Goal: Task Accomplishment & Management: Complete application form

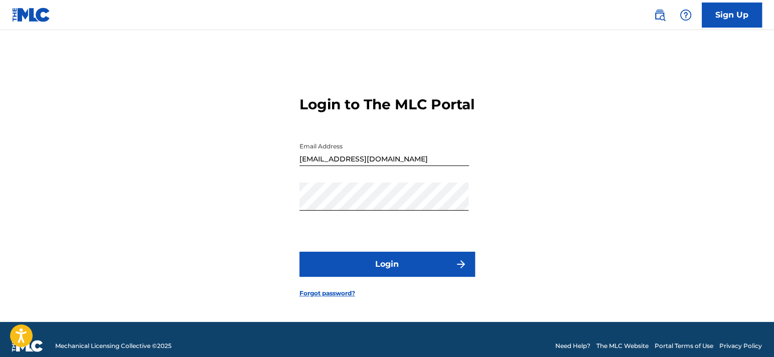
click at [379, 273] on button "Login" at bounding box center [387, 264] width 176 height 25
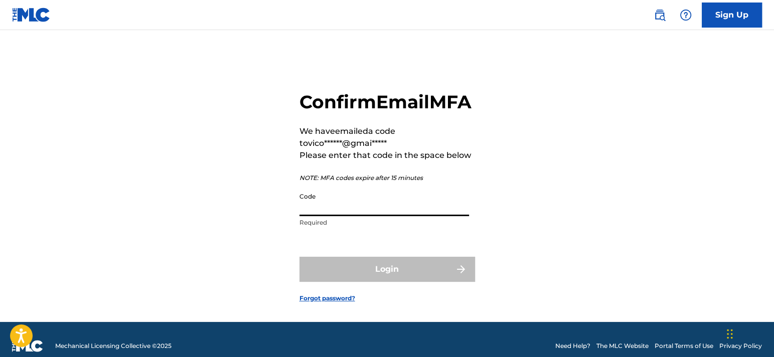
click at [341, 216] on input "Code" at bounding box center [384, 202] width 170 height 29
click at [345, 216] on input "Code" at bounding box center [384, 202] width 170 height 29
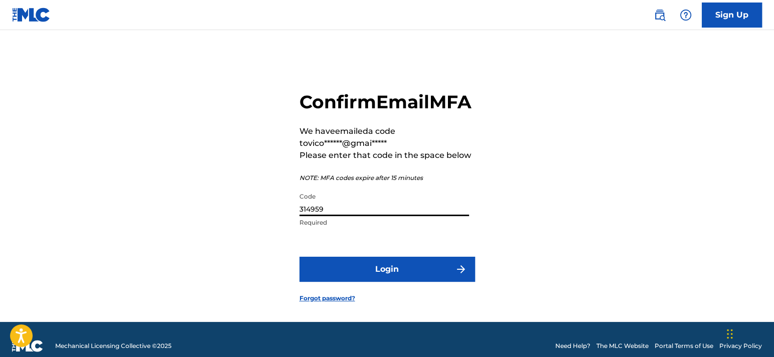
type input "314959"
click at [299, 257] on button "Login" at bounding box center [387, 269] width 176 height 25
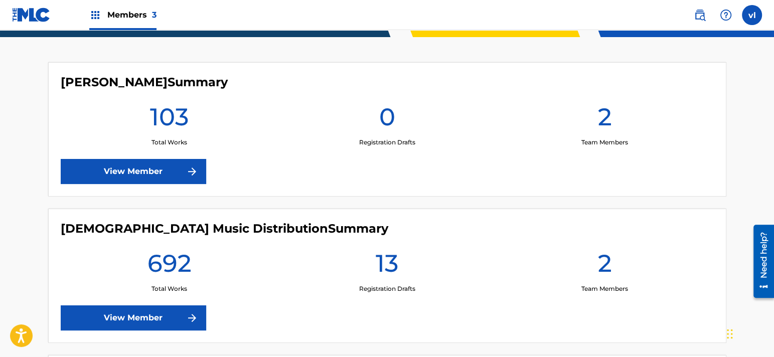
scroll to position [301, 0]
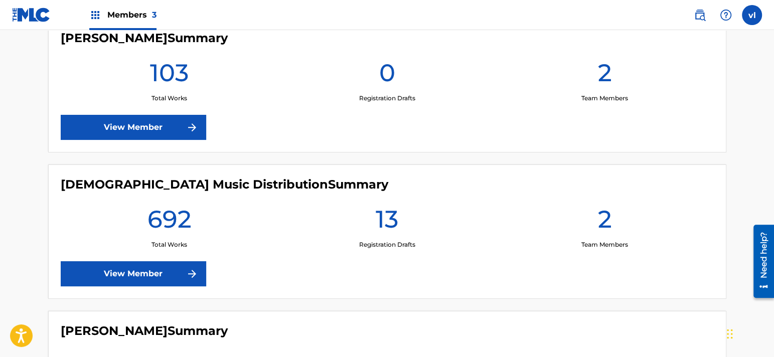
click at [186, 268] on img at bounding box center [192, 274] width 12 height 12
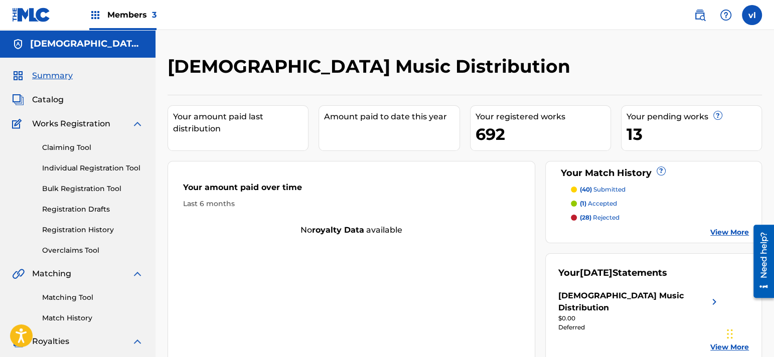
click at [131, 161] on div "Claiming Tool Individual Registration Tool Bulk Registration Tool Registration …" at bounding box center [77, 193] width 131 height 126
click at [129, 165] on link "Individual Registration Tool" at bounding box center [92, 168] width 101 height 11
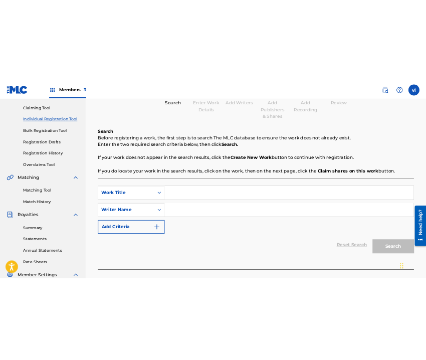
scroll to position [100, 0]
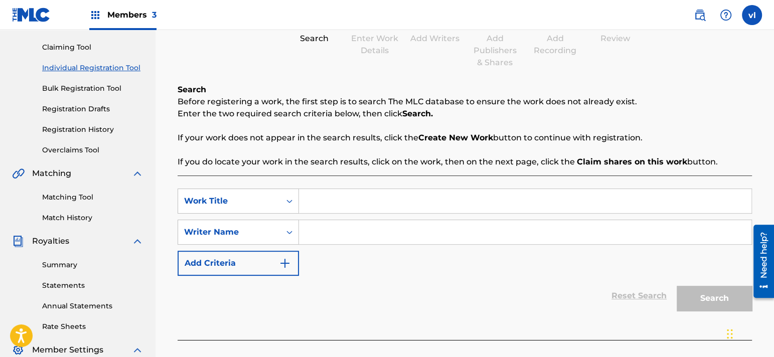
drag, startPoint x: 366, startPoint y: 190, endPoint x: 354, endPoint y: 207, distance: 20.2
click at [364, 190] on input "Search Form" at bounding box center [525, 201] width 452 height 24
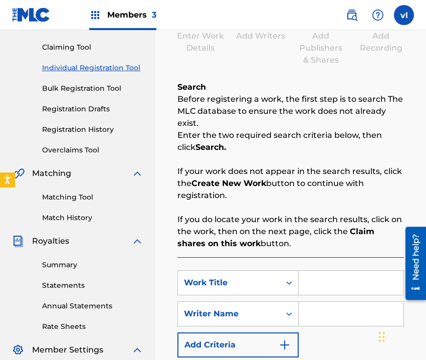
click at [314, 284] on input "Search Form" at bounding box center [351, 283] width 105 height 24
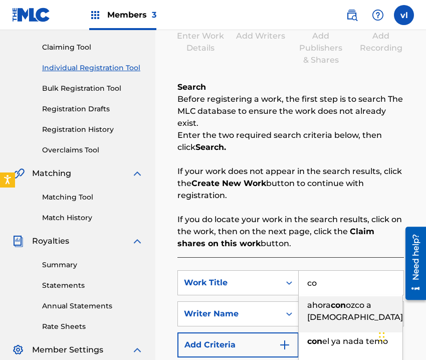
type input "c"
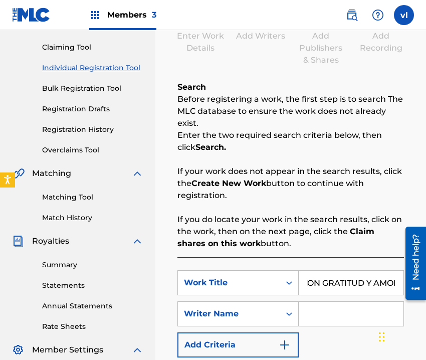
scroll to position [0, 11]
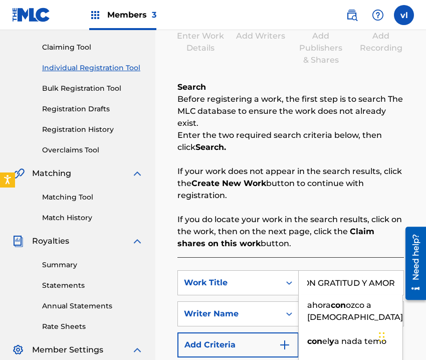
type input "CON GRATITUD Y AMOR"
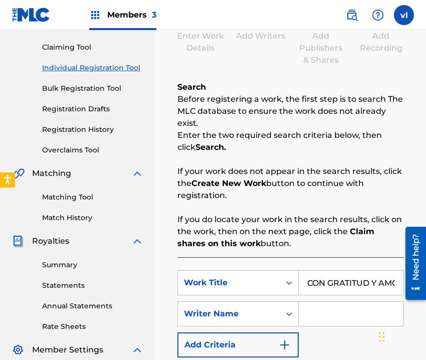
click at [419, 312] on iframe "Widget de chat" at bounding box center [401, 336] width 50 height 48
click at [332, 320] on input "Search Form" at bounding box center [351, 314] width 105 height 24
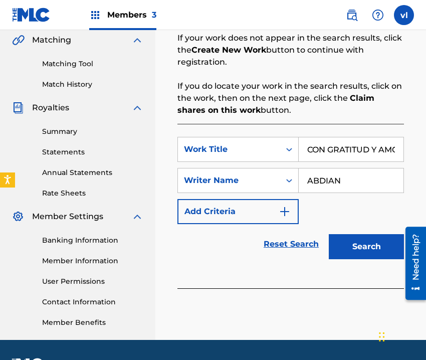
scroll to position [251, 0]
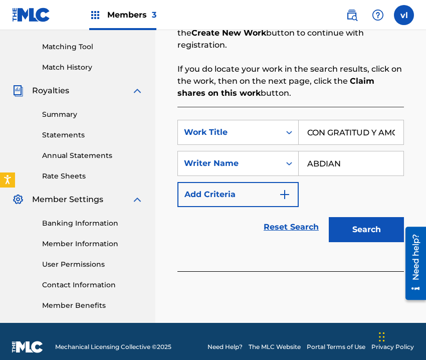
type input "ABDIAN"
click at [385, 234] on button "Search" at bounding box center [366, 229] width 75 height 25
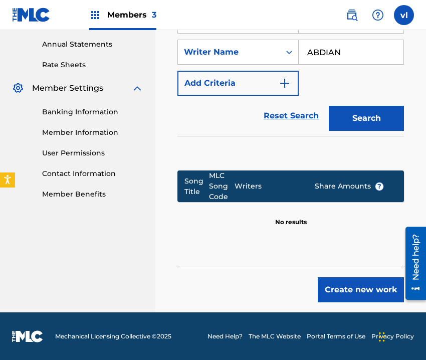
click at [358, 284] on button "Create new work" at bounding box center [361, 289] width 86 height 25
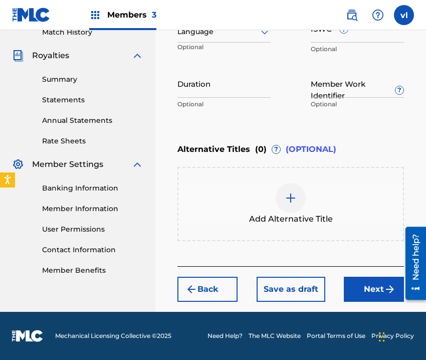
scroll to position [285, 0]
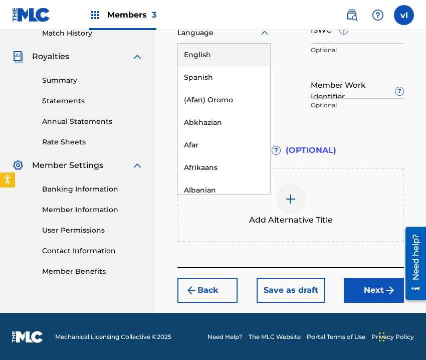
click at [250, 36] on div at bounding box center [224, 33] width 93 height 13
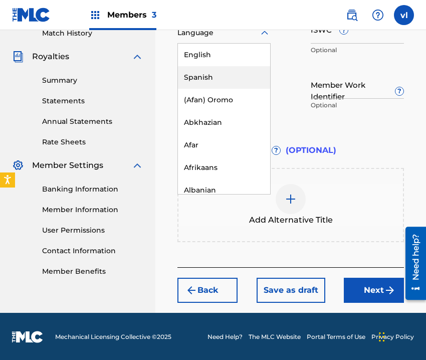
click at [232, 74] on div "Spanish" at bounding box center [224, 77] width 92 height 23
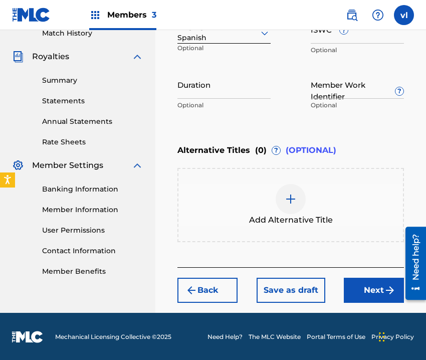
click at [363, 281] on button "Next" at bounding box center [374, 290] width 60 height 25
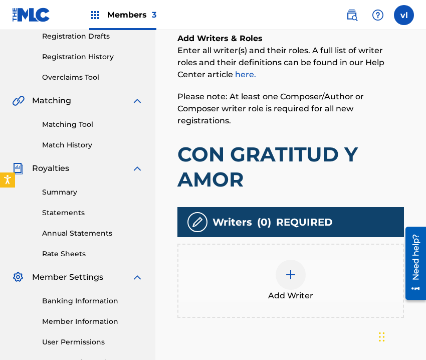
scroll to position [246, 0]
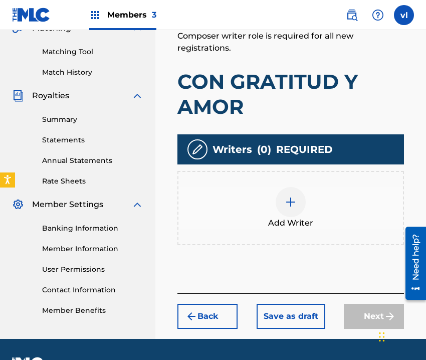
click at [319, 222] on div "Add Writer" at bounding box center [291, 208] width 225 height 42
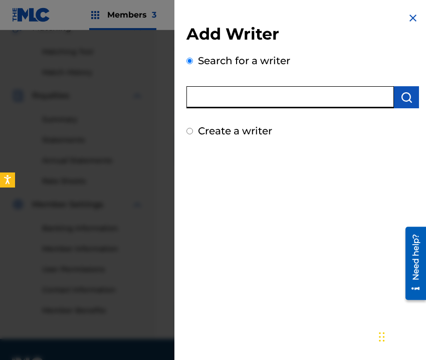
drag, startPoint x: 355, startPoint y: 95, endPoint x: 313, endPoint y: 106, distance: 43.1
click at [313, 106] on input "text" at bounding box center [291, 97] width 208 height 22
click at [403, 98] on img "submit" at bounding box center [407, 97] width 12 height 12
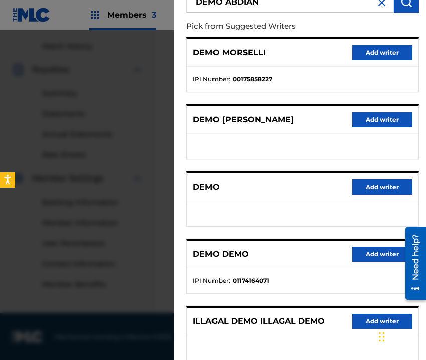
scroll to position [0, 0]
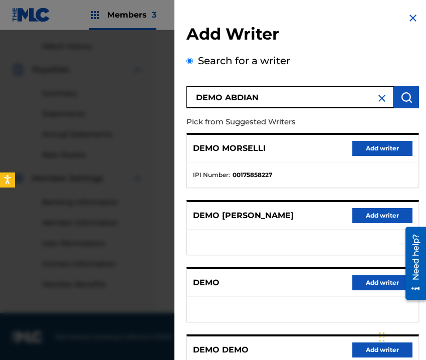
click at [278, 98] on input "DEMO ABDIAN" at bounding box center [291, 97] width 208 height 22
click at [279, 102] on input "DEMO ABDIAN" at bounding box center [291, 97] width 208 height 22
type input "ABDIAN DEMO"
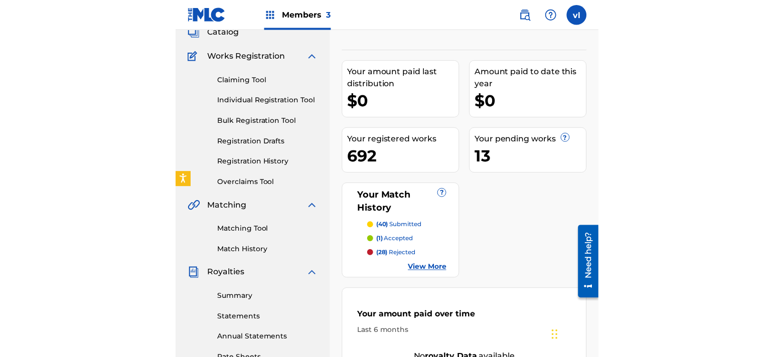
scroll to position [50, 0]
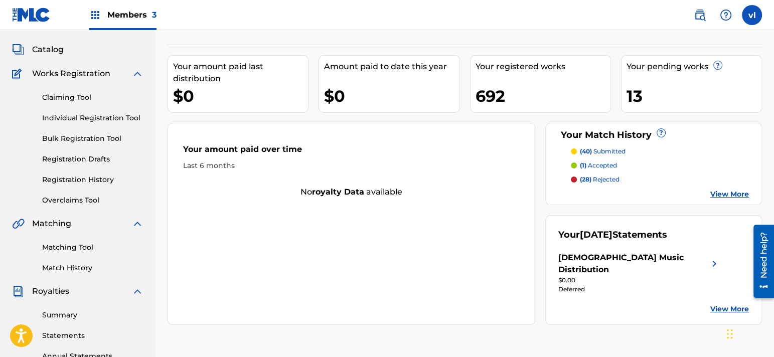
click at [67, 180] on link "Registration History" at bounding box center [92, 180] width 101 height 11
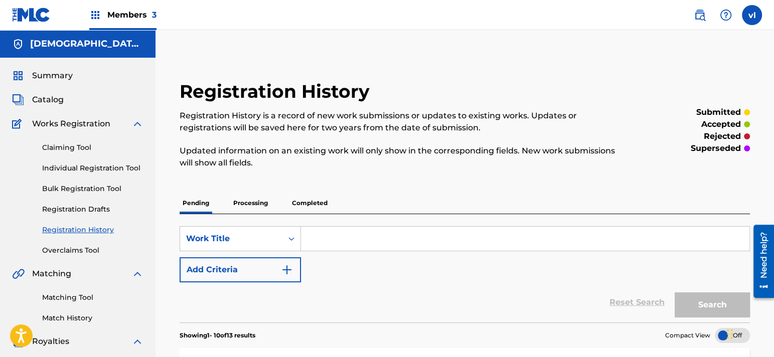
click at [113, 168] on link "Individual Registration Tool" at bounding box center [92, 168] width 101 height 11
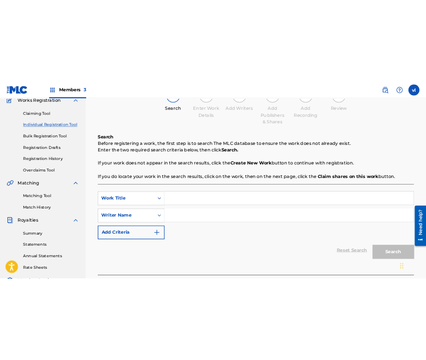
scroll to position [150, 0]
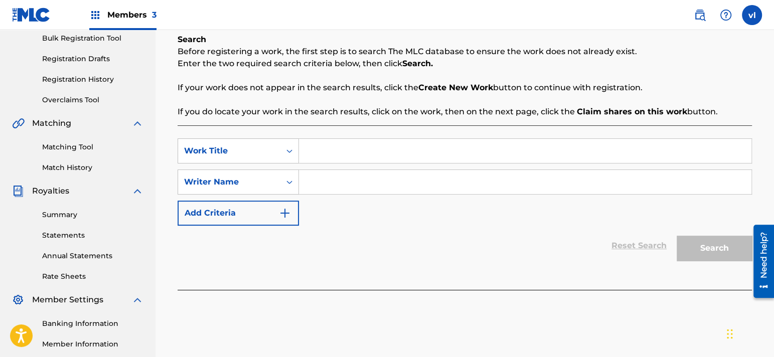
click at [364, 156] on input "Search Form" at bounding box center [525, 151] width 452 height 24
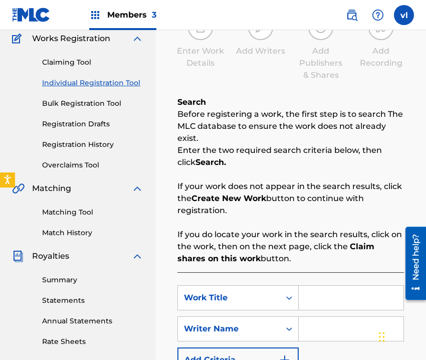
scroll to position [0, 0]
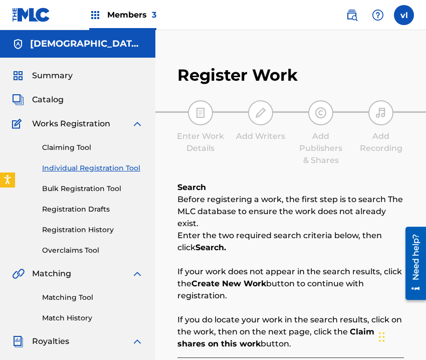
click at [350, 17] on img at bounding box center [352, 15] width 12 height 12
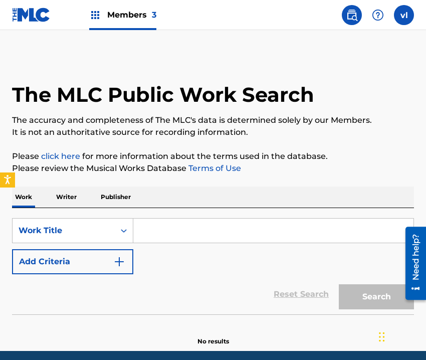
click at [69, 196] on p "Writer" at bounding box center [66, 197] width 27 height 21
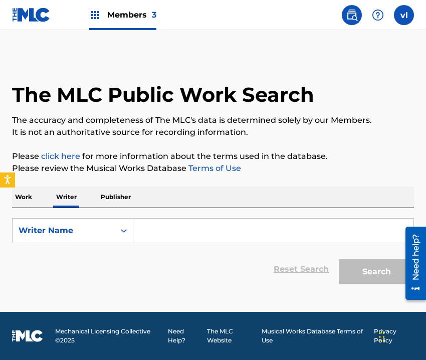
click at [190, 238] on input "Search Form" at bounding box center [273, 231] width 280 height 24
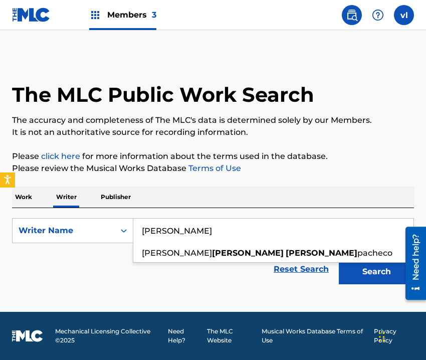
type input "[PERSON_NAME]"
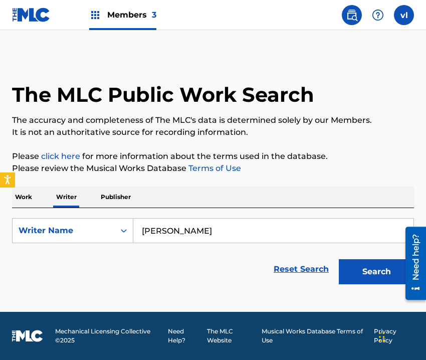
click at [389, 272] on button "Search" at bounding box center [376, 271] width 75 height 25
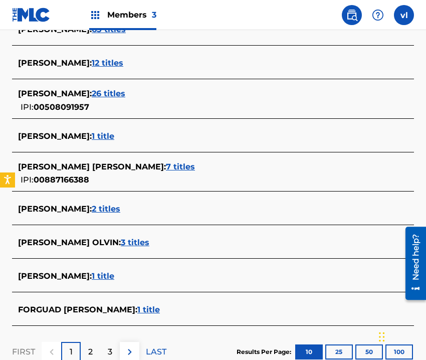
scroll to position [351, 0]
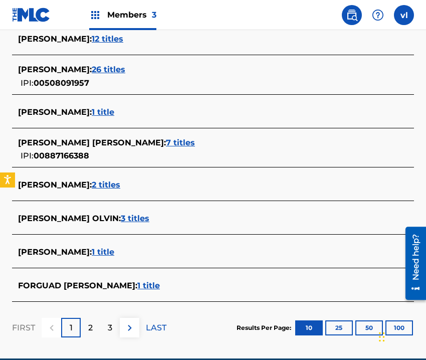
click at [93, 333] on div "2" at bounding box center [91, 328] width 20 height 20
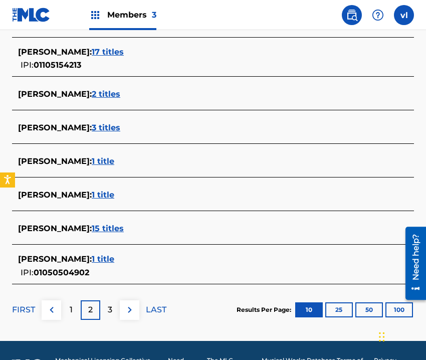
scroll to position [403, 0]
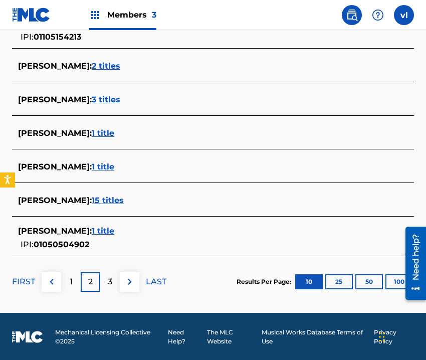
click at [110, 282] on p "3" at bounding box center [110, 282] width 5 height 12
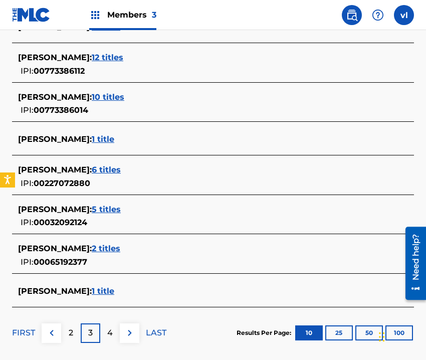
scroll to position [414, 0]
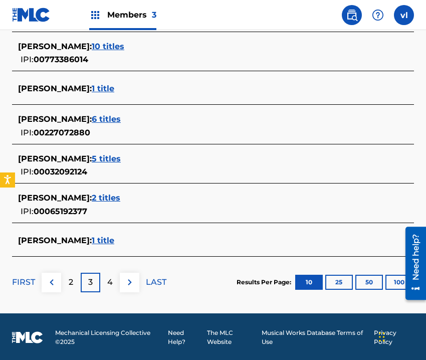
click at [115, 284] on div "4" at bounding box center [110, 283] width 20 height 20
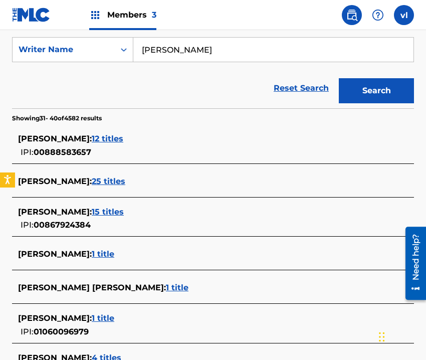
scroll to position [163, 0]
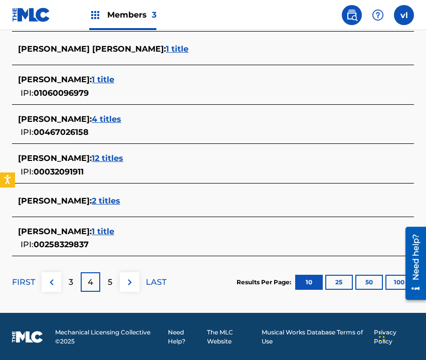
click at [72, 284] on p "3" at bounding box center [71, 282] width 5 height 12
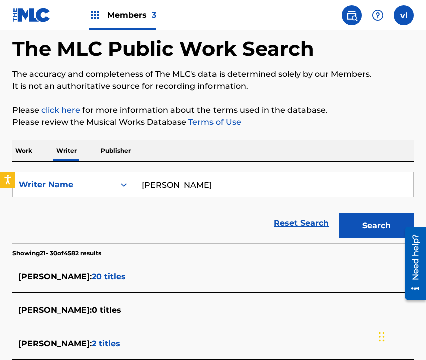
scroll to position [414, 0]
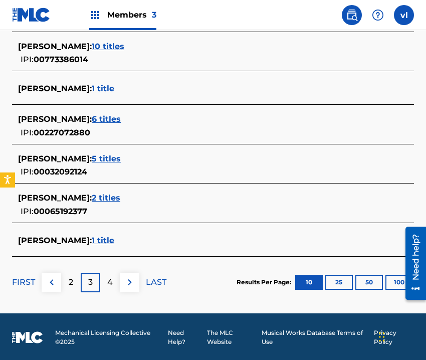
click at [56, 284] on img at bounding box center [52, 282] width 12 height 12
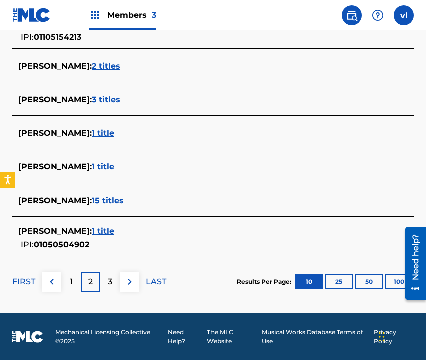
click at [73, 285] on div "1" at bounding box center [71, 282] width 20 height 20
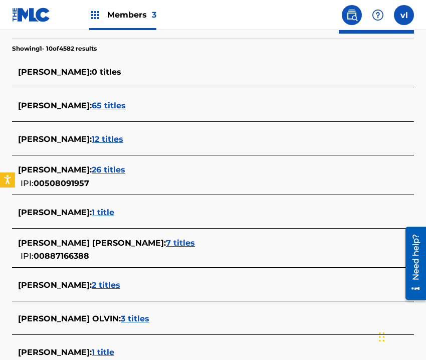
scroll to position [301, 0]
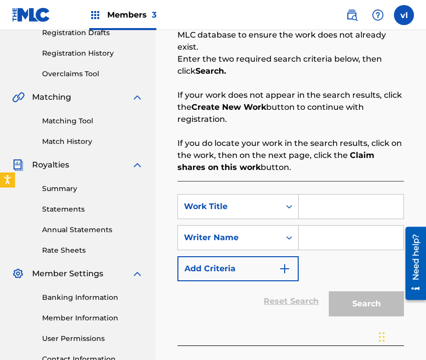
scroll to position [201, 0]
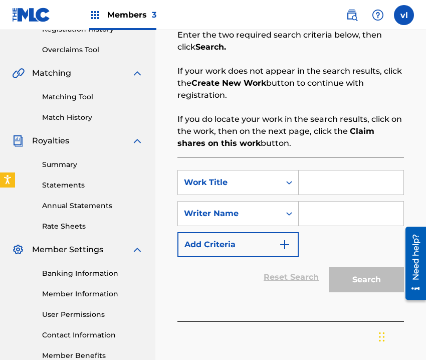
click at [305, 177] on input "Search Form" at bounding box center [351, 183] width 105 height 24
drag, startPoint x: 332, startPoint y: 175, endPoint x: 430, endPoint y: 192, distance: 99.9
type input "CUANDO TODO ESTO PASE"
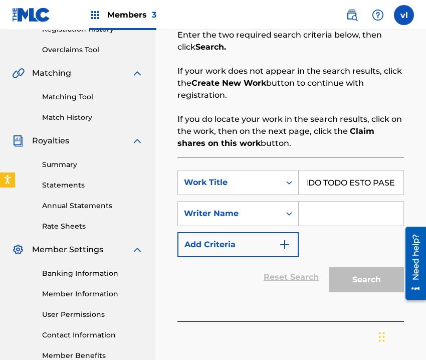
scroll to position [0, 0]
click at [353, 210] on input "Search Form" at bounding box center [351, 214] width 105 height 24
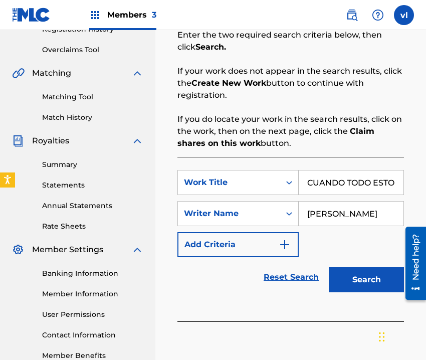
type input "[PERSON_NAME]"
click at [357, 280] on button "Search" at bounding box center [366, 279] width 75 height 25
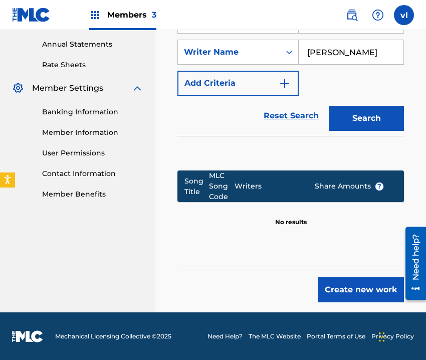
click at [358, 286] on button "Create new work" at bounding box center [361, 289] width 86 height 25
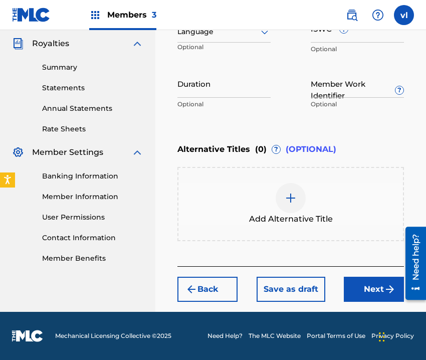
scroll to position [297, 0]
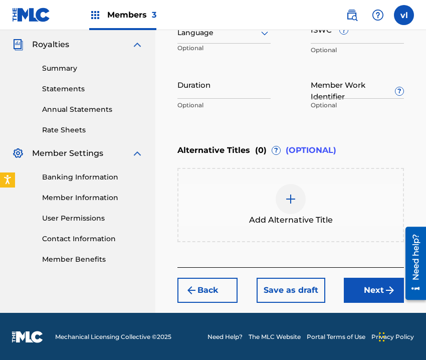
click at [219, 38] on div at bounding box center [224, 33] width 93 height 13
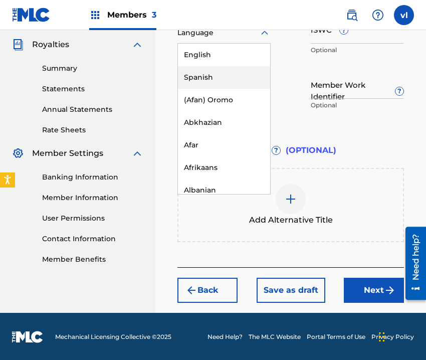
click at [221, 81] on div "Spanish" at bounding box center [224, 77] width 92 height 23
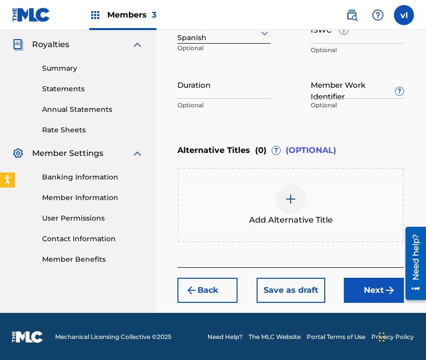
click at [378, 285] on button "Next" at bounding box center [374, 290] width 60 height 25
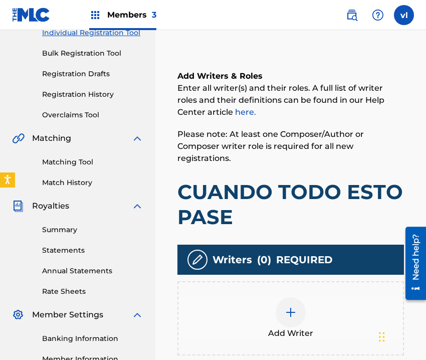
scroll to position [272, 0]
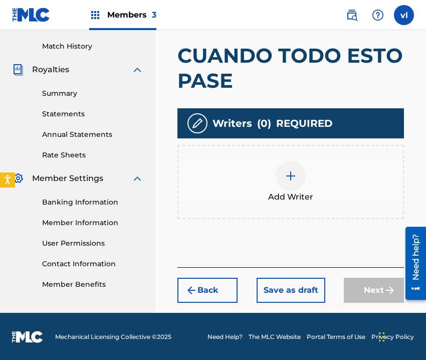
click at [326, 184] on div "Add Writer" at bounding box center [291, 182] width 225 height 42
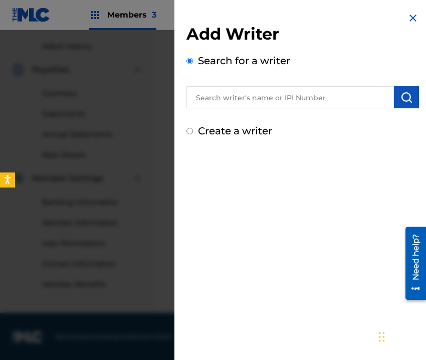
click at [293, 99] on input "text" at bounding box center [291, 97] width 208 height 22
click at [243, 132] on label "Create a writer" at bounding box center [235, 131] width 74 height 12
radio input "true"
click at [193, 132] on input "Create a writer" at bounding box center [190, 131] width 7 height 7
radio input "false"
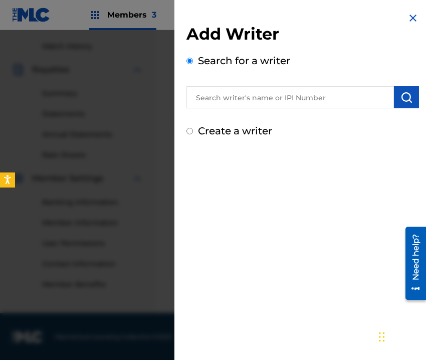
radio input "true"
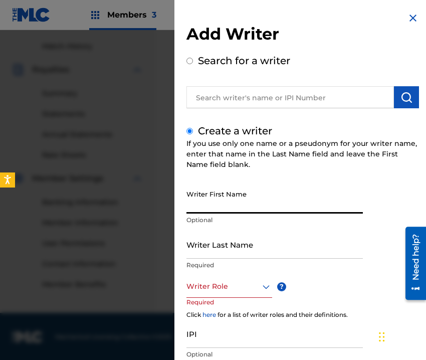
click at [257, 206] on input "Writer First Name" at bounding box center [275, 199] width 177 height 29
type input "ALFREO"
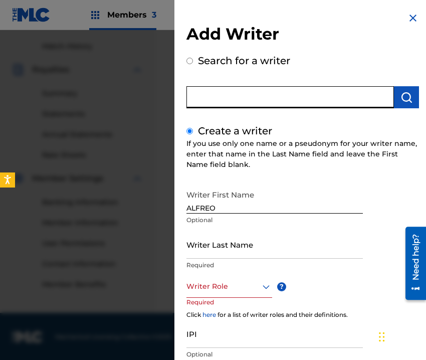
click at [330, 89] on input "text" at bounding box center [291, 97] width 208 height 22
radio input "true"
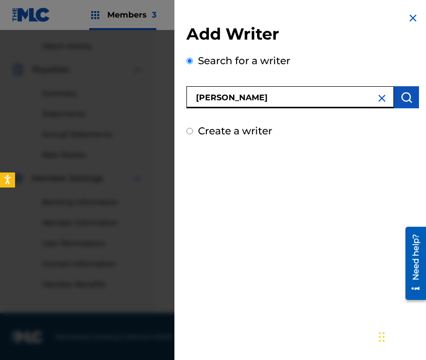
type input "[PERSON_NAME]"
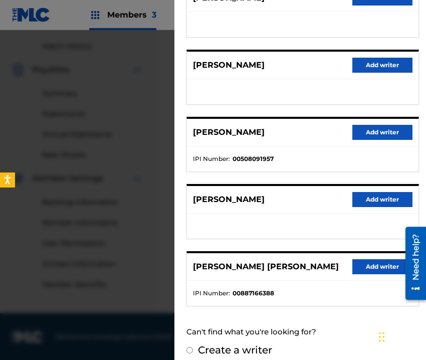
scroll to position [166, 0]
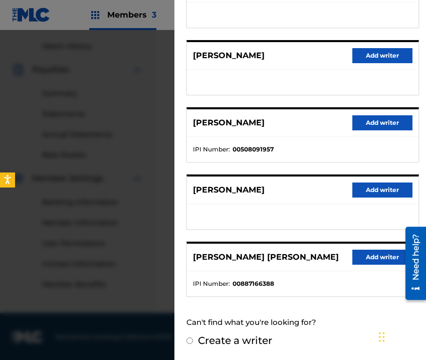
click at [193, 341] on input "Create a writer" at bounding box center [190, 341] width 7 height 7
radio input "false"
radio input "true"
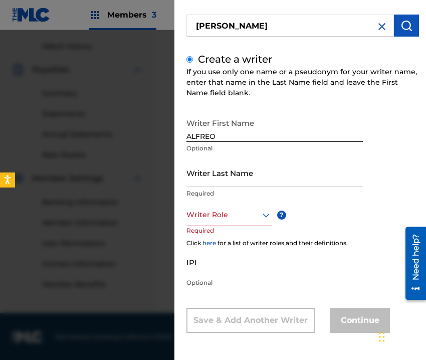
scroll to position [71, 0]
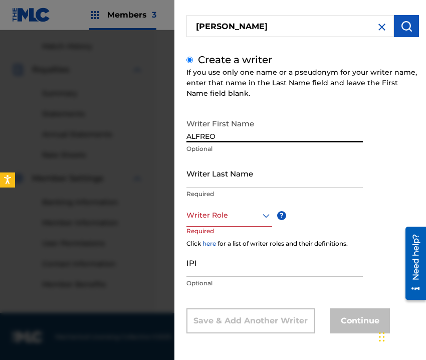
click at [261, 137] on input "ALFREO" at bounding box center [275, 128] width 177 height 29
click at [210, 133] on input "ALFREO" at bounding box center [275, 128] width 177 height 29
type input "[PERSON_NAME]"
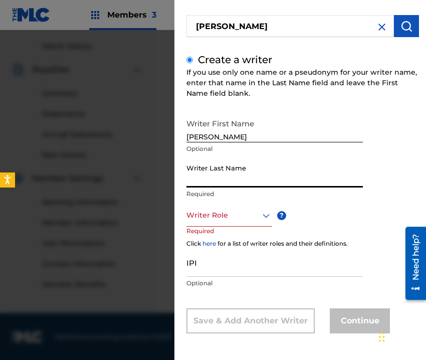
click at [268, 160] on input "Writer Last Name" at bounding box center [275, 173] width 177 height 29
type input "[PERSON_NAME]"
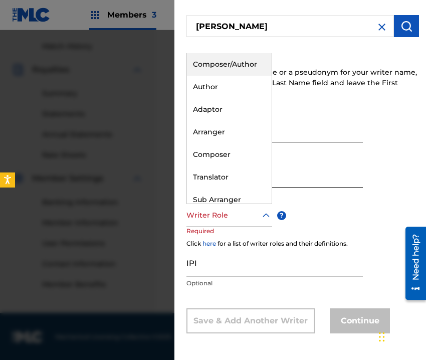
click at [259, 216] on div at bounding box center [230, 215] width 86 height 13
click at [236, 66] on div "Composer/Author" at bounding box center [229, 64] width 85 height 23
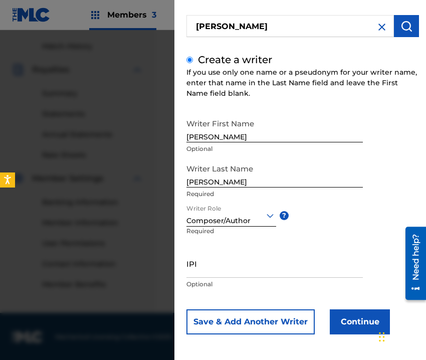
click at [350, 323] on button "Continue" at bounding box center [360, 321] width 60 height 25
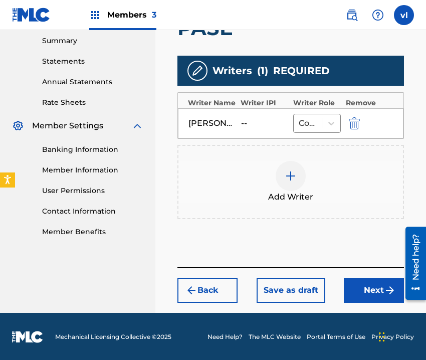
click at [376, 284] on button "Next" at bounding box center [374, 290] width 60 height 25
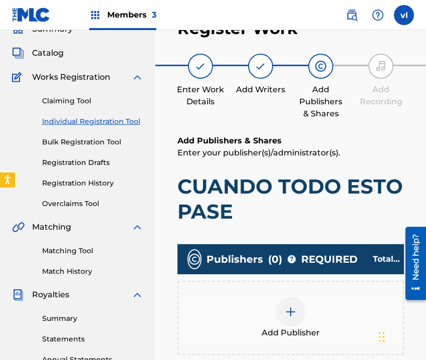
scroll to position [45, 0]
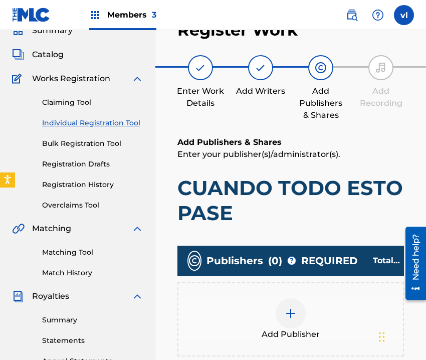
click at [293, 310] on img at bounding box center [291, 313] width 12 height 12
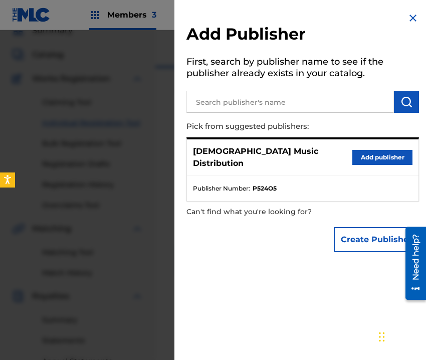
click at [372, 153] on button "Add publisher" at bounding box center [383, 157] width 60 height 15
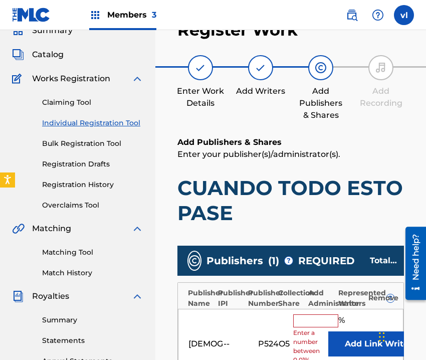
click at [307, 322] on input "text" at bounding box center [315, 320] width 45 height 13
type input "100"
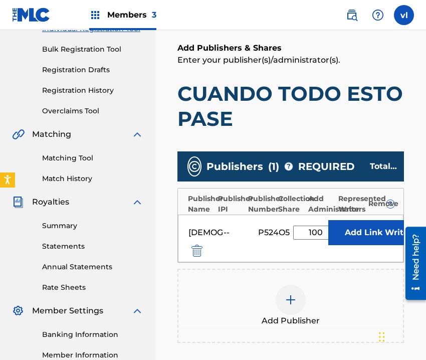
scroll to position [145, 0]
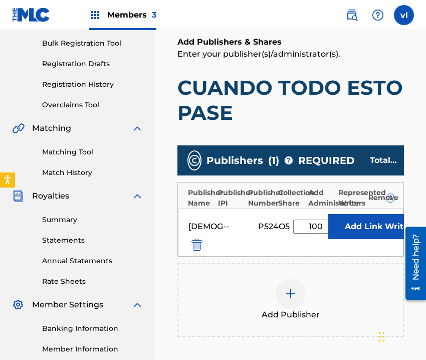
click at [387, 220] on button "Link Writer" at bounding box center [388, 226] width 50 height 25
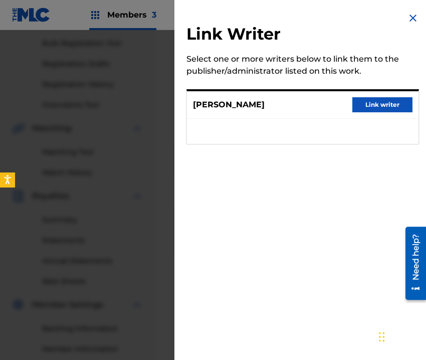
click at [378, 105] on button "Link writer" at bounding box center [383, 104] width 60 height 15
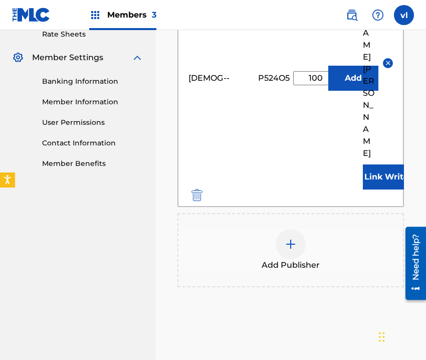
scroll to position [426, 0]
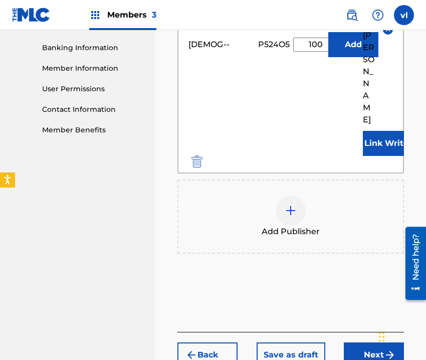
click at [378, 343] on button "Next" at bounding box center [374, 355] width 60 height 25
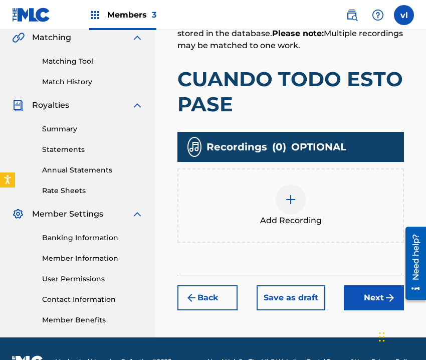
scroll to position [261, 0]
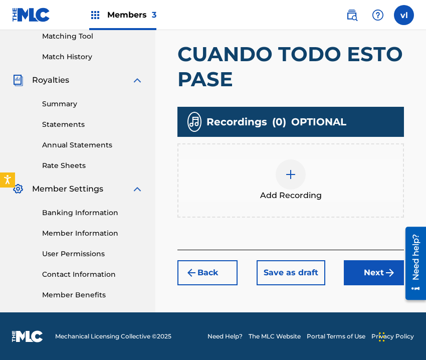
click at [286, 169] on img at bounding box center [291, 175] width 12 height 12
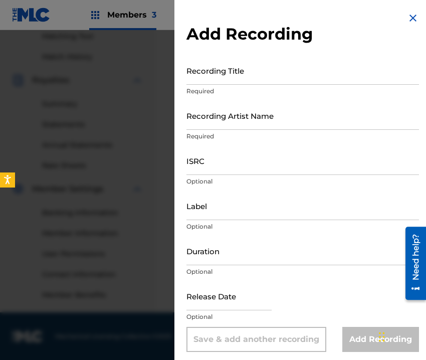
click at [232, 79] on input "Recording Title" at bounding box center [303, 70] width 233 height 29
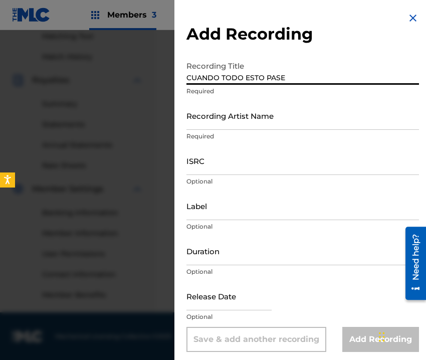
type input "CUANDO TODO ESTO PASE"
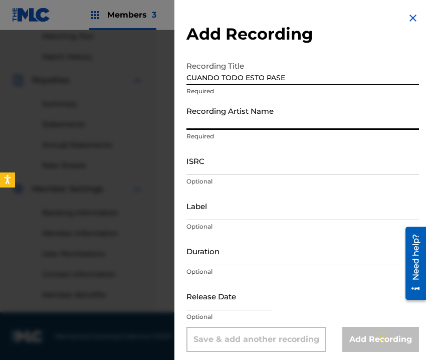
click at [295, 120] on input "Recording Artist Name" at bounding box center [303, 115] width 233 height 29
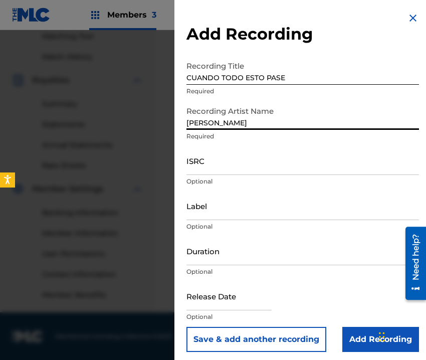
type input "[PERSON_NAME]"
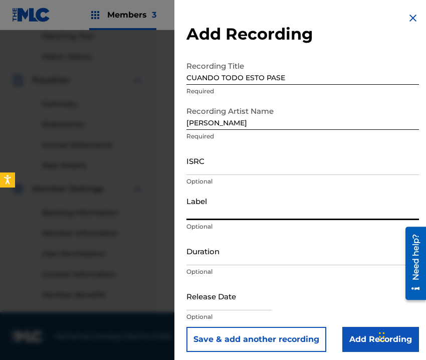
click at [254, 207] on input "Label" at bounding box center [303, 206] width 233 height 29
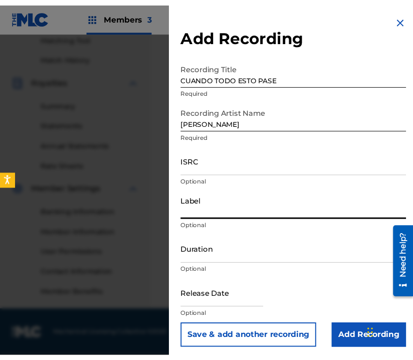
scroll to position [4, 0]
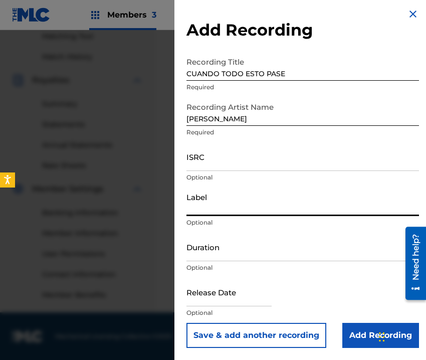
type input "PRODUCCIONES BENJAMIN"
click at [287, 255] on input "Duration" at bounding box center [303, 247] width 233 height 29
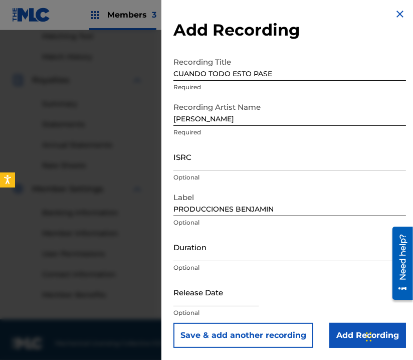
click at [213, 253] on input "Duration" at bounding box center [290, 247] width 233 height 29
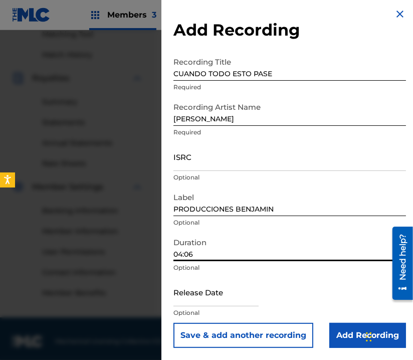
scroll to position [268, 0]
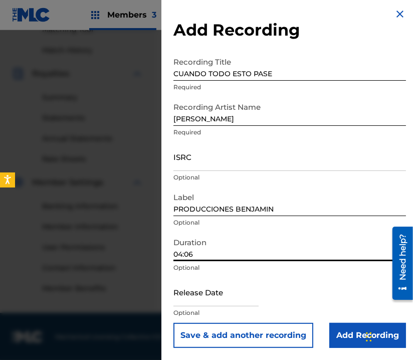
type input "04:06"
click at [343, 333] on input "Add Recording" at bounding box center [368, 335] width 77 height 25
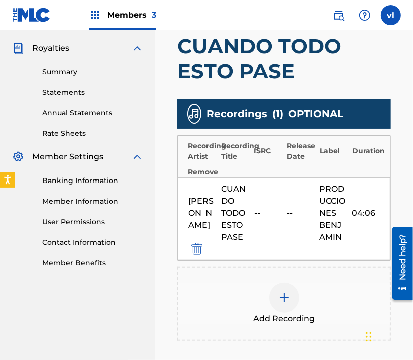
scroll to position [399, 0]
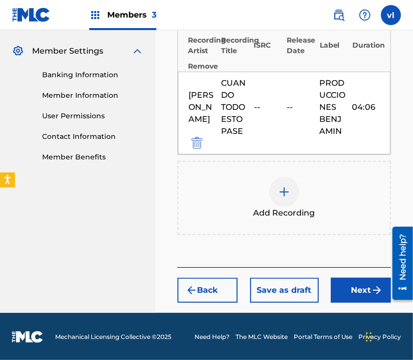
click at [372, 287] on img "submit" at bounding box center [377, 290] width 12 height 12
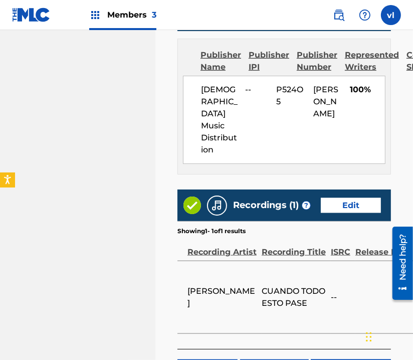
scroll to position [694, 0]
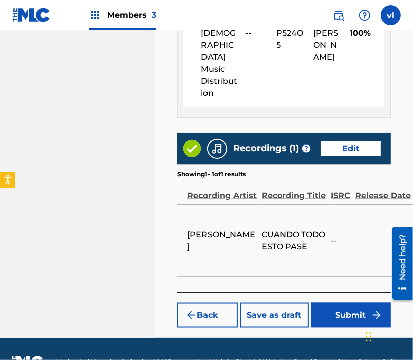
click at [344, 303] on button "Submit" at bounding box center [351, 315] width 80 height 25
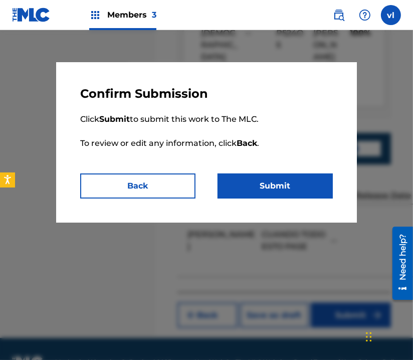
click at [282, 174] on button "Submit" at bounding box center [275, 186] width 115 height 25
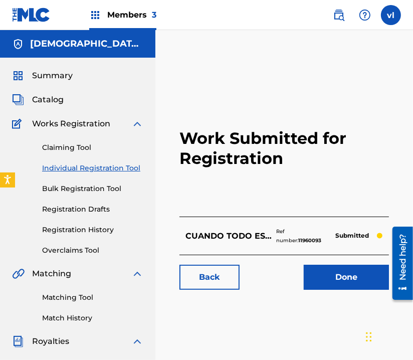
click at [238, 235] on p "CUANDO TODO ESTO PASE" at bounding box center [231, 236] width 91 height 12
click at [96, 165] on link "Individual Registration Tool" at bounding box center [92, 168] width 101 height 11
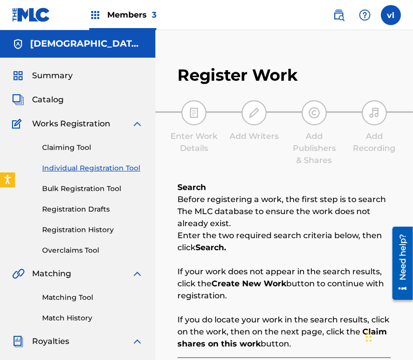
click at [343, 19] on img at bounding box center [339, 15] width 12 height 12
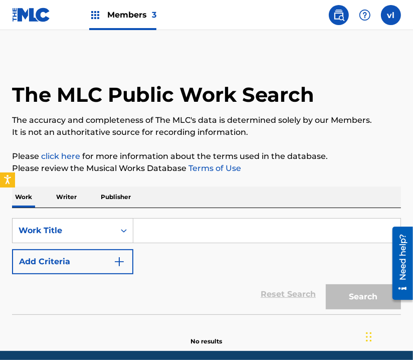
click at [210, 230] on input "Search Form" at bounding box center [266, 231] width 267 height 24
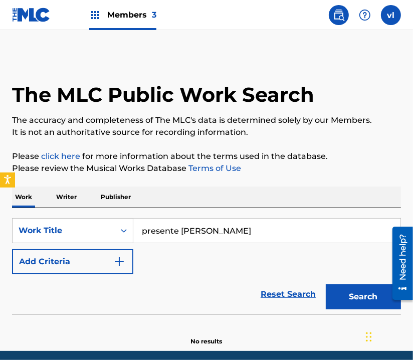
click at [261, 226] on input "presente [PERSON_NAME]" at bounding box center [266, 231] width 267 height 24
type input "presente [PERSON_NAME]"
click at [59, 196] on p "Writer" at bounding box center [66, 197] width 27 height 21
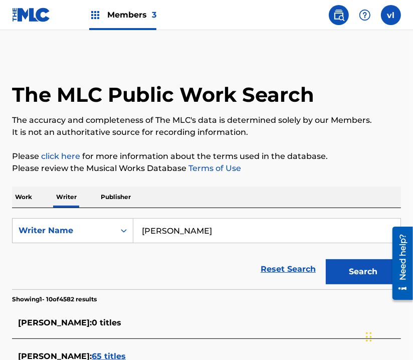
click at [275, 235] on input "[PERSON_NAME]" at bounding box center [266, 231] width 267 height 24
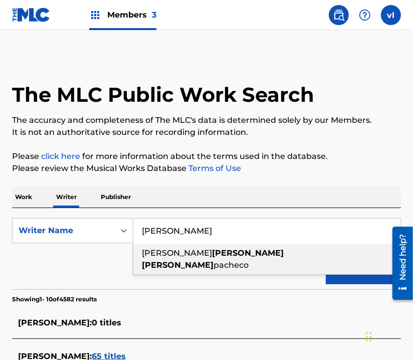
click at [275, 235] on input "[PERSON_NAME]" at bounding box center [266, 231] width 267 height 24
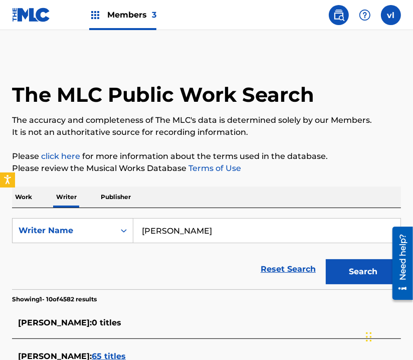
type input "[PERSON_NAME]"
click at [326, 259] on button "Search" at bounding box center [363, 271] width 75 height 25
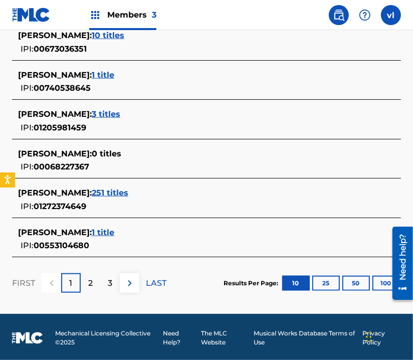
scroll to position [431, 0]
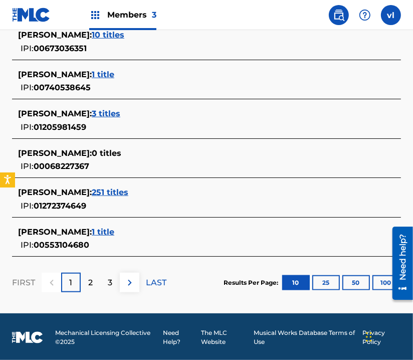
click at [94, 277] on div "2" at bounding box center [91, 283] width 20 height 20
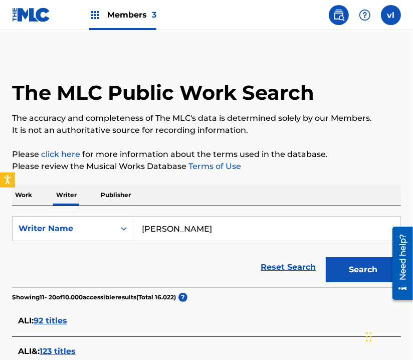
scroll to position [0, 0]
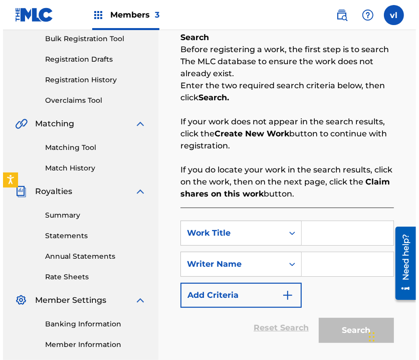
scroll to position [150, 0]
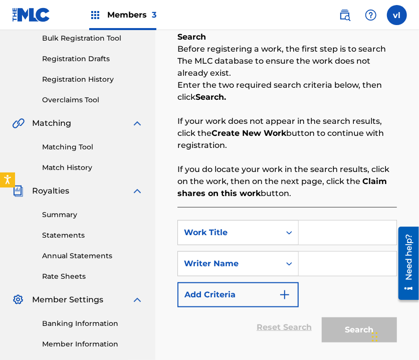
click at [333, 236] on input "Search Form" at bounding box center [348, 233] width 98 height 24
type input "VEN A GOZAR"
click at [334, 262] on input "Search Form" at bounding box center [348, 264] width 98 height 24
click at [336, 262] on input "Search Form" at bounding box center [348, 264] width 98 height 24
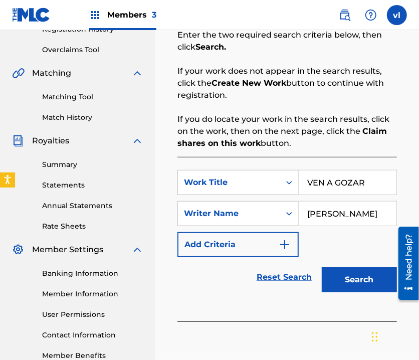
scroll to position [251, 0]
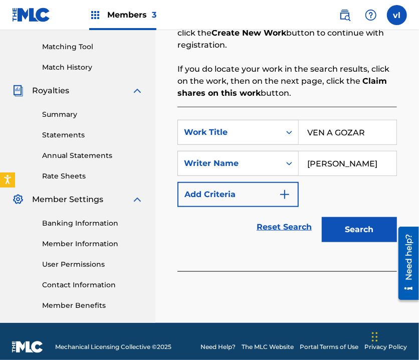
type input "[PERSON_NAME]"
click at [361, 225] on button "Search" at bounding box center [359, 229] width 75 height 25
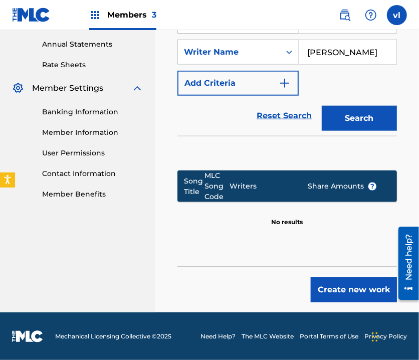
click at [341, 286] on button "Create new work" at bounding box center [354, 289] width 86 height 25
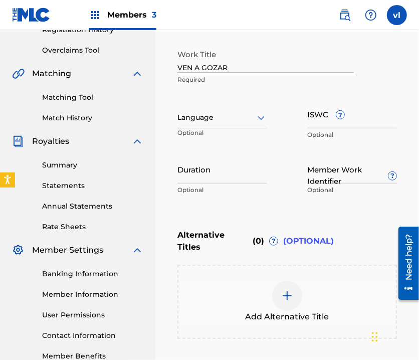
scroll to position [197, 0]
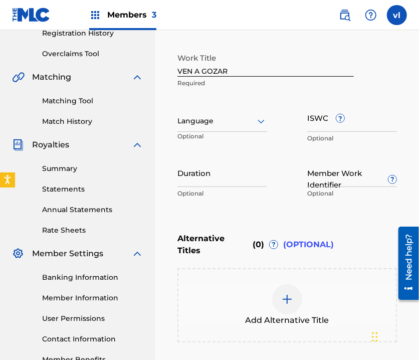
click at [249, 129] on div "Language" at bounding box center [223, 121] width 90 height 21
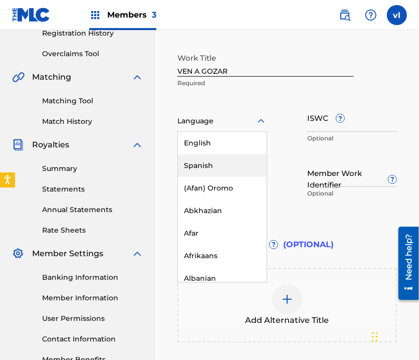
click at [225, 164] on div "Spanish" at bounding box center [222, 165] width 89 height 23
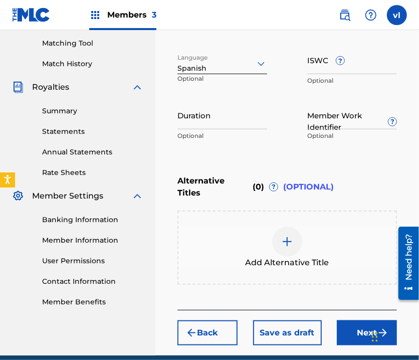
scroll to position [297, 0]
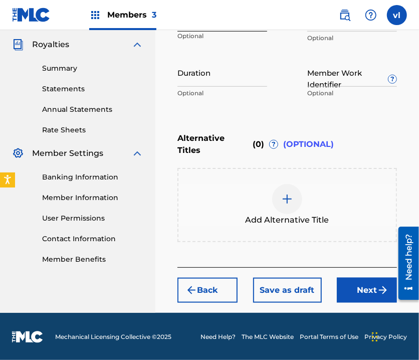
click at [374, 275] on div "Back Save as draft Next" at bounding box center [288, 285] width 220 height 36
click at [369, 291] on button "Next" at bounding box center [367, 290] width 60 height 25
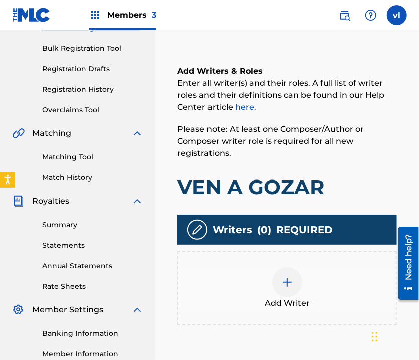
scroll to position [145, 0]
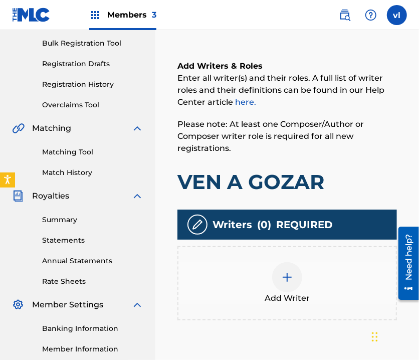
click at [286, 270] on div at bounding box center [287, 277] width 30 height 30
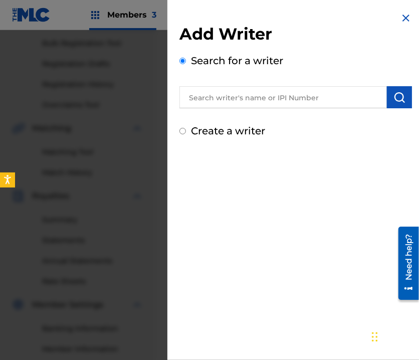
click at [315, 100] on input "text" at bounding box center [284, 97] width 208 height 22
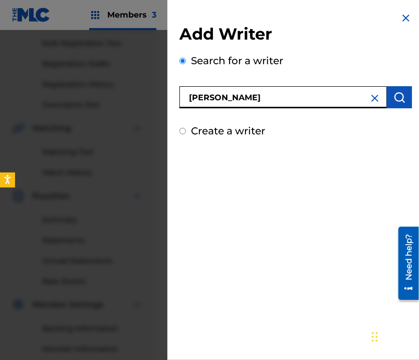
type input "[PERSON_NAME]"
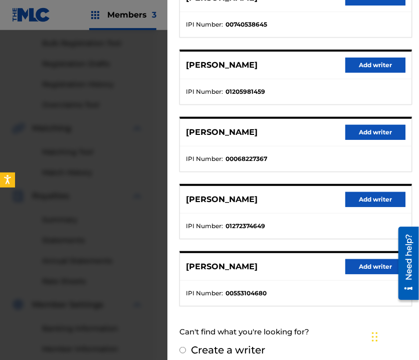
scroll to position [156, 0]
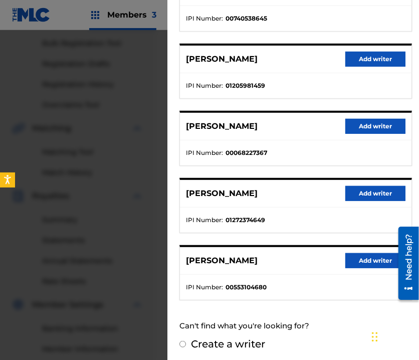
click at [187, 339] on div "Create a writer" at bounding box center [296, 344] width 233 height 15
click at [180, 341] on input "Create a writer" at bounding box center [183, 344] width 7 height 7
radio input "false"
radio input "true"
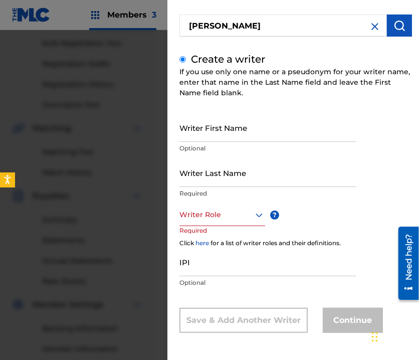
scroll to position [71, 0]
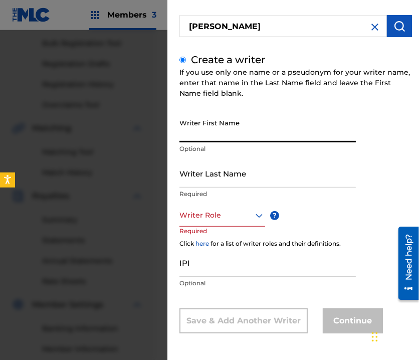
click at [272, 131] on input "Writer First Name" at bounding box center [268, 128] width 177 height 29
type input "ALI"
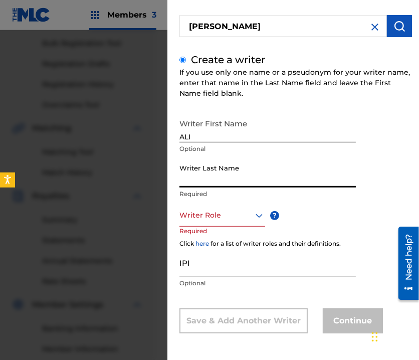
click at [274, 177] on input "Writer Last Name" at bounding box center [268, 173] width 177 height 29
type input "[PERSON_NAME]"
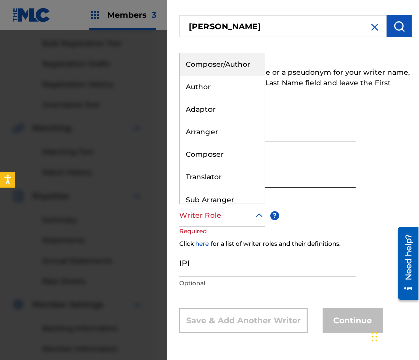
click at [243, 215] on div at bounding box center [223, 215] width 86 height 13
click at [224, 57] on div "Composer/Author" at bounding box center [222, 64] width 85 height 23
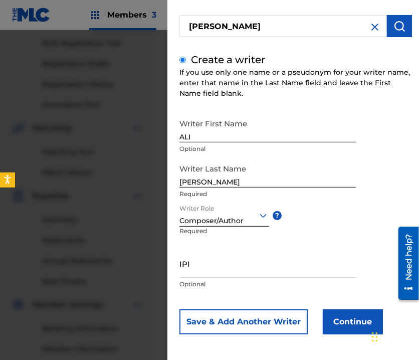
scroll to position [73, 0]
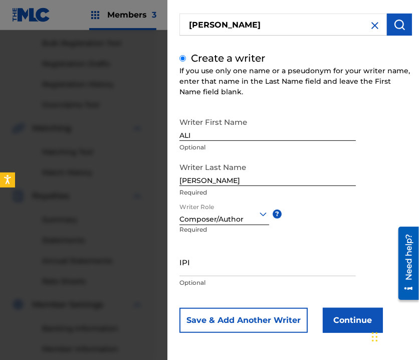
click at [347, 323] on button "Continue" at bounding box center [353, 320] width 60 height 25
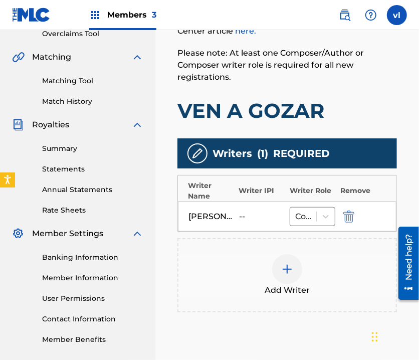
scroll to position [310, 0]
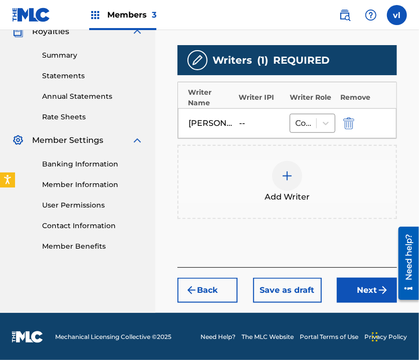
click at [370, 296] on button "Next" at bounding box center [367, 290] width 60 height 25
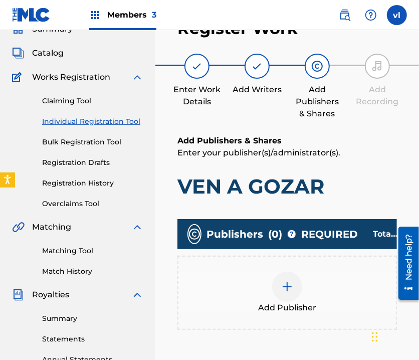
scroll to position [45, 0]
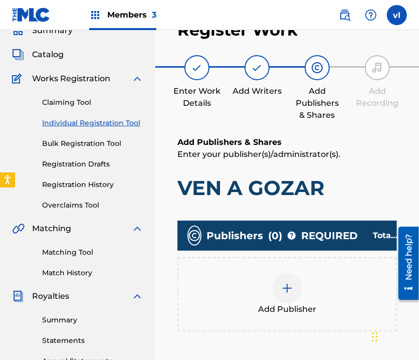
click at [312, 285] on div "Add Publisher" at bounding box center [288, 294] width 218 height 42
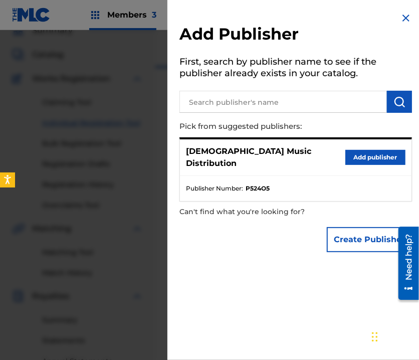
click at [367, 150] on button "Add publisher" at bounding box center [376, 157] width 60 height 15
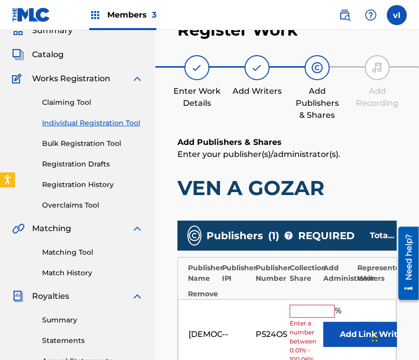
click at [304, 306] on input "text" at bounding box center [312, 311] width 45 height 13
type input "100"
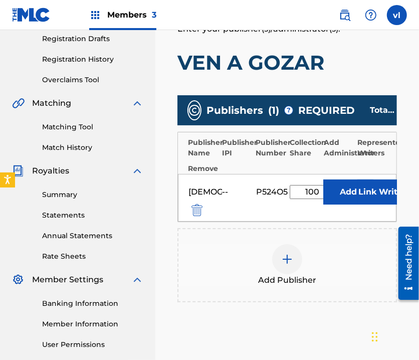
scroll to position [196, 0]
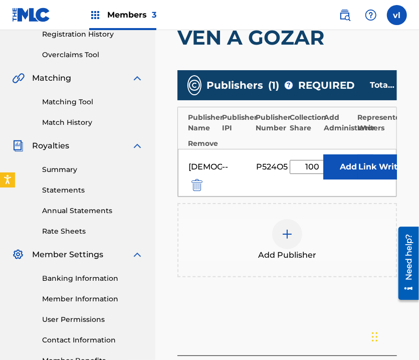
click at [381, 163] on button "Link Writer" at bounding box center [383, 166] width 50 height 25
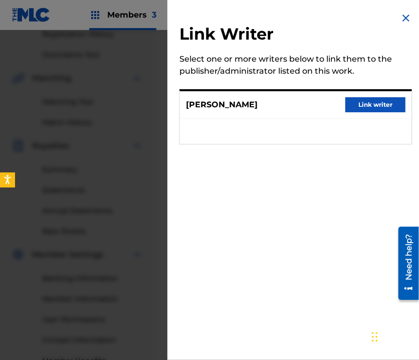
click at [379, 101] on button "Link writer" at bounding box center [376, 104] width 60 height 15
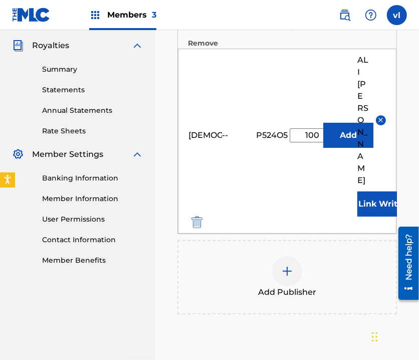
scroll to position [369, 0]
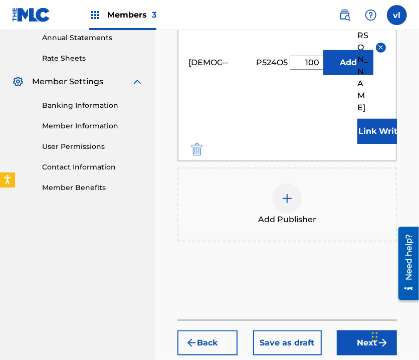
click at [368, 331] on button "Next" at bounding box center [367, 343] width 60 height 25
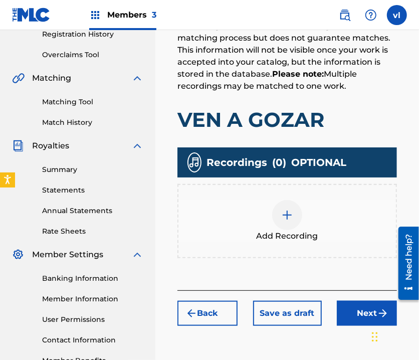
click at [303, 218] on div "Add Recording" at bounding box center [288, 221] width 218 height 42
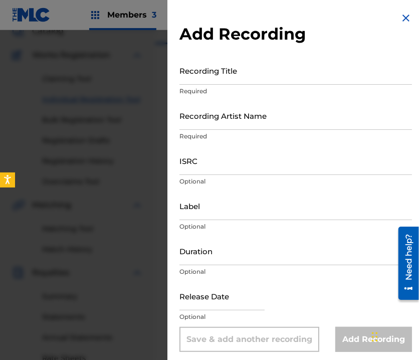
scroll to position [45, 0]
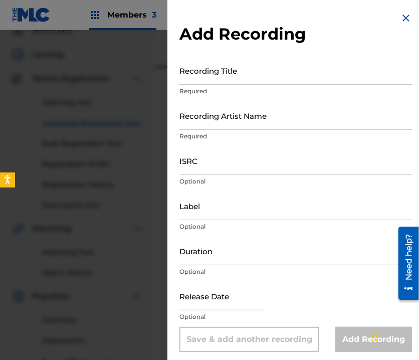
click at [278, 81] on input "Recording Title" at bounding box center [296, 70] width 233 height 29
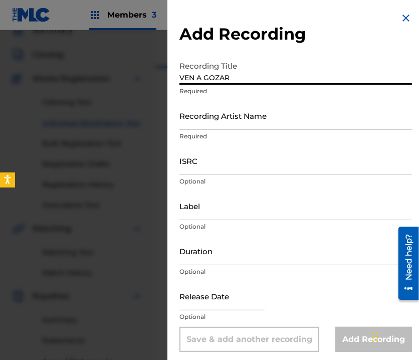
type input "VEN A GOZAR"
click at [259, 127] on input "Recording Artist Name" at bounding box center [296, 115] width 233 height 29
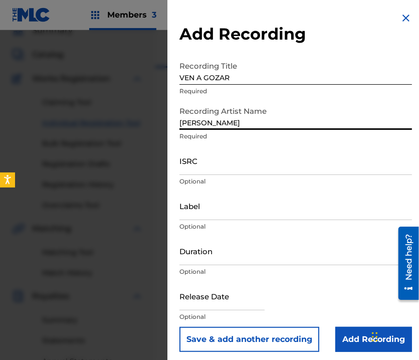
click at [212, 123] on input "[PERSON_NAME]" at bounding box center [296, 115] width 233 height 29
type input "[PERSON_NAME]"
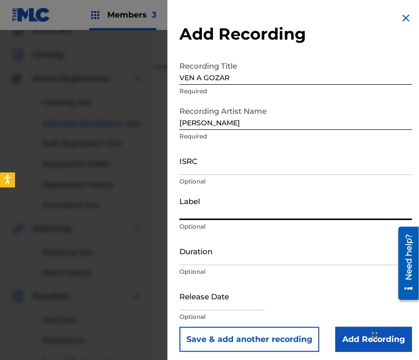
click at [227, 209] on input "Label" at bounding box center [296, 206] width 233 height 29
type input "[DEMOGRAPHIC_DATA] ESTA AQUI"
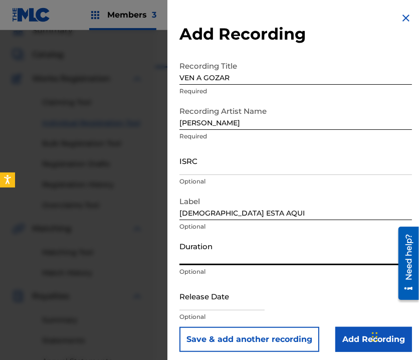
click at [246, 259] on input "Duration" at bounding box center [296, 251] width 233 height 29
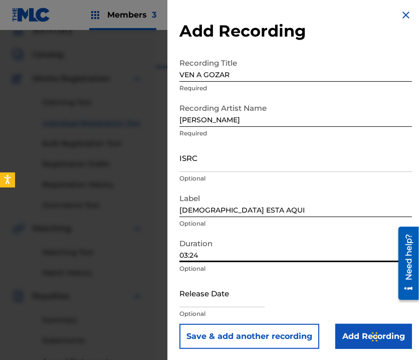
scroll to position [4, 0]
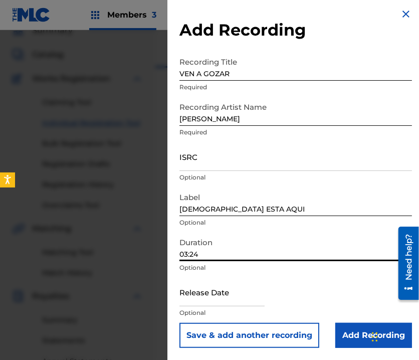
type input "03:24"
click at [350, 334] on input "Add Recording" at bounding box center [374, 335] width 77 height 25
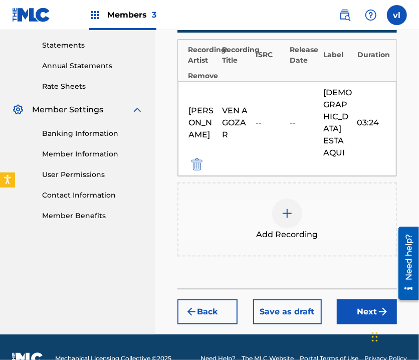
scroll to position [346, 0]
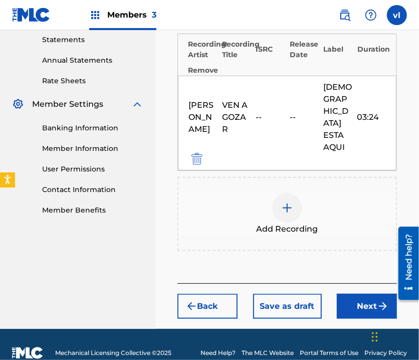
click at [358, 294] on button "Next" at bounding box center [367, 306] width 60 height 25
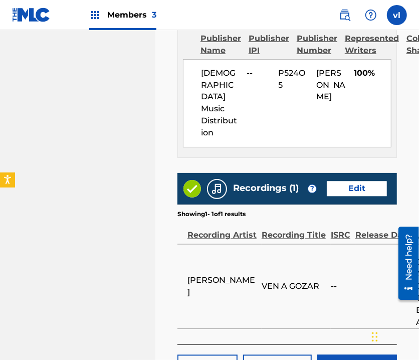
scroll to position [645, 0]
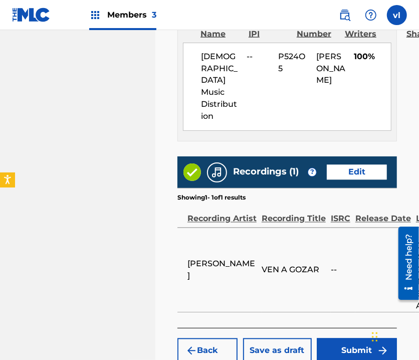
click at [346, 339] on button "Submit" at bounding box center [357, 351] width 80 height 25
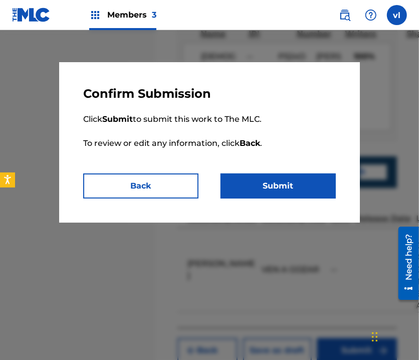
click at [302, 181] on button "Submit" at bounding box center [278, 186] width 115 height 25
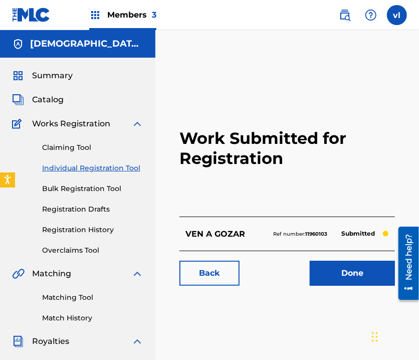
click at [346, 15] on img at bounding box center [345, 15] width 12 height 12
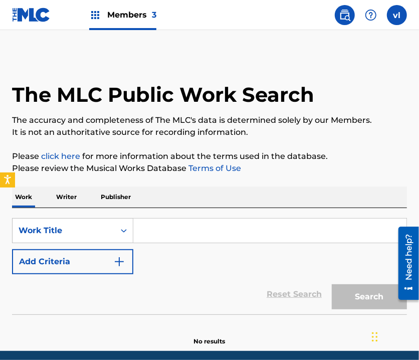
click at [180, 240] on input "Search Form" at bounding box center [269, 231] width 273 height 24
click at [57, 190] on p "Writer" at bounding box center [66, 197] width 27 height 21
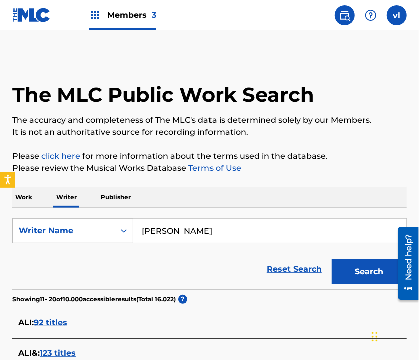
click at [226, 226] on input "[PERSON_NAME]" at bounding box center [269, 231] width 273 height 24
click at [228, 228] on input "[PERSON_NAME]" at bounding box center [269, 231] width 273 height 24
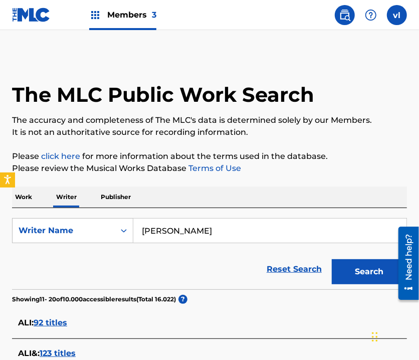
click at [228, 228] on input "[PERSON_NAME]" at bounding box center [269, 231] width 273 height 24
click at [228, 232] on input "[PERSON_NAME]" at bounding box center [269, 231] width 273 height 24
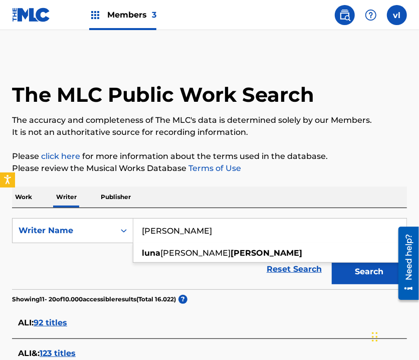
type input "[PERSON_NAME]"
click at [374, 274] on button "Search" at bounding box center [369, 271] width 75 height 25
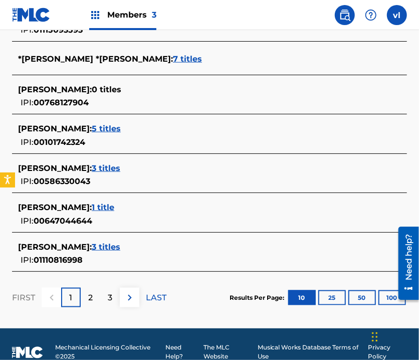
scroll to position [431, 0]
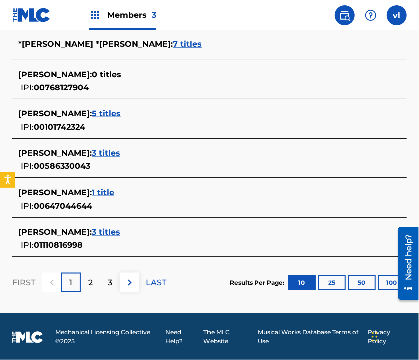
click at [95, 277] on div "2" at bounding box center [91, 283] width 20 height 20
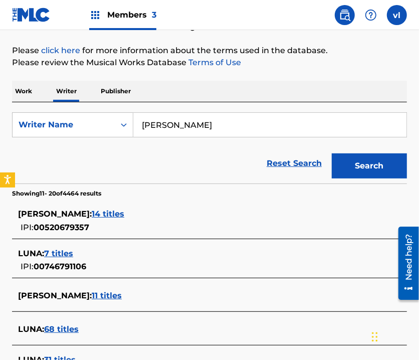
scroll to position [0, 0]
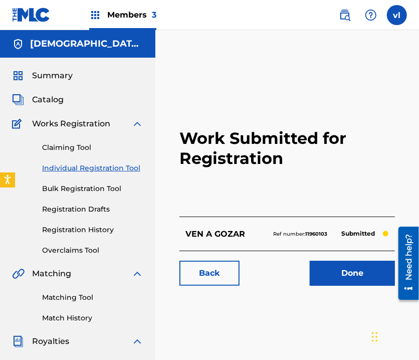
click at [104, 165] on link "Individual Registration Tool" at bounding box center [92, 168] width 101 height 11
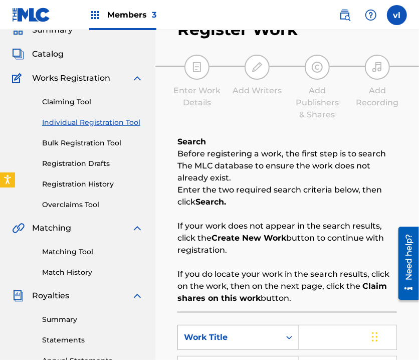
scroll to position [150, 0]
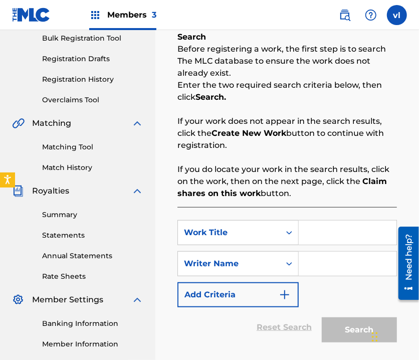
click at [319, 229] on input "Search Form" at bounding box center [348, 233] width 98 height 24
type input "TE VENGO A DECIR"
click at [353, 273] on input "Search Form" at bounding box center [348, 264] width 98 height 24
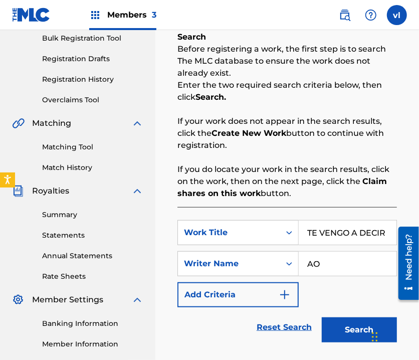
type input "A"
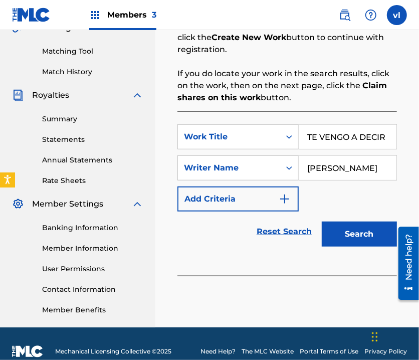
scroll to position [261, 0]
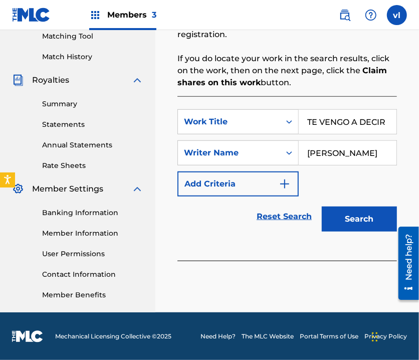
type input "[PERSON_NAME]"
click at [347, 211] on button "Search" at bounding box center [359, 219] width 75 height 25
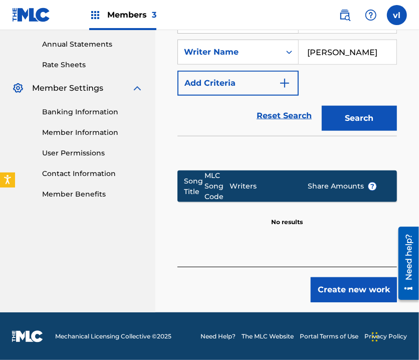
click at [351, 289] on button "Create new work" at bounding box center [354, 289] width 86 height 25
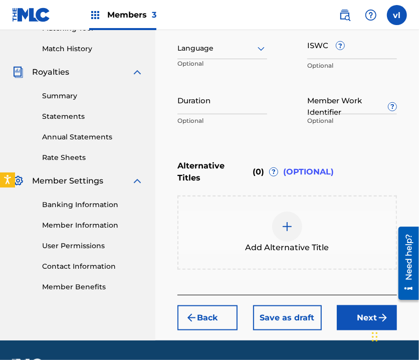
scroll to position [247, 0]
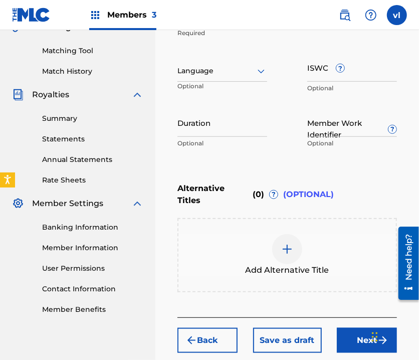
click at [240, 75] on div at bounding box center [223, 71] width 90 height 13
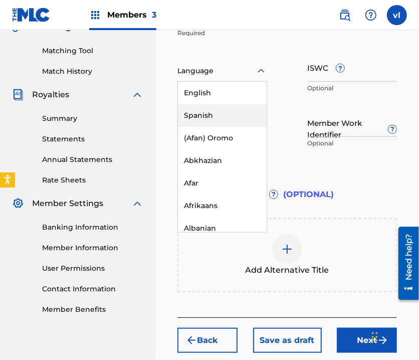
click at [229, 112] on div "Spanish" at bounding box center [222, 115] width 89 height 23
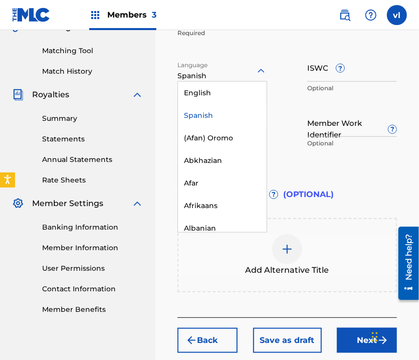
click at [252, 77] on div "Spanish" at bounding box center [223, 76] width 90 height 11
click at [237, 119] on div "Spanish" at bounding box center [222, 115] width 89 height 23
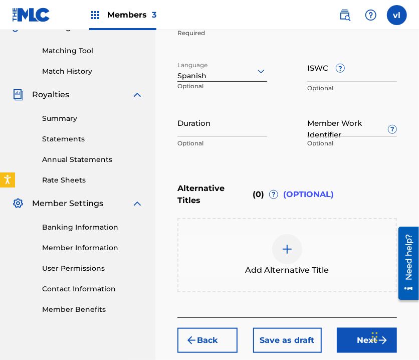
click at [354, 337] on button "Next" at bounding box center [367, 340] width 60 height 25
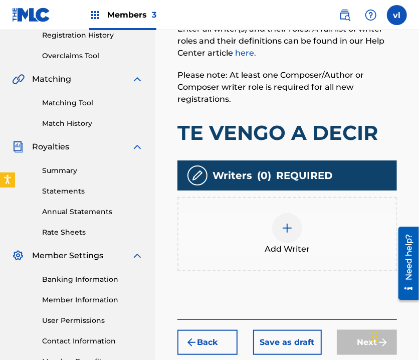
scroll to position [196, 0]
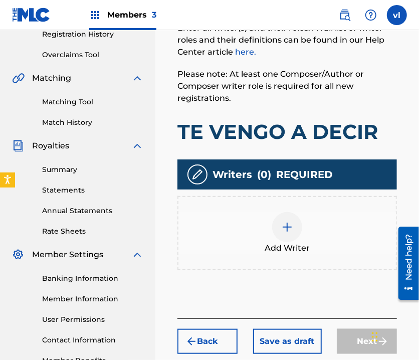
click at [296, 233] on div at bounding box center [287, 227] width 30 height 30
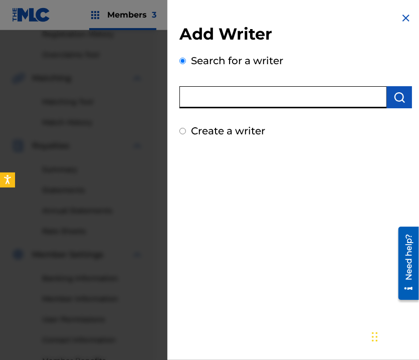
click at [266, 87] on input "text" at bounding box center [284, 97] width 208 height 22
click at [217, 130] on label "Create a writer" at bounding box center [228, 131] width 74 height 12
radio input "true"
click at [186, 130] on input "Create a writer" at bounding box center [183, 131] width 7 height 7
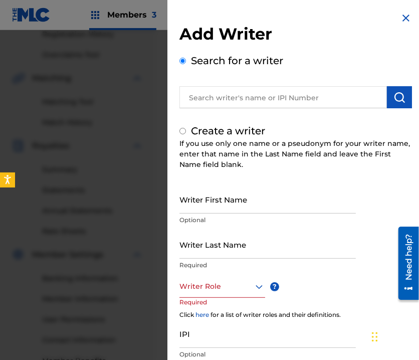
radio input "false"
radio input "true"
click at [285, 197] on input "Writer First Name" at bounding box center [268, 199] width 177 height 29
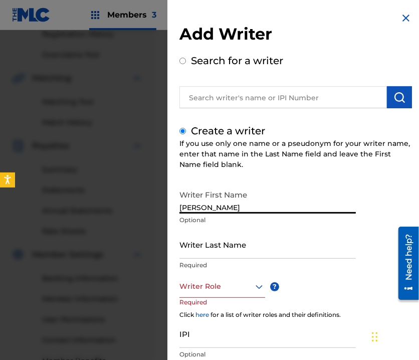
type input "[PERSON_NAME]"
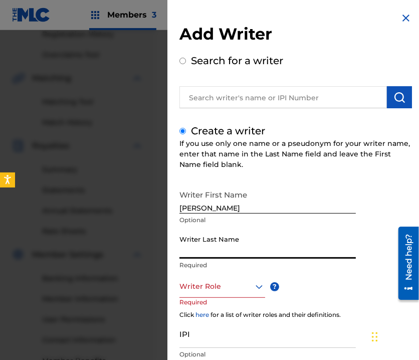
click at [243, 257] on input "Writer Last Name" at bounding box center [268, 244] width 177 height 29
type input "LUNA"
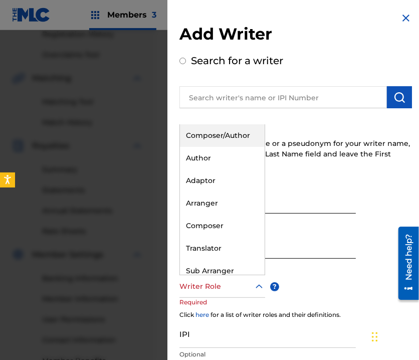
click at [222, 287] on div at bounding box center [223, 286] width 86 height 13
click at [235, 135] on div "Composer/Author" at bounding box center [222, 135] width 85 height 23
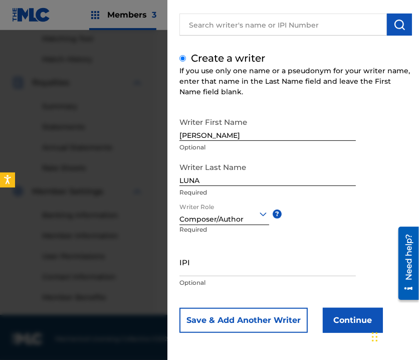
scroll to position [261, 0]
click at [351, 325] on button "Continue" at bounding box center [353, 320] width 60 height 25
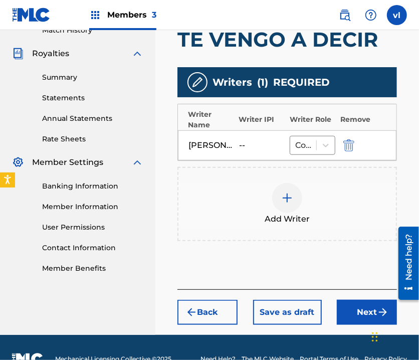
scroll to position [310, 0]
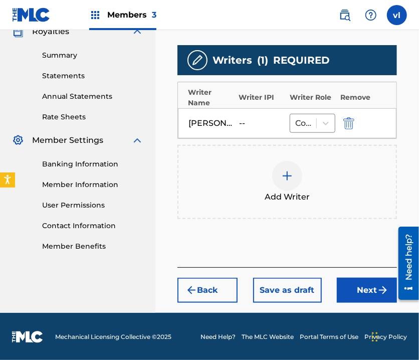
click at [367, 288] on button "Next" at bounding box center [367, 290] width 60 height 25
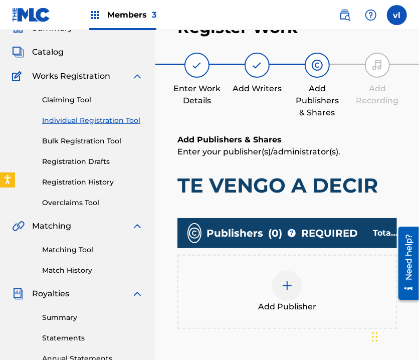
scroll to position [95, 0]
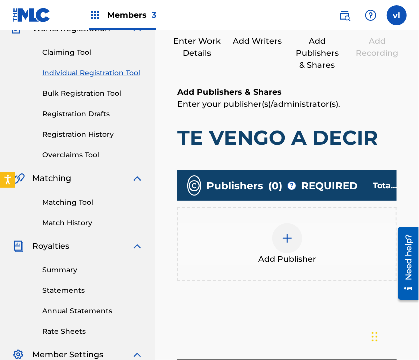
click at [335, 248] on div "Add Publisher" at bounding box center [288, 244] width 218 height 42
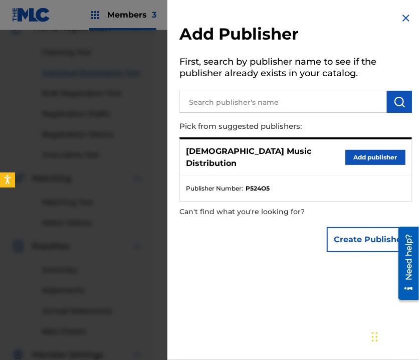
click at [376, 150] on button "Add publisher" at bounding box center [376, 157] width 60 height 15
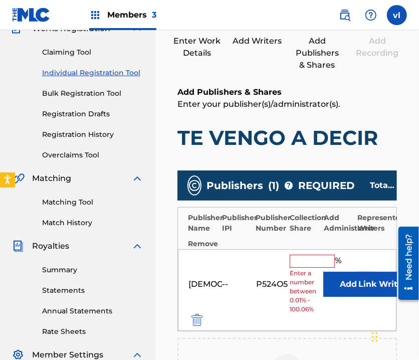
click at [305, 259] on input "text" at bounding box center [312, 261] width 45 height 13
type input "100"
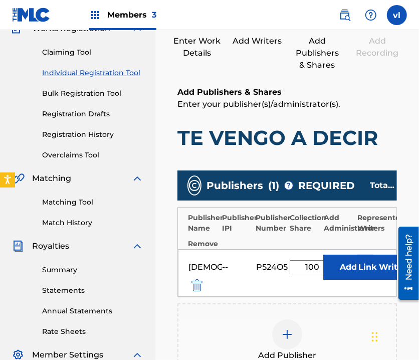
click at [380, 259] on button "Link Writer" at bounding box center [383, 267] width 50 height 25
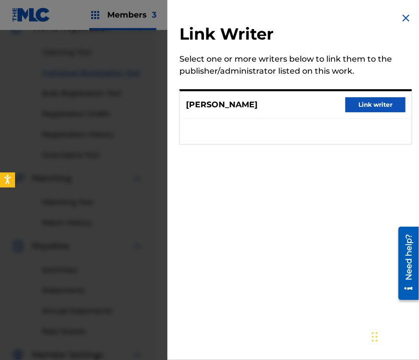
click at [384, 104] on button "Link writer" at bounding box center [376, 104] width 60 height 15
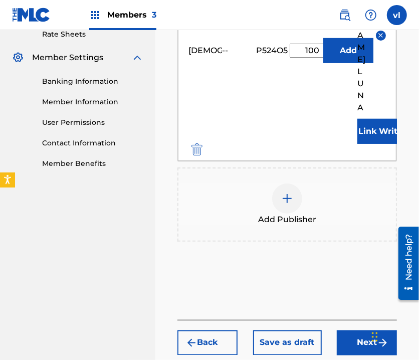
scroll to position [192, 0]
click at [381, 337] on img "submit" at bounding box center [383, 343] width 12 height 12
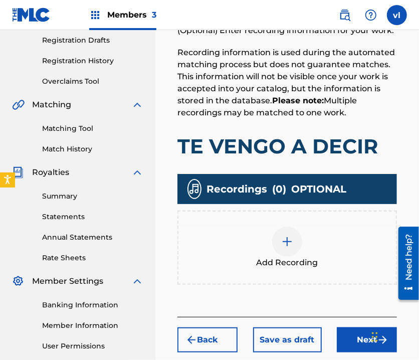
scroll to position [196, 0]
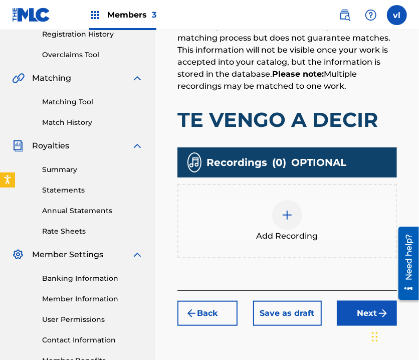
click at [309, 224] on div "Add Recording" at bounding box center [288, 221] width 218 height 42
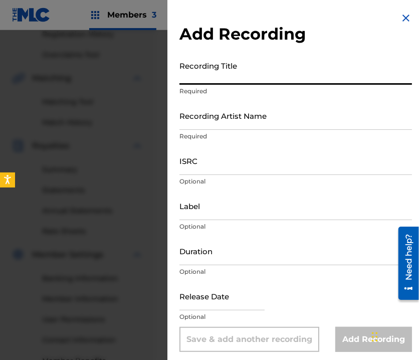
click at [251, 68] on input "Recording Title" at bounding box center [296, 70] width 233 height 29
type input "TE VENGO A DECIR"
click at [259, 124] on input "Recording Artist Name" at bounding box center [296, 115] width 233 height 29
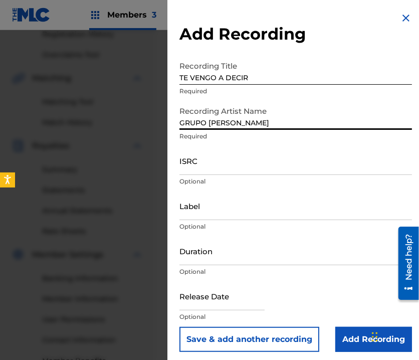
type input "GRUPO [PERSON_NAME]"
click at [251, 213] on input "Label" at bounding box center [296, 206] width 233 height 29
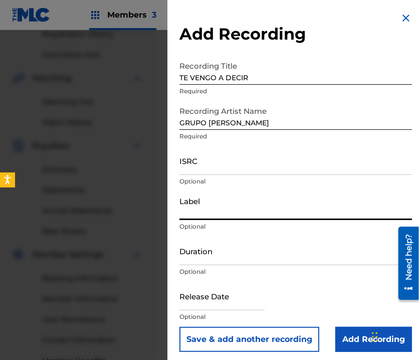
type input "PRODUCCIONES BENJAMIN"
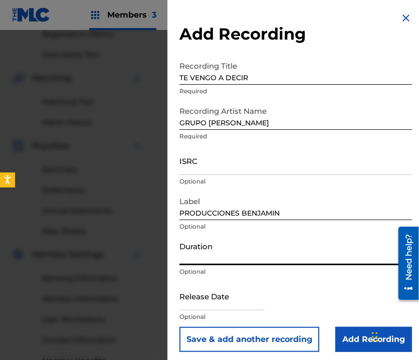
click at [287, 257] on input "Duration" at bounding box center [296, 251] width 233 height 29
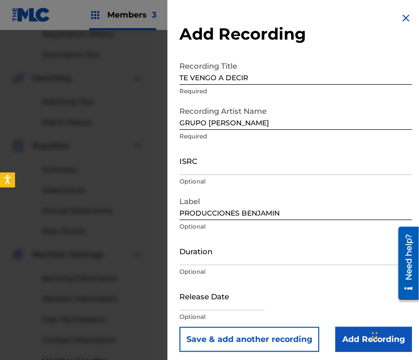
click at [265, 254] on input "Duration" at bounding box center [296, 251] width 233 height 29
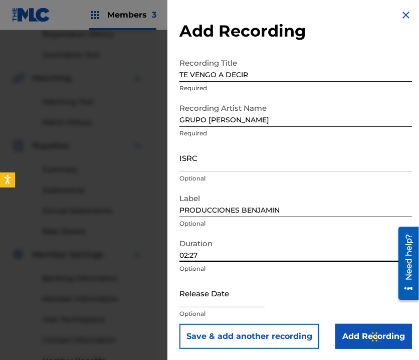
scroll to position [4, 0]
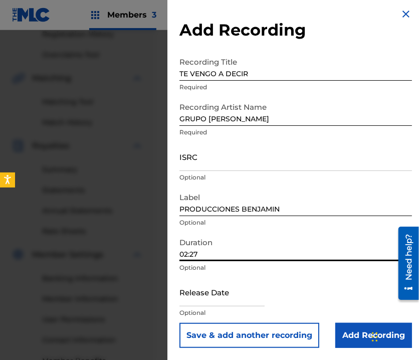
click at [183, 251] on input "02:27" at bounding box center [296, 247] width 233 height 29
click at [190, 253] on input "02:27" at bounding box center [296, 247] width 233 height 29
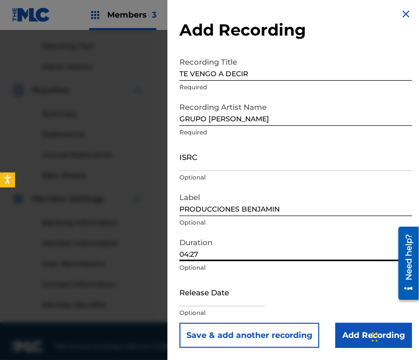
scroll to position [261, 0]
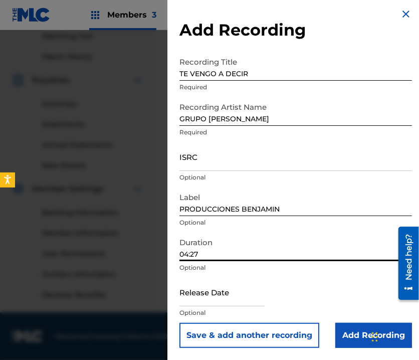
type input "04:27"
click at [353, 335] on input "Add Recording" at bounding box center [374, 335] width 77 height 25
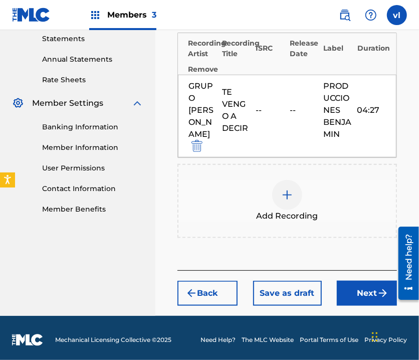
scroll to position [350, 0]
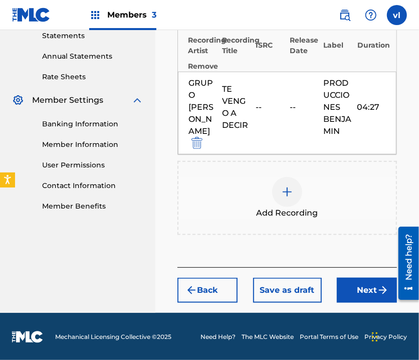
click at [370, 301] on button "Next" at bounding box center [367, 290] width 60 height 25
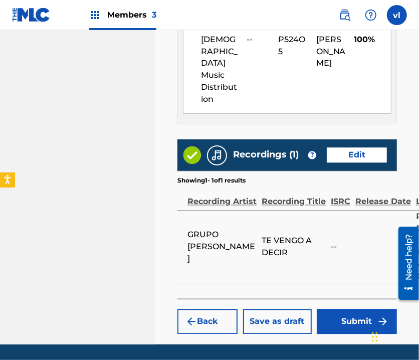
scroll to position [669, 0]
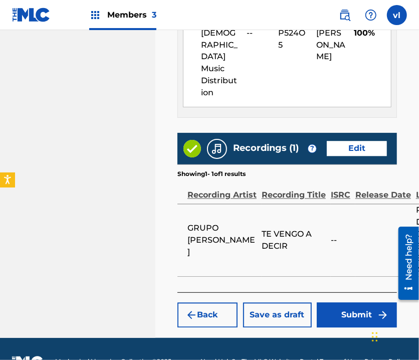
click at [337, 303] on button "Submit" at bounding box center [357, 315] width 80 height 25
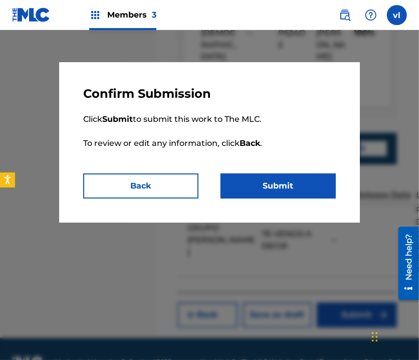
click at [276, 176] on button "Submit" at bounding box center [278, 186] width 115 height 25
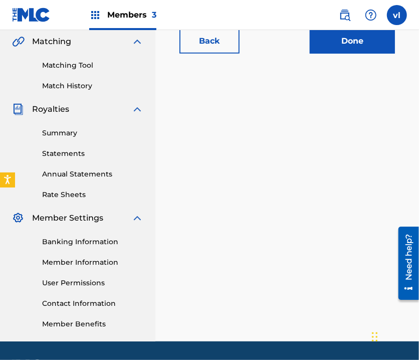
click at [354, 8] on span at bounding box center [358, 15] width 46 height 20
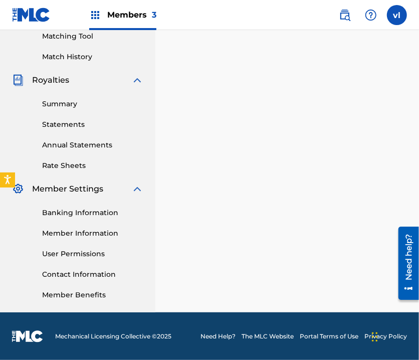
click at [345, 16] on img at bounding box center [345, 15] width 12 height 12
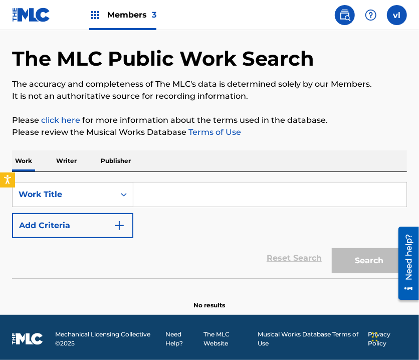
scroll to position [39, 0]
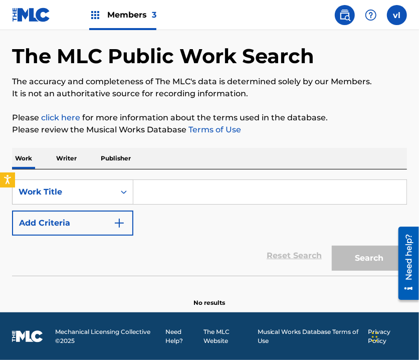
click at [66, 152] on p "Writer" at bounding box center [66, 158] width 27 height 21
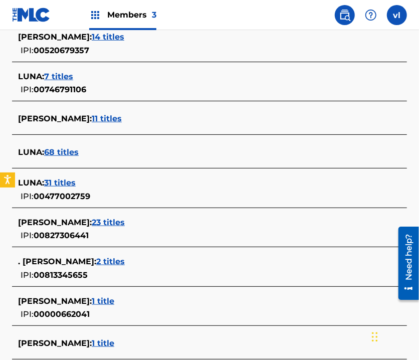
scroll to position [275, 0]
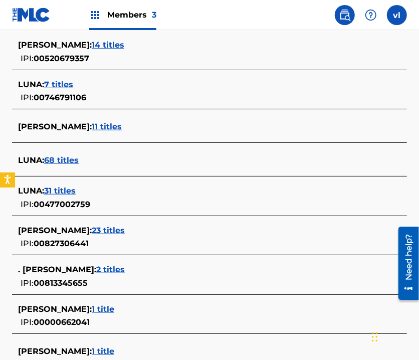
click at [417, 108] on div "The MLC Public Work Search The accuracy and completeness of The MLC's data is d…" at bounding box center [209, 119] width 419 height 679
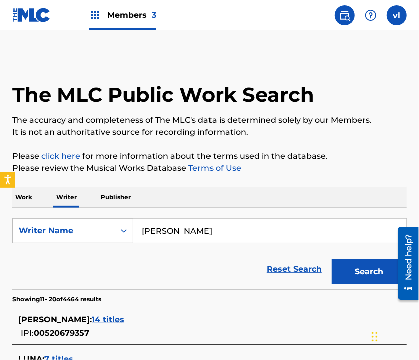
click at [226, 233] on input "[PERSON_NAME]" at bounding box center [269, 231] width 273 height 24
click at [227, 233] on input "[PERSON_NAME]" at bounding box center [269, 231] width 273 height 24
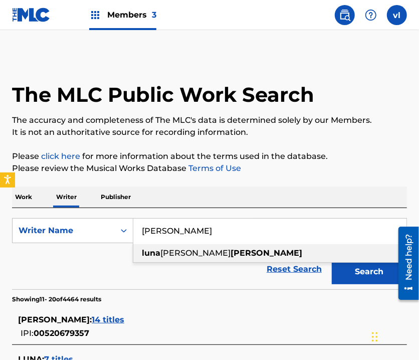
click at [227, 233] on input "[PERSON_NAME]" at bounding box center [269, 231] width 273 height 24
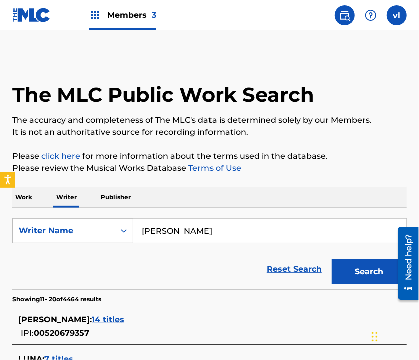
click at [242, 238] on input "[PERSON_NAME]" at bounding box center [269, 231] width 273 height 24
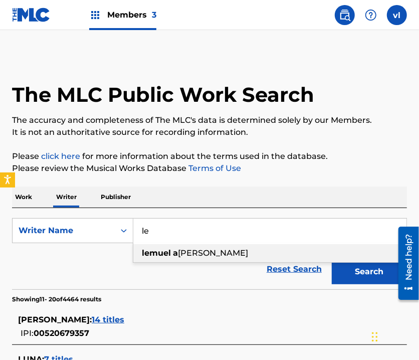
type input "l"
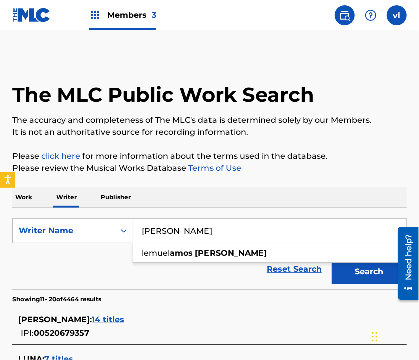
type input "[PERSON_NAME]"
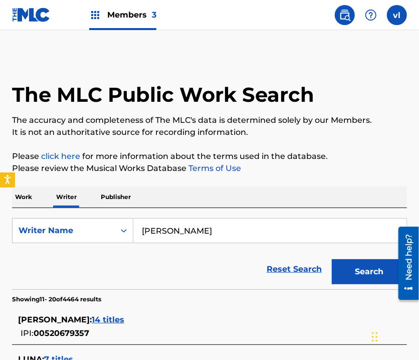
click at [351, 275] on button "Search" at bounding box center [369, 271] width 75 height 25
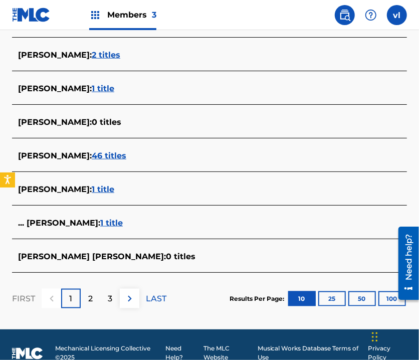
scroll to position [397, 0]
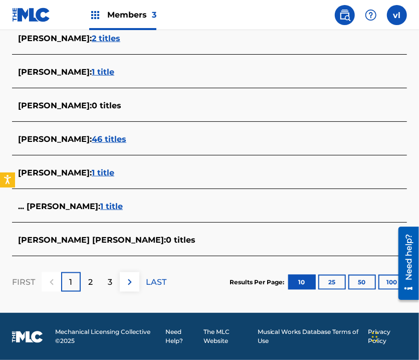
click at [90, 281] on p "2" at bounding box center [90, 282] width 5 height 12
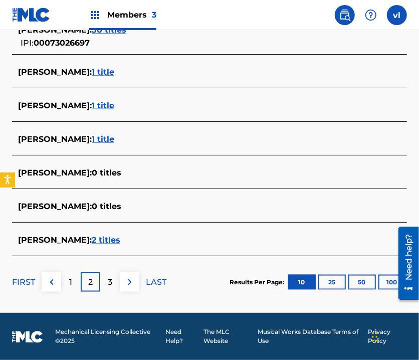
click at [108, 285] on p "3" at bounding box center [110, 282] width 5 height 12
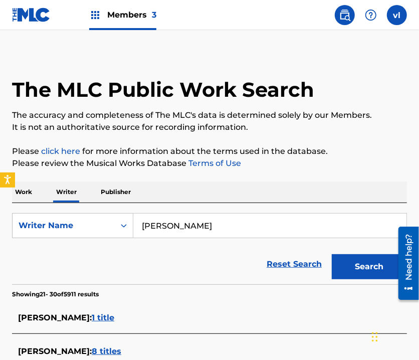
scroll to position [0, 0]
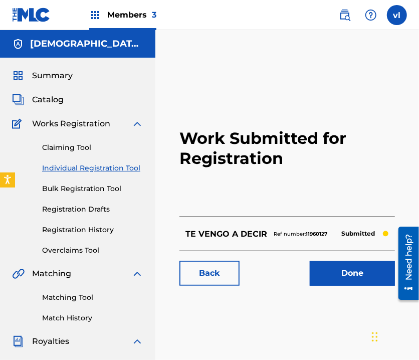
click at [108, 168] on link "Individual Registration Tool" at bounding box center [92, 168] width 101 height 11
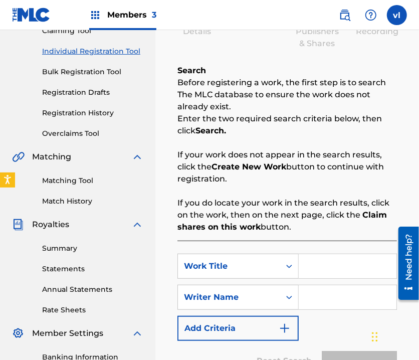
scroll to position [201, 0]
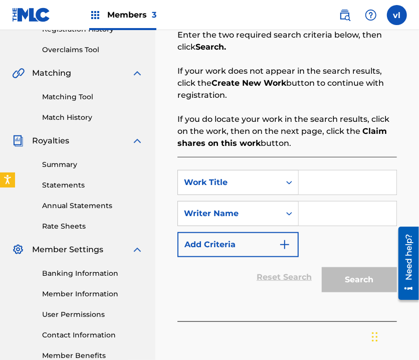
click at [321, 192] on input "Search Form" at bounding box center [348, 183] width 98 height 24
click at [316, 180] on input "Search Form" at bounding box center [348, 183] width 98 height 24
type input "QUIEN IRA"
click at [345, 207] on input "Search Form" at bounding box center [348, 214] width 98 height 24
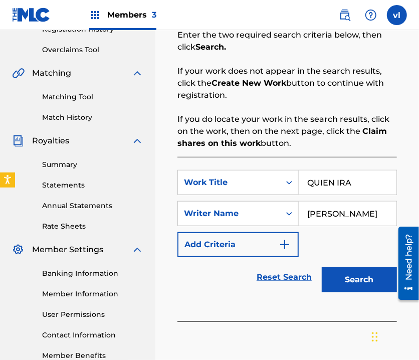
click at [359, 218] on input "[PERSON_NAME]" at bounding box center [348, 214] width 98 height 24
type input "[PERSON_NAME]"
click at [355, 279] on button "Search" at bounding box center [359, 279] width 75 height 25
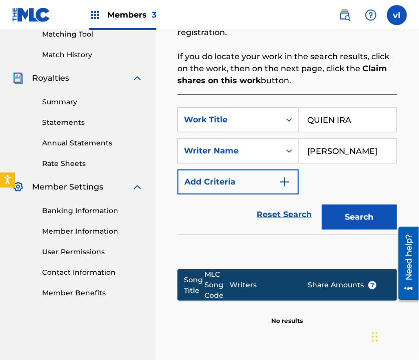
scroll to position [362, 0]
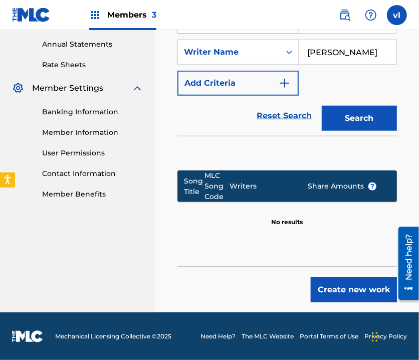
click at [353, 284] on button "Create new work" at bounding box center [354, 289] width 86 height 25
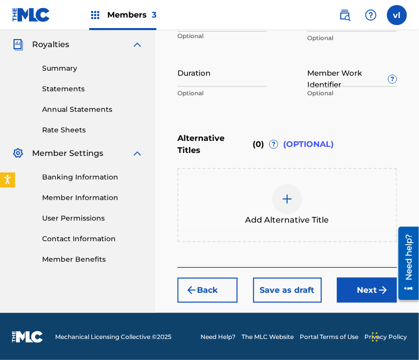
click at [342, 148] on div "Alternative Titles ( 0 ) ? (OPTIONAL)" at bounding box center [288, 144] width 220 height 34
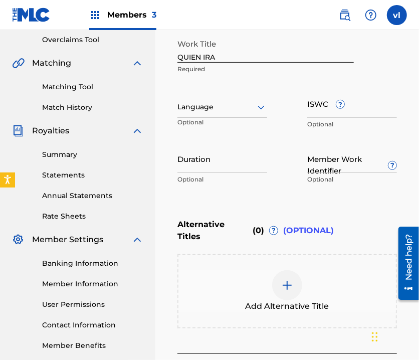
scroll to position [146, 0]
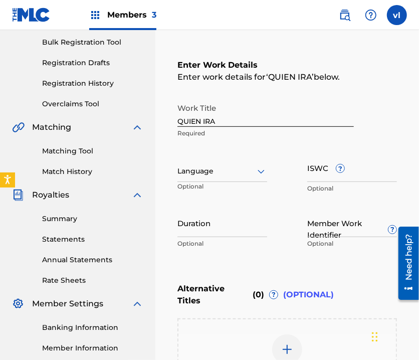
drag, startPoint x: 268, startPoint y: 177, endPoint x: 244, endPoint y: 176, distance: 24.1
click at [268, 177] on div "Work Title QUIEN IRA Required Language Optional ISWC ? Optional Duration Option…" at bounding box center [288, 175] width 220 height 155
click at [233, 173] on div at bounding box center [223, 171] width 90 height 13
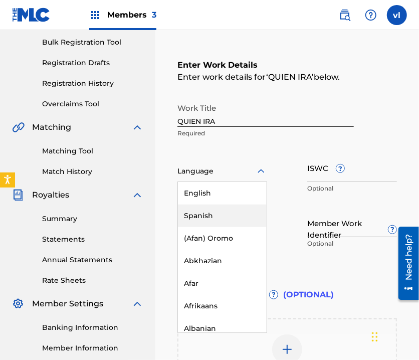
click at [211, 216] on div "Spanish" at bounding box center [222, 216] width 89 height 23
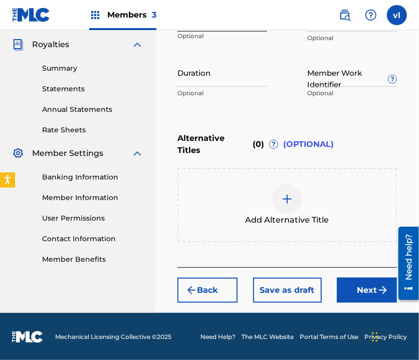
click at [369, 295] on button "Next" at bounding box center [367, 290] width 60 height 25
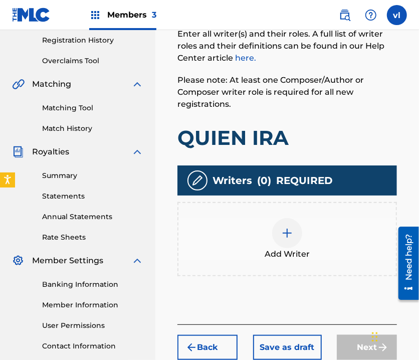
scroll to position [196, 0]
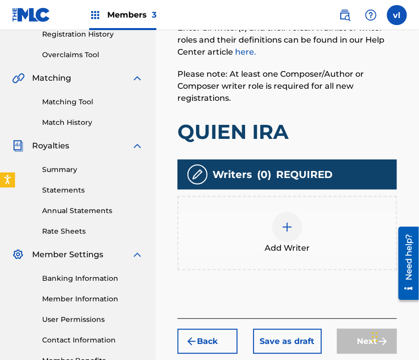
click at [326, 244] on div "Add Writer" at bounding box center [288, 233] width 218 height 42
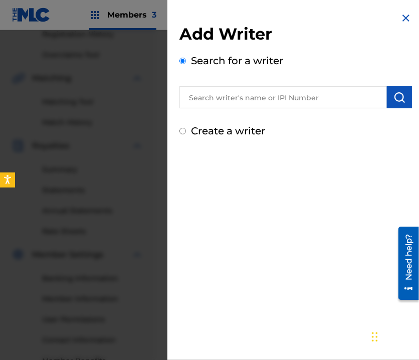
click at [288, 96] on input "text" at bounding box center [284, 97] width 208 height 22
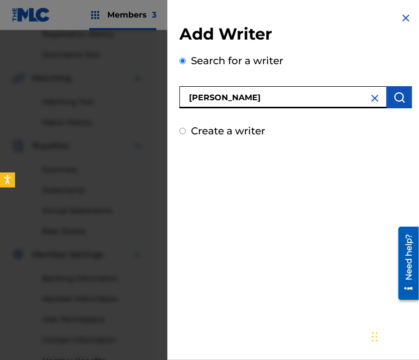
click at [228, 92] on input "[PERSON_NAME]" at bounding box center [284, 97] width 208 height 22
click at [270, 104] on input "[PERSON_NAME]" at bounding box center [284, 97] width 208 height 22
type input "[PERSON_NAME]"
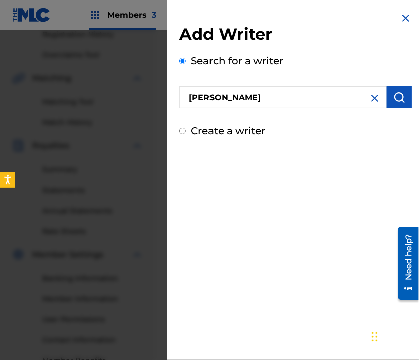
click at [402, 98] on img "submit" at bounding box center [400, 97] width 12 height 12
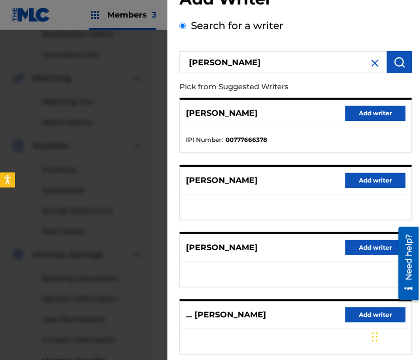
scroll to position [6, 0]
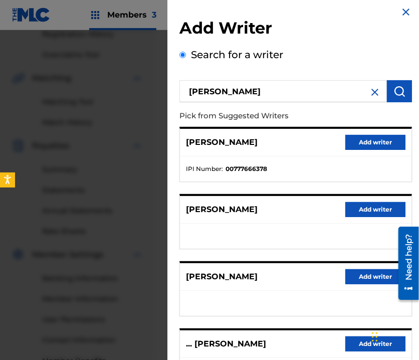
click at [372, 96] on img at bounding box center [375, 92] width 12 height 12
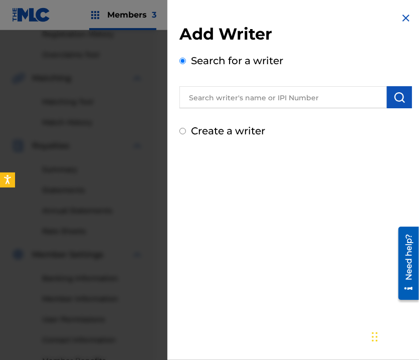
scroll to position [0, 0]
click at [200, 132] on label "Create a writer" at bounding box center [228, 131] width 74 height 12
radio input "true"
click at [186, 132] on input "Create a writer" at bounding box center [183, 131] width 7 height 7
radio input "false"
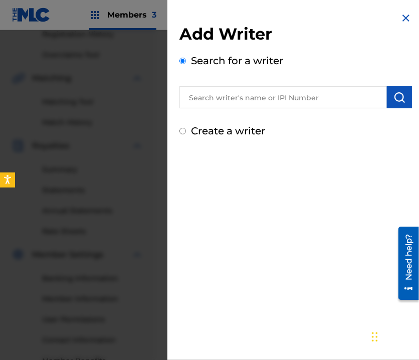
radio input "true"
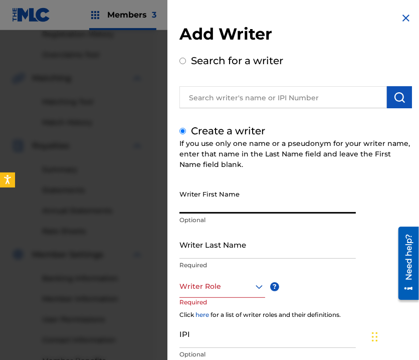
click at [237, 205] on input "Writer First Name" at bounding box center [268, 199] width 177 height 29
click at [275, 248] on input "Writer Last Name" at bounding box center [268, 244] width 177 height 29
click at [259, 196] on input "[PERSON_NAME]" at bounding box center [268, 199] width 177 height 29
type input "[PERSON_NAME]"
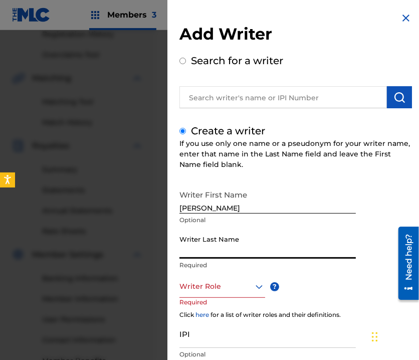
click at [224, 252] on input "Writer Last Name" at bounding box center [268, 244] width 177 height 29
type input "JIMENEZ"
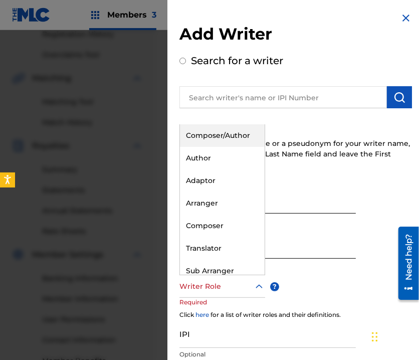
click at [228, 289] on div at bounding box center [223, 286] width 86 height 13
click at [209, 138] on div "Composer/Author" at bounding box center [222, 135] width 85 height 23
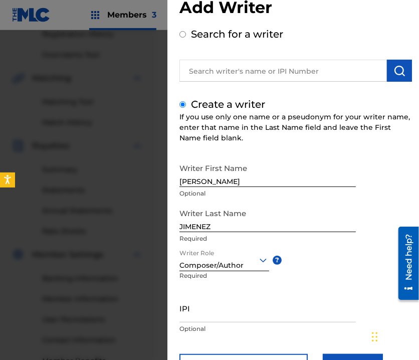
scroll to position [73, 0]
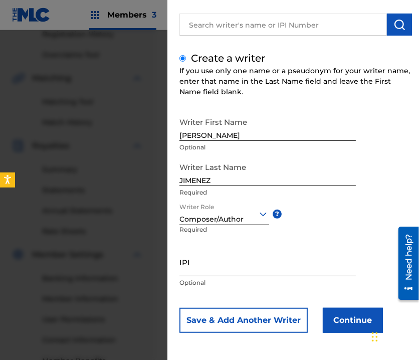
click at [338, 330] on button "Continue" at bounding box center [353, 320] width 60 height 25
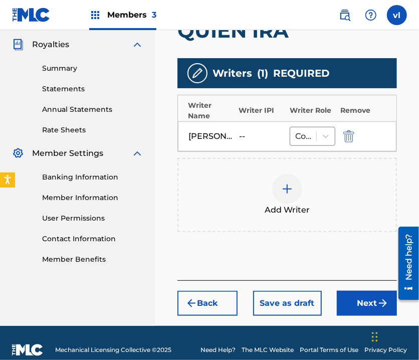
scroll to position [310, 0]
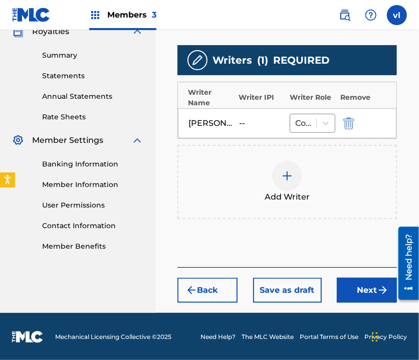
click at [367, 293] on button "Next" at bounding box center [367, 290] width 60 height 25
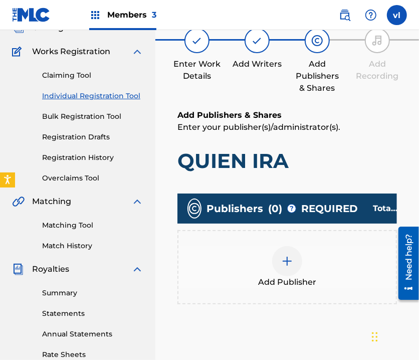
scroll to position [45, 0]
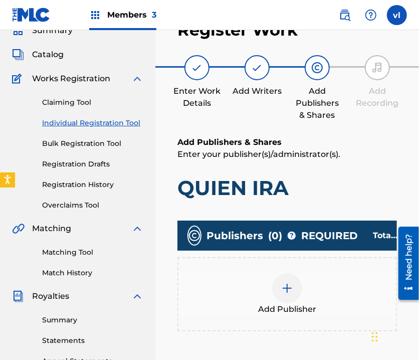
click at [325, 295] on div "Add Publisher" at bounding box center [288, 294] width 218 height 42
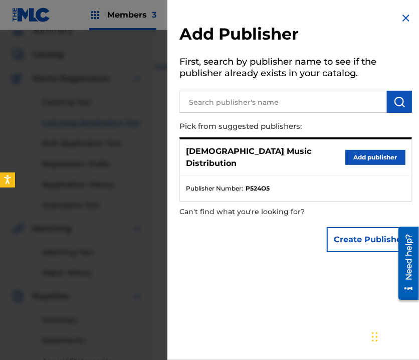
click at [364, 150] on button "Add publisher" at bounding box center [376, 157] width 60 height 15
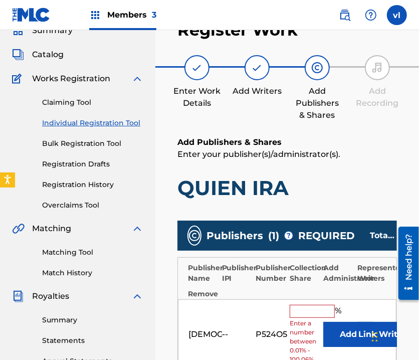
click at [300, 314] on input "text" at bounding box center [312, 311] width 45 height 13
type input "100"
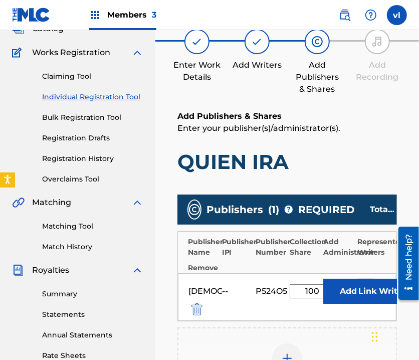
scroll to position [145, 0]
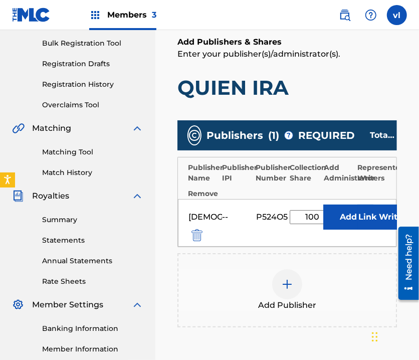
click at [375, 221] on button "Link Writer" at bounding box center [383, 217] width 50 height 25
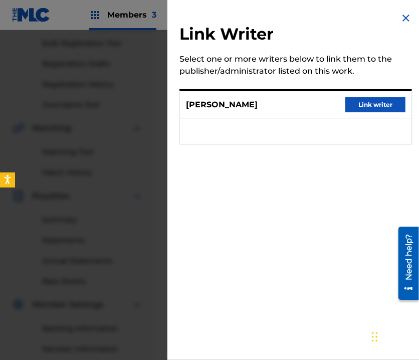
click at [371, 100] on button "Link writer" at bounding box center [376, 104] width 60 height 15
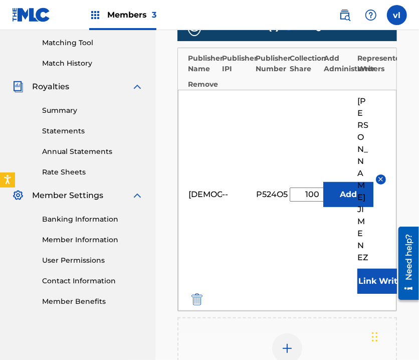
scroll to position [405, 0]
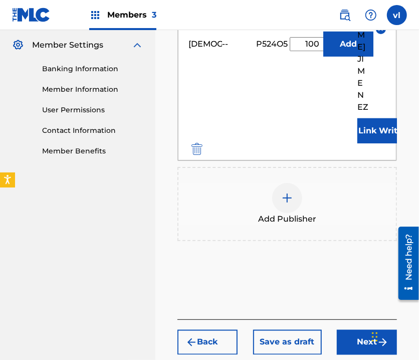
click at [359, 330] on button "Next" at bounding box center [367, 342] width 60 height 25
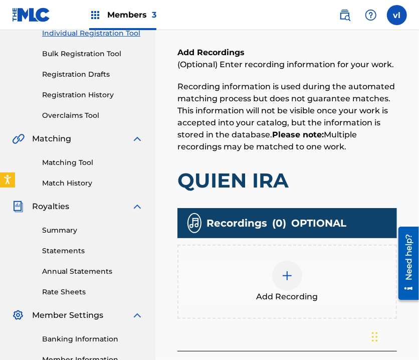
scroll to position [145, 0]
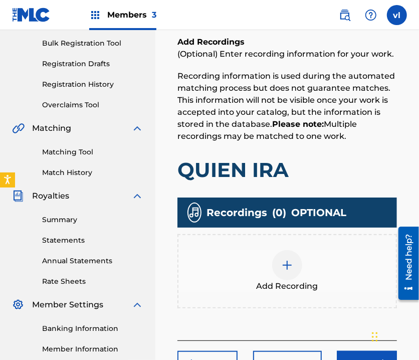
click at [310, 284] on span "Add Recording" at bounding box center [288, 286] width 62 height 12
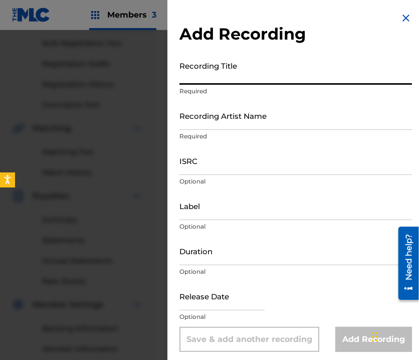
click at [307, 68] on input "Recording Title" at bounding box center [296, 70] width 233 height 29
type input "VOL. 2"
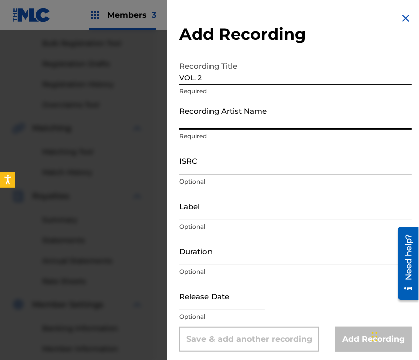
click at [276, 116] on input "Recording Artist Name" at bounding box center [296, 115] width 233 height 29
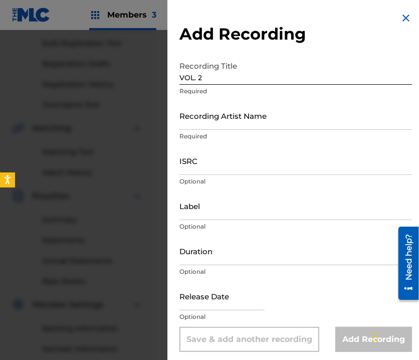
click at [249, 127] on input "Recording Artist Name" at bounding box center [296, 115] width 233 height 29
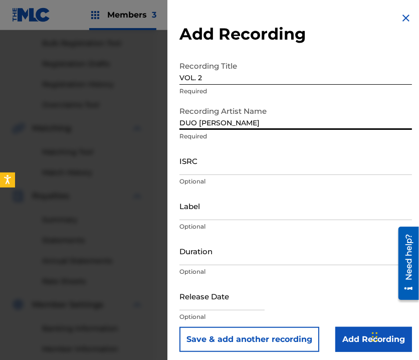
type input "DUO [PERSON_NAME]"
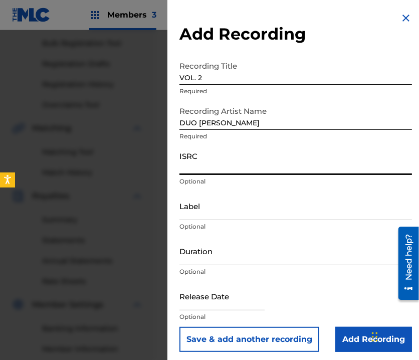
click at [267, 168] on input "ISRC" at bounding box center [296, 160] width 233 height 29
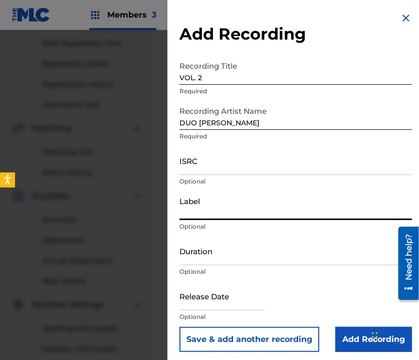
click at [260, 218] on input "Label" at bounding box center [296, 206] width 233 height 29
type input "CV PRODUCCIONES"
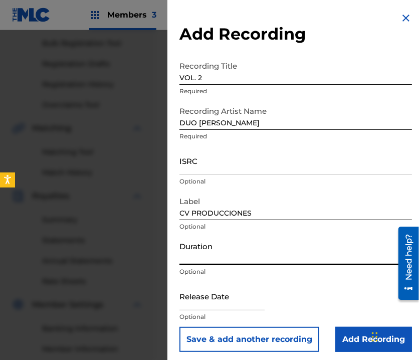
click at [264, 254] on input "Duration" at bounding box center [296, 251] width 233 height 29
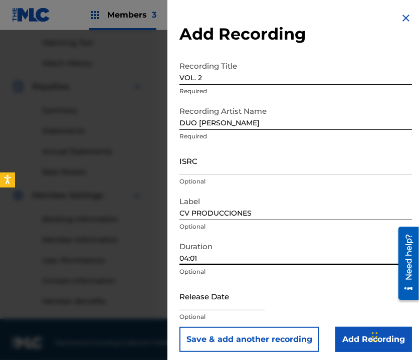
scroll to position [261, 0]
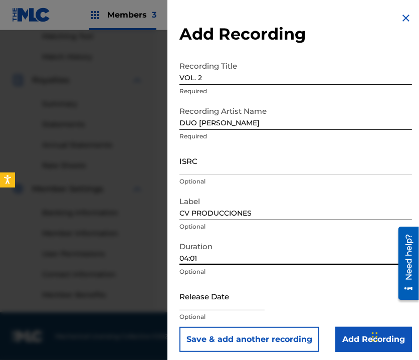
type input "04:01"
click at [353, 347] on input "Add Recording" at bounding box center [374, 339] width 77 height 25
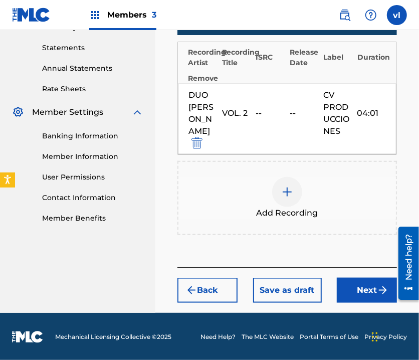
click at [363, 288] on button "Next" at bounding box center [367, 290] width 60 height 25
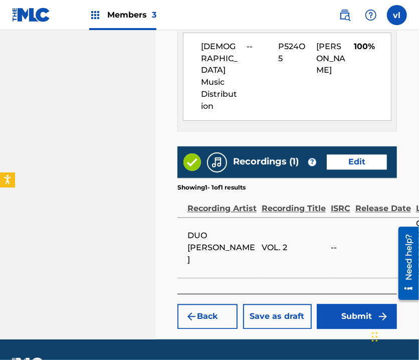
scroll to position [657, 0]
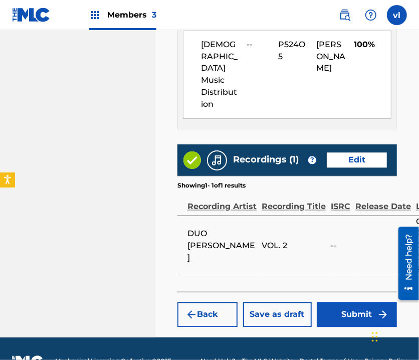
click at [373, 302] on button "Submit" at bounding box center [357, 314] width 80 height 25
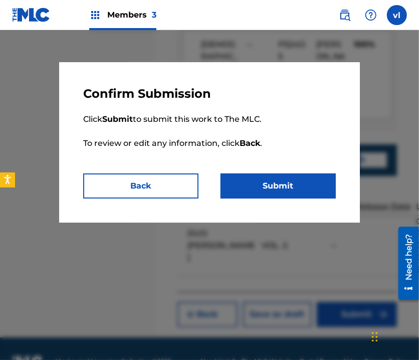
click at [294, 189] on button "Submit" at bounding box center [278, 186] width 115 height 25
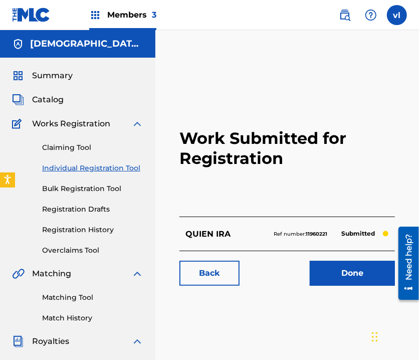
click at [345, 19] on img at bounding box center [345, 15] width 12 height 12
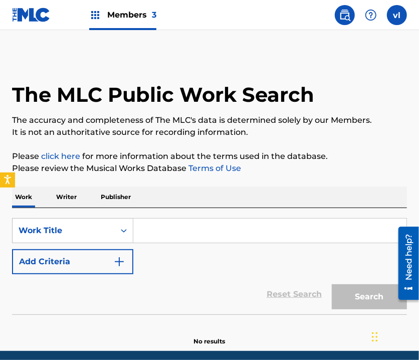
click at [71, 193] on p "Writer" at bounding box center [66, 197] width 27 height 21
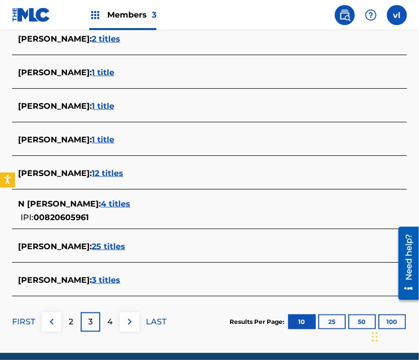
scroll to position [391, 0]
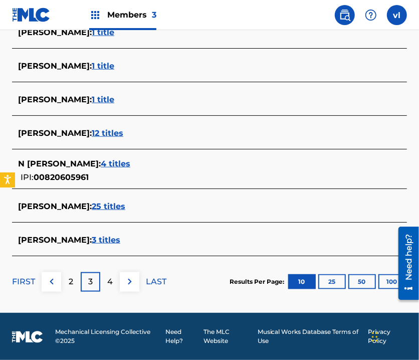
click at [69, 283] on p "2" at bounding box center [71, 282] width 5 height 12
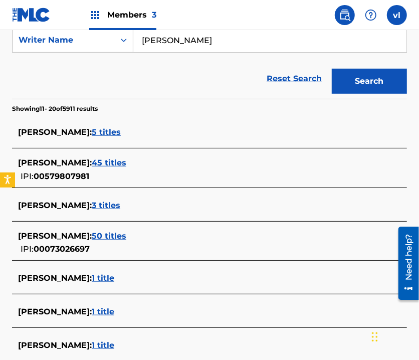
scroll to position [0, 0]
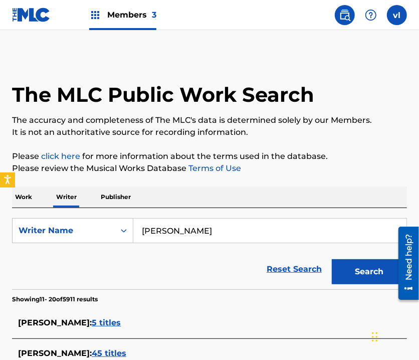
click at [229, 227] on input "[PERSON_NAME]" at bounding box center [269, 231] width 273 height 24
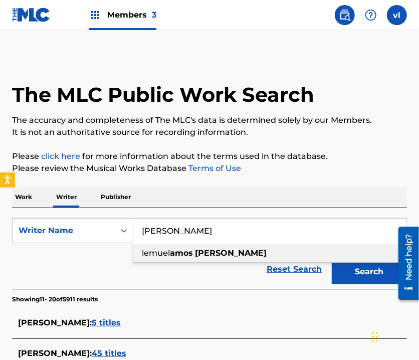
click at [229, 228] on input "[PERSON_NAME]" at bounding box center [269, 231] width 273 height 24
click at [229, 229] on input "[PERSON_NAME]" at bounding box center [269, 231] width 273 height 24
click at [232, 227] on input "[PERSON_NAME]" at bounding box center [269, 231] width 273 height 24
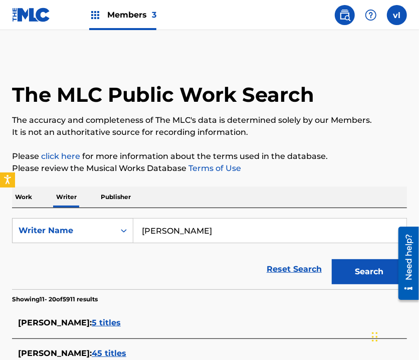
click at [215, 238] on input "[PERSON_NAME]" at bounding box center [269, 231] width 273 height 24
click at [226, 238] on input "[PERSON_NAME]" at bounding box center [269, 231] width 273 height 24
click at [274, 197] on div "Work Writer Publisher" at bounding box center [209, 197] width 395 height 21
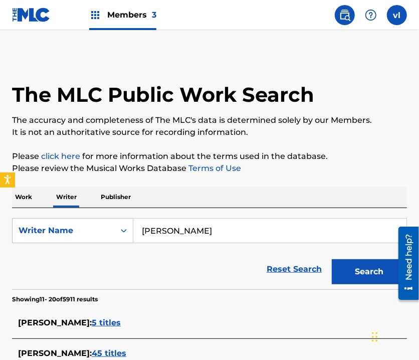
click at [360, 269] on button "Search" at bounding box center [369, 271] width 75 height 25
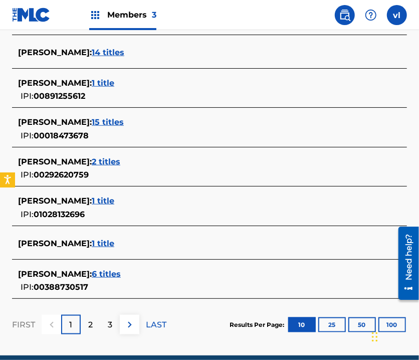
scroll to position [401, 0]
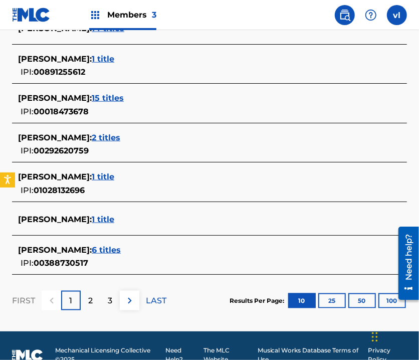
click at [87, 298] on div "2" at bounding box center [91, 301] width 20 height 20
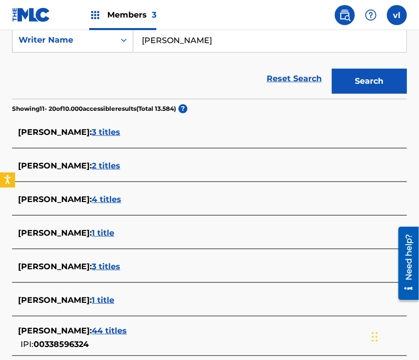
scroll to position [90, 0]
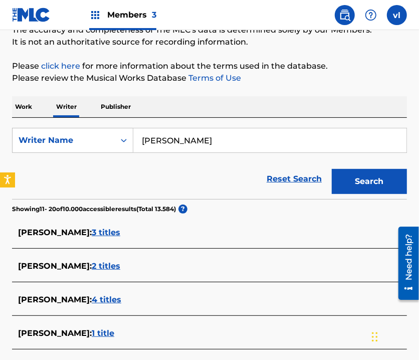
click at [178, 143] on input "[PERSON_NAME]" at bounding box center [269, 140] width 273 height 24
type input "[PERSON_NAME]"
click at [346, 172] on button "Search" at bounding box center [369, 181] width 75 height 25
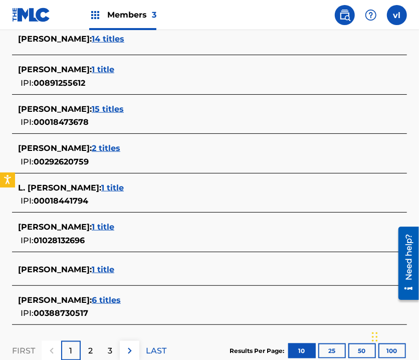
scroll to position [401, 0]
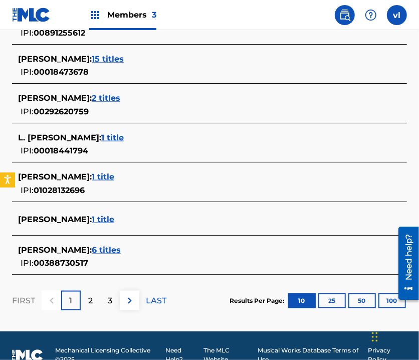
click at [89, 293] on div "2" at bounding box center [91, 301] width 20 height 20
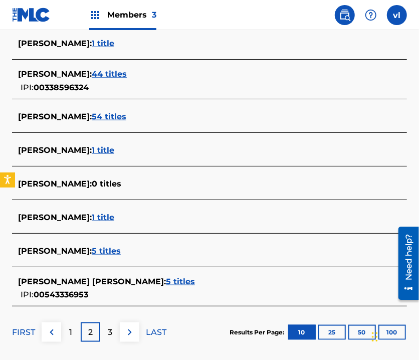
scroll to position [397, 0]
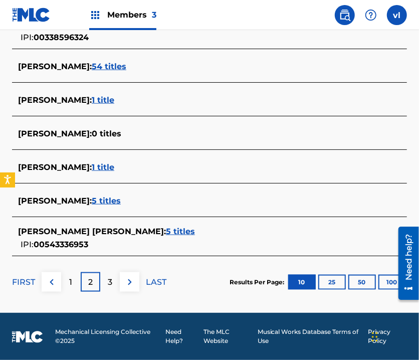
click at [114, 283] on div "3" at bounding box center [110, 282] width 20 height 20
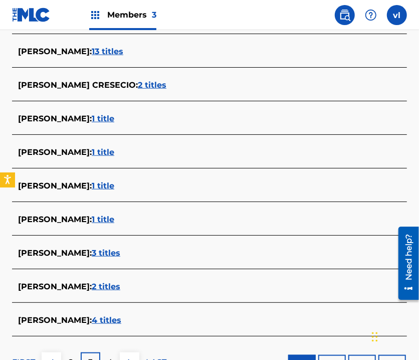
scroll to position [336, 0]
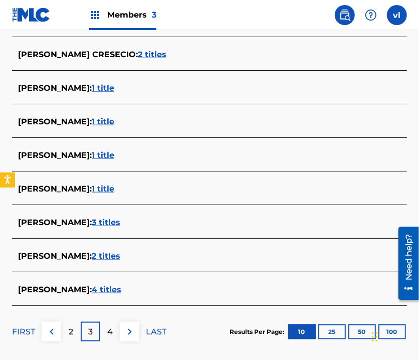
click at [110, 331] on p "4" at bounding box center [110, 332] width 6 height 12
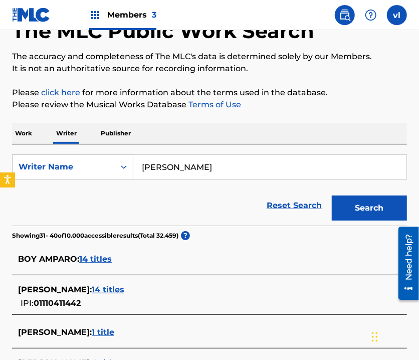
scroll to position [63, 0]
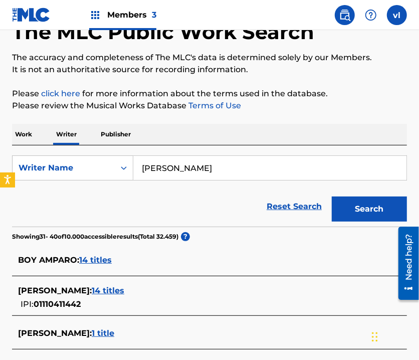
click at [347, 197] on button "Search" at bounding box center [369, 209] width 75 height 25
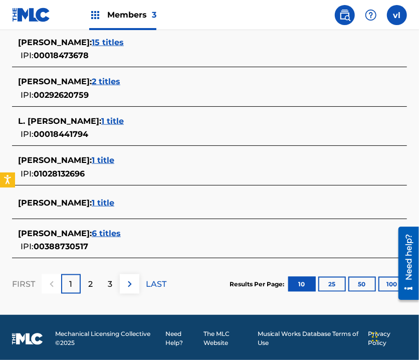
scroll to position [420, 0]
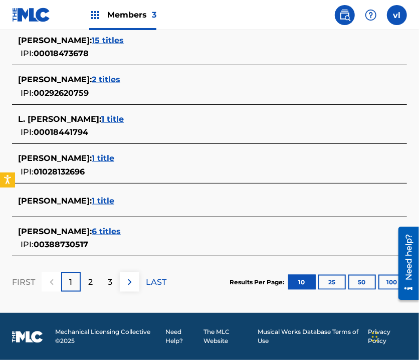
click at [93, 282] on div "2" at bounding box center [91, 282] width 20 height 20
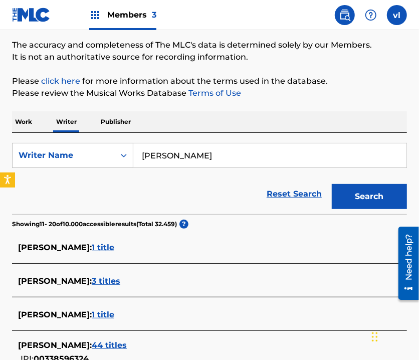
scroll to position [0, 0]
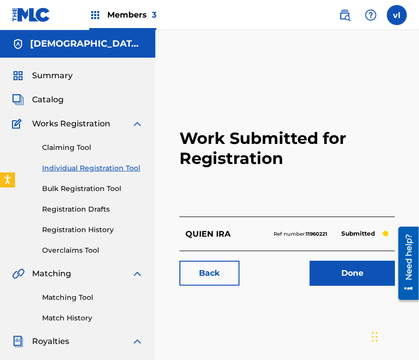
click at [112, 169] on link "Individual Registration Tool" at bounding box center [92, 168] width 101 height 11
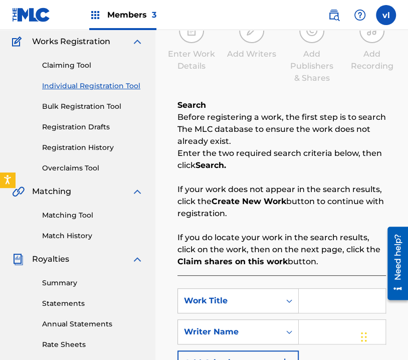
scroll to position [100, 0]
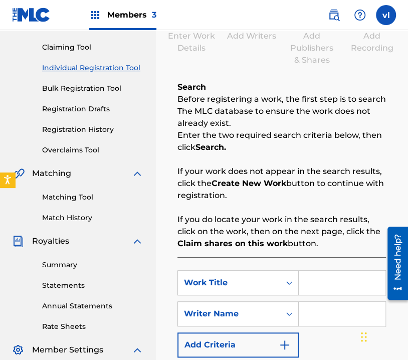
click at [320, 280] on input "Search Form" at bounding box center [342, 283] width 87 height 24
type input "GRACIAS A LA VIDA"
click at [353, 313] on input "Search Form" at bounding box center [342, 314] width 87 height 24
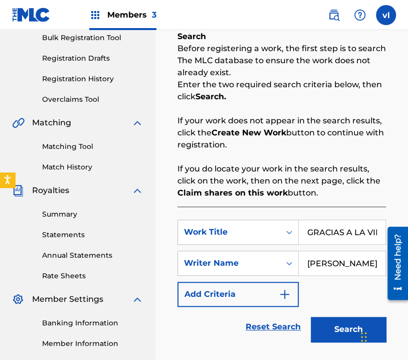
scroll to position [201, 0]
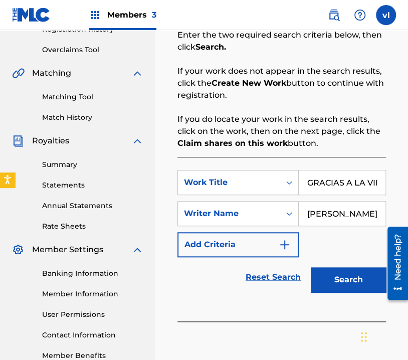
type input "[PERSON_NAME]"
click at [356, 288] on button "Search" at bounding box center [348, 279] width 75 height 25
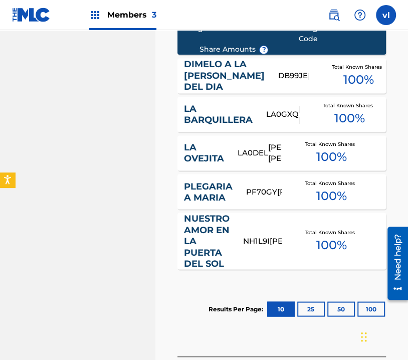
scroll to position [552, 0]
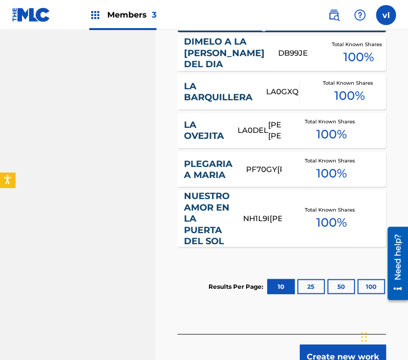
click at [314, 294] on button "25" at bounding box center [311, 286] width 28 height 15
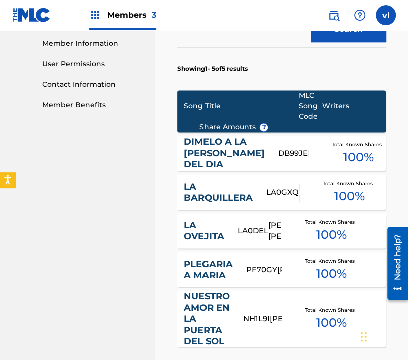
scroll to position [640, 0]
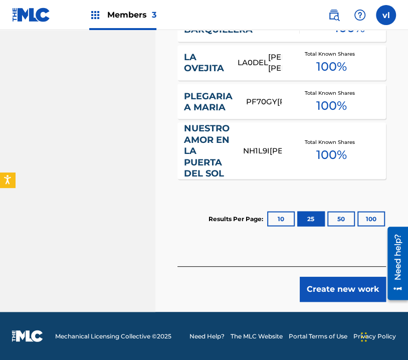
click at [345, 284] on button "Create new work" at bounding box center [343, 289] width 86 height 25
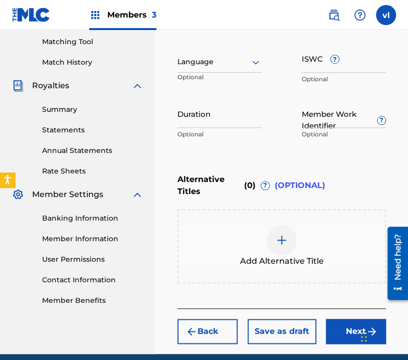
scroll to position [197, 0]
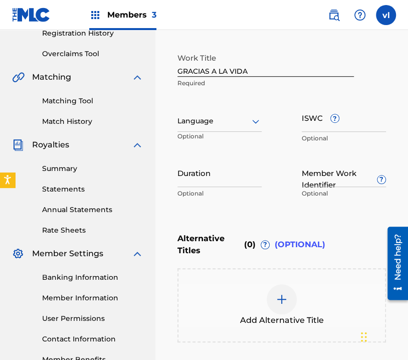
click at [247, 119] on div at bounding box center [220, 121] width 84 height 13
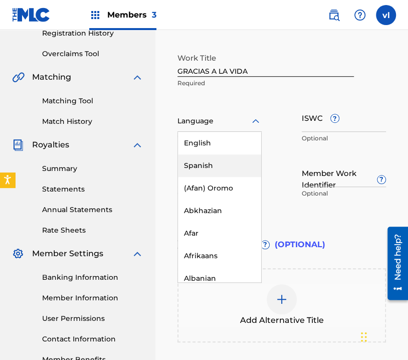
click at [223, 160] on div "Spanish" at bounding box center [219, 165] width 83 height 23
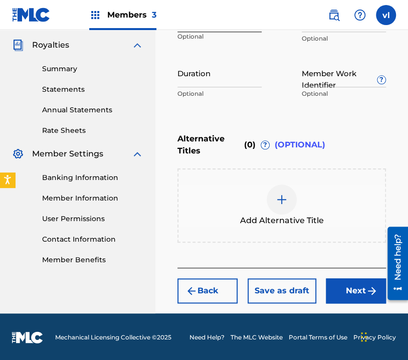
scroll to position [297, 0]
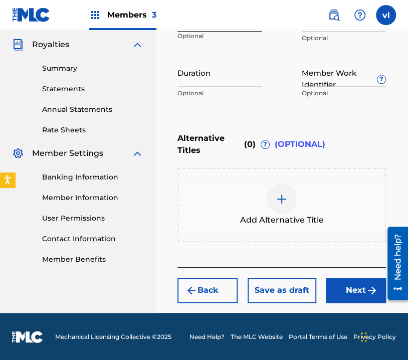
click at [363, 281] on button "Next" at bounding box center [356, 290] width 60 height 25
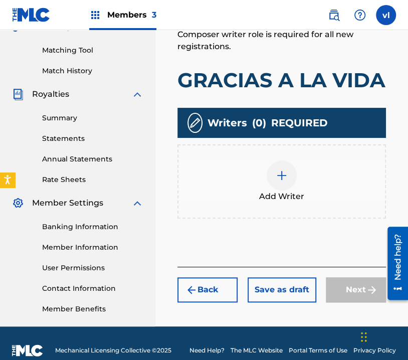
scroll to position [261, 0]
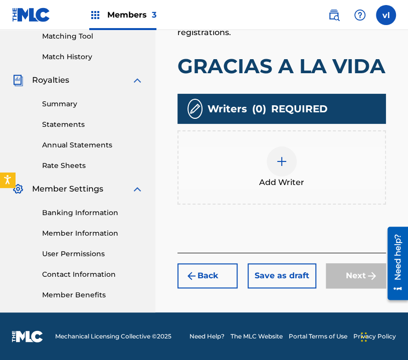
click at [294, 190] on div "Add Writer" at bounding box center [282, 167] width 209 height 74
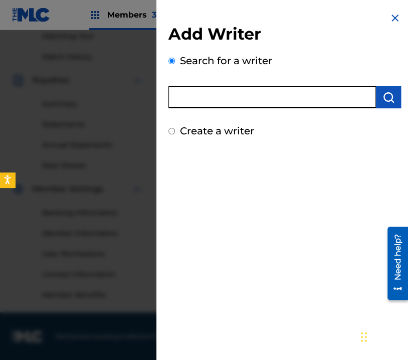
click at [326, 96] on input "text" at bounding box center [273, 97] width 208 height 22
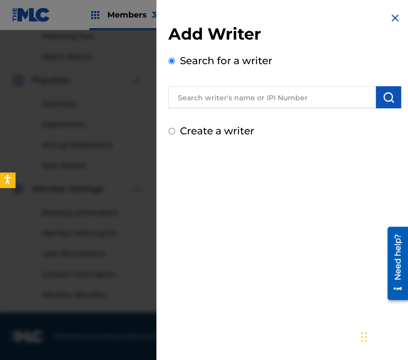
click at [230, 134] on label "Create a writer" at bounding box center [217, 131] width 74 height 12
radio input "true"
click at [175, 134] on input "Create a writer" at bounding box center [172, 131] width 7 height 7
radio input "false"
radio input "true"
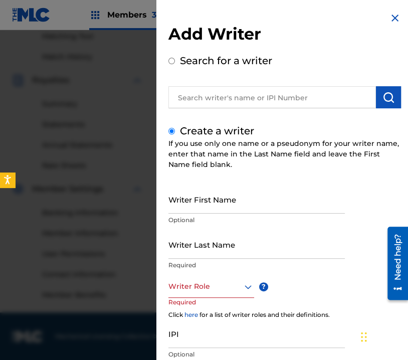
click at [230, 203] on input "Writer First Name" at bounding box center [257, 199] width 177 height 29
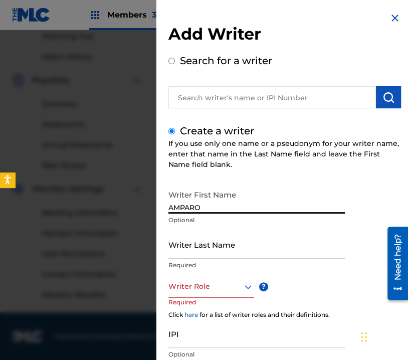
type input "AMPARO"
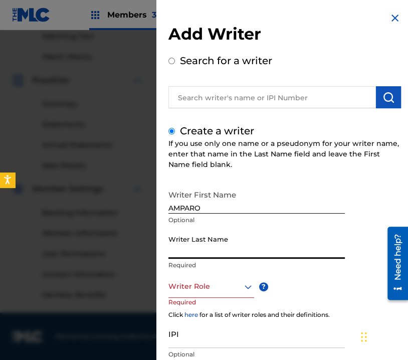
click at [262, 253] on input "Writer Last Name" at bounding box center [257, 244] width 177 height 29
type input "[PERSON_NAME]"
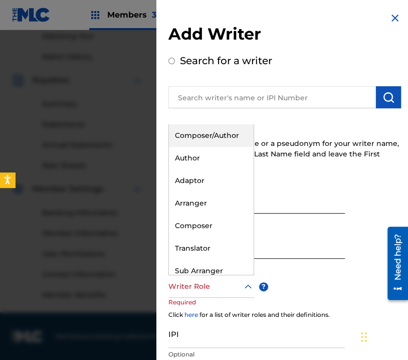
click at [238, 284] on div at bounding box center [212, 286] width 86 height 13
click at [217, 133] on div "Composer/Author" at bounding box center [211, 135] width 85 height 23
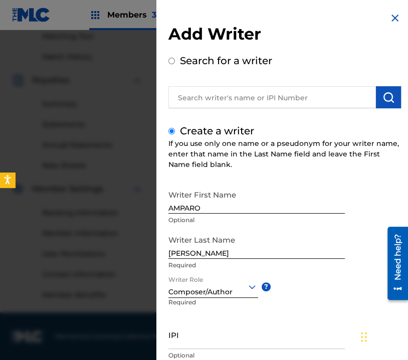
click at [346, 250] on div "Writer First Name [PERSON_NAME] Optional Writer Last Name [PERSON_NAME] Require…" at bounding box center [285, 295] width 233 height 221
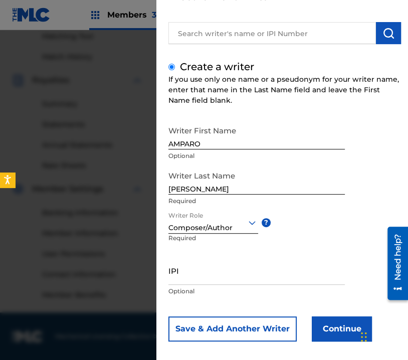
scroll to position [73, 0]
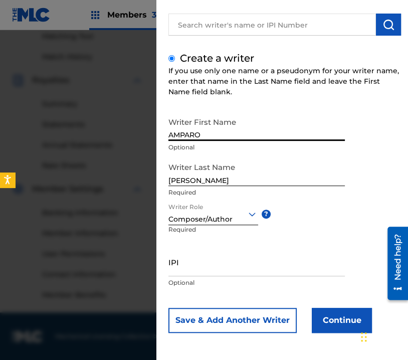
click at [206, 130] on input "AMPARO" at bounding box center [257, 126] width 177 height 29
type input "[PERSON_NAME]"
click at [338, 324] on button "Continue" at bounding box center [342, 320] width 60 height 25
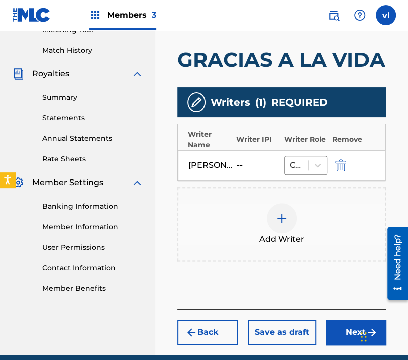
scroll to position [310, 0]
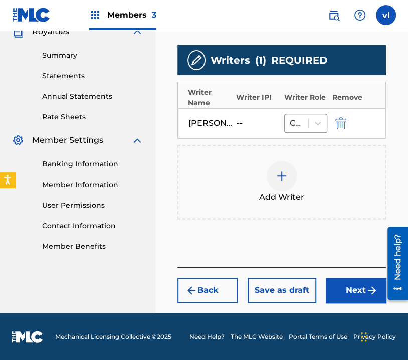
click at [357, 289] on button "Next" at bounding box center [356, 290] width 60 height 25
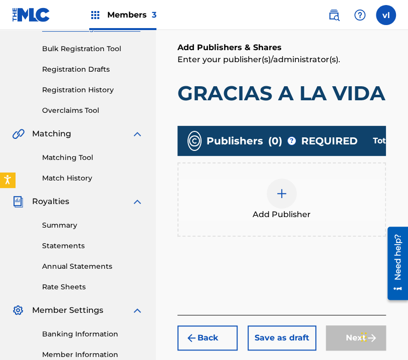
scroll to position [145, 0]
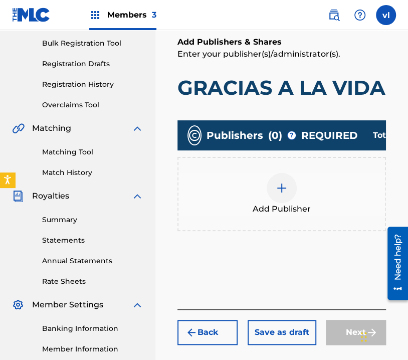
click at [311, 201] on div "Add Publisher" at bounding box center [282, 194] width 207 height 42
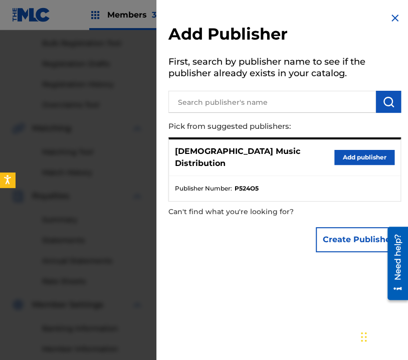
click at [368, 152] on button "Add publisher" at bounding box center [365, 157] width 60 height 15
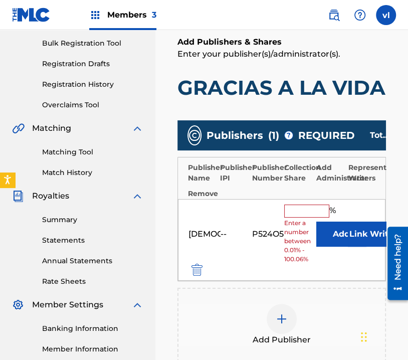
click at [303, 212] on input "text" at bounding box center [306, 211] width 45 height 13
type input "100"
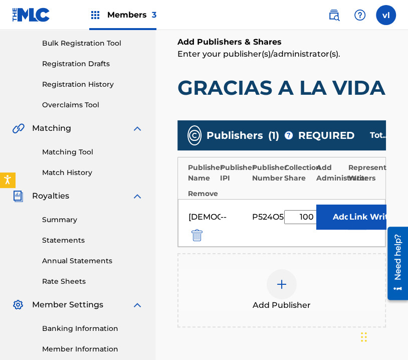
click at [366, 217] on button "Link Writer" at bounding box center [373, 217] width 50 height 25
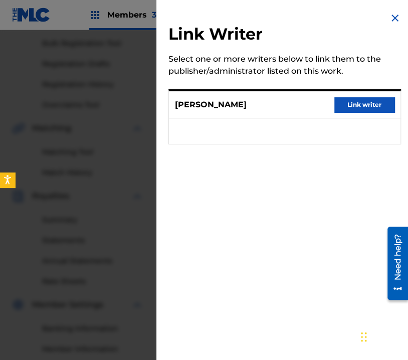
click at [363, 104] on button "Link writer" at bounding box center [365, 104] width 60 height 15
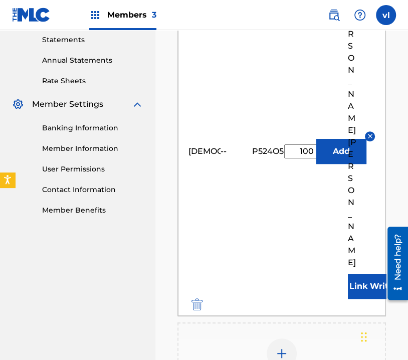
scroll to position [441, 0]
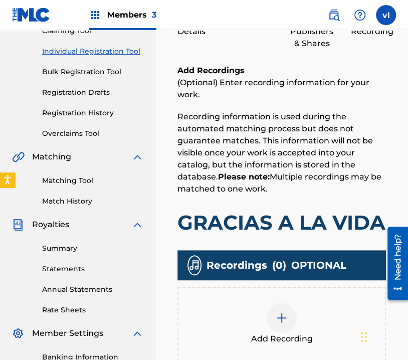
scroll to position [196, 0]
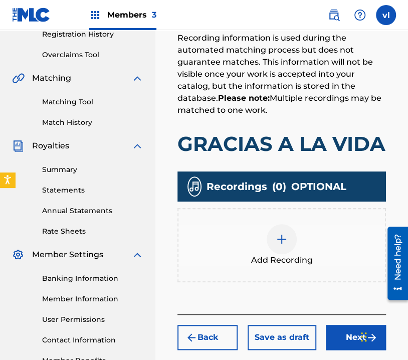
click at [294, 262] on span "Add Recording" at bounding box center [282, 260] width 62 height 12
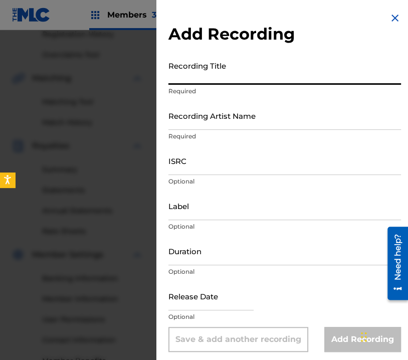
click at [258, 78] on input "Recording Title" at bounding box center [285, 70] width 233 height 29
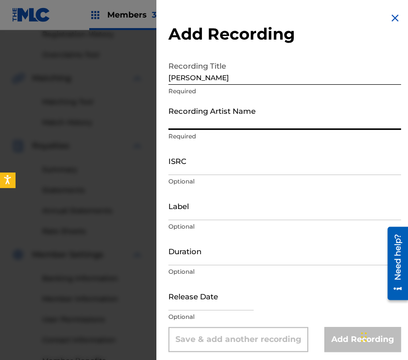
click at [269, 119] on input "Recording Artist Name" at bounding box center [285, 115] width 233 height 29
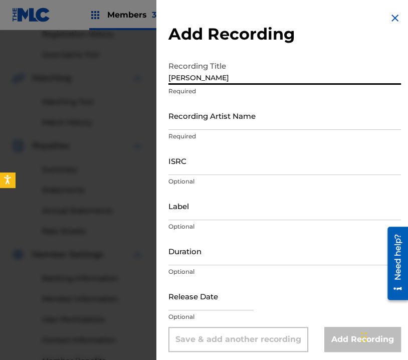
click at [265, 81] on input "[PERSON_NAME]" at bounding box center [285, 70] width 233 height 29
type input "GRACIAS A LA VIDA"
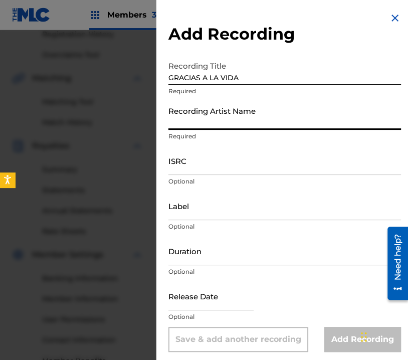
click at [263, 115] on input "Recording Artist Name" at bounding box center [285, 115] width 233 height 29
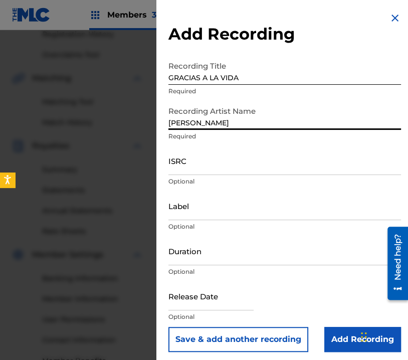
type input "[PERSON_NAME]"
click at [213, 209] on input "Label" at bounding box center [285, 206] width 233 height 29
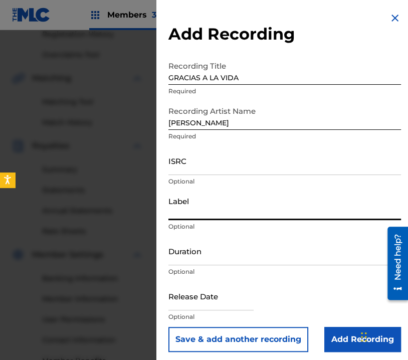
type input "PRODUCCIONES BENJAMIN"
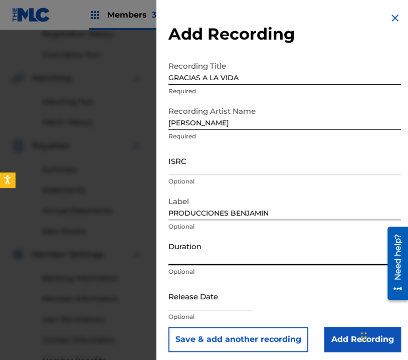
click at [252, 257] on input "Duration" at bounding box center [285, 251] width 233 height 29
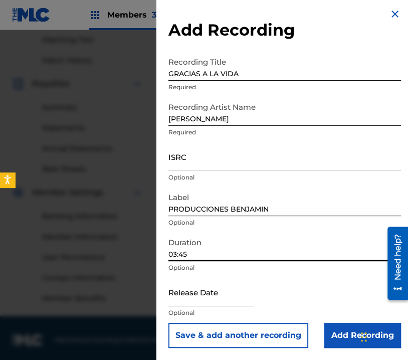
scroll to position [261, 0]
type input "03:45"
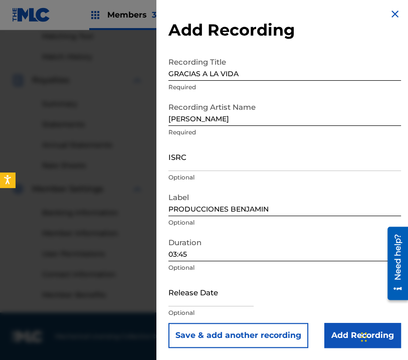
click at [339, 336] on input "Add Recording" at bounding box center [363, 335] width 77 height 25
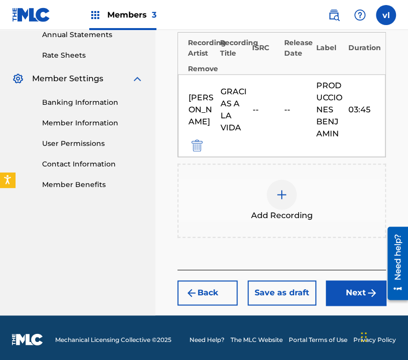
scroll to position [374, 0]
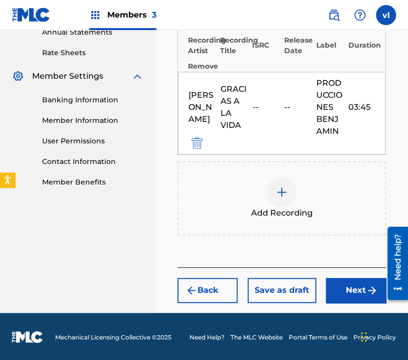
click at [348, 287] on button "Next" at bounding box center [356, 290] width 60 height 25
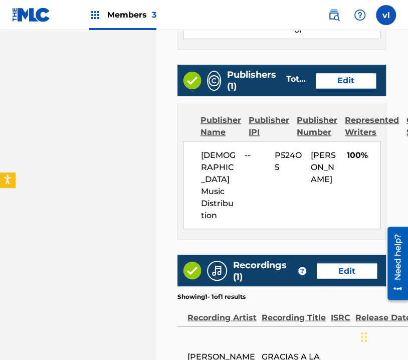
scroll to position [669, 0]
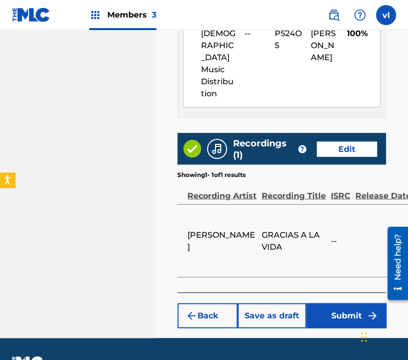
click at [345, 303] on button "Submit" at bounding box center [346, 315] width 80 height 25
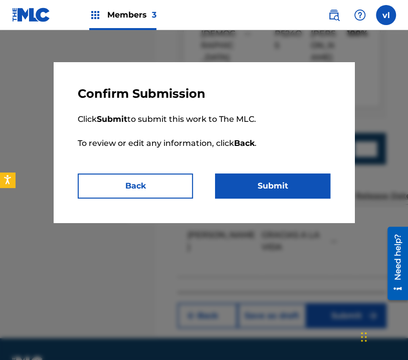
click at [277, 178] on button "Submit" at bounding box center [272, 186] width 115 height 25
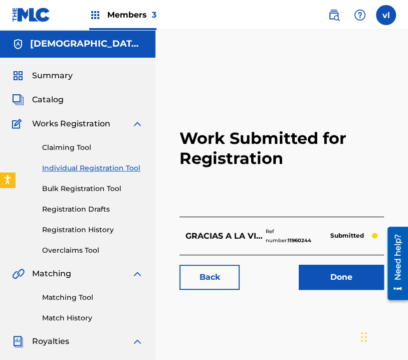
click at [327, 17] on link at bounding box center [334, 15] width 20 height 20
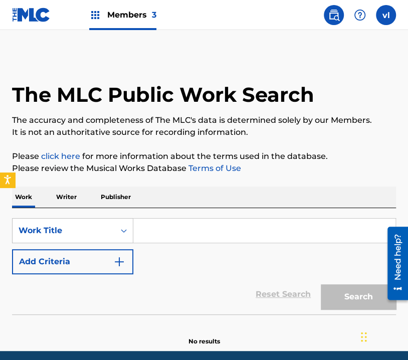
click at [64, 198] on p "Writer" at bounding box center [66, 197] width 27 height 21
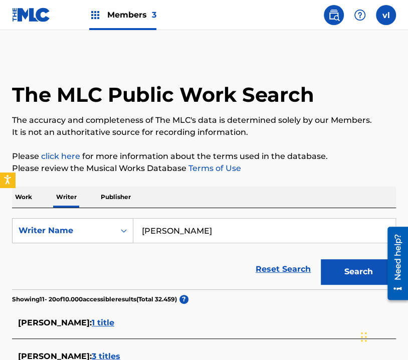
click at [250, 243] on form "SearchWithCriteriaa9232f32-6352-4904-9126-7d379d7294bf Writer Name [PERSON_NAME…" at bounding box center [204, 253] width 384 height 71
click at [239, 223] on input "[PERSON_NAME]" at bounding box center [264, 231] width 262 height 24
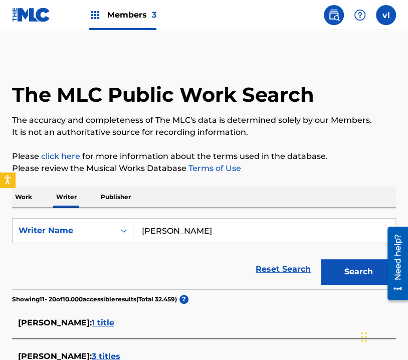
click at [273, 236] on input "[PERSON_NAME]" at bounding box center [264, 231] width 262 height 24
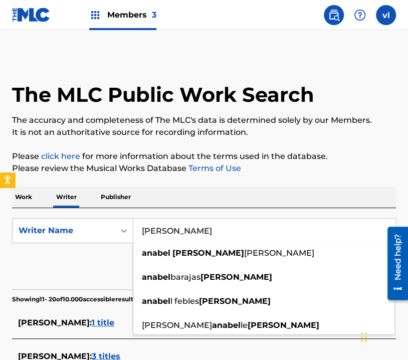
type input "[PERSON_NAME]"
click at [321, 194] on div "Work Writer Publisher" at bounding box center [204, 197] width 384 height 21
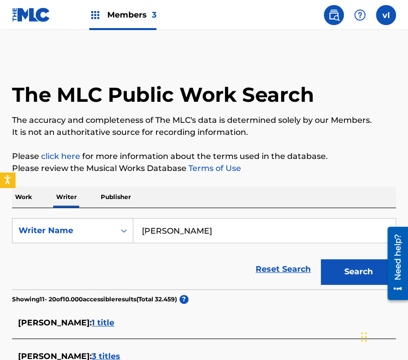
click at [347, 277] on button "Search" at bounding box center [358, 271] width 75 height 25
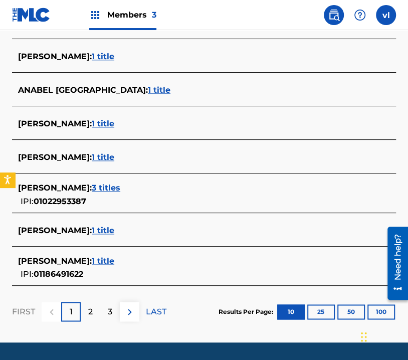
scroll to position [401, 0]
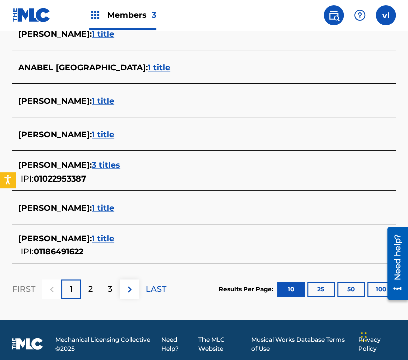
click at [89, 287] on p "2" at bounding box center [90, 289] width 5 height 12
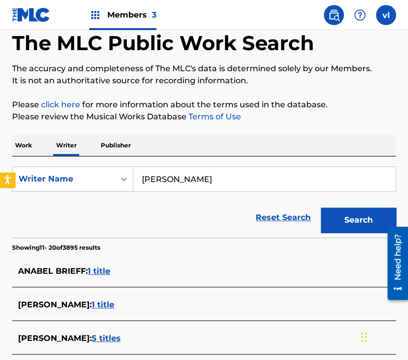
scroll to position [0, 0]
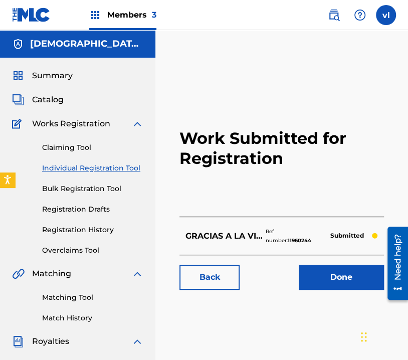
click at [107, 166] on link "Individual Registration Tool" at bounding box center [92, 168] width 101 height 11
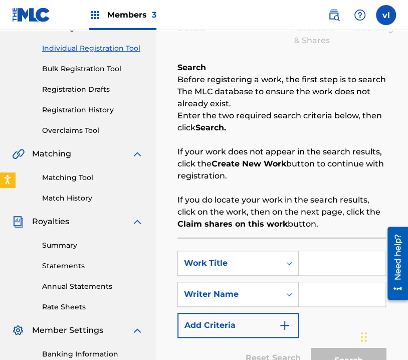
scroll to position [150, 0]
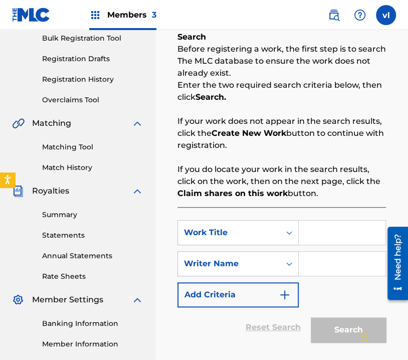
click at [320, 231] on input "Search Form" at bounding box center [342, 233] width 87 height 24
type input "BUSCO AL SEÑOR"
click at [325, 264] on input "Search Form" at bounding box center [342, 264] width 87 height 24
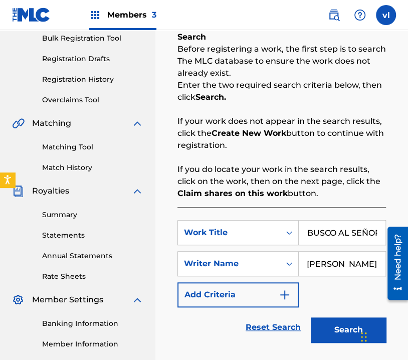
scroll to position [0, 15]
drag, startPoint x: 741, startPoint y: 487, endPoint x: 389, endPoint y: 263, distance: 417.2
type input "[PERSON_NAME]"
click at [369, 283] on div "SearchWithCriteriaa97e21ea-8da6-4d8c-8c97-6916fef9c41e Work Title BUSCO AL SEÑO…" at bounding box center [282, 263] width 209 height 87
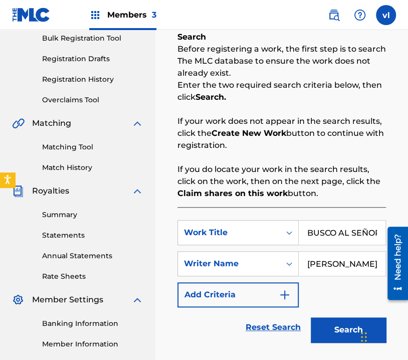
scroll to position [0, 15]
drag, startPoint x: 700, startPoint y: 486, endPoint x: 387, endPoint y: 270, distance: 380.5
click at [327, 335] on button "Search" at bounding box center [348, 330] width 75 height 25
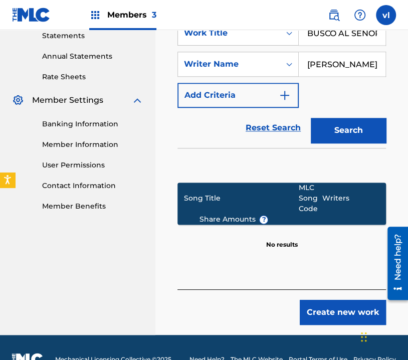
scroll to position [373, 0]
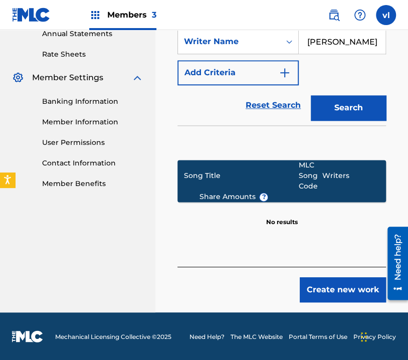
click at [345, 111] on button "Search" at bounding box center [348, 107] width 75 height 25
click at [321, 287] on button "Create new work" at bounding box center [343, 289] width 86 height 25
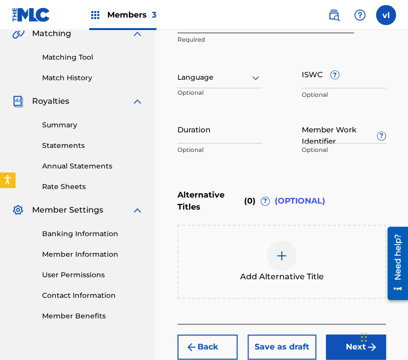
scroll to position [197, 0]
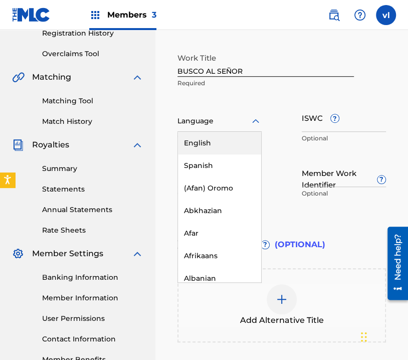
click at [259, 121] on icon at bounding box center [256, 121] width 12 height 12
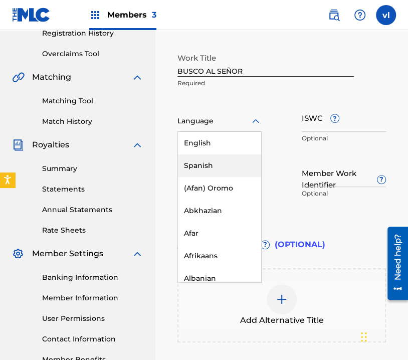
click at [235, 170] on div "Spanish" at bounding box center [219, 165] width 83 height 23
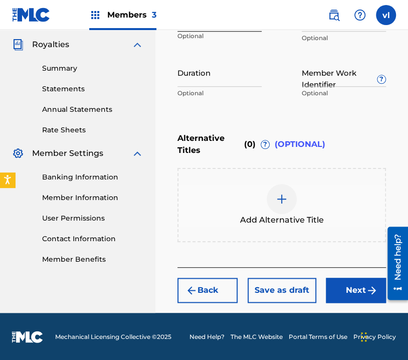
click at [361, 292] on button "Next" at bounding box center [356, 290] width 60 height 25
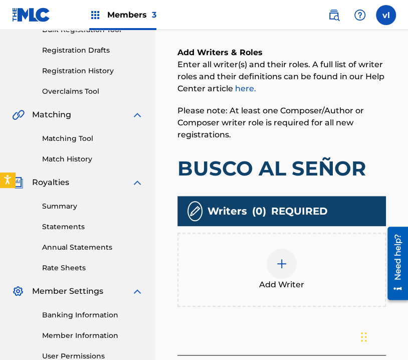
scroll to position [196, 0]
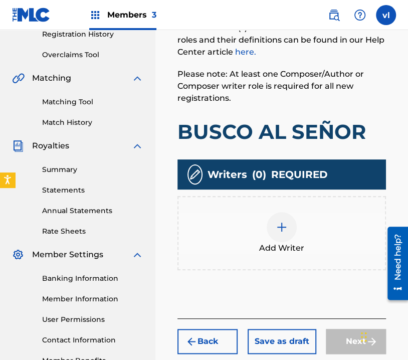
click at [300, 235] on div "Add Writer" at bounding box center [282, 233] width 207 height 42
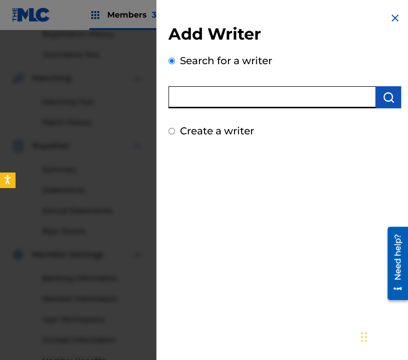
click at [266, 100] on input "text" at bounding box center [273, 97] width 208 height 22
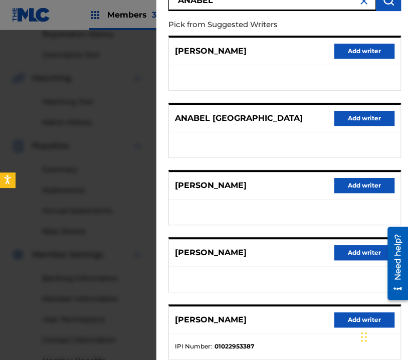
scroll to position [0, 0]
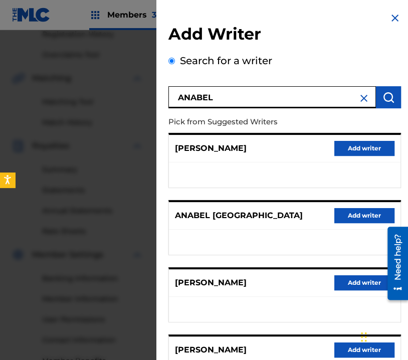
click at [231, 100] on input "ANABEL" at bounding box center [273, 97] width 208 height 22
type input "[PERSON_NAME]"
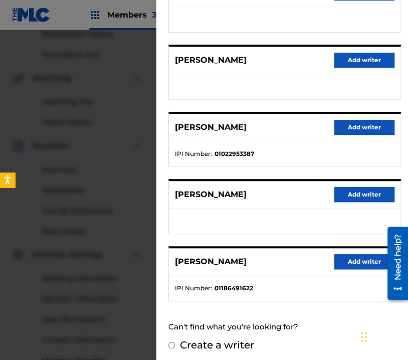
scroll to position [156, 0]
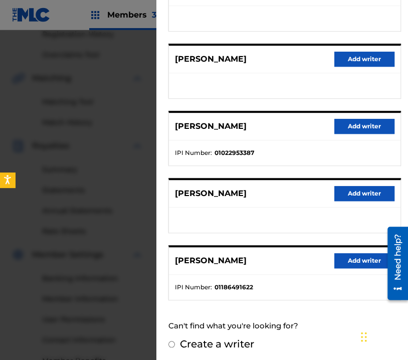
click at [171, 341] on input "Create a writer" at bounding box center [172, 344] width 7 height 7
radio input "false"
radio input "true"
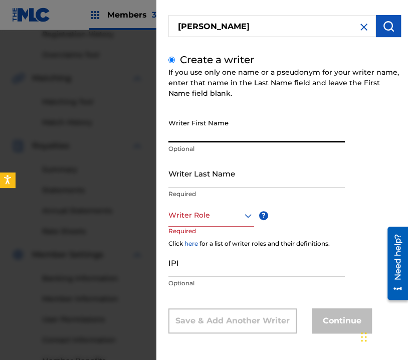
click at [207, 129] on input "Writer First Name" at bounding box center [257, 128] width 177 height 29
type input "[PERSON_NAME] G"
click at [185, 188] on div "Writer Last Name Required" at bounding box center [257, 181] width 177 height 45
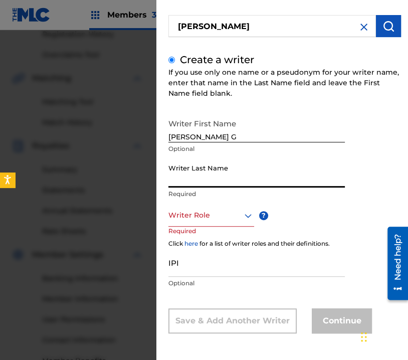
click at [191, 183] on input "Writer Last Name" at bounding box center [257, 173] width 177 height 29
type input "[PERSON_NAME]"
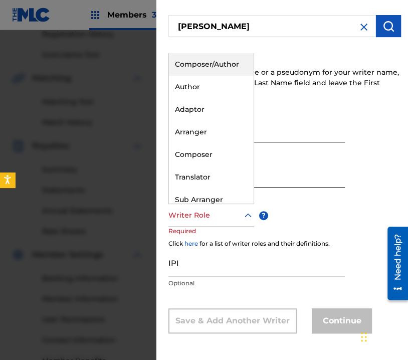
click at [216, 217] on div at bounding box center [212, 215] width 86 height 13
click at [216, 64] on div "Composer/Author" at bounding box center [211, 64] width 85 height 23
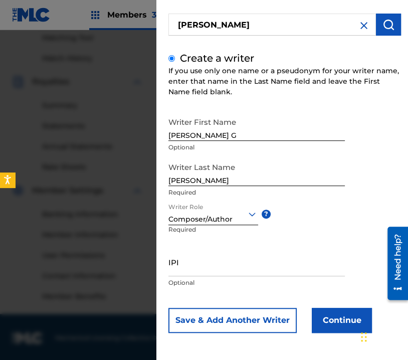
scroll to position [261, 0]
click at [331, 314] on button "Continue" at bounding box center [342, 320] width 60 height 25
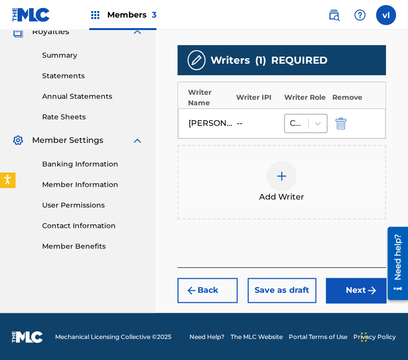
click at [356, 293] on button "Next" at bounding box center [356, 290] width 60 height 25
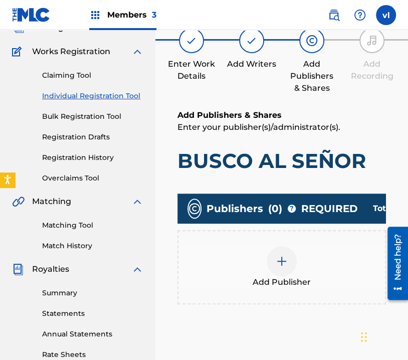
scroll to position [95, 0]
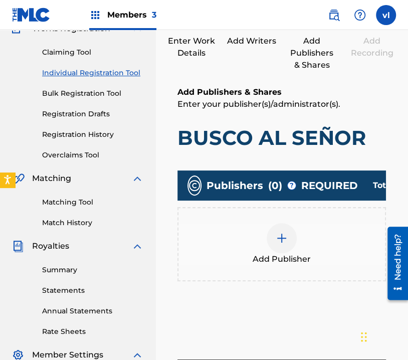
click at [306, 244] on div "Add Publisher" at bounding box center [282, 244] width 207 height 42
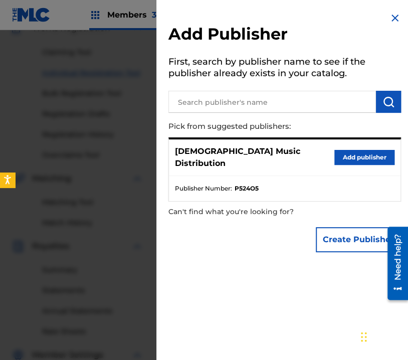
click at [353, 153] on button "Add publisher" at bounding box center [365, 157] width 60 height 15
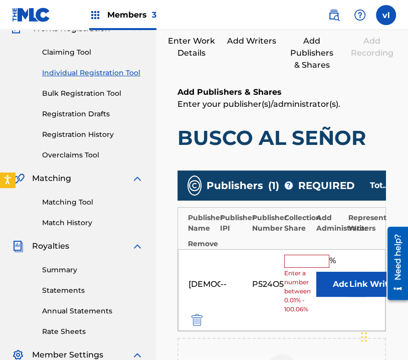
click at [313, 261] on input "text" at bounding box center [306, 261] width 45 height 13
type input "100"
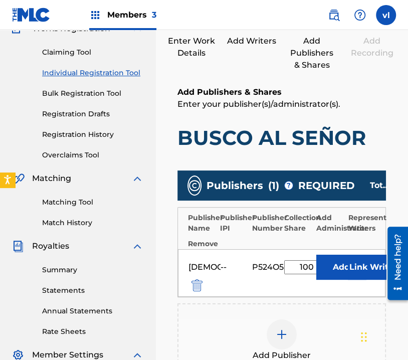
click at [369, 263] on button "Link Writer" at bounding box center [373, 267] width 50 height 25
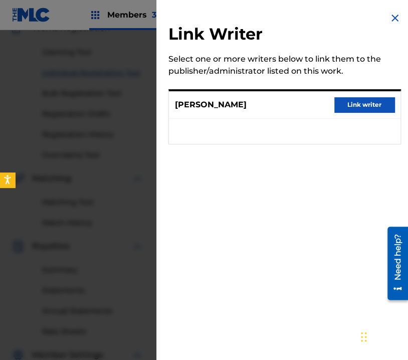
click at [370, 100] on button "Link writer" at bounding box center [365, 104] width 60 height 15
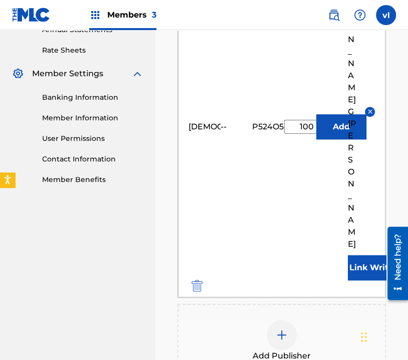
scroll to position [477, 0]
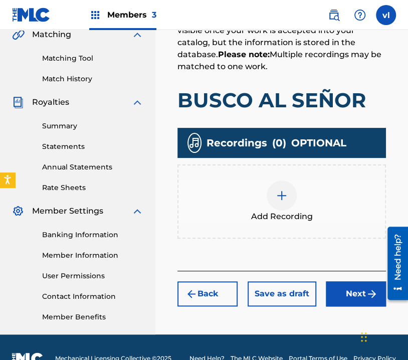
scroll to position [261, 0]
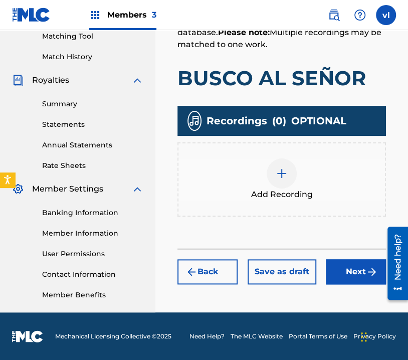
click at [287, 174] on img at bounding box center [282, 174] width 12 height 12
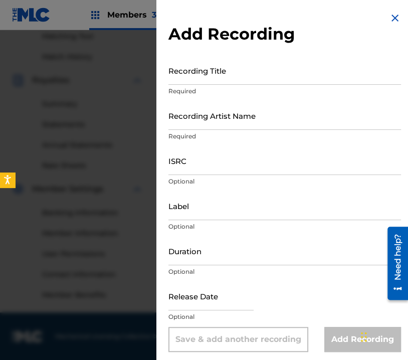
click at [271, 65] on input "Recording Title" at bounding box center [285, 70] width 233 height 29
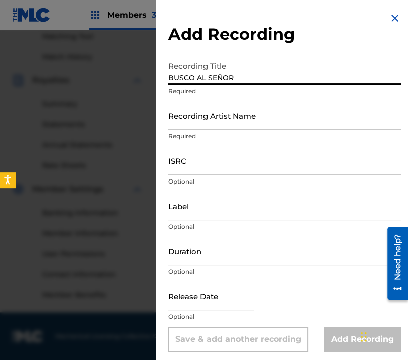
type input "BUSCO AL SEÑOR"
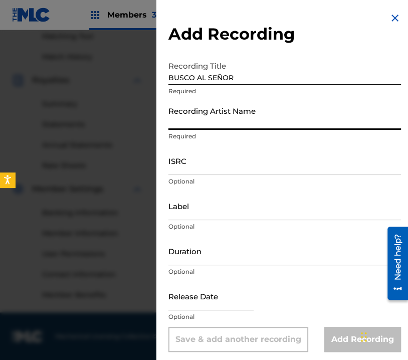
click at [245, 124] on input "Recording Artist Name" at bounding box center [285, 115] width 233 height 29
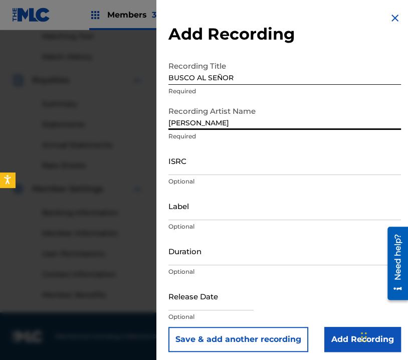
type input "[PERSON_NAME]"
click at [241, 209] on input "Label" at bounding box center [285, 206] width 233 height 29
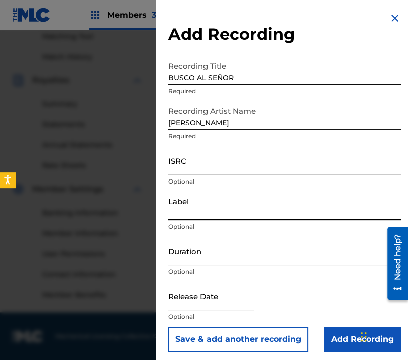
type input "[DEMOGRAPHIC_DATA] ESTA AQUI"
click at [238, 258] on input "Duration" at bounding box center [285, 251] width 233 height 29
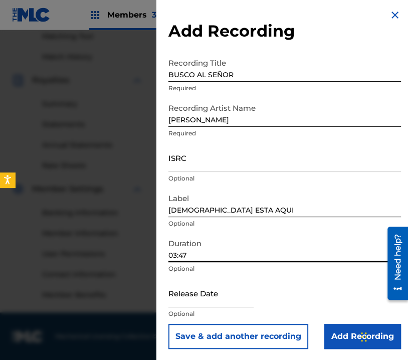
scroll to position [4, 0]
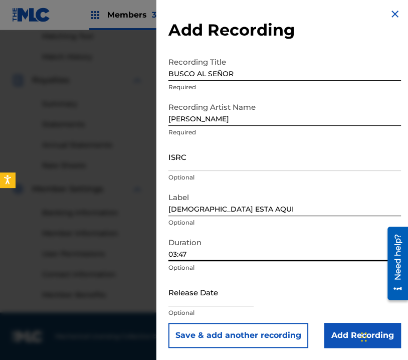
type input "03:47"
click at [339, 334] on input "Add Recording" at bounding box center [363, 335] width 77 height 25
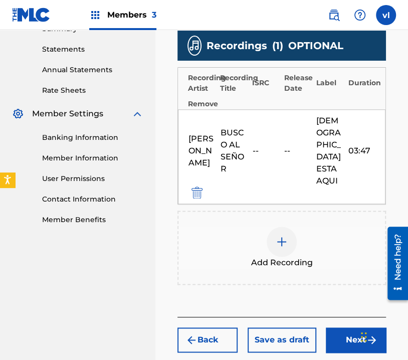
scroll to position [362, 0]
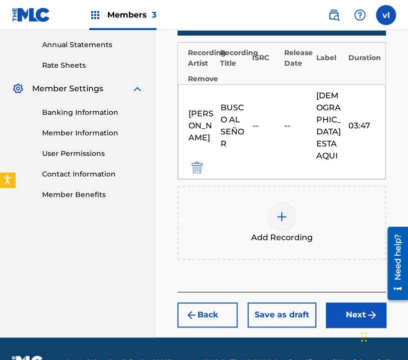
click at [349, 302] on button "Next" at bounding box center [356, 314] width 60 height 25
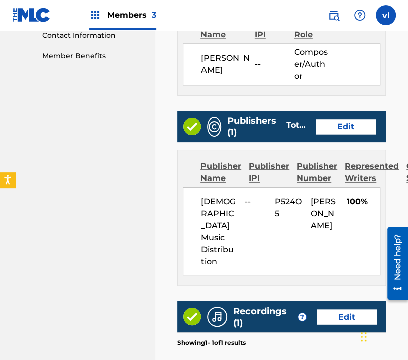
scroll to position [645, 0]
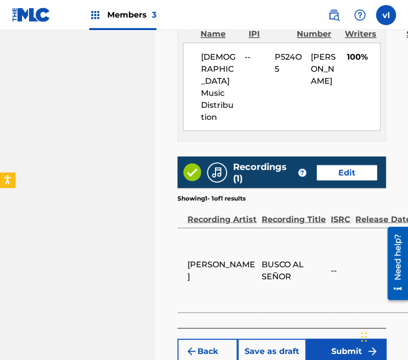
click at [364, 339] on button "Submit" at bounding box center [346, 351] width 80 height 25
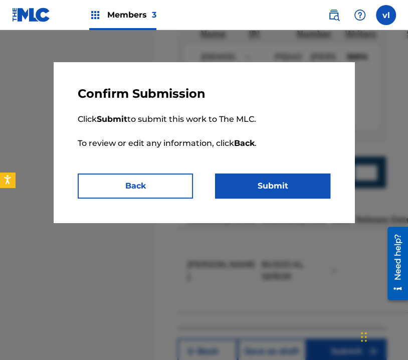
click at [298, 188] on button "Submit" at bounding box center [272, 186] width 115 height 25
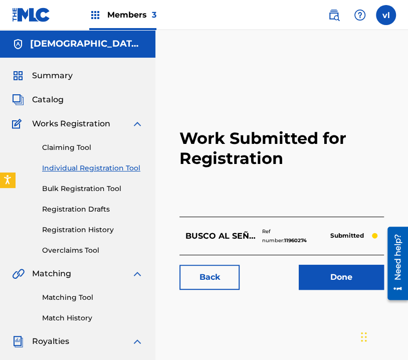
click at [338, 19] on img at bounding box center [334, 15] width 12 height 12
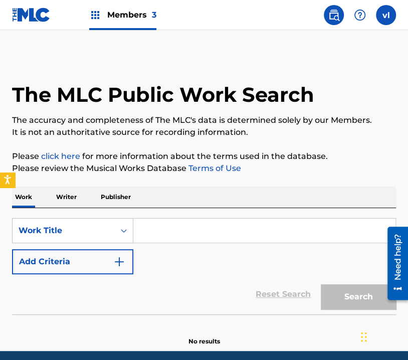
click at [70, 197] on p "Writer" at bounding box center [66, 197] width 27 height 21
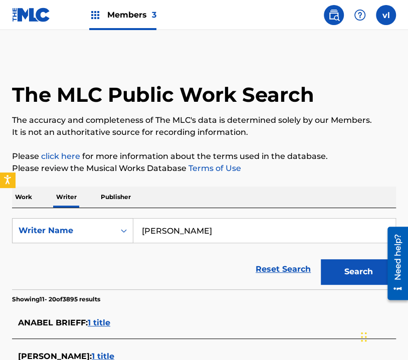
click at [246, 236] on input "[PERSON_NAME]" at bounding box center [264, 231] width 262 height 24
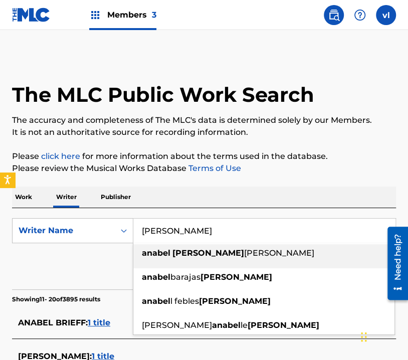
click at [247, 236] on input "[PERSON_NAME]" at bounding box center [264, 231] width 262 height 24
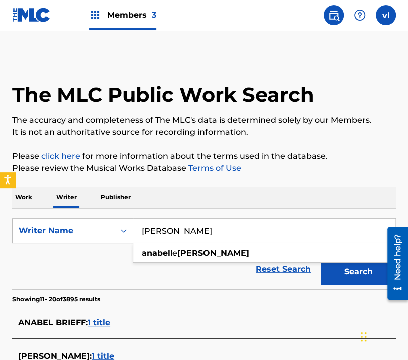
type input "[PERSON_NAME]"
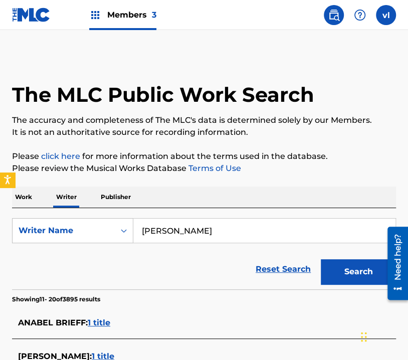
click at [341, 270] on button "Search" at bounding box center [358, 271] width 75 height 25
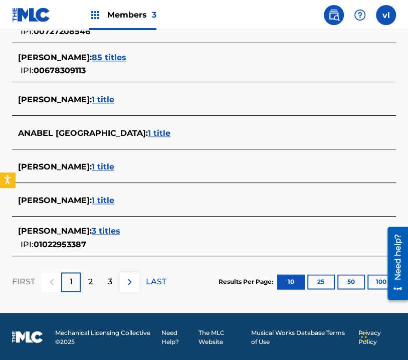
click at [90, 279] on p "2" at bounding box center [90, 282] width 5 height 12
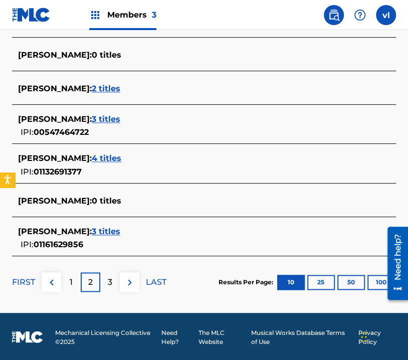
click at [109, 277] on p "3" at bounding box center [110, 282] width 5 height 12
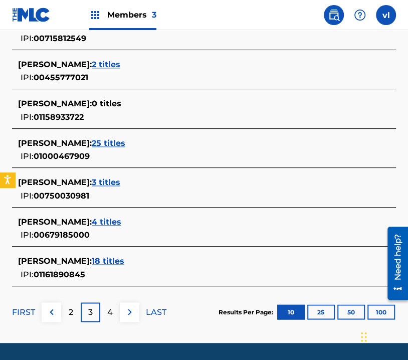
scroll to position [436, 0]
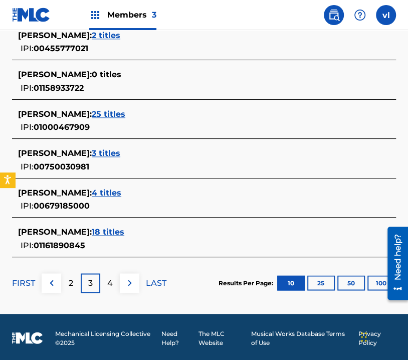
click at [109, 277] on p "4" at bounding box center [110, 283] width 6 height 12
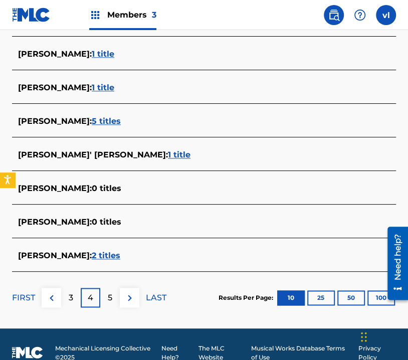
scroll to position [386, 0]
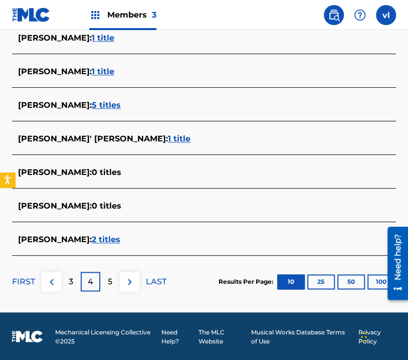
click at [110, 281] on p "5" at bounding box center [110, 282] width 5 height 12
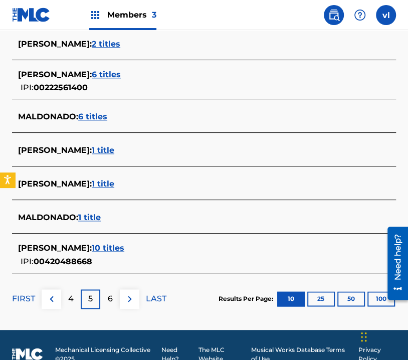
click at [110, 298] on p "6" at bounding box center [110, 299] width 5 height 12
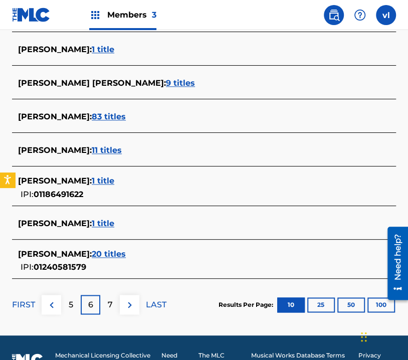
click at [112, 295] on div "7" at bounding box center [110, 305] width 20 height 20
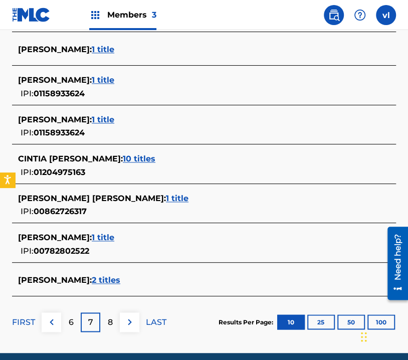
click at [105, 327] on div "8" at bounding box center [110, 322] width 20 height 20
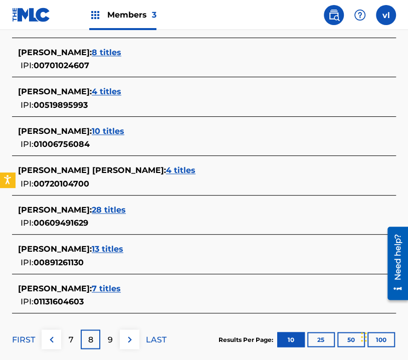
click at [130, 336] on img at bounding box center [130, 340] width 12 height 12
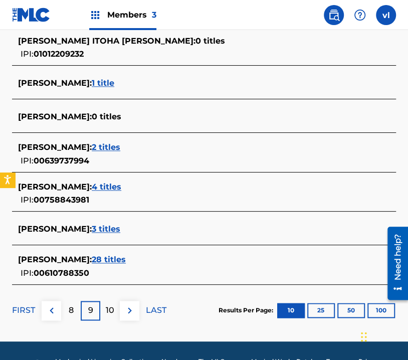
click at [127, 311] on img at bounding box center [130, 310] width 12 height 12
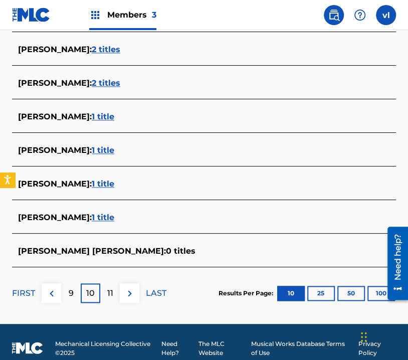
click at [131, 298] on img at bounding box center [130, 293] width 12 height 12
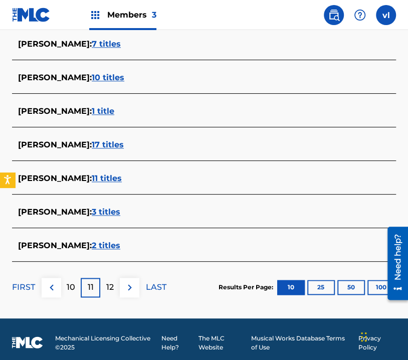
click at [133, 292] on button at bounding box center [130, 288] width 20 height 20
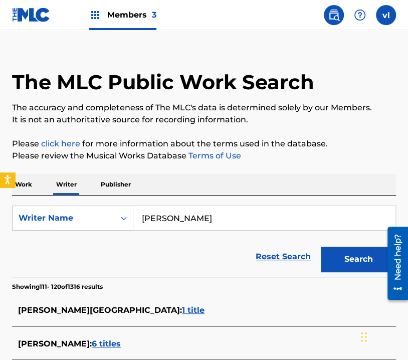
scroll to position [0, 0]
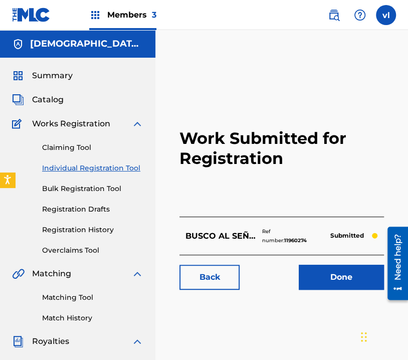
click at [112, 170] on link "Individual Registration Tool" at bounding box center [92, 168] width 101 height 11
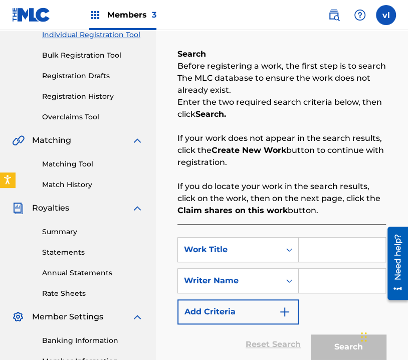
scroll to position [201, 0]
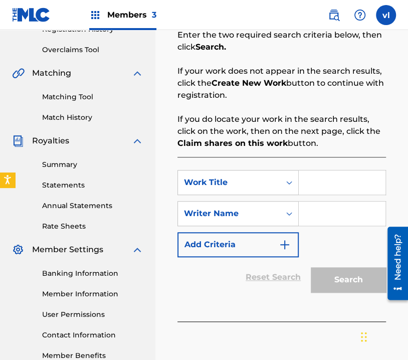
click at [320, 173] on input "Search Form" at bounding box center [342, 183] width 87 height 24
click at [325, 185] on input "Search Form" at bounding box center [342, 183] width 87 height 24
drag, startPoint x: 334, startPoint y: 181, endPoint x: 322, endPoint y: 189, distance: 14.6
click at [322, 189] on input "AHORA [PERSON_NAME]" at bounding box center [342, 183] width 87 height 24
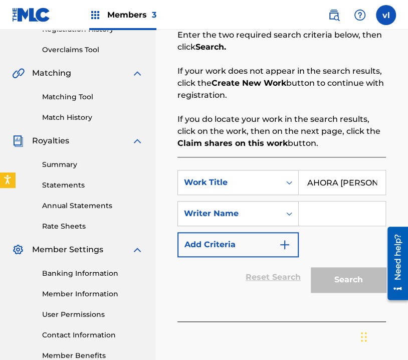
type input "AHORA [PERSON_NAME]"
click at [336, 202] on input "Search Form" at bounding box center [342, 214] width 87 height 24
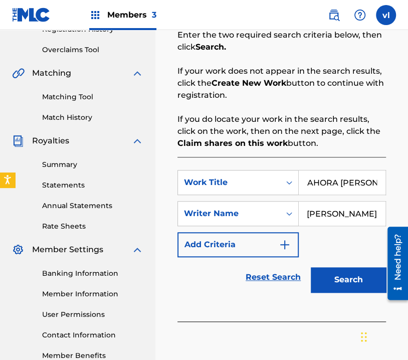
scroll to position [0, 25]
type input "[PERSON_NAME]"
click at [362, 209] on input "[PERSON_NAME]" at bounding box center [342, 214] width 87 height 24
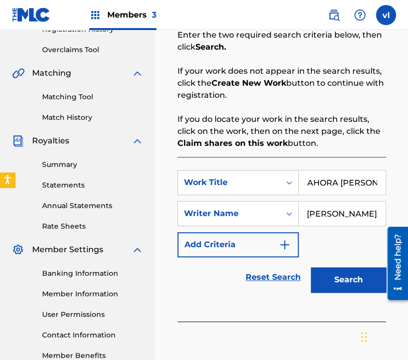
drag, startPoint x: 344, startPoint y: 211, endPoint x: 409, endPoint y: 227, distance: 67.8
click at [345, 275] on button "Search" at bounding box center [348, 279] width 75 height 25
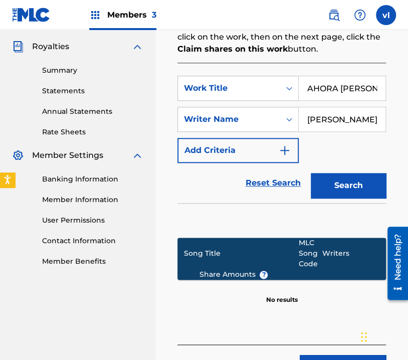
scroll to position [373, 0]
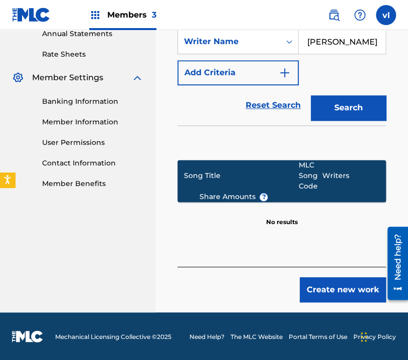
click at [337, 289] on button "Create new work" at bounding box center [343, 289] width 86 height 25
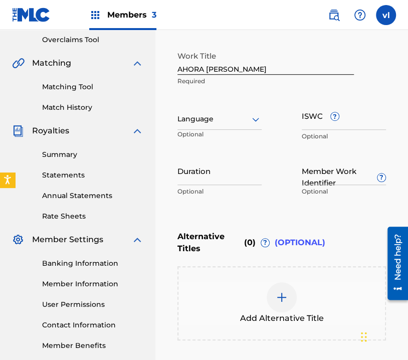
scroll to position [209, 0]
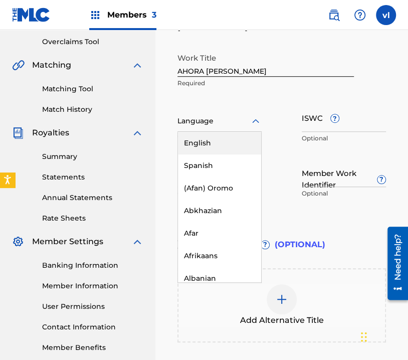
click at [211, 124] on div at bounding box center [220, 121] width 84 height 13
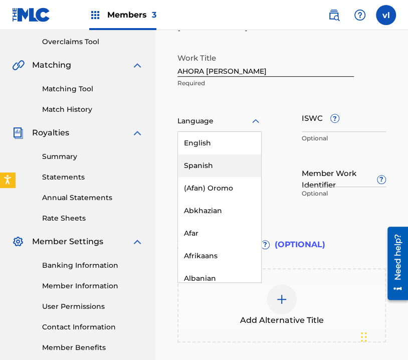
click at [216, 169] on div "Spanish" at bounding box center [219, 165] width 83 height 23
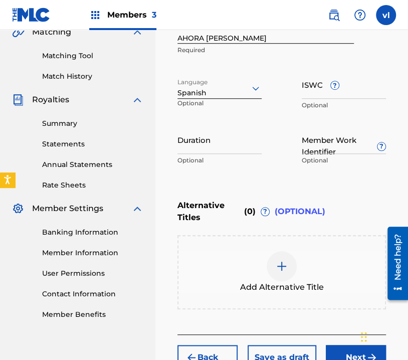
scroll to position [309, 0]
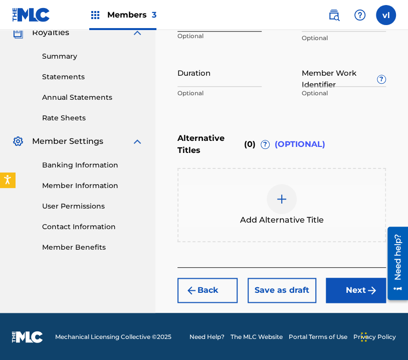
click at [359, 288] on button "Next" at bounding box center [356, 290] width 60 height 25
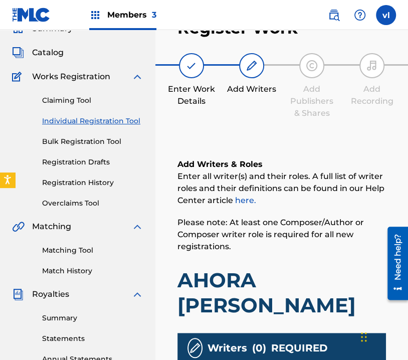
scroll to position [45, 0]
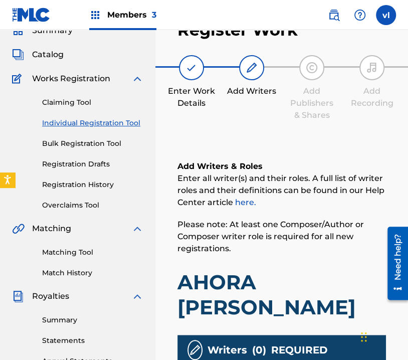
click at [300, 192] on span "Enter all writer(s) and their roles. A full list of writer roles and their defi…" at bounding box center [281, 191] width 207 height 34
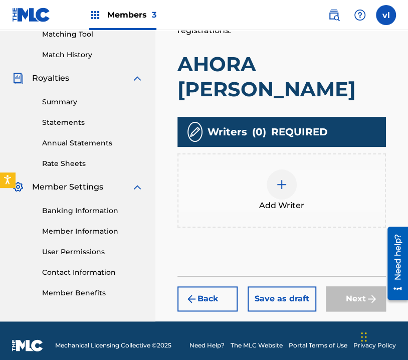
scroll to position [272, 0]
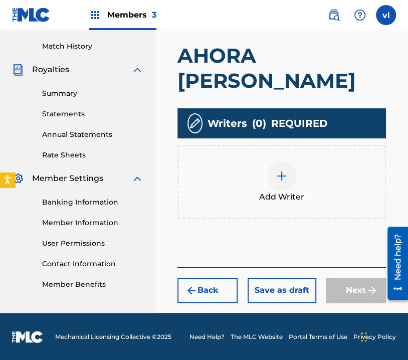
click at [288, 168] on div at bounding box center [282, 176] width 30 height 30
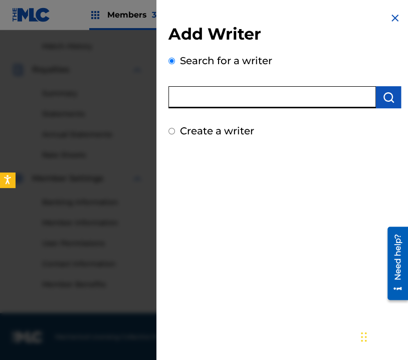
click at [290, 102] on input "text" at bounding box center [273, 97] width 208 height 22
type input "[PERSON_NAME]"
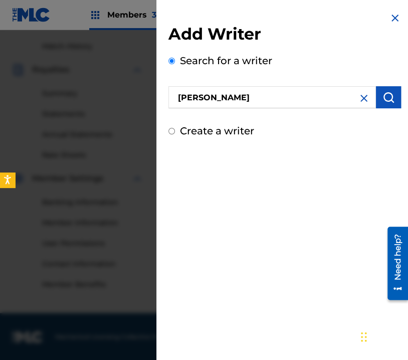
click at [390, 103] on img "submit" at bounding box center [389, 97] width 12 height 12
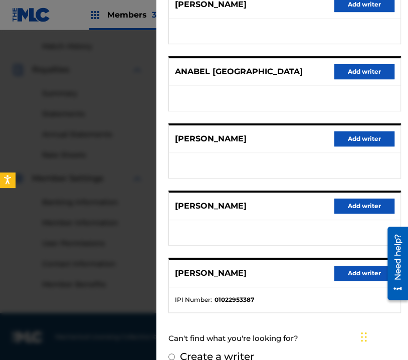
scroll to position [156, 0]
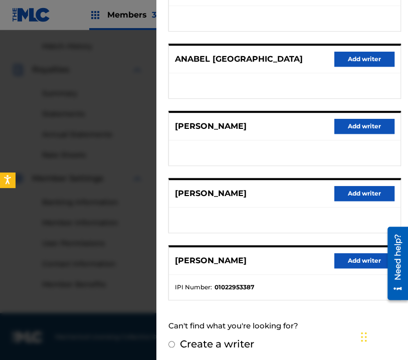
click at [199, 343] on label "Create a writer" at bounding box center [217, 344] width 74 height 12
radio input "true"
click at [175, 343] on input "Create a writer" at bounding box center [172, 344] width 7 height 7
radio input "false"
radio input "true"
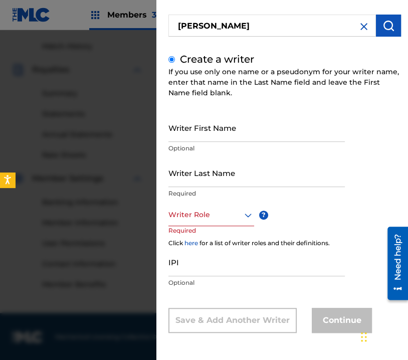
scroll to position [40, 0]
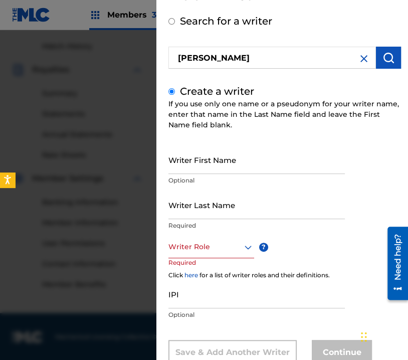
click at [237, 170] on input "Writer First Name" at bounding box center [257, 159] width 177 height 29
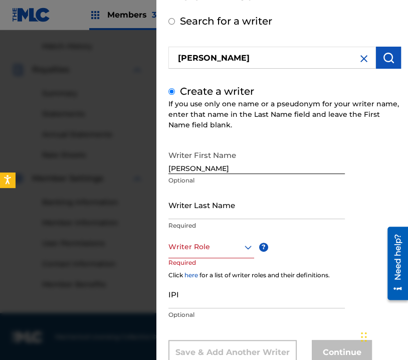
click at [243, 219] on div "Writer Last Name Required" at bounding box center [257, 213] width 177 height 45
click at [239, 208] on input "Writer Last Name" at bounding box center [257, 205] width 177 height 29
click at [262, 152] on input "[PERSON_NAME]" at bounding box center [257, 159] width 177 height 29
type input "ANABEL"
click at [230, 220] on div "Writer Last Name Required" at bounding box center [257, 213] width 177 height 45
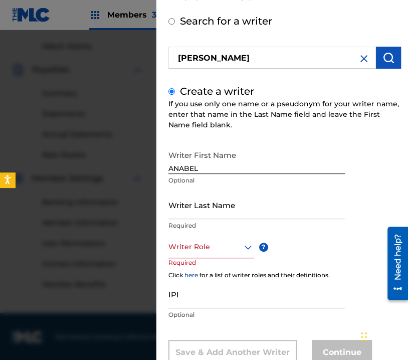
click at [231, 216] on input "Writer Last Name" at bounding box center [257, 205] width 177 height 29
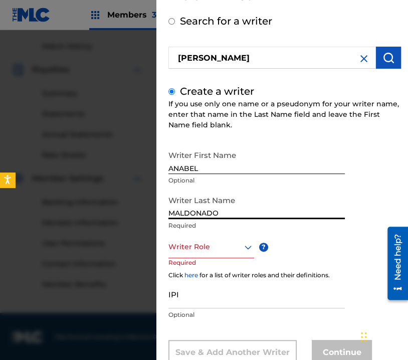
type input "MALDONADO"
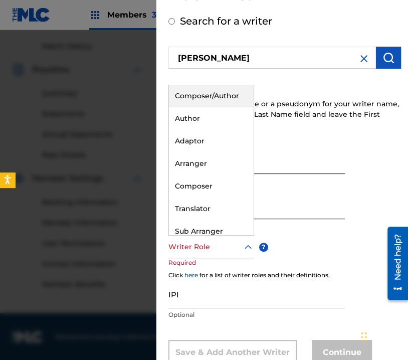
click at [217, 249] on div at bounding box center [212, 247] width 86 height 13
click at [221, 94] on div "Composer/Author" at bounding box center [211, 96] width 85 height 23
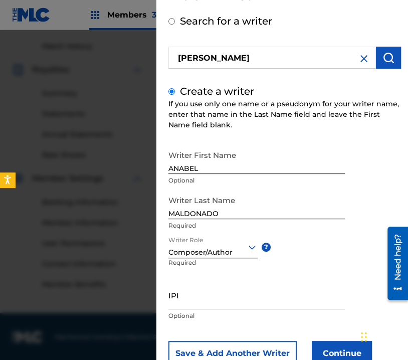
scroll to position [73, 0]
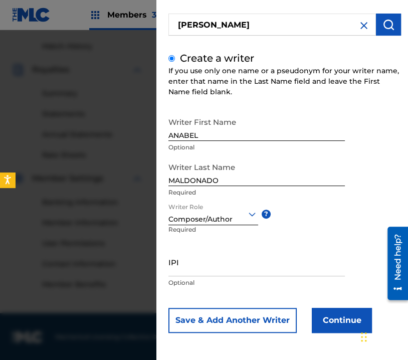
click at [338, 321] on button "Continue" at bounding box center [342, 320] width 60 height 25
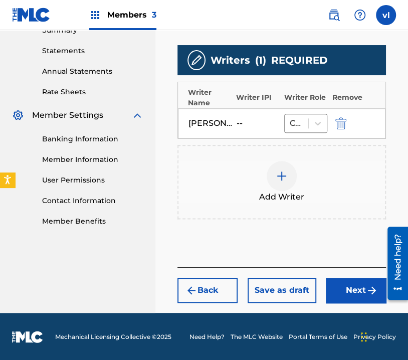
click at [355, 289] on button "Next" at bounding box center [356, 290] width 60 height 25
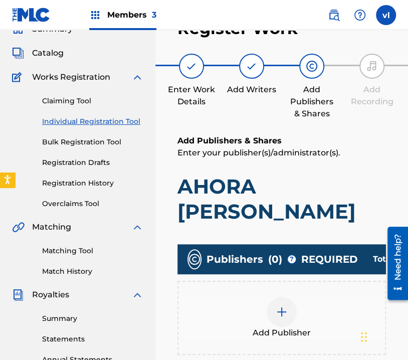
scroll to position [45, 0]
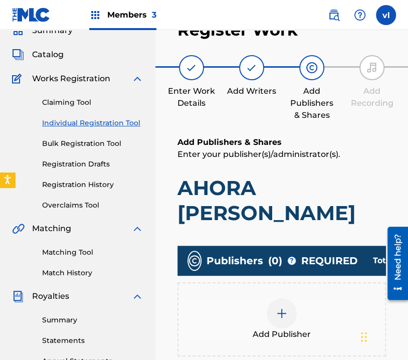
click at [296, 323] on div "Add Publisher" at bounding box center [282, 319] width 207 height 42
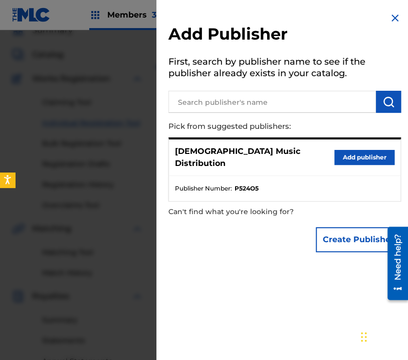
click at [366, 150] on button "Add publisher" at bounding box center [365, 157] width 60 height 15
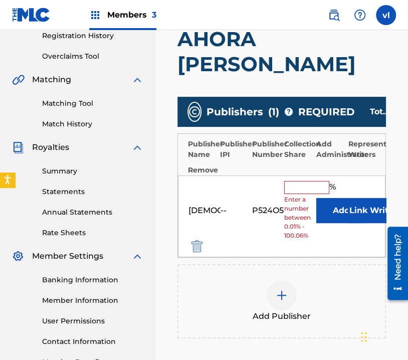
scroll to position [196, 0]
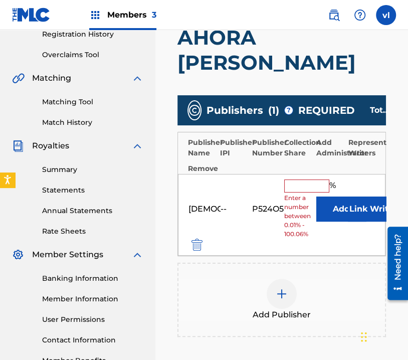
click at [299, 182] on input "text" at bounding box center [306, 186] width 45 height 13
type input "100"
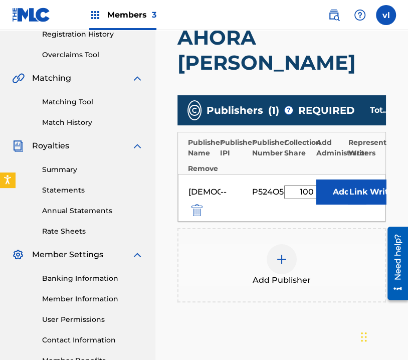
click at [370, 194] on button "Link Writer" at bounding box center [373, 192] width 50 height 25
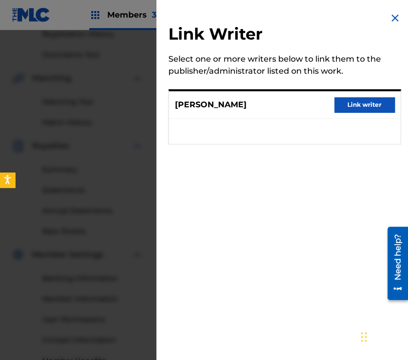
click at [357, 98] on button "Link writer" at bounding box center [365, 104] width 60 height 15
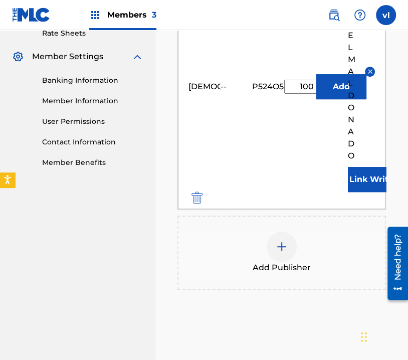
scroll to position [396, 0]
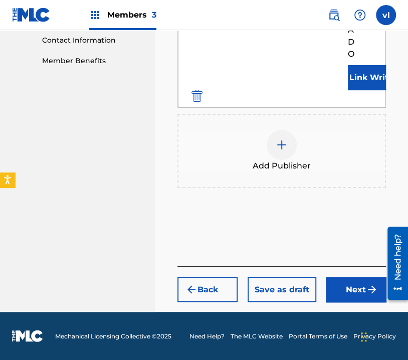
click at [357, 293] on button "Next" at bounding box center [356, 289] width 60 height 25
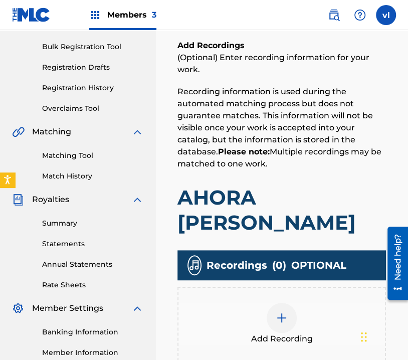
scroll to position [246, 0]
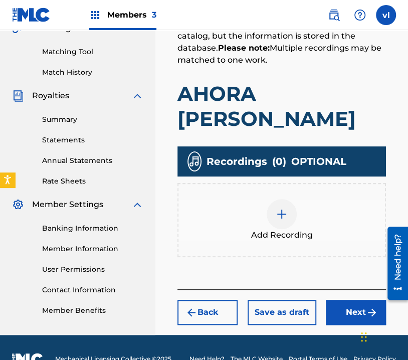
click at [289, 221] on div at bounding box center [282, 214] width 30 height 30
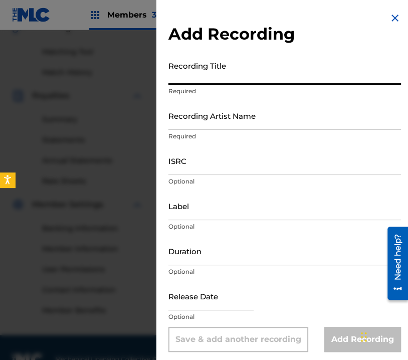
click at [287, 84] on input "Recording Title" at bounding box center [285, 70] width 233 height 29
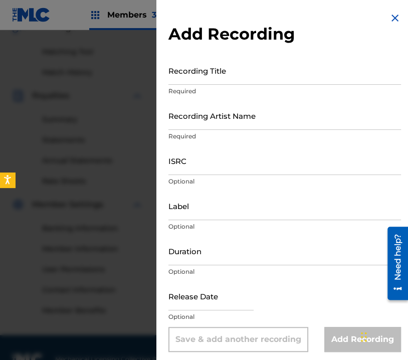
click at [224, 74] on input "Recording Title" at bounding box center [285, 70] width 233 height 29
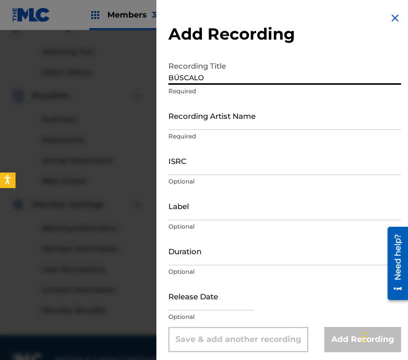
type input "BÚSCALO"
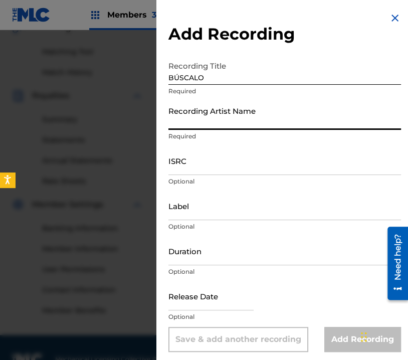
click at [209, 116] on input "Recording Artist Name" at bounding box center [285, 115] width 233 height 29
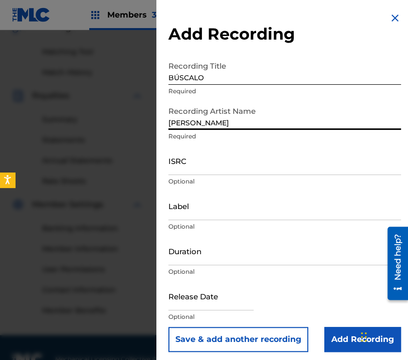
type input "[PERSON_NAME]"
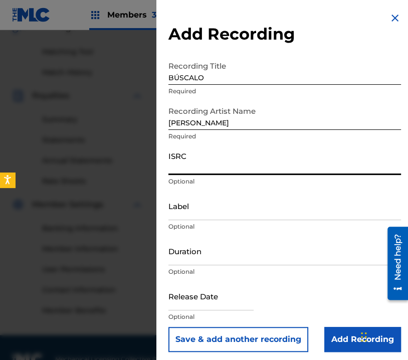
click at [268, 169] on input "ISRC" at bounding box center [285, 160] width 233 height 29
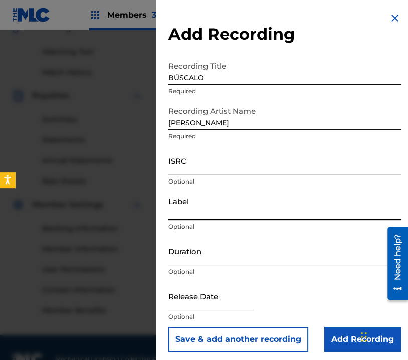
click at [267, 207] on input "Label" at bounding box center [285, 206] width 233 height 29
type input "PRODUCCIONES BENJAMIN"
click at [200, 261] on input "Duration" at bounding box center [285, 251] width 233 height 29
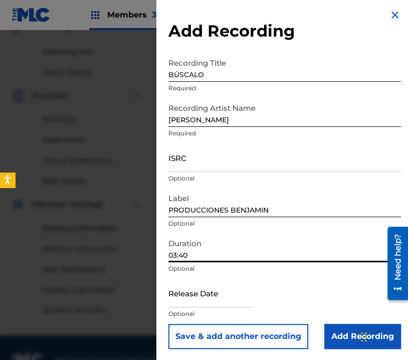
scroll to position [4, 0]
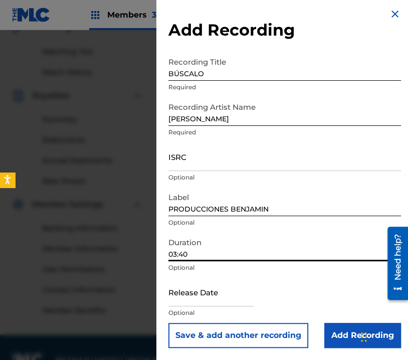
type input "03:40"
click at [336, 333] on input "Add Recording" at bounding box center [363, 335] width 77 height 25
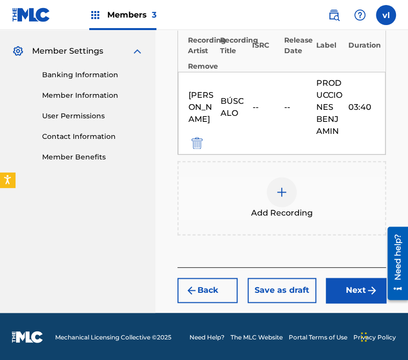
click at [341, 296] on button "Next" at bounding box center [356, 290] width 60 height 25
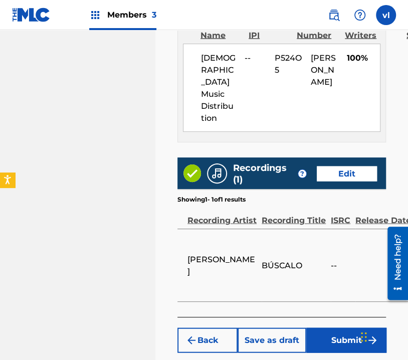
scroll to position [698, 0]
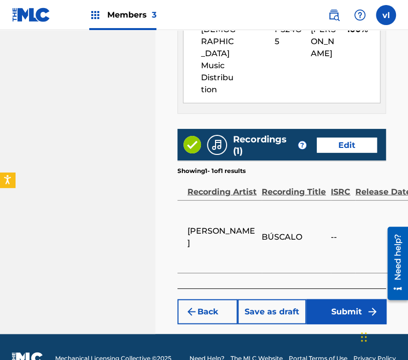
click at [337, 299] on button "Submit" at bounding box center [346, 311] width 80 height 25
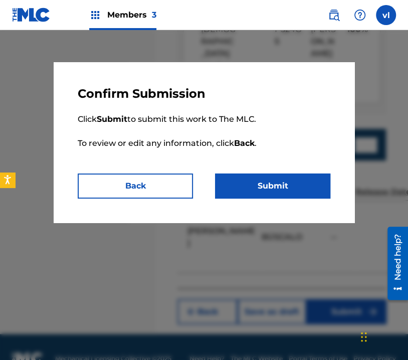
click at [283, 188] on button "Submit" at bounding box center [272, 186] width 115 height 25
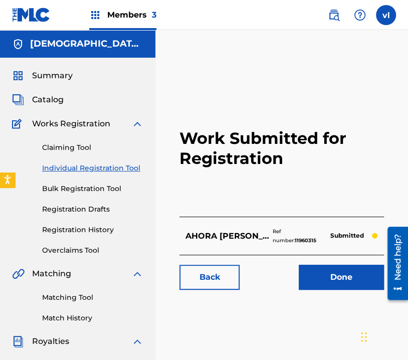
click at [337, 18] on img at bounding box center [334, 15] width 12 height 12
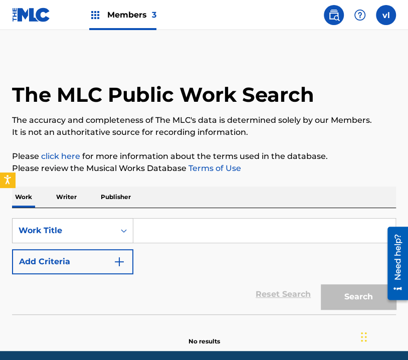
click at [65, 198] on p "Writer" at bounding box center [66, 197] width 27 height 21
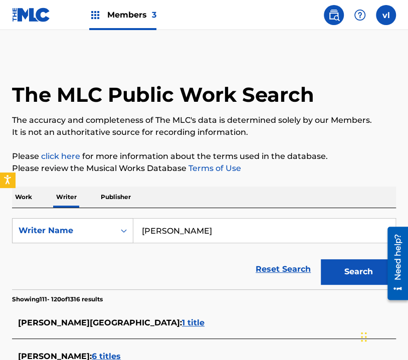
click at [249, 220] on input "[PERSON_NAME]" at bounding box center [264, 231] width 262 height 24
click at [249, 223] on input "[PERSON_NAME]" at bounding box center [264, 231] width 262 height 24
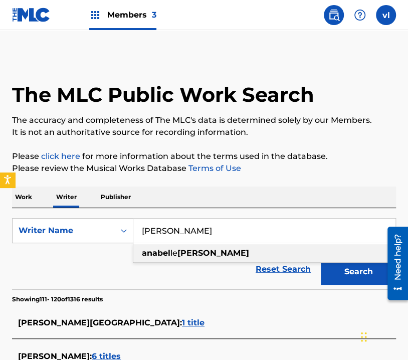
click at [249, 223] on input "[PERSON_NAME]" at bounding box center [264, 231] width 262 height 24
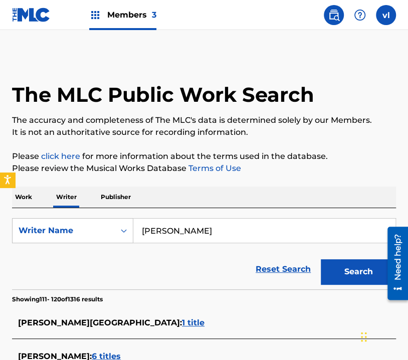
click at [321, 259] on button "Search" at bounding box center [358, 271] width 75 height 25
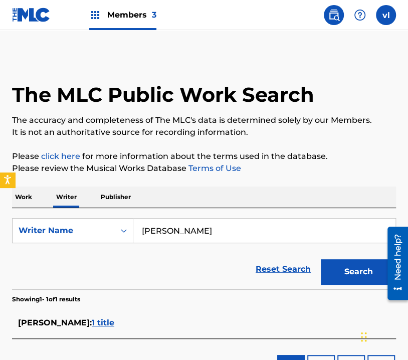
click at [163, 233] on input "[PERSON_NAME]" at bounding box center [264, 231] width 262 height 24
type input "[PERSON_NAME]"
click at [321, 259] on button "Search" at bounding box center [358, 271] width 75 height 25
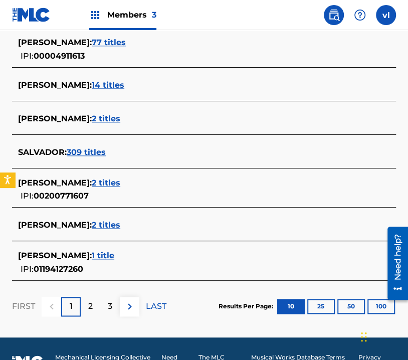
scroll to position [401, 0]
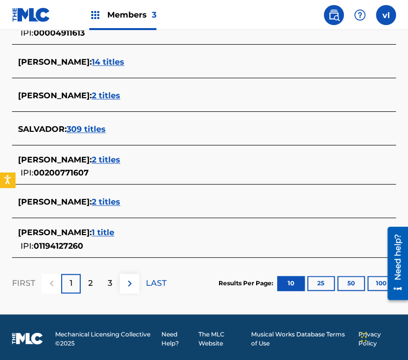
click at [92, 275] on div "2" at bounding box center [91, 284] width 20 height 20
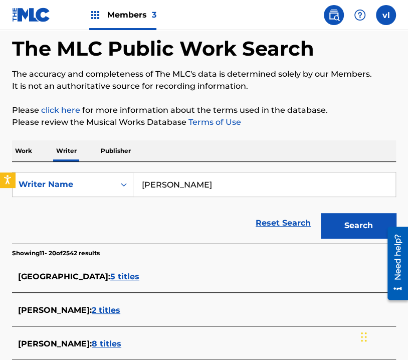
scroll to position [391, 0]
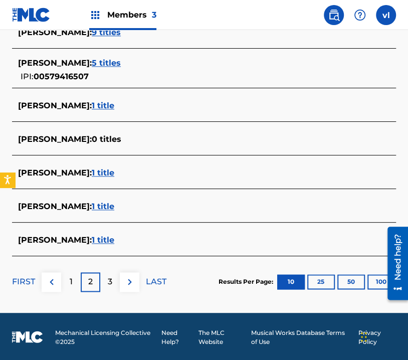
click at [110, 274] on div "3" at bounding box center [110, 282] width 20 height 20
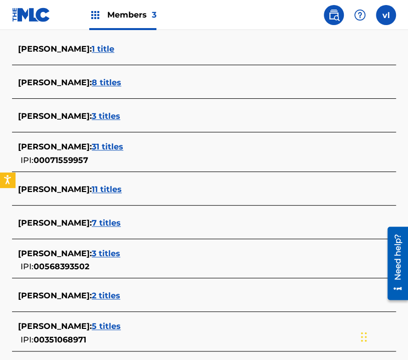
scroll to position [251, 0]
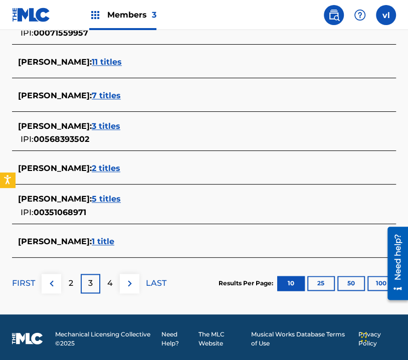
click at [103, 278] on div "4" at bounding box center [110, 284] width 20 height 20
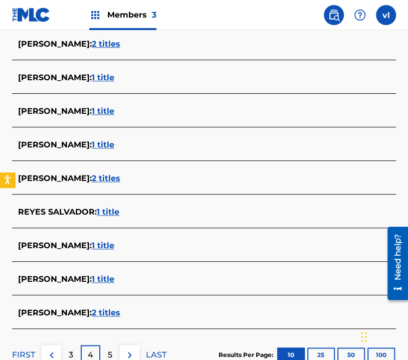
scroll to position [185, 0]
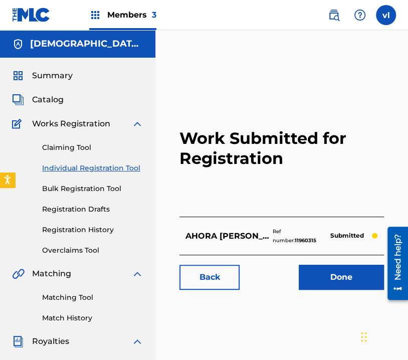
click at [92, 166] on link "Individual Registration Tool" at bounding box center [92, 168] width 101 height 11
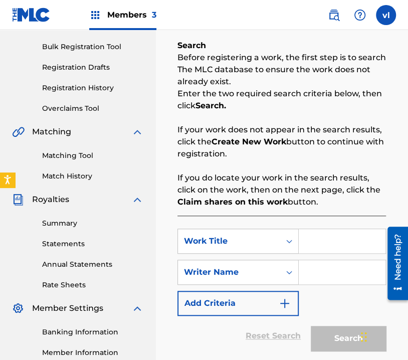
scroll to position [150, 0]
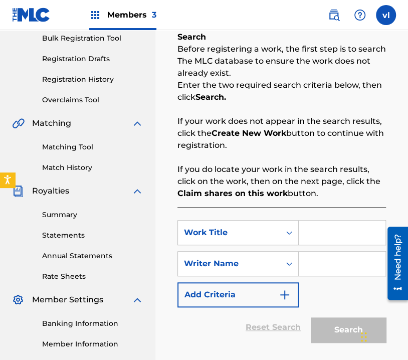
click at [326, 238] on input "Search Form" at bounding box center [342, 233] width 87 height 24
drag, startPoint x: 724, startPoint y: 461, endPoint x: 382, endPoint y: 240, distance: 407.0
click at [377, 234] on input "VAMOS TODOS A ALABAR" at bounding box center [342, 233] width 87 height 24
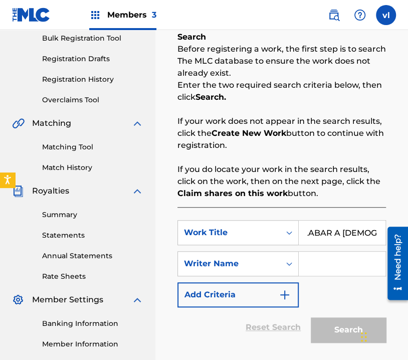
type input "VAMOS TODOS A ALABAR A [DEMOGRAPHIC_DATA]"
click at [315, 270] on input "Search Form" at bounding box center [342, 264] width 87 height 24
click at [322, 269] on input "Search Form" at bounding box center [342, 264] width 87 height 24
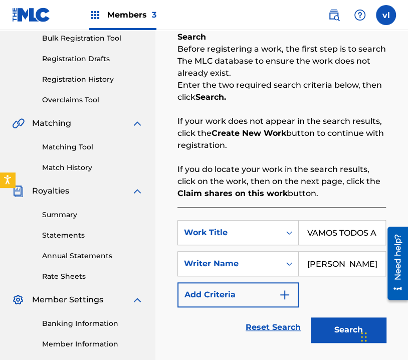
scroll to position [0, 29]
drag, startPoint x: 345, startPoint y: 271, endPoint x: 379, endPoint y: 270, distance: 34.1
click at [379, 270] on input "[PERSON_NAME]" at bounding box center [342, 264] width 87 height 24
type input "[PERSON_NAME]"
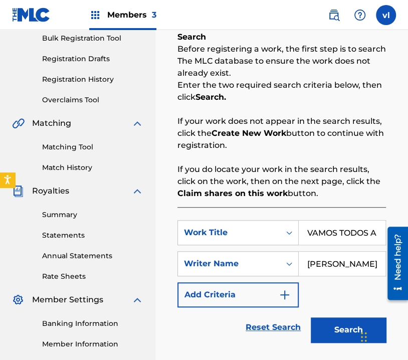
click at [344, 322] on button "Search" at bounding box center [348, 330] width 75 height 25
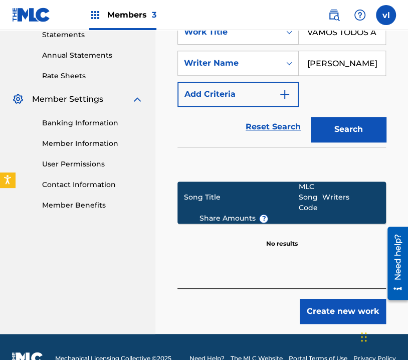
click at [353, 305] on button "Create new work" at bounding box center [343, 311] width 86 height 25
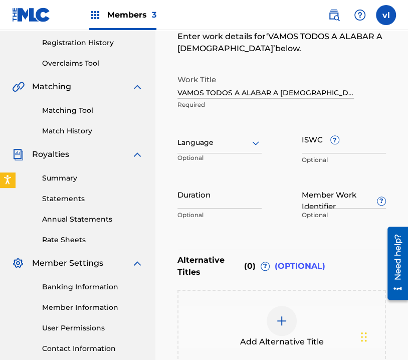
scroll to position [159, 0]
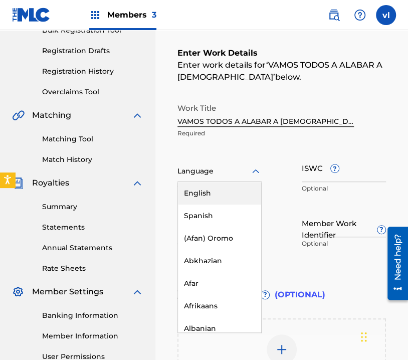
click at [243, 174] on div at bounding box center [220, 171] width 84 height 13
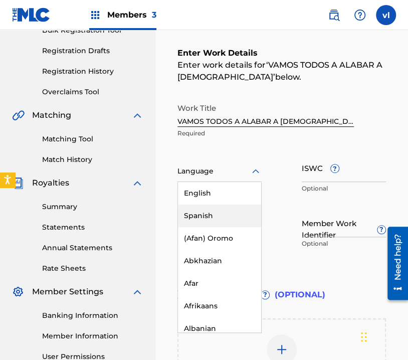
click at [214, 214] on div "Spanish" at bounding box center [219, 216] width 83 height 23
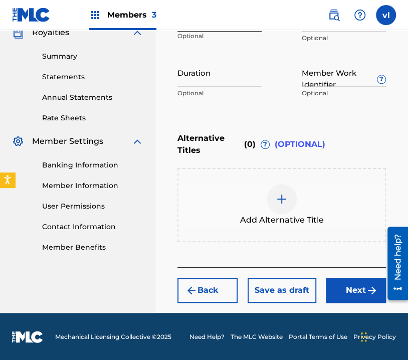
click at [353, 288] on button "Next" at bounding box center [356, 290] width 60 height 25
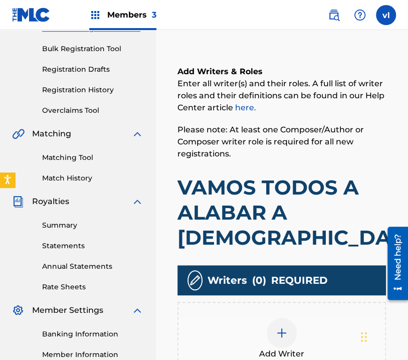
scroll to position [145, 0]
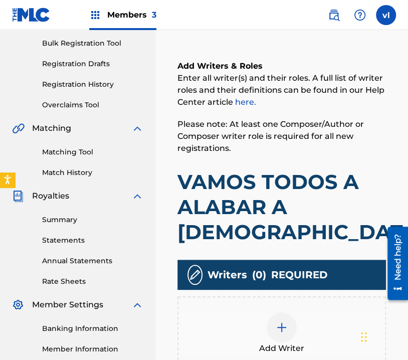
click at [292, 312] on div at bounding box center [282, 327] width 30 height 30
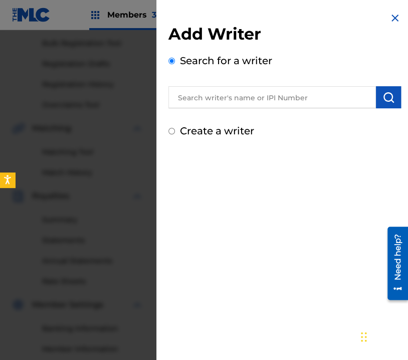
click at [213, 129] on label "Create a writer" at bounding box center [217, 131] width 74 height 12
radio input "true"
click at [175, 129] on input "Create a writer" at bounding box center [172, 131] width 7 height 7
radio input "false"
radio input "true"
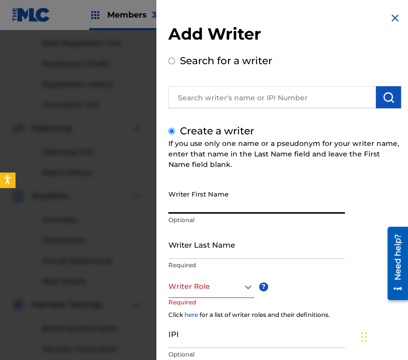
click at [240, 213] on input "Writer First Name" at bounding box center [257, 199] width 177 height 29
type input "S"
type input "SALVADOR"
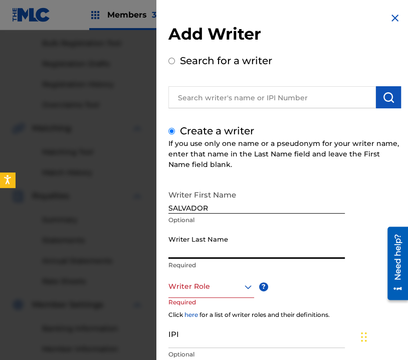
click at [210, 255] on input "Writer Last Name" at bounding box center [257, 244] width 177 height 29
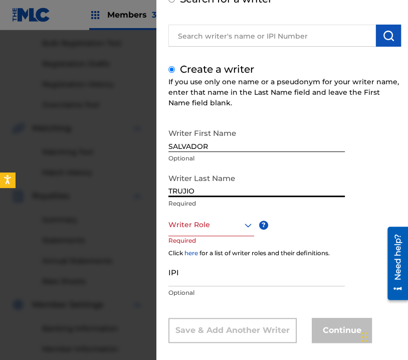
scroll to position [71, 0]
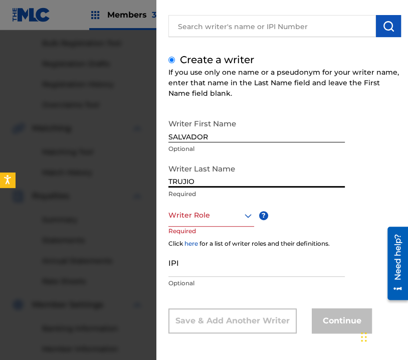
type input "TRUJIO"
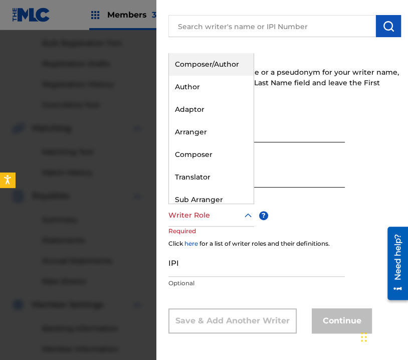
click at [245, 218] on icon at bounding box center [248, 216] width 12 height 12
click at [214, 64] on div "Composer/Author" at bounding box center [211, 64] width 85 height 23
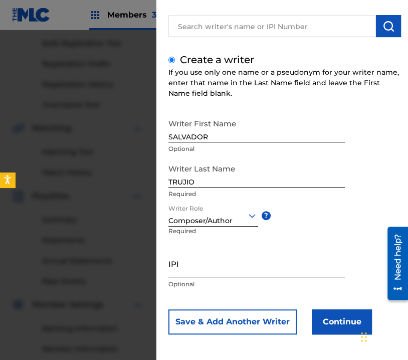
click at [344, 321] on button "Continue" at bounding box center [342, 321] width 60 height 25
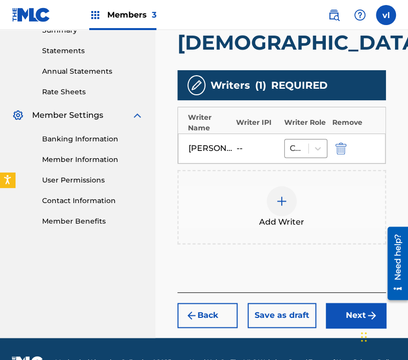
click at [344, 303] on button "Next" at bounding box center [356, 315] width 60 height 25
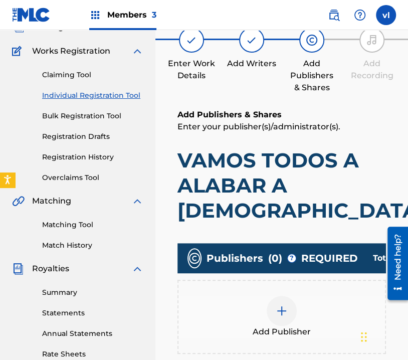
scroll to position [95, 0]
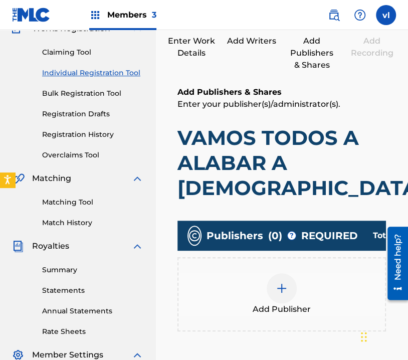
click at [327, 273] on div "Add Publisher" at bounding box center [282, 294] width 207 height 42
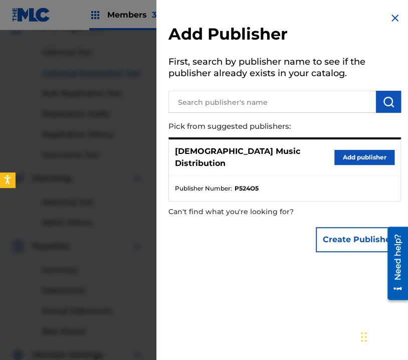
click at [356, 156] on button "Add publisher" at bounding box center [365, 157] width 60 height 15
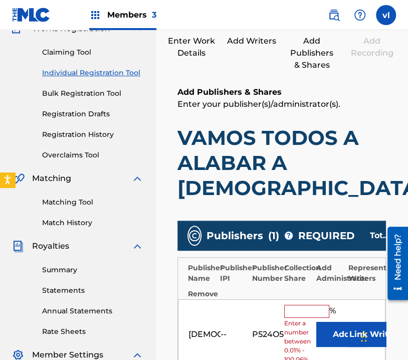
click at [310, 305] on input "text" at bounding box center [306, 311] width 45 height 13
type input "100"
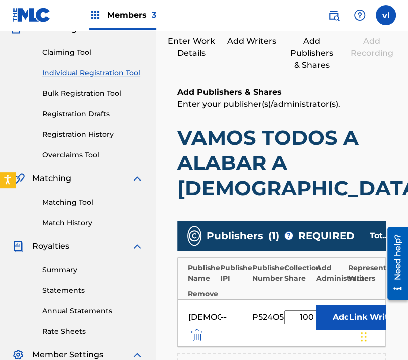
click at [374, 305] on button "Link Writer" at bounding box center [373, 317] width 50 height 25
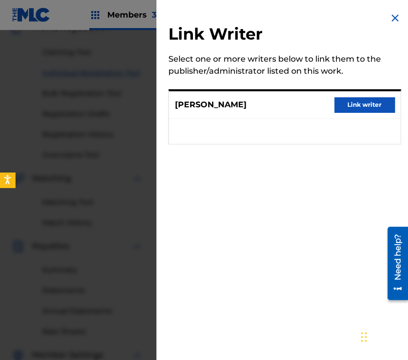
click at [364, 108] on button "Link writer" at bounding box center [365, 104] width 60 height 15
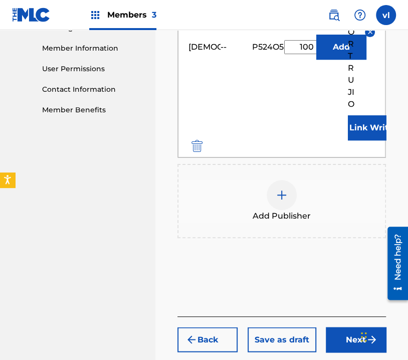
click at [353, 327] on button "Next" at bounding box center [356, 339] width 60 height 25
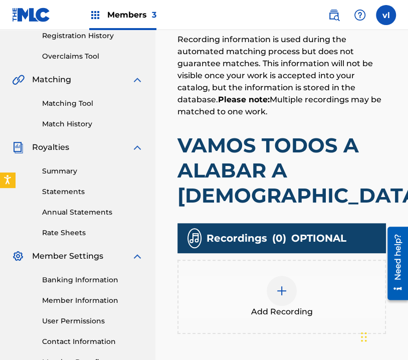
scroll to position [196, 0]
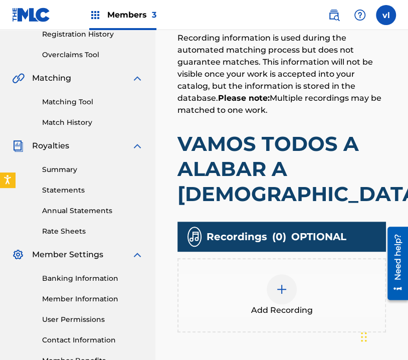
click at [335, 274] on div "Add Recording" at bounding box center [282, 295] width 207 height 42
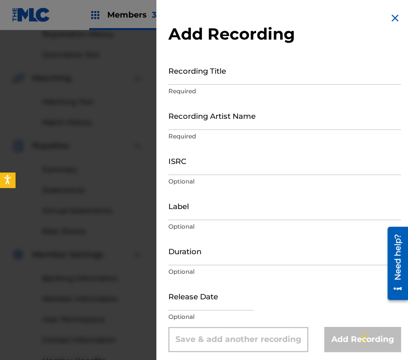
click at [233, 68] on input "Recording Title" at bounding box center [285, 70] width 233 height 29
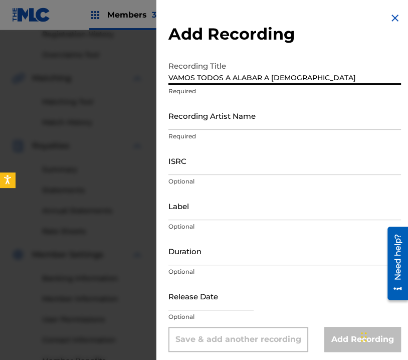
type input "VAMOS TODOS A ALABAR A [DEMOGRAPHIC_DATA]"
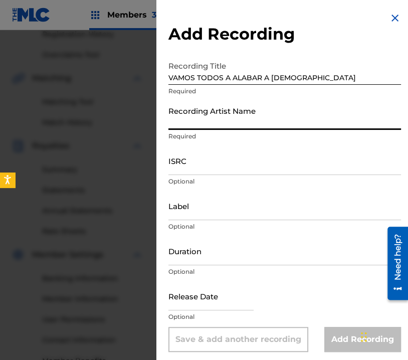
click at [285, 123] on input "Recording Artist Name" at bounding box center [285, 115] width 233 height 29
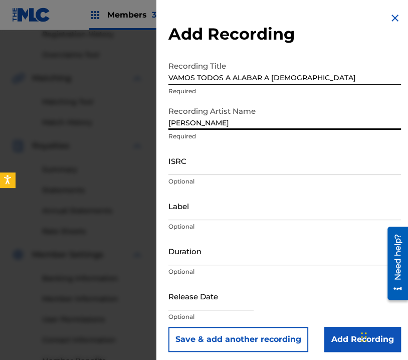
type input "[PERSON_NAME]"
click at [251, 209] on input "Label" at bounding box center [285, 206] width 233 height 29
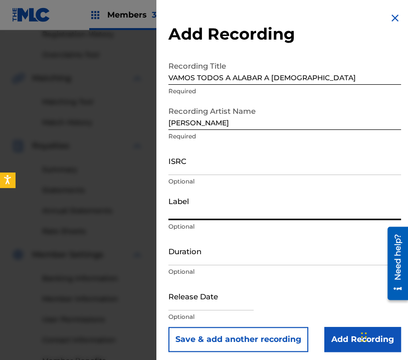
type input "PRODUCCIONES BENJAMIN"
click at [243, 255] on input "Duration" at bounding box center [285, 251] width 233 height 29
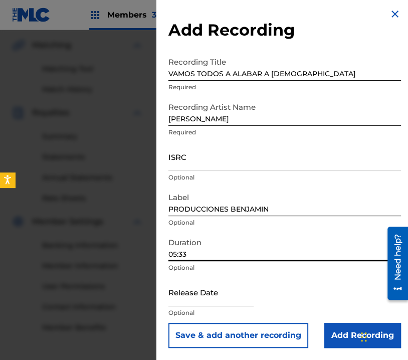
scroll to position [246, 0]
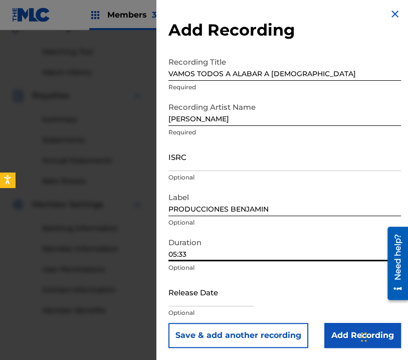
type input "05:33"
click at [347, 332] on input "Add Recording" at bounding box center [363, 335] width 77 height 25
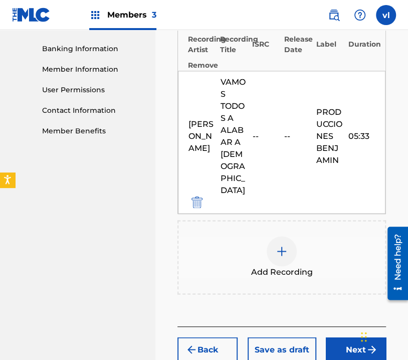
scroll to position [435, 0]
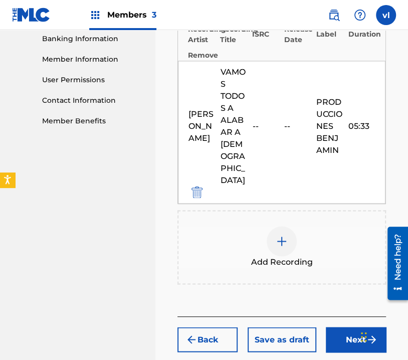
click at [361, 327] on button "Next" at bounding box center [356, 339] width 60 height 25
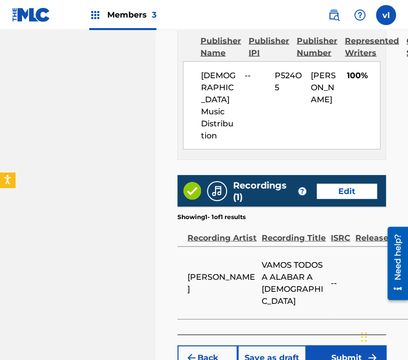
scroll to position [694, 0]
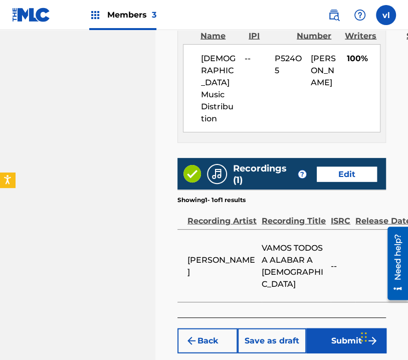
click at [358, 328] on button "Submit" at bounding box center [346, 340] width 80 height 25
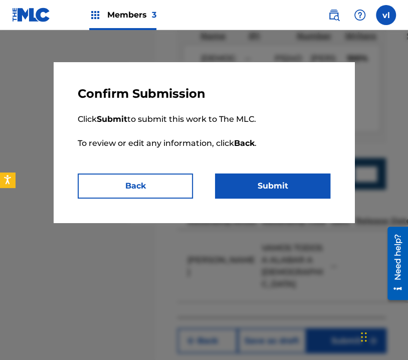
click at [306, 188] on button "Submit" at bounding box center [272, 186] width 115 height 25
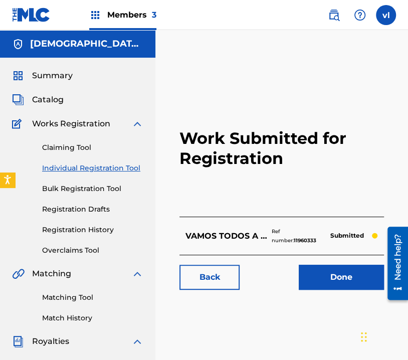
click at [336, 15] on img at bounding box center [334, 15] width 12 height 12
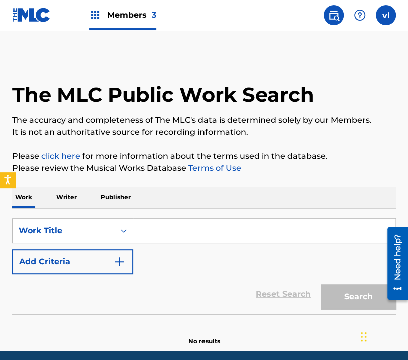
click at [66, 196] on p "Writer" at bounding box center [66, 197] width 27 height 21
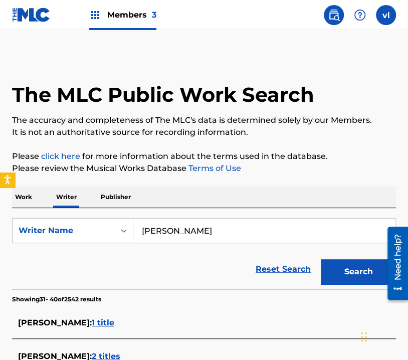
click at [236, 232] on input "[PERSON_NAME]" at bounding box center [264, 231] width 262 height 24
click at [347, 208] on div "SearchWithCriteriaa9232f32-6352-4904-9126-7d379d7294bf Writer Name [PERSON_NAME…" at bounding box center [204, 248] width 384 height 81
click at [344, 272] on button "Search" at bounding box center [358, 271] width 75 height 25
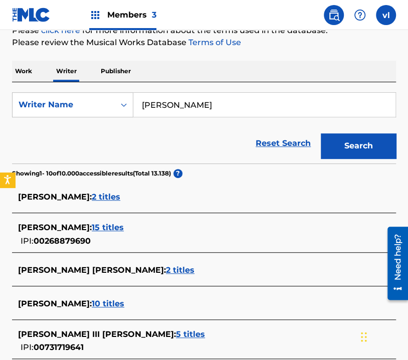
scroll to position [150, 0]
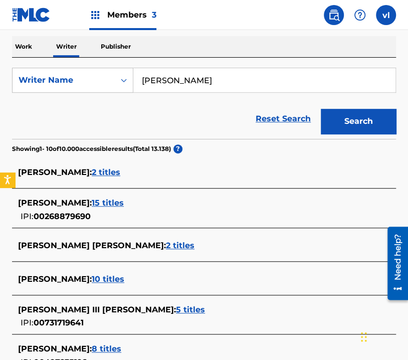
click at [113, 277] on span "10 titles" at bounding box center [108, 279] width 33 height 10
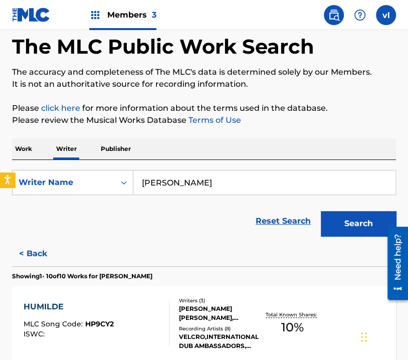
scroll to position [0, 0]
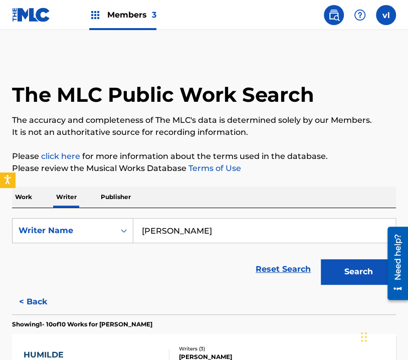
click at [227, 233] on input "[PERSON_NAME]" at bounding box center [264, 231] width 262 height 24
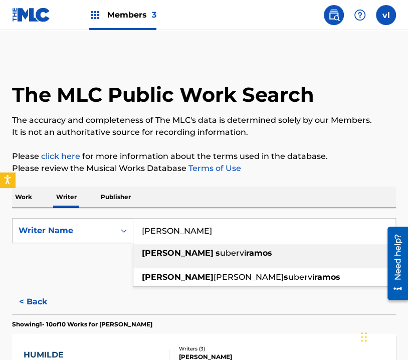
type input "[PERSON_NAME]"
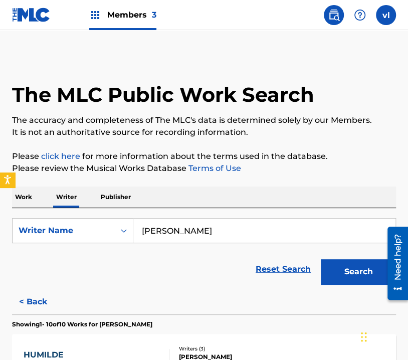
click at [330, 196] on div "Work Writer Publisher" at bounding box center [204, 197] width 384 height 21
click at [359, 268] on button "Search" at bounding box center [358, 271] width 75 height 25
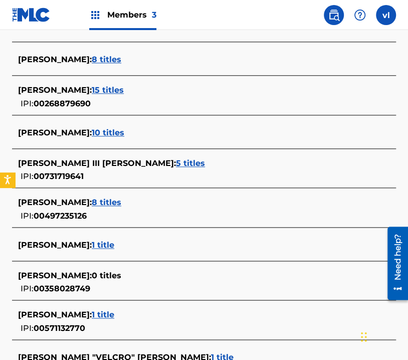
scroll to position [301, 0]
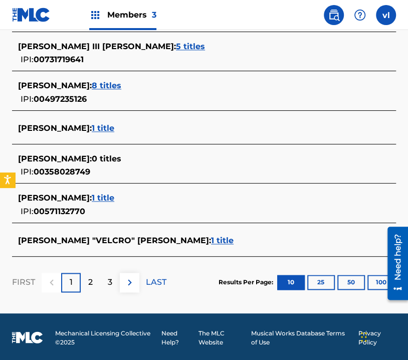
click at [95, 280] on div "2" at bounding box center [91, 283] width 20 height 20
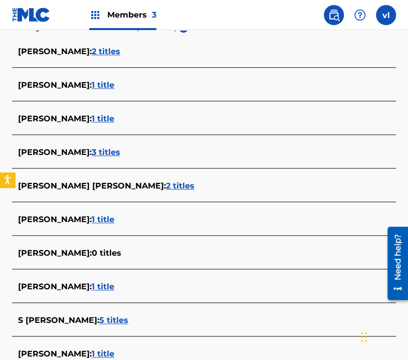
scroll to position [185, 0]
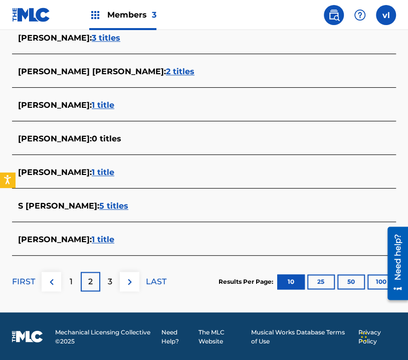
click at [112, 283] on p "3" at bounding box center [110, 282] width 5 height 12
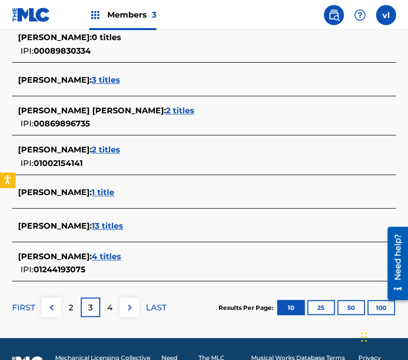
scroll to position [401, 0]
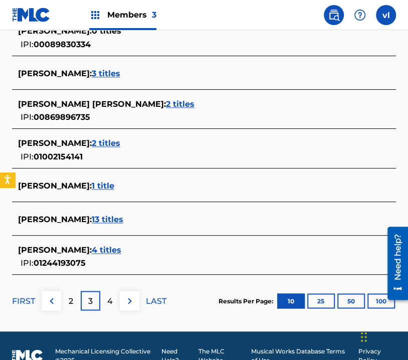
click at [102, 303] on div "4" at bounding box center [110, 301] width 20 height 20
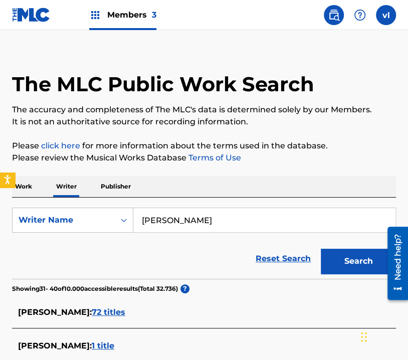
scroll to position [0, 0]
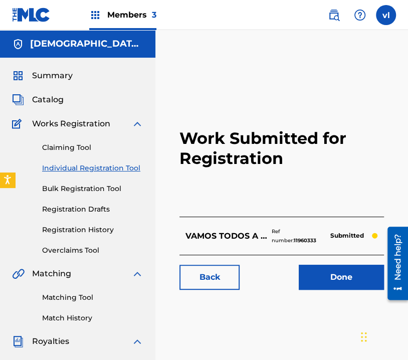
click at [123, 167] on link "Individual Registration Tool" at bounding box center [92, 168] width 101 height 11
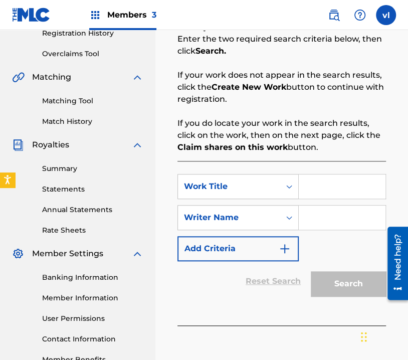
scroll to position [201, 0]
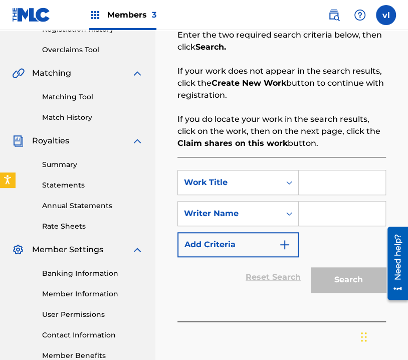
click at [309, 189] on input "Search Form" at bounding box center [342, 183] width 87 height 24
click at [349, 177] on input "HAY SITUACIONES DIDFICILES" at bounding box center [342, 183] width 87 height 24
click at [372, 182] on input "HAY SITUACIONES DIFICILES" at bounding box center [342, 183] width 87 height 24
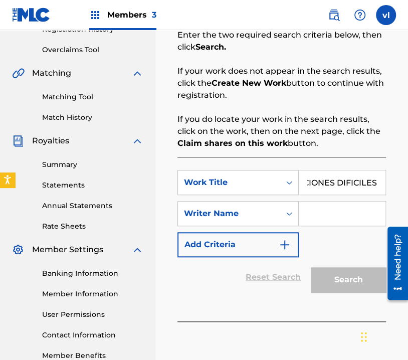
type input "HAY SITUACIONES DIFICILES"
click at [331, 218] on input "Search Form" at bounding box center [342, 214] width 87 height 24
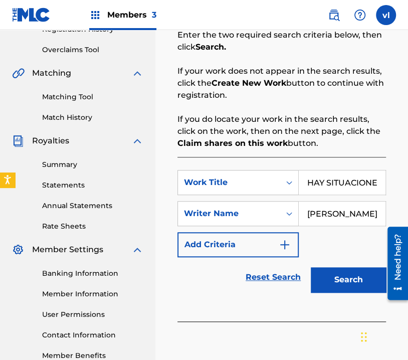
type input "[PERSON_NAME]"
drag, startPoint x: 336, startPoint y: 184, endPoint x: 386, endPoint y: 183, distance: 49.7
click at [386, 183] on div "HAY SITUACIONES DIFICILES" at bounding box center [342, 182] width 87 height 25
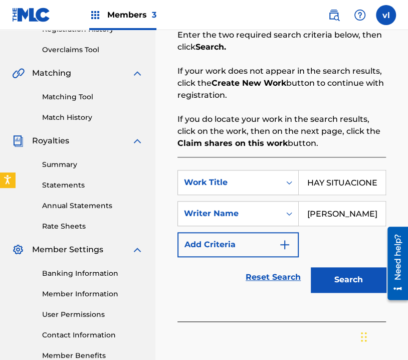
click at [347, 244] on div "SearchWithCriteriaa97e21ea-8da6-4d8c-8c97-6916fef9c41e Work Title HAY SITUACION…" at bounding box center [282, 213] width 209 height 87
click at [341, 278] on button "Search" at bounding box center [348, 279] width 75 height 25
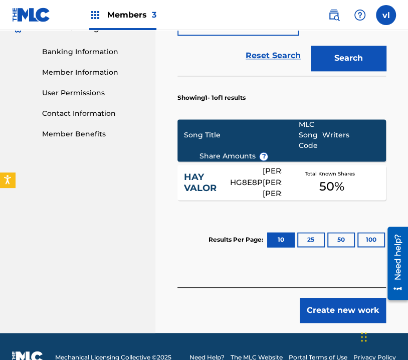
scroll to position [443, 0]
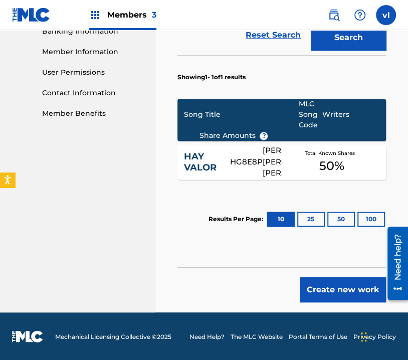
click at [336, 288] on button "Create new work" at bounding box center [343, 289] width 86 height 25
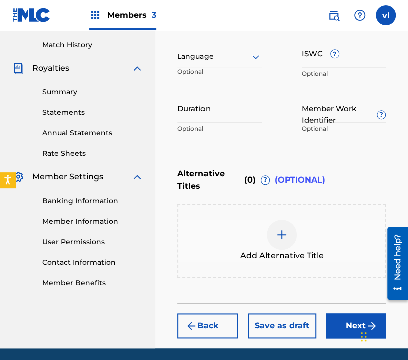
scroll to position [159, 0]
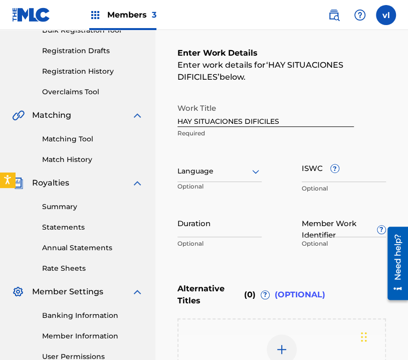
click at [243, 169] on div at bounding box center [220, 171] width 84 height 13
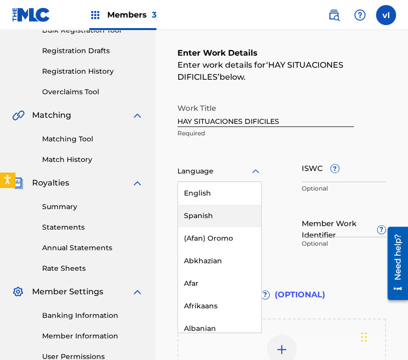
click at [232, 213] on div "Spanish" at bounding box center [219, 216] width 83 height 23
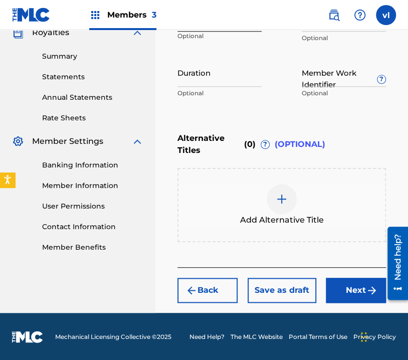
click at [351, 298] on button "Next" at bounding box center [356, 290] width 60 height 25
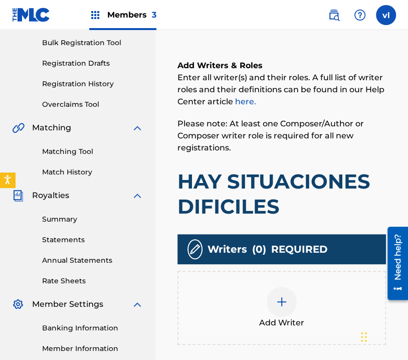
scroll to position [197, 0]
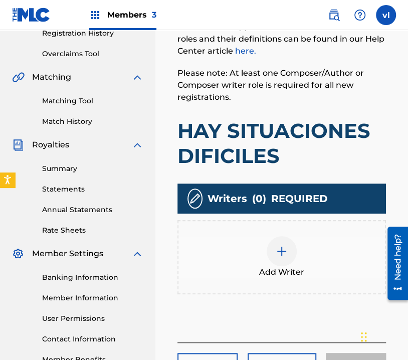
click at [316, 244] on div "Add Writer" at bounding box center [282, 257] width 207 height 42
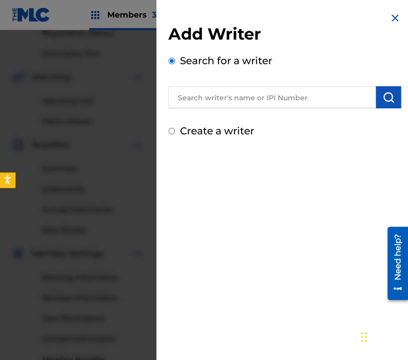
click at [207, 129] on label "Create a writer" at bounding box center [217, 131] width 74 height 12
radio input "true"
click at [175, 129] on input "Create a writer" at bounding box center [172, 131] width 7 height 7
radio input "false"
radio input "true"
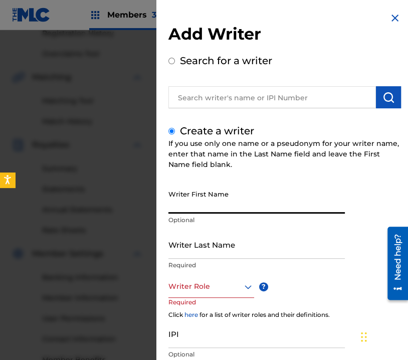
click at [203, 213] on input "Writer First Name" at bounding box center [257, 199] width 177 height 29
type input "[PERSON_NAME]"
click at [205, 249] on input "Writer Last Name" at bounding box center [257, 244] width 177 height 29
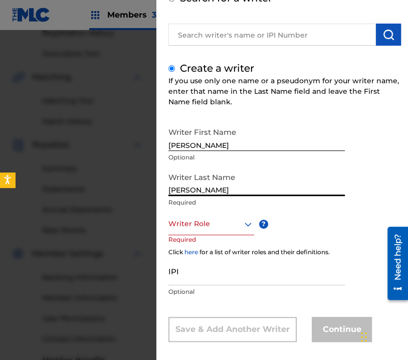
scroll to position [71, 0]
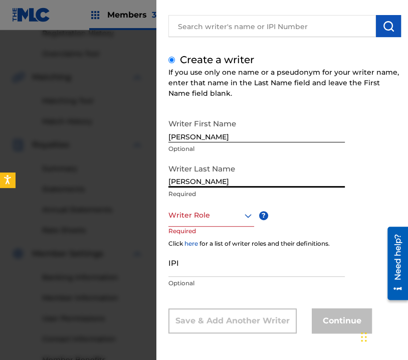
type input "[PERSON_NAME]"
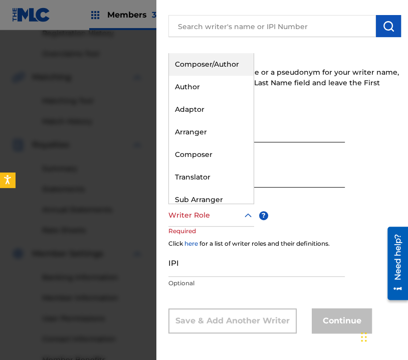
click at [214, 216] on div at bounding box center [212, 215] width 86 height 13
click at [191, 62] on div "Composer/Author" at bounding box center [211, 64] width 85 height 23
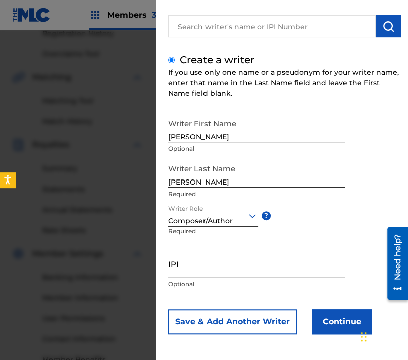
click at [329, 319] on button "Continue" at bounding box center [342, 321] width 60 height 25
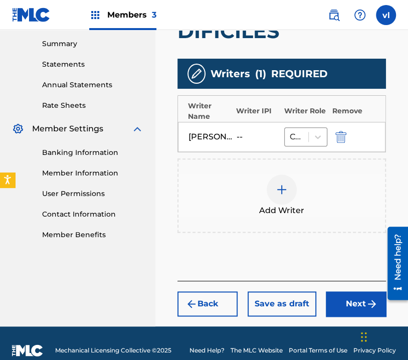
scroll to position [335, 0]
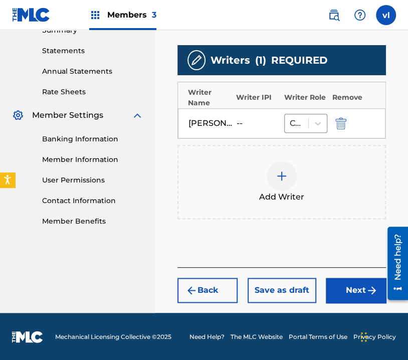
click at [361, 288] on button "Next" at bounding box center [356, 290] width 60 height 25
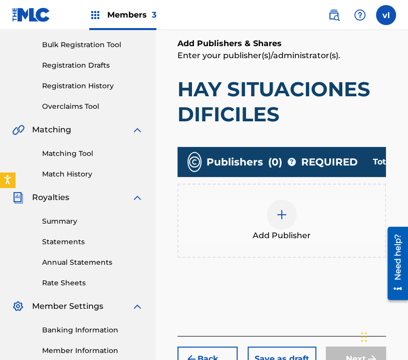
scroll to position [145, 0]
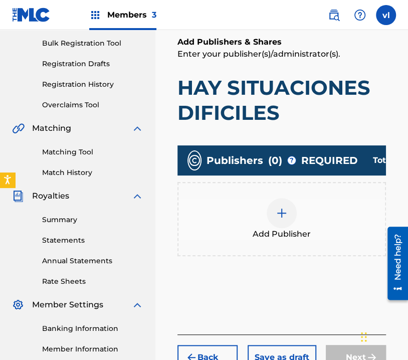
click at [321, 230] on div "Add Publisher" at bounding box center [282, 219] width 207 height 42
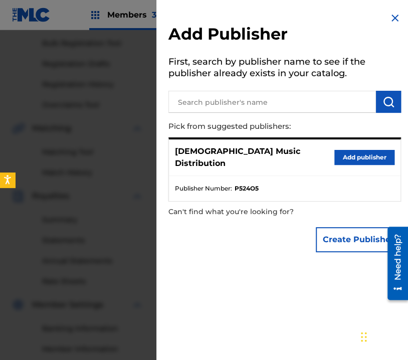
click at [361, 152] on button "Add publisher" at bounding box center [365, 157] width 60 height 15
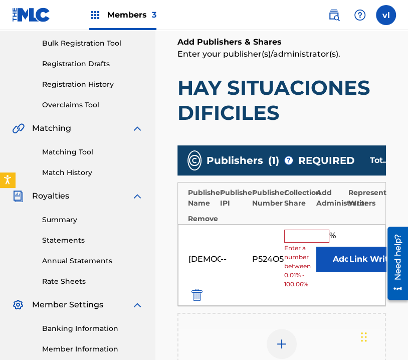
click at [316, 233] on input "text" at bounding box center [306, 236] width 45 height 13
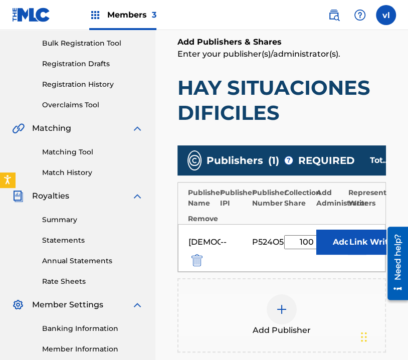
click at [356, 247] on button "Link Writer" at bounding box center [373, 242] width 50 height 25
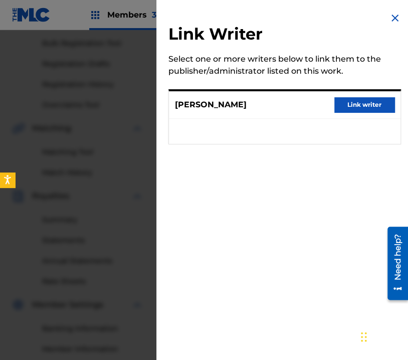
click at [395, 21] on img at bounding box center [395, 18] width 12 height 12
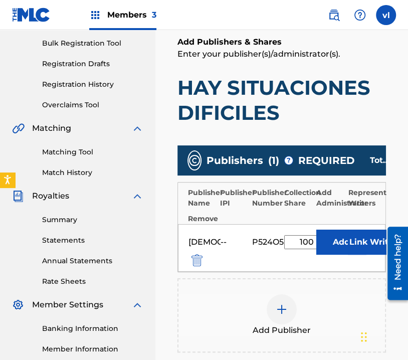
click at [311, 239] on input "100" at bounding box center [306, 242] width 45 height 14
type input "1"
type input "50"
click at [368, 245] on button "Link Writer" at bounding box center [373, 242] width 50 height 25
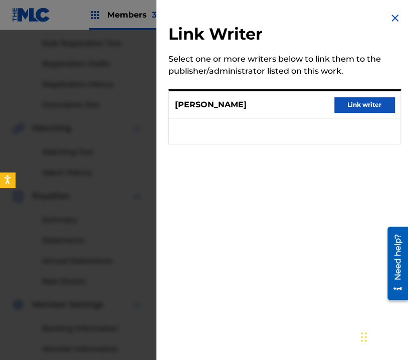
click at [366, 106] on button "Link writer" at bounding box center [365, 104] width 60 height 15
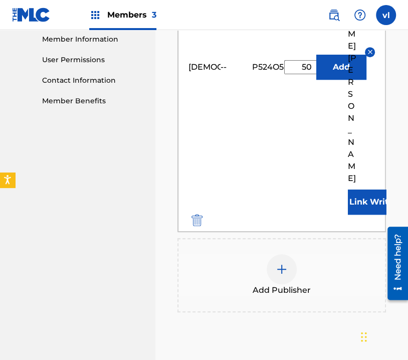
scroll to position [466, 0]
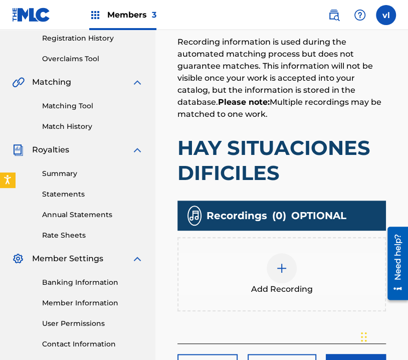
scroll to position [196, 0]
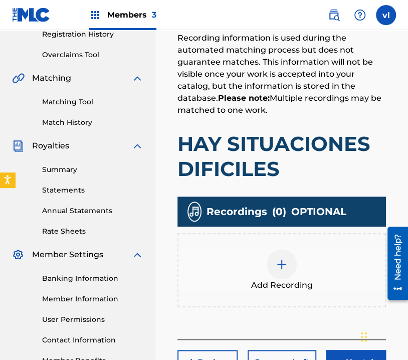
click at [330, 277] on div "Add Recording" at bounding box center [282, 270] width 207 height 42
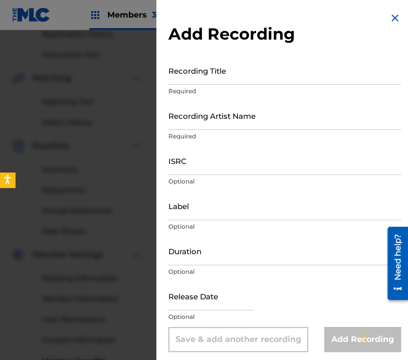
click at [216, 64] on input "Recording Title" at bounding box center [285, 70] width 233 height 29
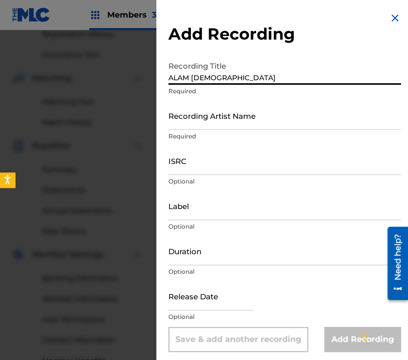
click at [194, 76] on input "ALAM [DEMOGRAPHIC_DATA]" at bounding box center [285, 70] width 233 height 29
click at [266, 75] on input "ALMA [DEMOGRAPHIC_DATA]" at bounding box center [285, 70] width 233 height 29
type input "ALMA [DEMOGRAPHIC_DATA]"
click at [249, 121] on input "Recording Artist Name" at bounding box center [285, 115] width 233 height 29
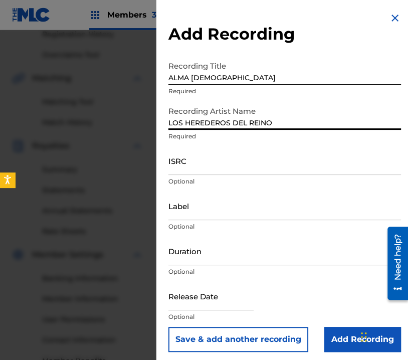
type input "LOS HEREDEROS DEL REINO"
click at [206, 213] on input "Label" at bounding box center [285, 206] width 233 height 29
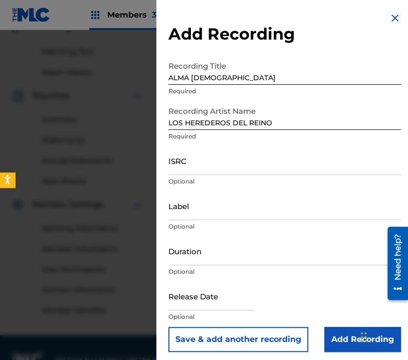
click at [390, 19] on img at bounding box center [395, 18] width 12 height 12
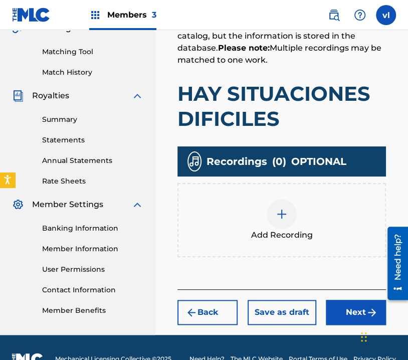
click at [207, 309] on button "Back" at bounding box center [208, 312] width 60 height 25
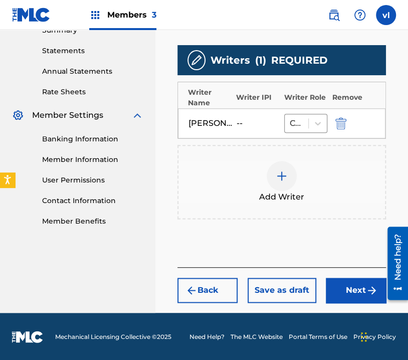
click at [215, 287] on button "Back" at bounding box center [208, 290] width 60 height 25
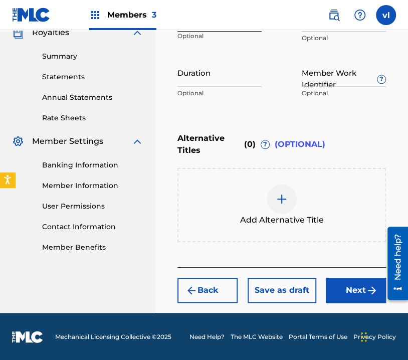
click at [215, 287] on button "Back" at bounding box center [208, 290] width 60 height 25
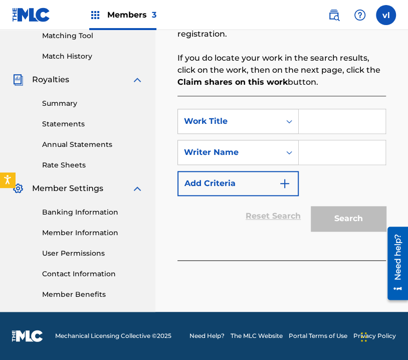
scroll to position [261, 0]
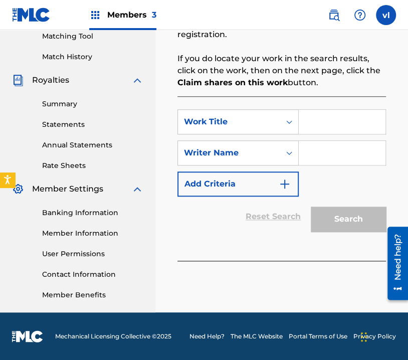
click at [339, 107] on div "SearchWithCriteriaa97e21ea-8da6-4d8c-8c97-6916fef9c41e Work Title SearchWithCri…" at bounding box center [282, 178] width 209 height 165
click at [338, 119] on input "Search Form" at bounding box center [342, 122] width 87 height 24
drag, startPoint x: 307, startPoint y: 120, endPoint x: 382, endPoint y: 127, distance: 75.5
click at [382, 127] on input "AMAR A MI PROJIMOS" at bounding box center [342, 122] width 87 height 24
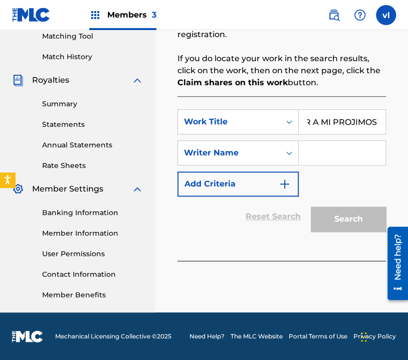
click at [382, 130] on input "AMAR A MI PROJIMOS" at bounding box center [342, 122] width 87 height 24
drag, startPoint x: 375, startPoint y: 123, endPoint x: 293, endPoint y: 134, distance: 82.6
click at [293, 134] on div "SearchWithCriteriaa97e21ea-8da6-4d8c-8c97-6916fef9c41e Work Title AMAR A MI PRO…" at bounding box center [282, 152] width 209 height 87
type input "AMAR A MI PROJIMO"
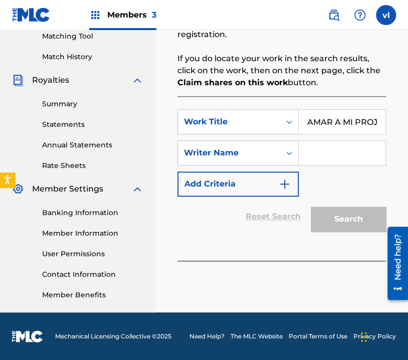
click at [316, 155] on input "Search Form" at bounding box center [342, 153] width 87 height 24
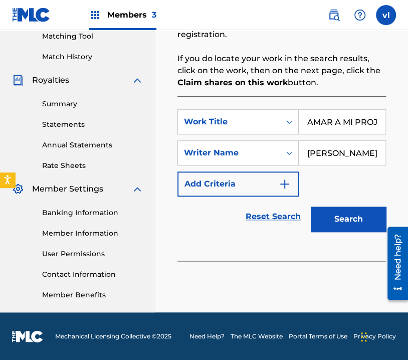
type input "[PERSON_NAME]"
click at [320, 221] on button "Search" at bounding box center [348, 219] width 75 height 25
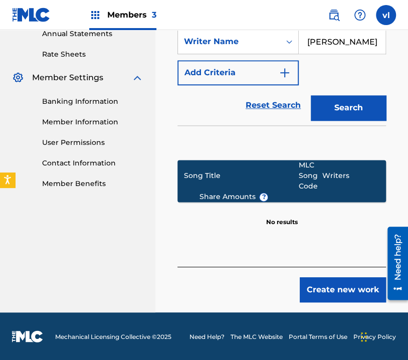
click at [337, 294] on button "Create new work" at bounding box center [343, 289] width 86 height 25
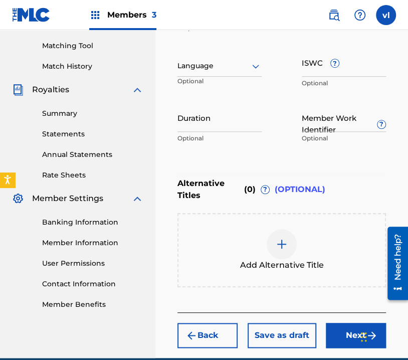
scroll to position [197, 0]
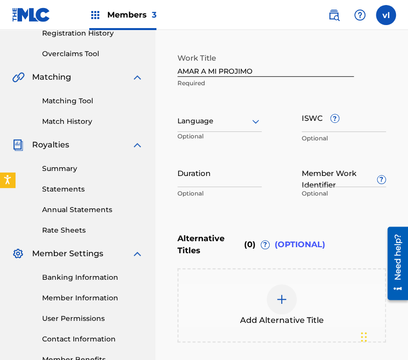
click at [261, 123] on icon at bounding box center [256, 121] width 12 height 12
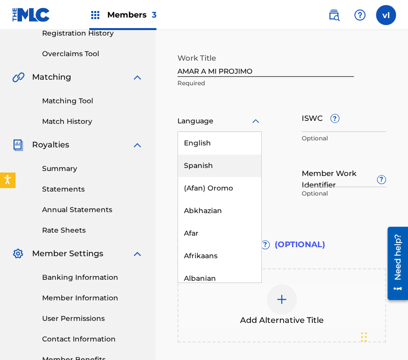
click at [220, 165] on div "Spanish" at bounding box center [219, 165] width 83 height 23
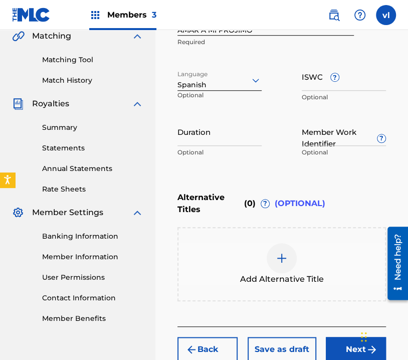
scroll to position [297, 0]
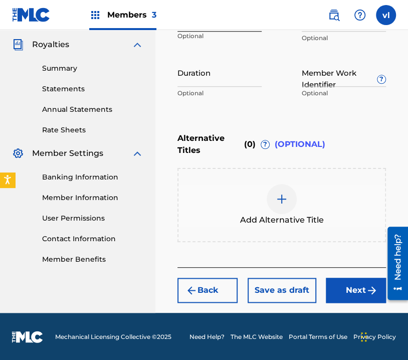
click at [358, 290] on button "Next" at bounding box center [356, 290] width 60 height 25
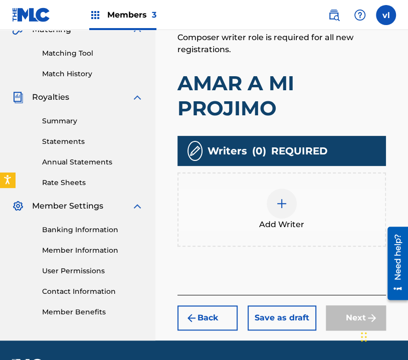
scroll to position [272, 0]
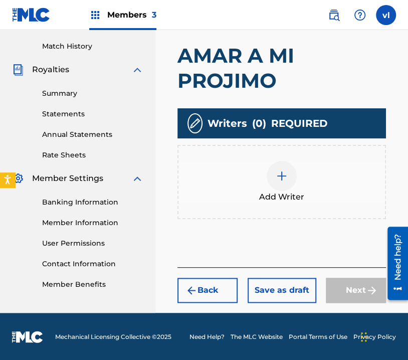
click at [294, 199] on span "Add Writer" at bounding box center [281, 197] width 45 height 12
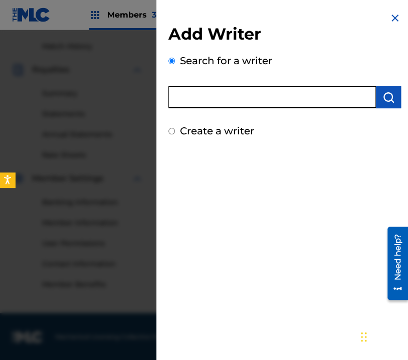
click at [254, 99] on input "text" at bounding box center [273, 97] width 208 height 22
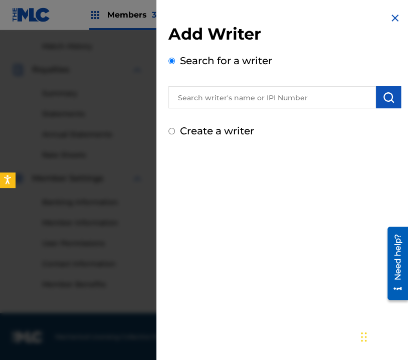
drag, startPoint x: 254, startPoint y: 99, endPoint x: 142, endPoint y: 119, distance: 114.1
click at [142, 119] on div at bounding box center [204, 210] width 408 height 360
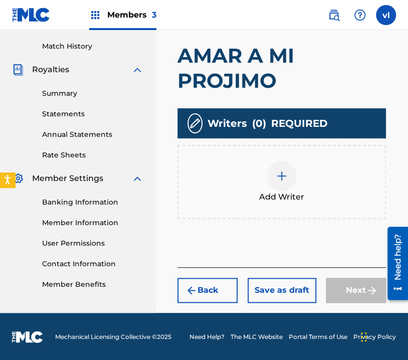
click at [283, 179] on img at bounding box center [282, 176] width 12 height 12
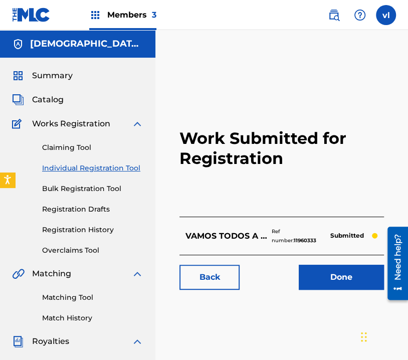
click at [331, 20] on img at bounding box center [334, 15] width 12 height 12
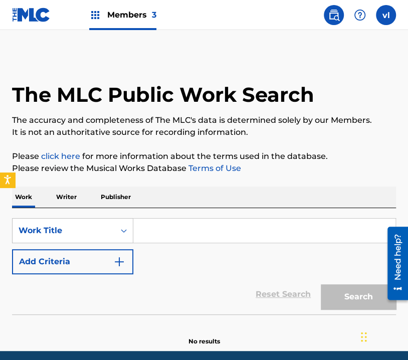
click at [230, 232] on input "Search Form" at bounding box center [264, 231] width 262 height 24
click at [59, 198] on p "Writer" at bounding box center [66, 197] width 27 height 21
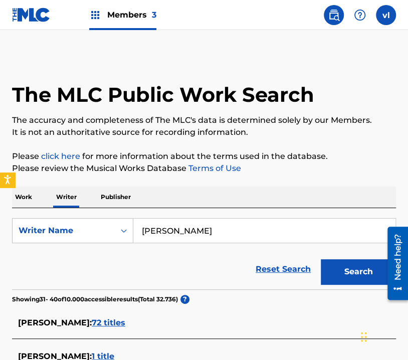
click at [251, 221] on input "[PERSON_NAME]" at bounding box center [264, 231] width 262 height 24
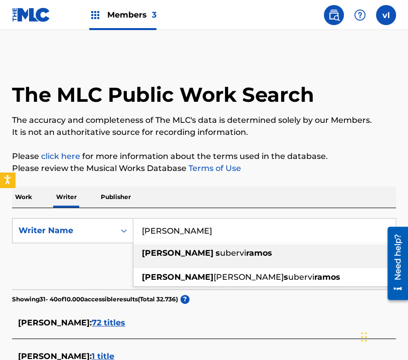
click at [251, 226] on input "[PERSON_NAME]" at bounding box center [264, 231] width 262 height 24
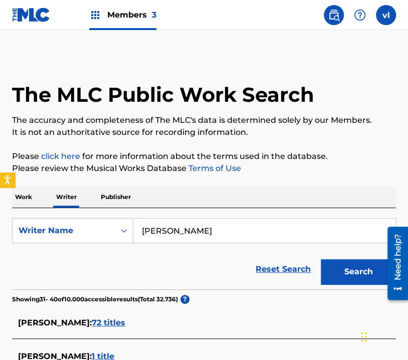
type input "[PERSON_NAME]"
click at [321, 259] on button "Search" at bounding box center [358, 271] width 75 height 25
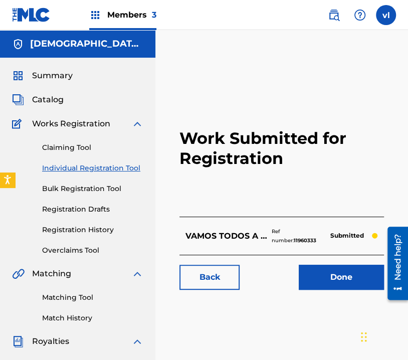
click at [127, 168] on link "Individual Registration Tool" at bounding box center [92, 168] width 101 height 11
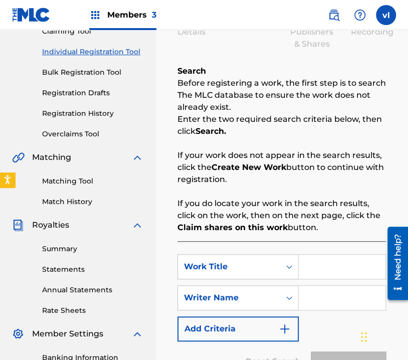
scroll to position [251, 0]
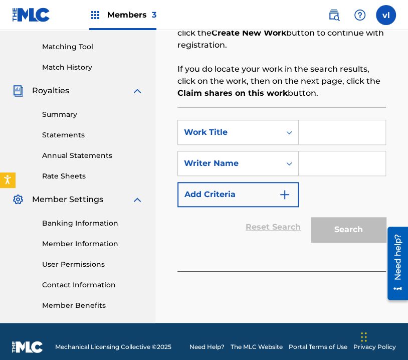
click at [313, 139] on input "Search Form" at bounding box center [342, 132] width 87 height 24
drag, startPoint x: 347, startPoint y: 133, endPoint x: 297, endPoint y: 140, distance: 50.2
click at [297, 140] on div "SearchWithCriteriaa97e21ea-8da6-4d8c-8c97-6916fef9c41e Work Title AMAR A MI PRO…" at bounding box center [282, 132] width 209 height 25
click at [320, 159] on input "Search Form" at bounding box center [342, 163] width 87 height 24
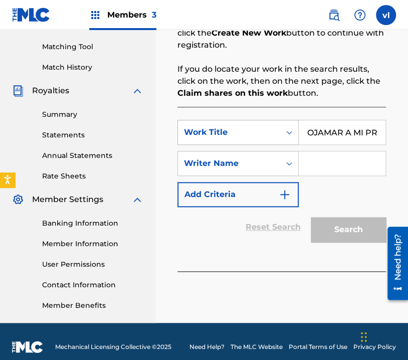
drag, startPoint x: 327, startPoint y: 129, endPoint x: 265, endPoint y: 125, distance: 61.8
click at [265, 125] on div "SearchWithCriteriaa97e21ea-8da6-4d8c-8c97-6916fef9c41e Work Title OJAMAR A MI P…" at bounding box center [282, 132] width 209 height 25
drag, startPoint x: 312, startPoint y: 134, endPoint x: 401, endPoint y: 137, distance: 88.8
click at [401, 137] on div "Register Work Search Enter Work Details Add Writers Add Publishers & Shares Add…" at bounding box center [281, 63] width 253 height 519
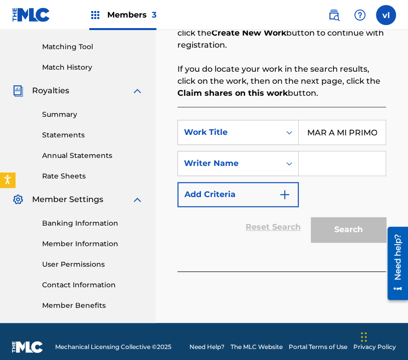
click at [382, 137] on input "AMAR A MI PRIMO" at bounding box center [342, 132] width 87 height 24
type input "AMAR A MI PROJIMO"
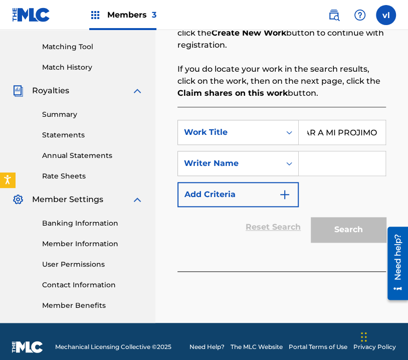
scroll to position [0, 0]
click at [318, 168] on input "Search Form" at bounding box center [342, 163] width 87 height 24
drag, startPoint x: 312, startPoint y: 131, endPoint x: 381, endPoint y: 144, distance: 69.9
click at [381, 144] on input "AMAR A MI PROJIMO" at bounding box center [342, 132] width 87 height 24
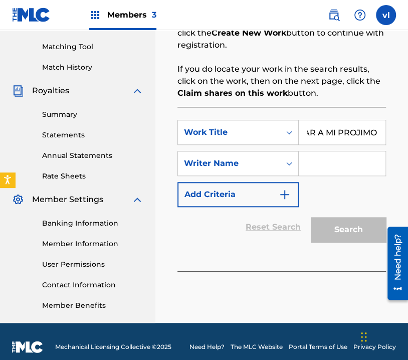
scroll to position [0, 0]
click at [355, 163] on input "Search Form" at bounding box center [342, 163] width 87 height 24
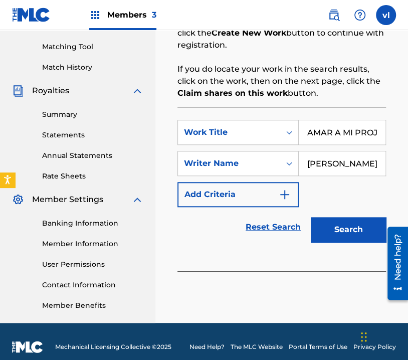
type input "[PERSON_NAME]"
click at [347, 226] on button "Search" at bounding box center [348, 229] width 75 height 25
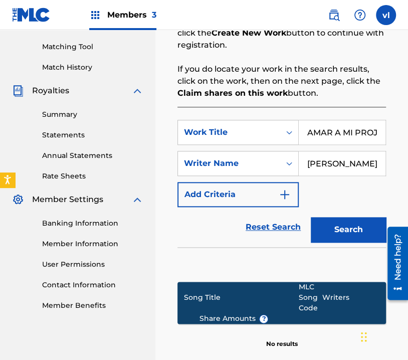
click at [340, 230] on button "Search" at bounding box center [348, 229] width 75 height 25
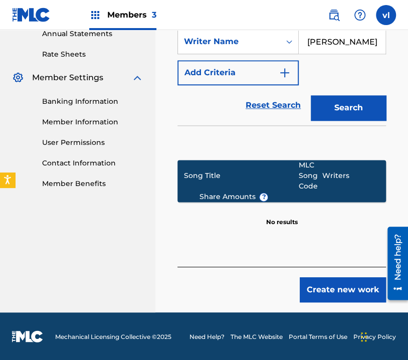
click at [341, 290] on button "Create new work" at bounding box center [343, 289] width 86 height 25
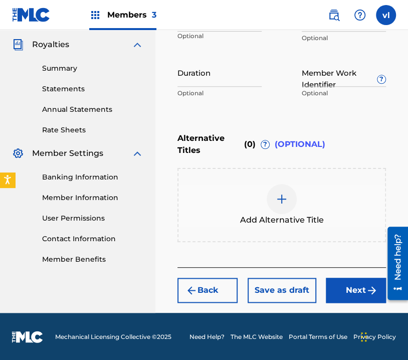
scroll to position [146, 0]
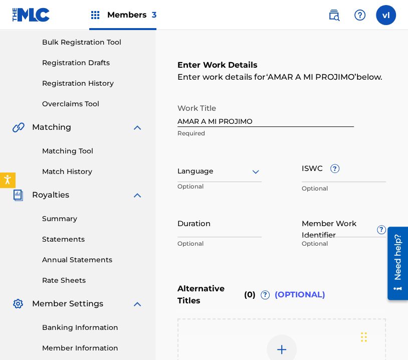
click at [245, 175] on div at bounding box center [220, 171] width 84 height 13
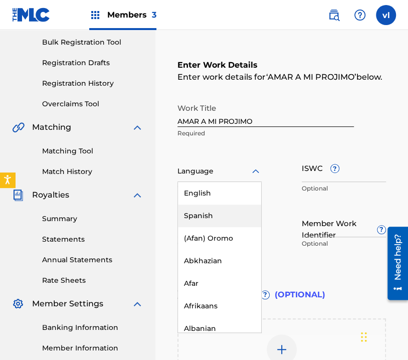
click at [236, 218] on div "Spanish" at bounding box center [219, 216] width 83 height 23
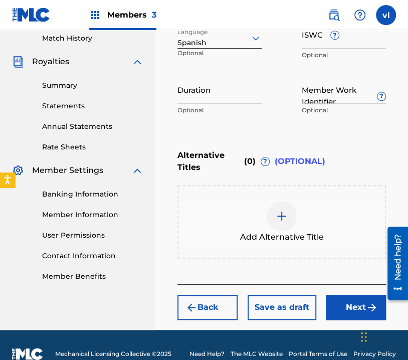
scroll to position [297, 0]
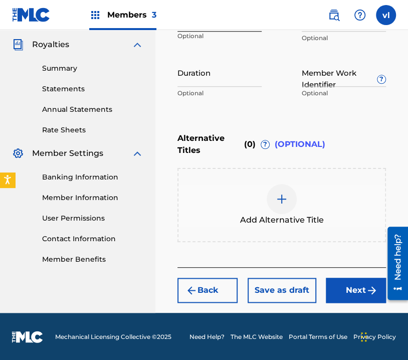
click at [361, 292] on button "Next" at bounding box center [356, 290] width 60 height 25
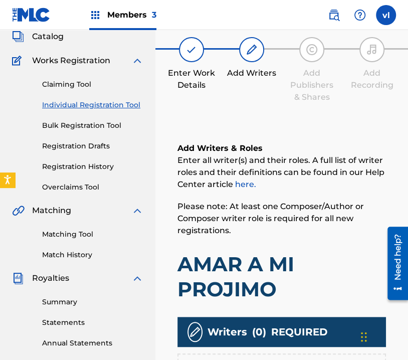
scroll to position [201, 0]
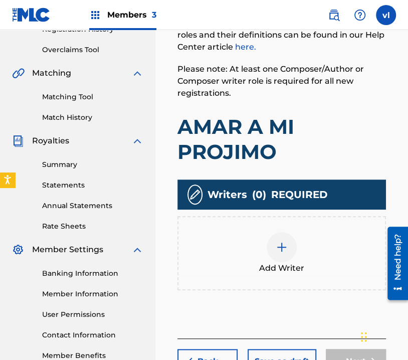
click at [301, 243] on div "Add Writer" at bounding box center [282, 253] width 207 height 42
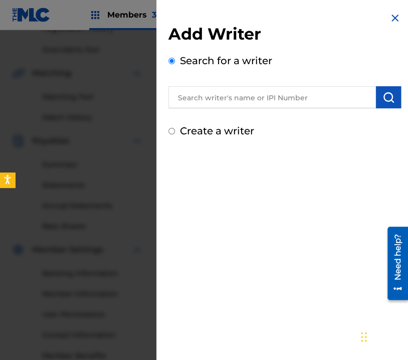
click at [251, 99] on input "text" at bounding box center [273, 97] width 208 height 22
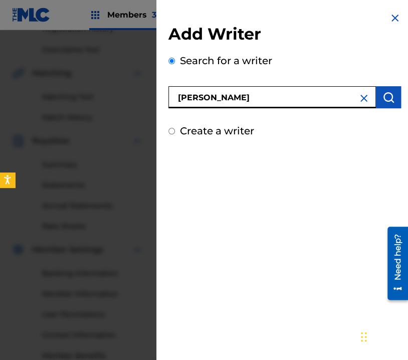
type input "[PERSON_NAME]"
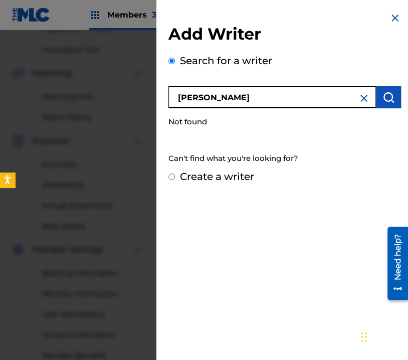
click at [189, 178] on label "Create a writer" at bounding box center [217, 177] width 74 height 12
radio input "true"
click at [175, 178] on input "Create a writer" at bounding box center [172, 177] width 7 height 7
radio input "false"
radio input "true"
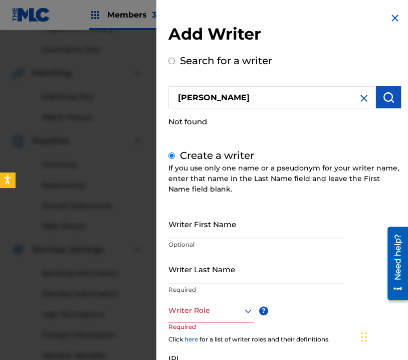
click at [222, 226] on input "Writer First Name" at bounding box center [257, 224] width 177 height 29
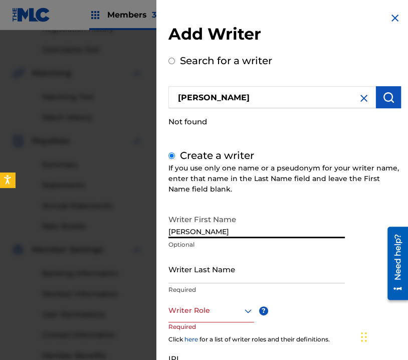
type input "[PERSON_NAME]"
click at [240, 317] on div "Writer Role" at bounding box center [212, 311] width 86 height 23
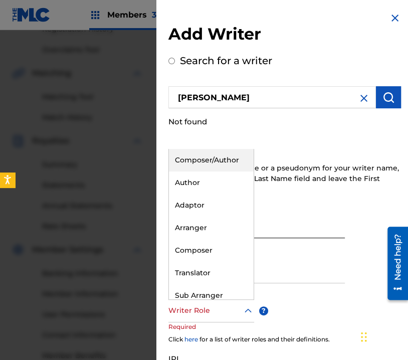
click at [230, 163] on div "Composer/Author" at bounding box center [211, 160] width 85 height 23
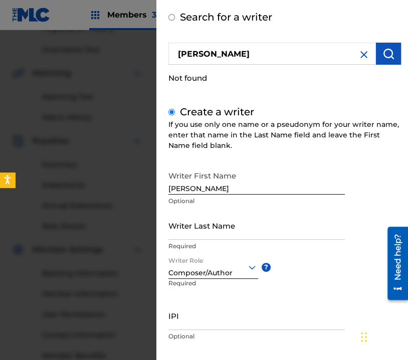
scroll to position [97, 0]
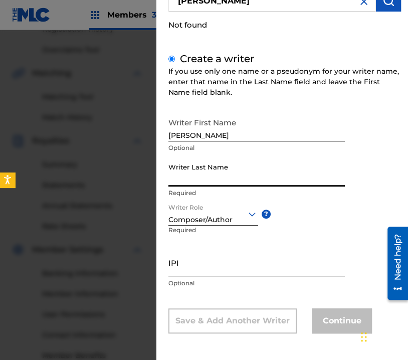
click at [244, 177] on input "Writer Last Name" at bounding box center [257, 172] width 177 height 29
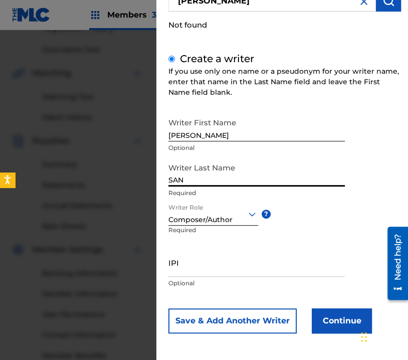
type input "SAN"
click at [325, 324] on button "Continue" at bounding box center [342, 320] width 60 height 25
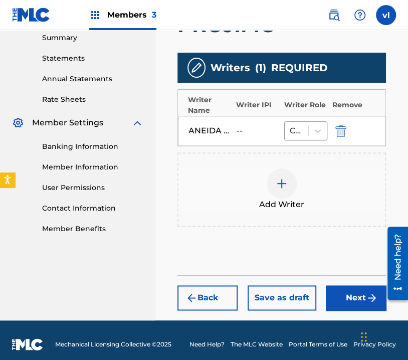
scroll to position [335, 0]
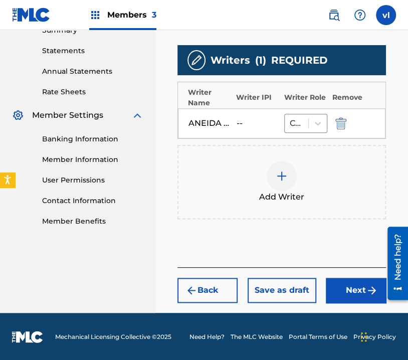
click at [348, 292] on button "Next" at bounding box center [356, 290] width 60 height 25
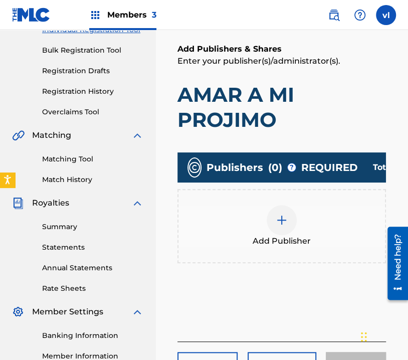
scroll to position [145, 0]
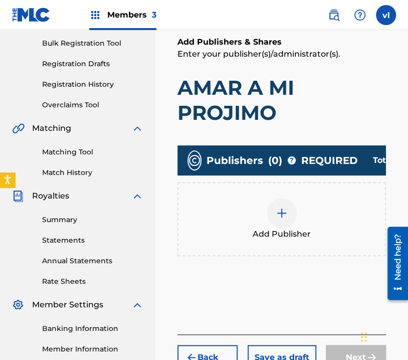
click at [290, 204] on div at bounding box center [282, 213] width 30 height 30
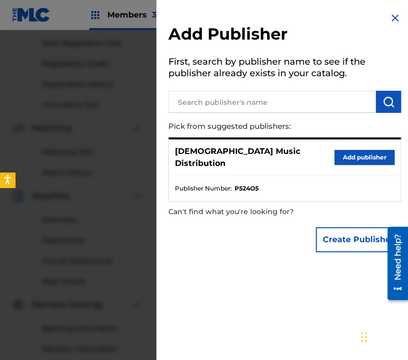
click at [343, 154] on button "Add publisher" at bounding box center [365, 157] width 60 height 15
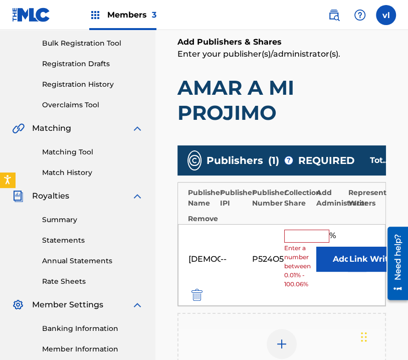
click at [295, 239] on input "text" at bounding box center [306, 236] width 45 height 13
type input "100"
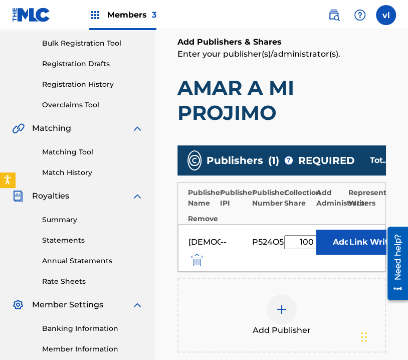
click at [378, 240] on button "Link Writer" at bounding box center [373, 242] width 50 height 25
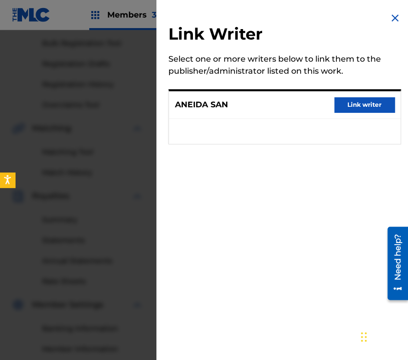
click at [362, 111] on button "Link writer" at bounding box center [365, 104] width 60 height 15
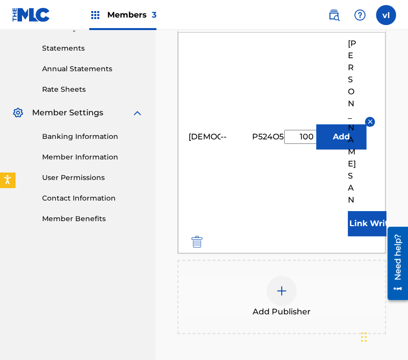
scroll to position [396, 0]
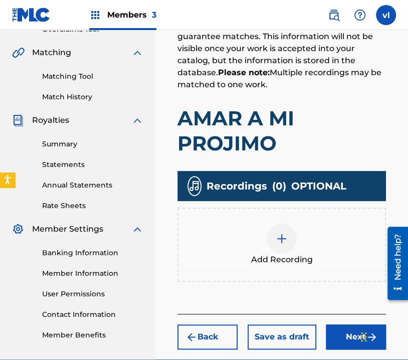
scroll to position [268, 0]
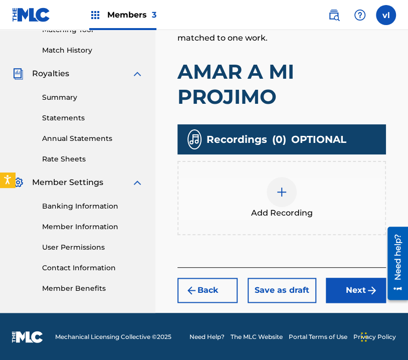
click at [313, 215] on div "Add Recording" at bounding box center [282, 198] width 207 height 42
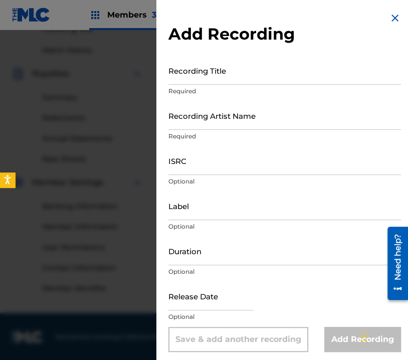
click at [212, 67] on input "Recording Title" at bounding box center [285, 70] width 233 height 29
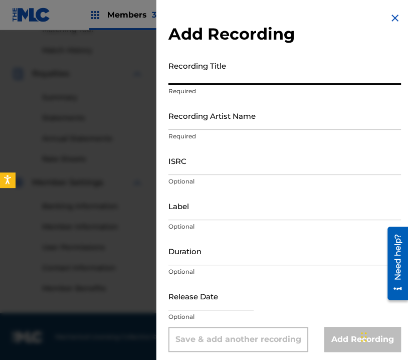
click at [329, 78] on input "Recording Title" at bounding box center [285, 70] width 233 height 29
type input "ASÍ FUE TU VOLUNTAD"
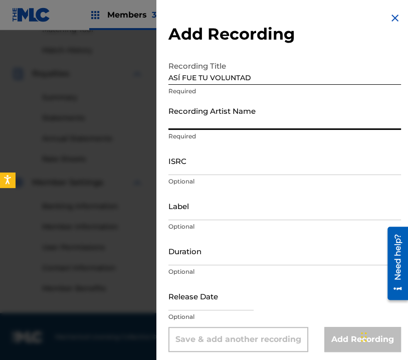
click at [293, 115] on input "Recording Artist Name" at bounding box center [285, 115] width 233 height 29
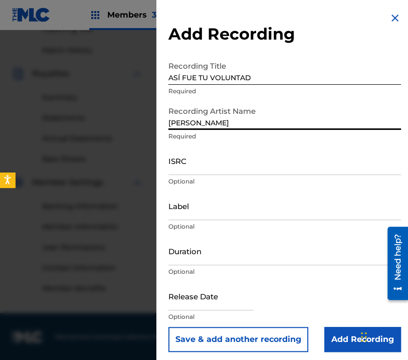
type input "[PERSON_NAME]"
click at [252, 214] on input "Label" at bounding box center [285, 206] width 233 height 29
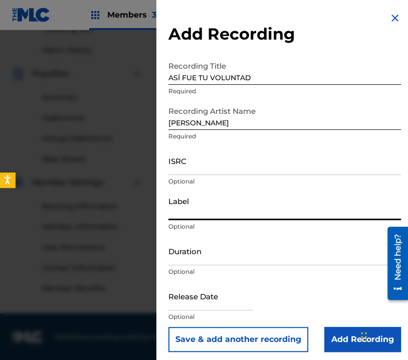
click at [225, 211] on input "Label" at bounding box center [285, 206] width 233 height 29
type input "PRODUCCIONES BENJAMIN"
click at [233, 252] on input "Duration" at bounding box center [285, 251] width 233 height 29
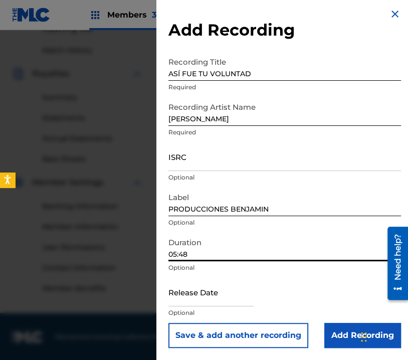
scroll to position [0, 0]
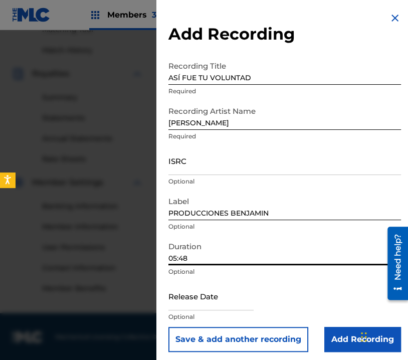
type input "05:48"
click at [339, 339] on input "Add Recording" at bounding box center [363, 339] width 77 height 25
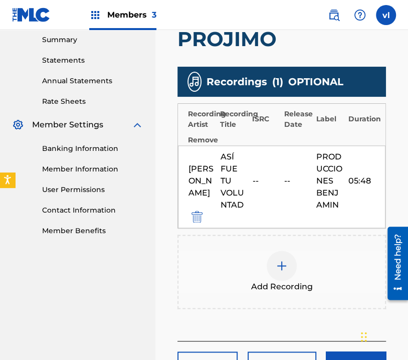
scroll to position [399, 0]
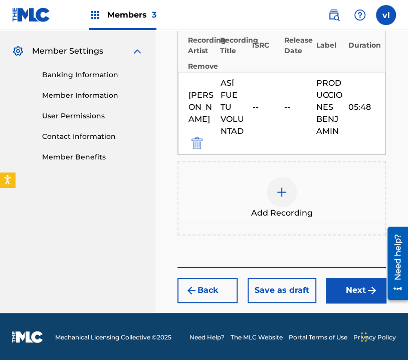
click at [355, 292] on button "Next" at bounding box center [356, 290] width 60 height 25
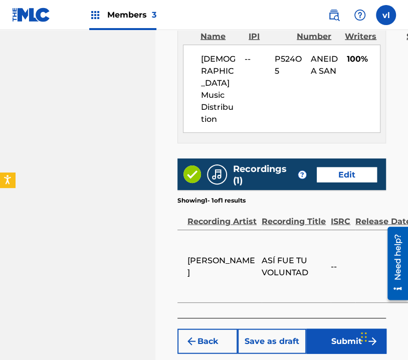
scroll to position [694, 0]
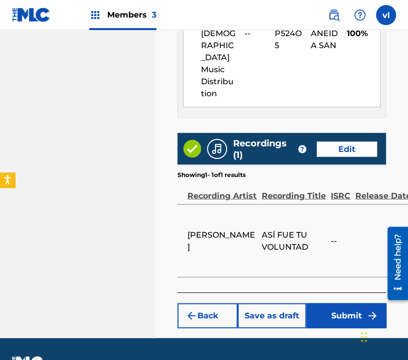
click at [343, 303] on button "Submit" at bounding box center [346, 315] width 80 height 25
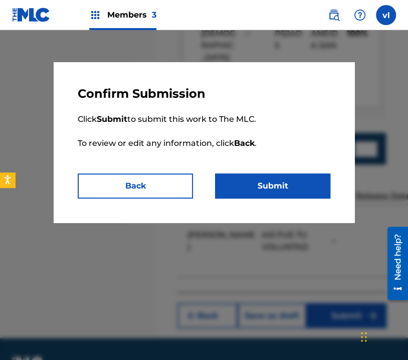
click at [278, 185] on button "Submit" at bounding box center [272, 186] width 115 height 25
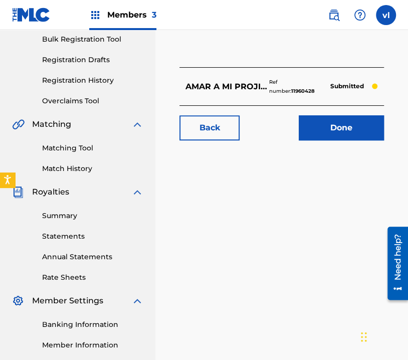
scroll to position [150, 0]
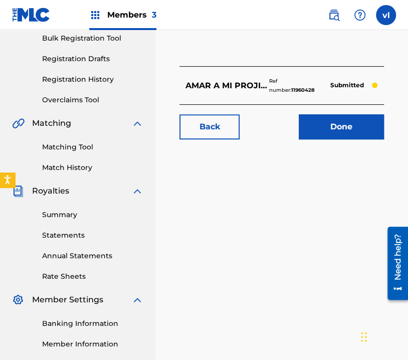
click at [328, 15] on img at bounding box center [334, 15] width 12 height 12
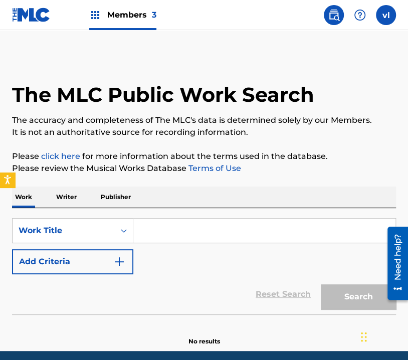
click at [65, 200] on p "Writer" at bounding box center [66, 197] width 27 height 21
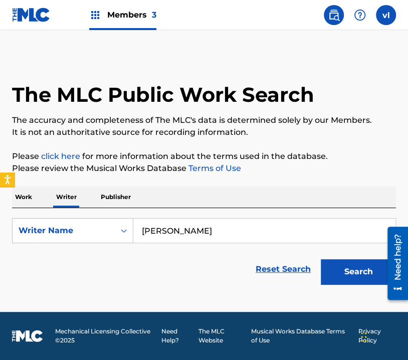
click at [211, 235] on input "[PERSON_NAME]" at bounding box center [264, 231] width 262 height 24
click at [370, 267] on button "Search" at bounding box center [358, 271] width 75 height 25
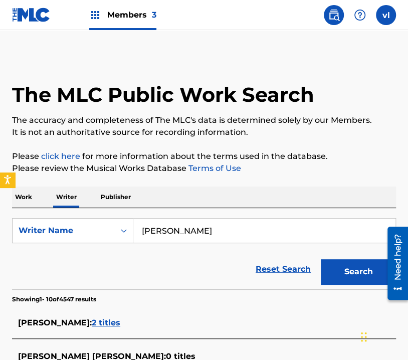
click at [156, 229] on input "[PERSON_NAME]" at bounding box center [264, 231] width 262 height 24
click at [149, 230] on input "[PERSON_NAME]" at bounding box center [264, 231] width 262 height 24
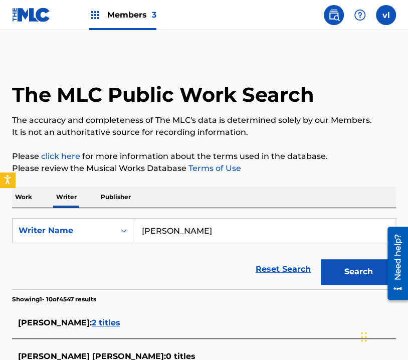
click at [341, 280] on button "Search" at bounding box center [358, 271] width 75 height 25
click at [214, 230] on input "[PERSON_NAME]" at bounding box center [264, 231] width 262 height 24
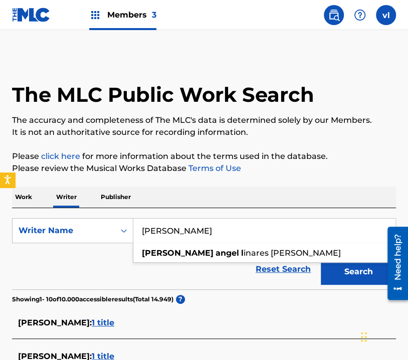
type input "[PERSON_NAME]"
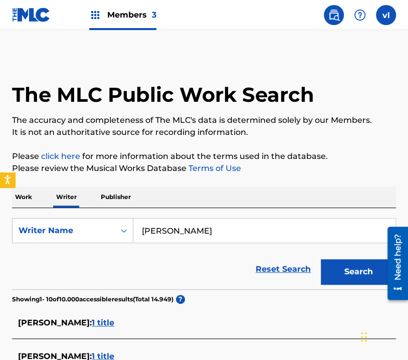
click at [339, 270] on button "Search" at bounding box center [358, 271] width 75 height 25
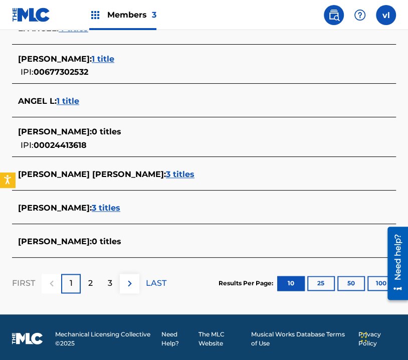
scroll to position [403, 0]
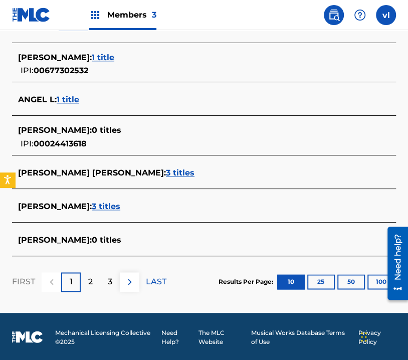
click at [86, 275] on div "2" at bounding box center [91, 282] width 20 height 20
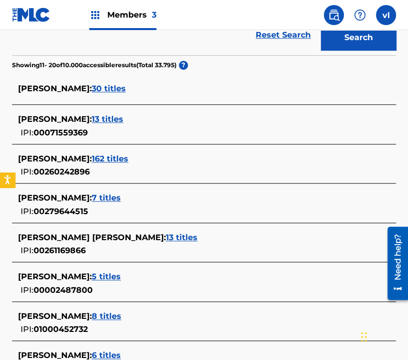
scroll to position [202, 0]
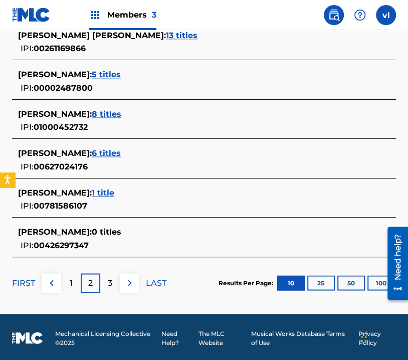
click at [108, 280] on p "3" at bounding box center [110, 283] width 5 height 12
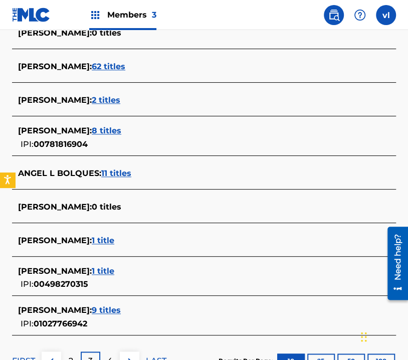
scroll to position [403, 0]
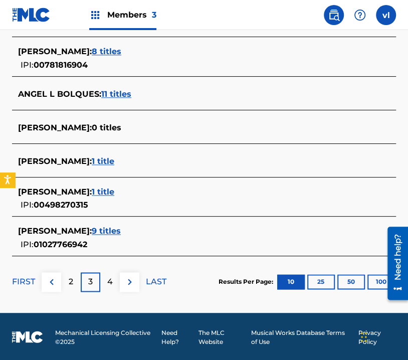
click at [113, 283] on div "4" at bounding box center [110, 282] width 20 height 20
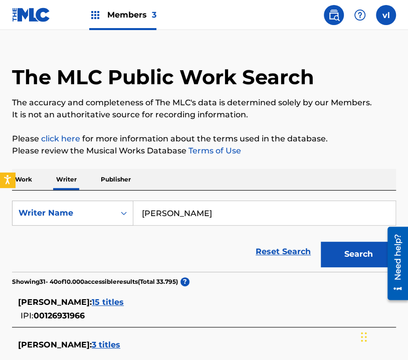
scroll to position [0, 0]
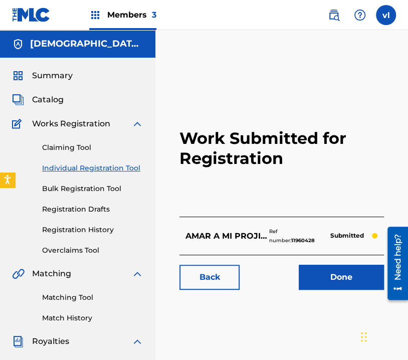
click at [119, 165] on link "Individual Registration Tool" at bounding box center [92, 168] width 101 height 11
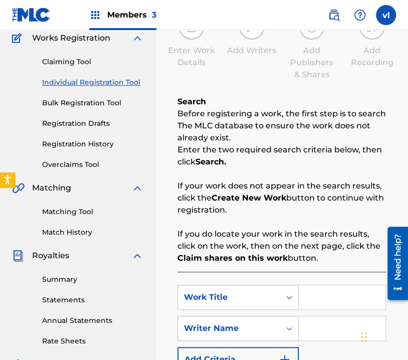
scroll to position [201, 0]
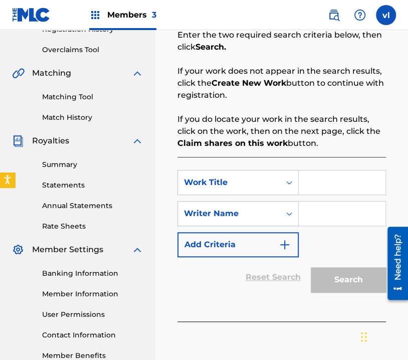
click at [315, 188] on input "Search Form" at bounding box center [342, 183] width 87 height 24
drag, startPoint x: 333, startPoint y: 184, endPoint x: 334, endPoint y: 189, distance: 5.1
click at [322, 188] on input "SOLO A TI TE AMO" at bounding box center [342, 183] width 87 height 24
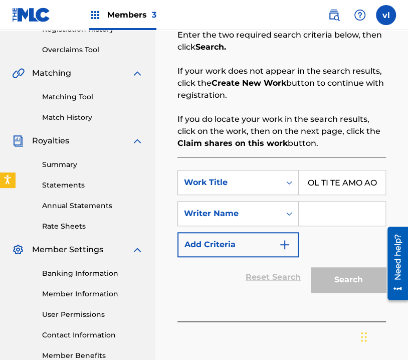
drag, startPoint x: 339, startPoint y: 182, endPoint x: 390, endPoint y: 186, distance: 51.3
click at [390, 186] on div "Register Work Search Enter Work Details Add Writers Add Publishers & Shares Add…" at bounding box center [282, 99] width 229 height 488
click at [372, 186] on input "SOL TI TE AMO AO" at bounding box center [342, 183] width 87 height 24
click at [382, 186] on input "SOL TI TE AMO AO" at bounding box center [342, 183] width 87 height 24
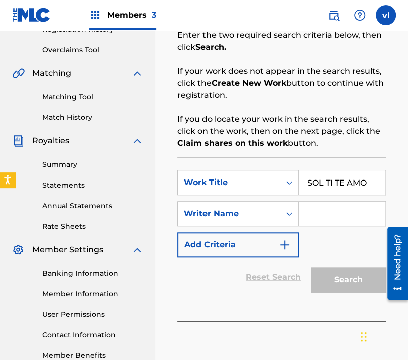
drag, startPoint x: 315, startPoint y: 182, endPoint x: 380, endPoint y: 179, distance: 64.8
click at [382, 179] on input "SOL TI TE AMO" at bounding box center [342, 183] width 87 height 24
type input "S"
type input "SOLO A TI TE AMO"
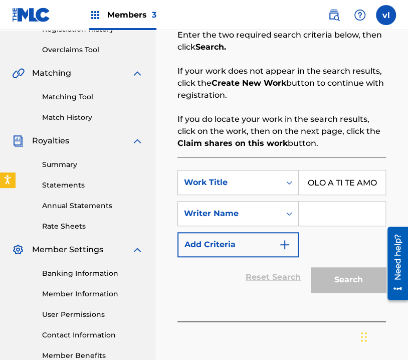
scroll to position [0, 0]
click at [327, 211] on input "Search Form" at bounding box center [342, 214] width 87 height 24
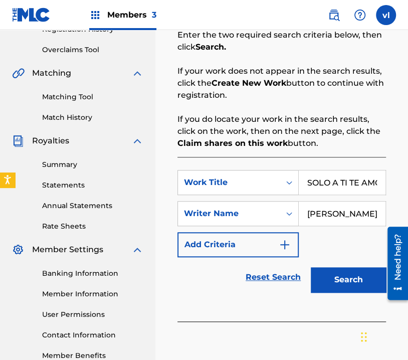
scroll to position [0, 2]
type input "[PERSON_NAME]"
click at [357, 280] on button "Search" at bounding box center [348, 279] width 75 height 25
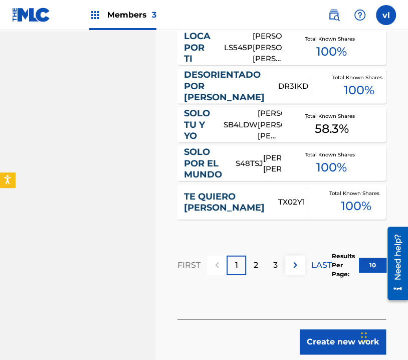
scroll to position [803, 0]
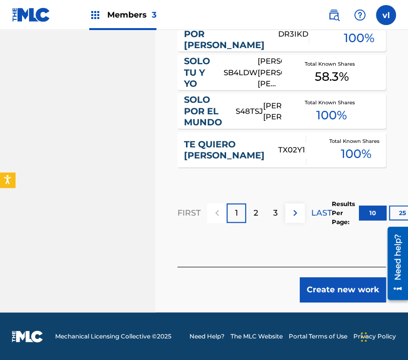
click at [342, 289] on button "Create new work" at bounding box center [343, 289] width 86 height 25
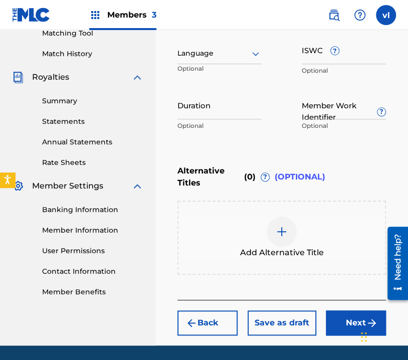
scroll to position [247, 0]
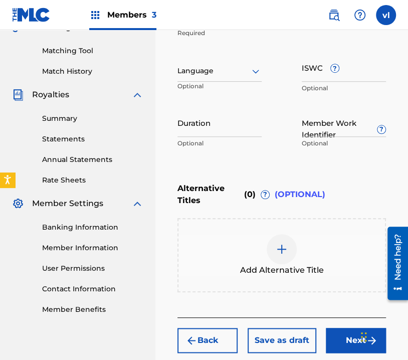
click at [249, 75] on div at bounding box center [220, 71] width 84 height 13
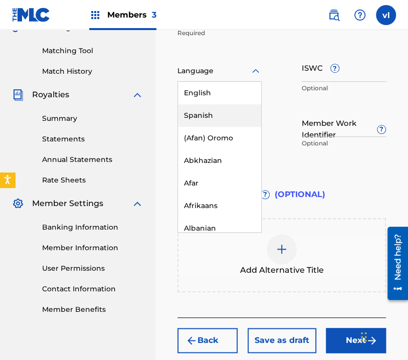
click at [223, 116] on div "Spanish" at bounding box center [219, 115] width 83 height 23
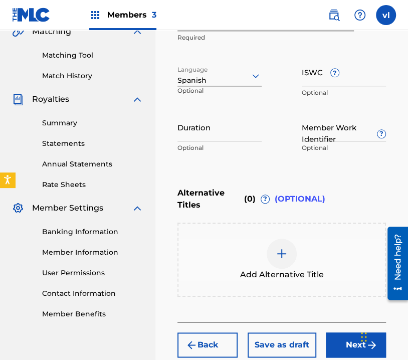
scroll to position [297, 0]
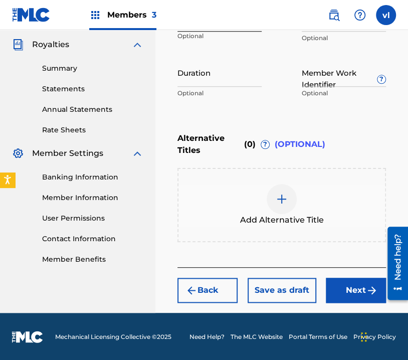
click at [360, 290] on button "Next" at bounding box center [356, 290] width 60 height 25
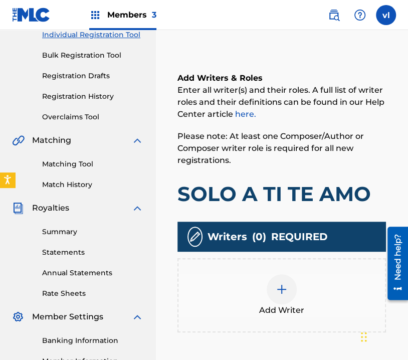
scroll to position [145, 0]
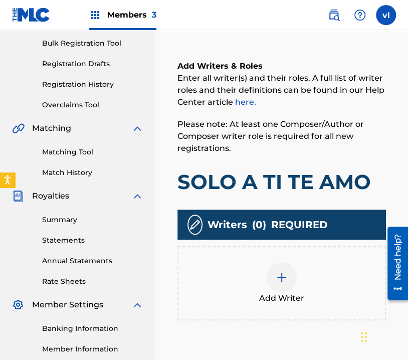
click at [324, 273] on div "Add Writer" at bounding box center [282, 283] width 207 height 42
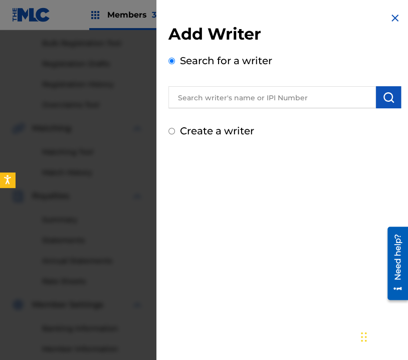
click at [267, 98] on input "text" at bounding box center [273, 97] width 208 height 22
click at [171, 123] on div "Create a writer" at bounding box center [285, 130] width 233 height 15
click at [172, 131] on input "Create a writer" at bounding box center [172, 131] width 7 height 7
radio input "false"
radio input "true"
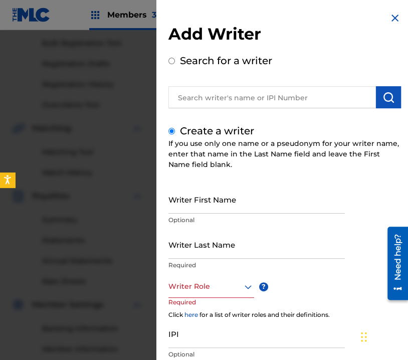
click at [237, 206] on input "Writer First Name" at bounding box center [257, 199] width 177 height 29
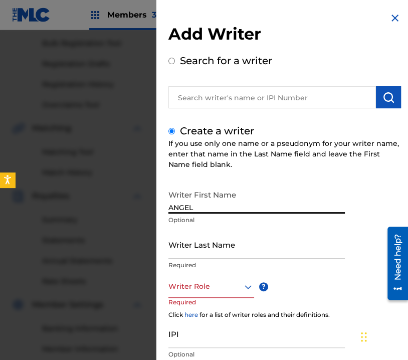
type input "ANGEL"
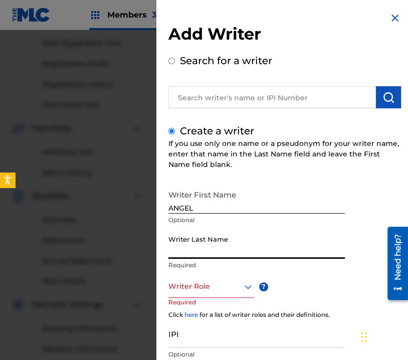
click at [233, 246] on input "Writer Last Name" at bounding box center [257, 244] width 177 height 29
type input "L"
type input "[PERSON_NAME]"
click at [228, 290] on div at bounding box center [212, 286] width 86 height 13
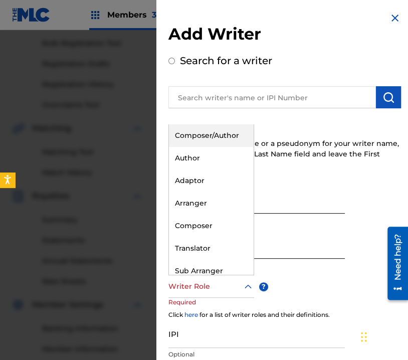
click at [211, 133] on div "Composer/Author" at bounding box center [211, 135] width 85 height 23
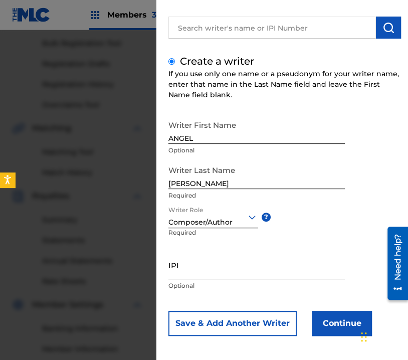
scroll to position [73, 0]
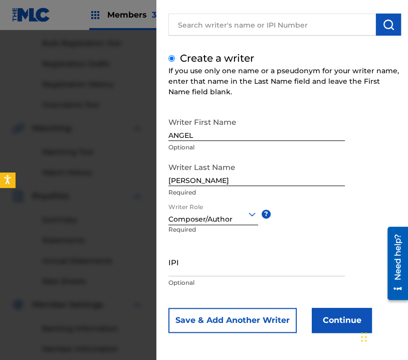
click at [336, 324] on button "Continue" at bounding box center [342, 320] width 60 height 25
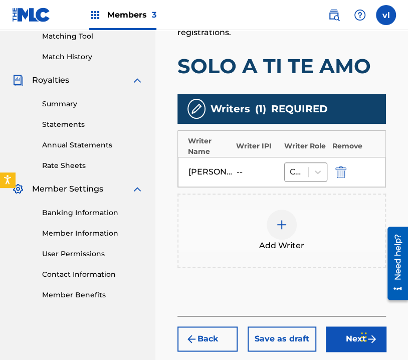
scroll to position [310, 0]
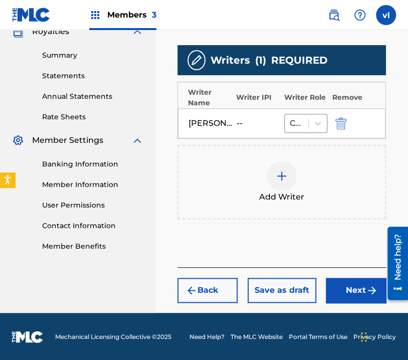
click at [366, 290] on img "submit" at bounding box center [372, 290] width 12 height 12
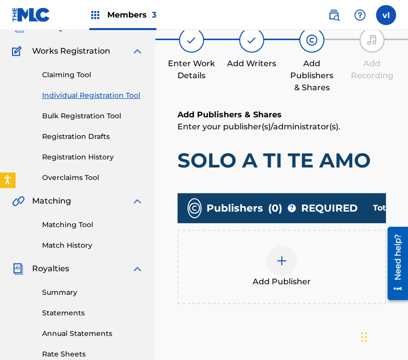
scroll to position [95, 0]
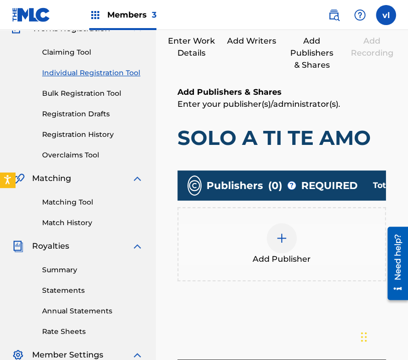
click at [318, 246] on div "Add Publisher" at bounding box center [282, 244] width 207 height 42
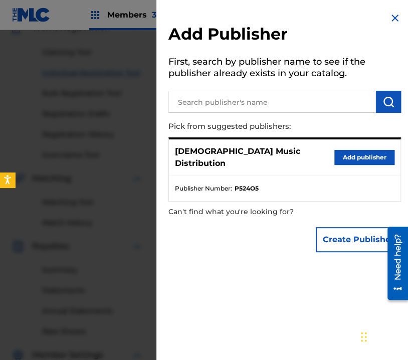
click at [357, 156] on button "Add publisher" at bounding box center [365, 157] width 60 height 15
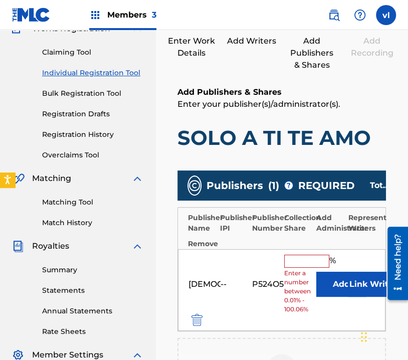
click at [303, 253] on div "[DEMOGRAPHIC_DATA] Music Distribution -- P524O5 % Enter a number between 0.01% …" at bounding box center [282, 290] width 208 height 82
click at [304, 265] on input "text" at bounding box center [306, 261] width 45 height 13
type input "100"
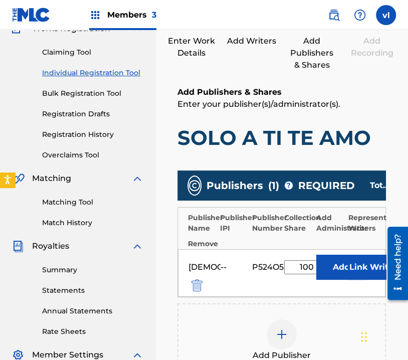
click at [376, 252] on div "[DEMOGRAPHIC_DATA] Music Distribution -- P524O5 100 % Add Link Writer" at bounding box center [282, 273] width 208 height 48
click at [374, 264] on button "Link Writer" at bounding box center [373, 267] width 50 height 25
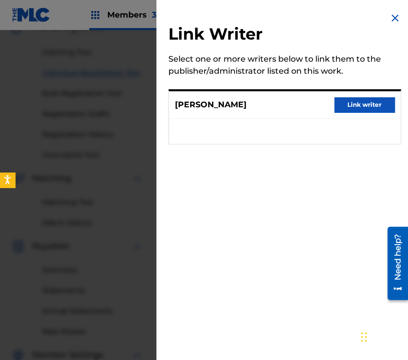
click at [346, 104] on button "Link writer" at bounding box center [365, 104] width 60 height 15
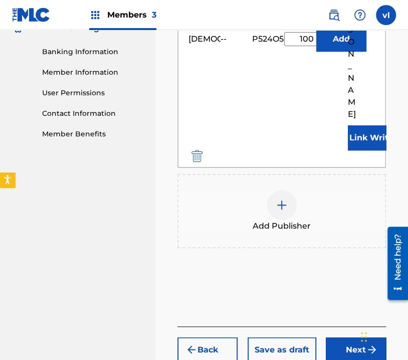
scroll to position [441, 0]
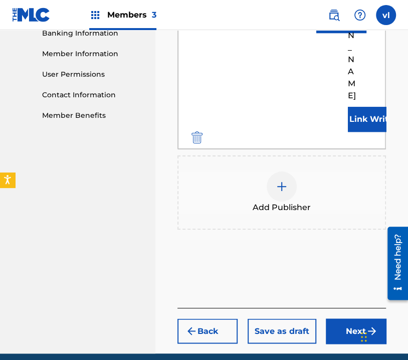
click at [351, 319] on button "Next" at bounding box center [356, 331] width 60 height 25
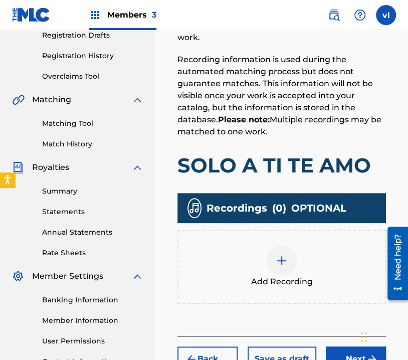
scroll to position [196, 0]
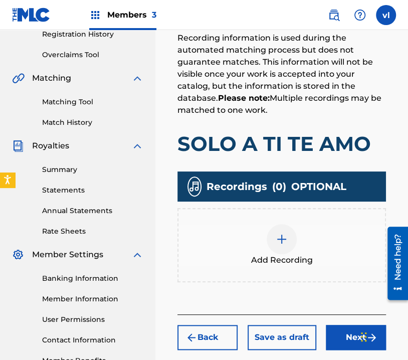
click at [309, 254] on span "Add Recording" at bounding box center [282, 260] width 62 height 12
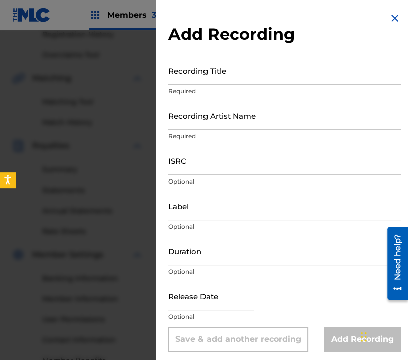
click at [209, 69] on input "Recording Title" at bounding box center [285, 70] width 233 height 29
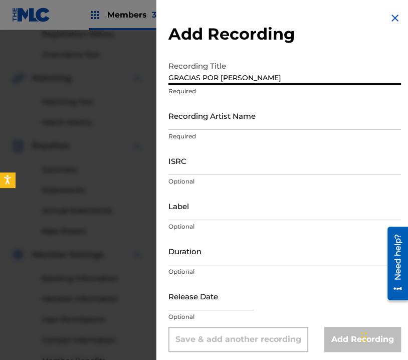
type input "GRACIAS POR [PERSON_NAME]"
click at [105, 110] on div at bounding box center [204, 210] width 408 height 360
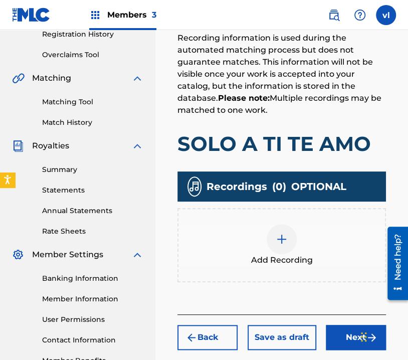
click at [217, 334] on button "Back" at bounding box center [208, 337] width 60 height 25
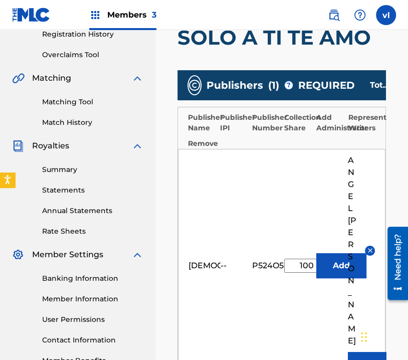
click at [309, 259] on input "100" at bounding box center [306, 266] width 45 height 14
click at [305, 259] on input "100" at bounding box center [306, 266] width 45 height 14
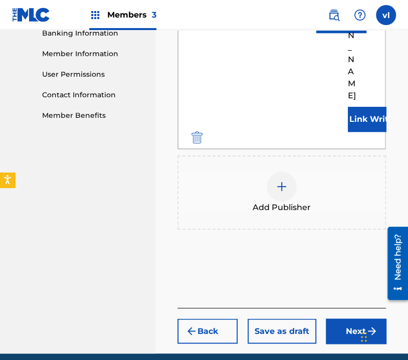
type input "50"
click at [354, 319] on button "Next" at bounding box center [356, 331] width 60 height 25
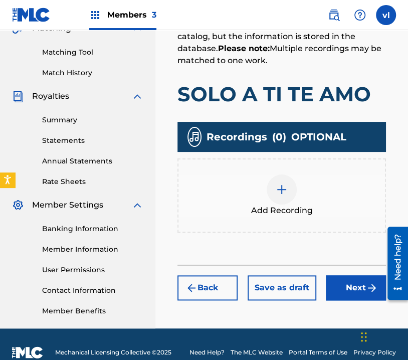
scroll to position [246, 0]
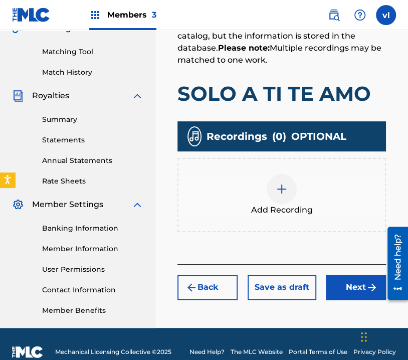
click at [318, 211] on div "Add Recording" at bounding box center [282, 195] width 207 height 42
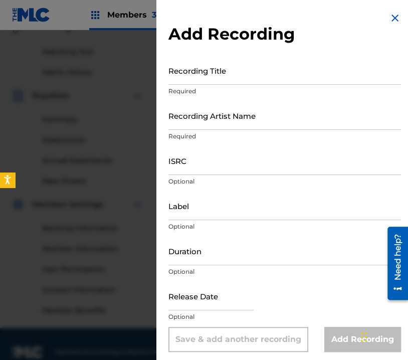
click at [242, 81] on input "Recording Title" at bounding box center [285, 70] width 233 height 29
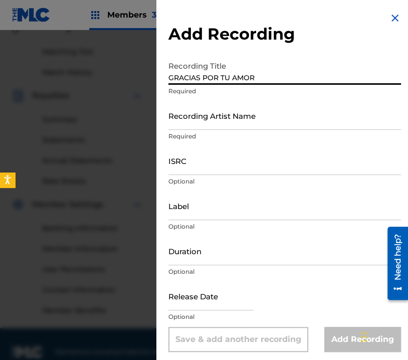
type input "GRACIAS POR TU AMOR"
click at [296, 133] on p "Required" at bounding box center [285, 136] width 233 height 9
click at [299, 125] on input "Recording Artist Name" at bounding box center [285, 115] width 233 height 29
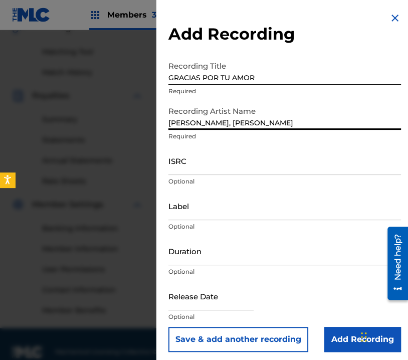
type input "[PERSON_NAME], [PERSON_NAME]"
click at [230, 211] on input "Label" at bounding box center [285, 206] width 233 height 29
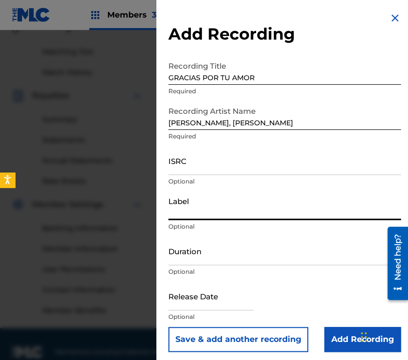
type input "[DEMOGRAPHIC_DATA] ESTA AQUI"
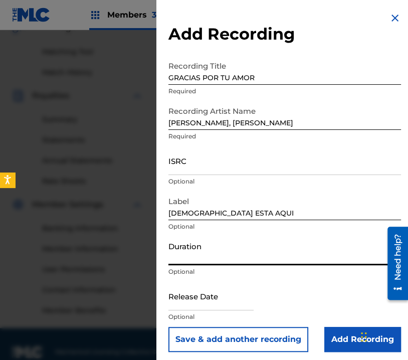
click at [213, 257] on input "Duration" at bounding box center [285, 251] width 233 height 29
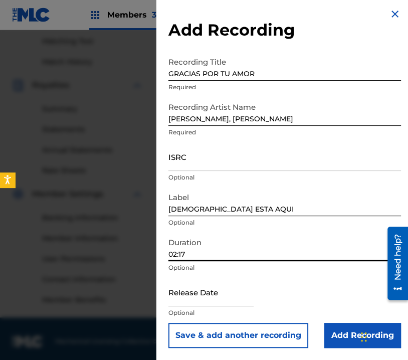
scroll to position [261, 0]
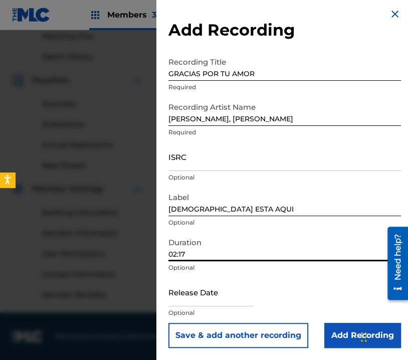
type input "02:17"
click at [339, 340] on input "Add Recording" at bounding box center [363, 335] width 77 height 25
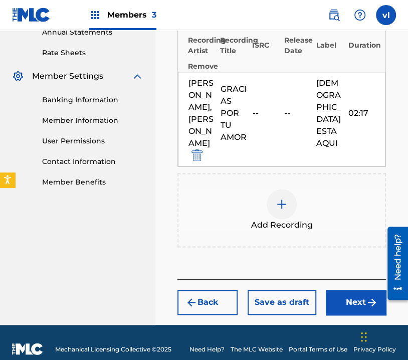
scroll to position [386, 0]
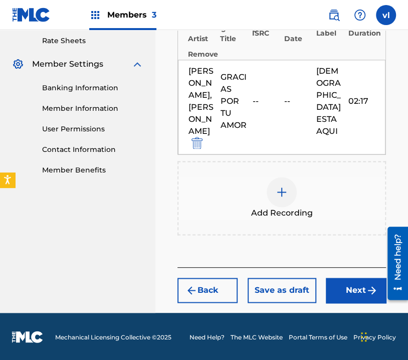
click at [344, 286] on button "Next" at bounding box center [356, 290] width 60 height 25
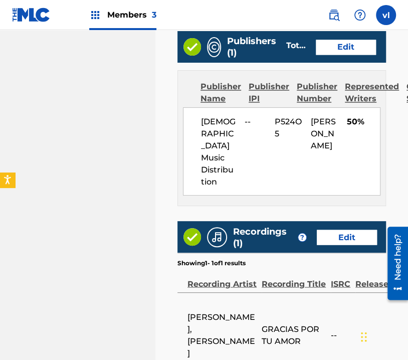
scroll to position [645, 0]
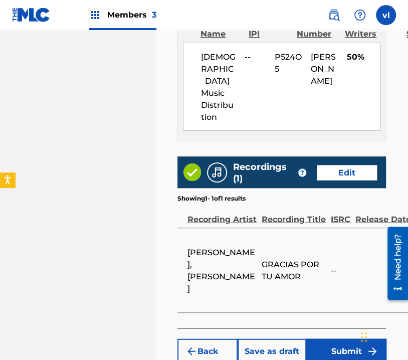
click at [349, 339] on button "Submit" at bounding box center [346, 351] width 80 height 25
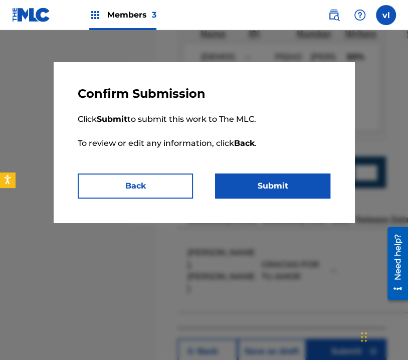
click at [276, 181] on button "Submit" at bounding box center [272, 186] width 115 height 25
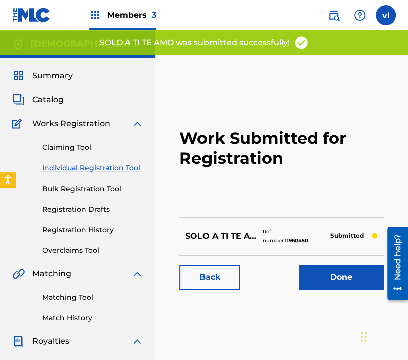
click at [339, 13] on img at bounding box center [334, 15] width 12 height 12
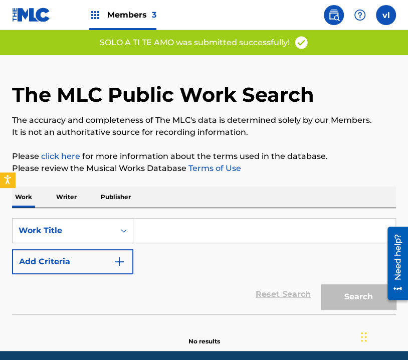
click at [65, 195] on p "Writer" at bounding box center [66, 197] width 27 height 21
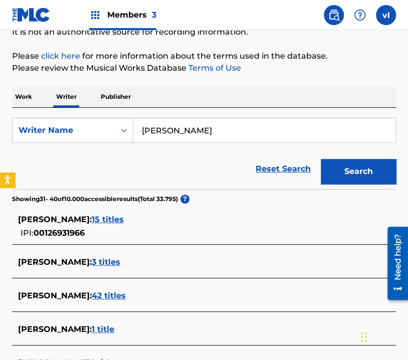
scroll to position [150, 0]
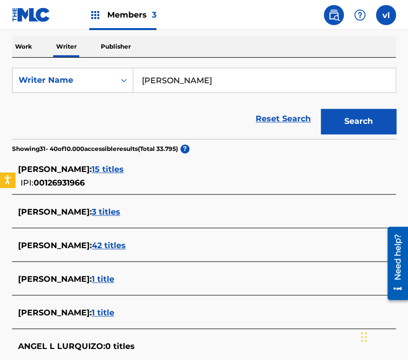
click at [260, 82] on input "[PERSON_NAME]" at bounding box center [264, 80] width 262 height 24
click at [257, 85] on input "[PERSON_NAME]" at bounding box center [264, 80] width 262 height 24
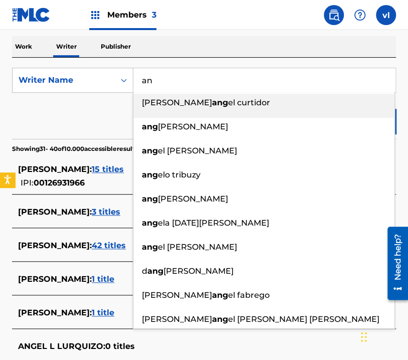
type input "a"
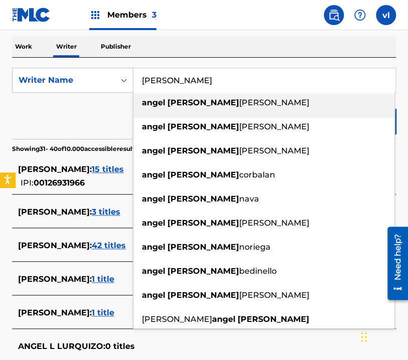
type input "[PERSON_NAME]"
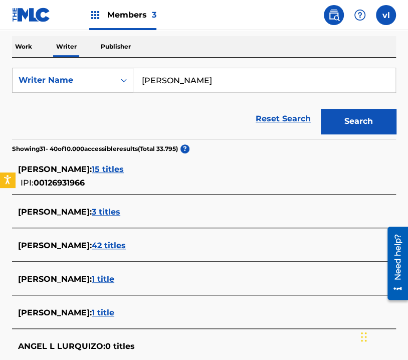
click at [365, 46] on div "Work Writer Publisher" at bounding box center [204, 46] width 384 height 21
click at [346, 116] on button "Search" at bounding box center [358, 121] width 75 height 25
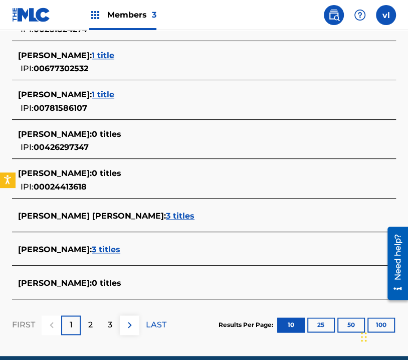
scroll to position [401, 0]
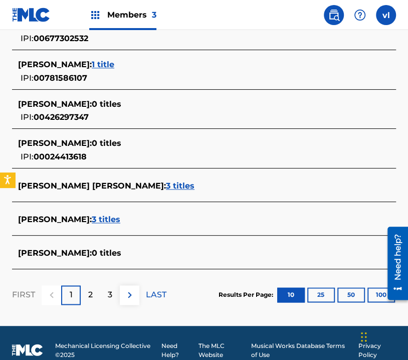
click at [81, 295] on div "2" at bounding box center [91, 295] width 20 height 20
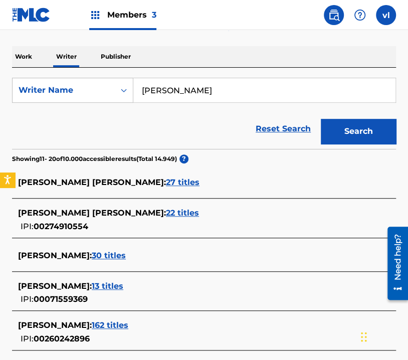
scroll to position [0, 0]
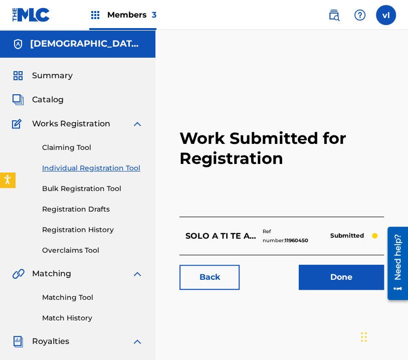
click at [336, 14] on img at bounding box center [334, 15] width 12 height 12
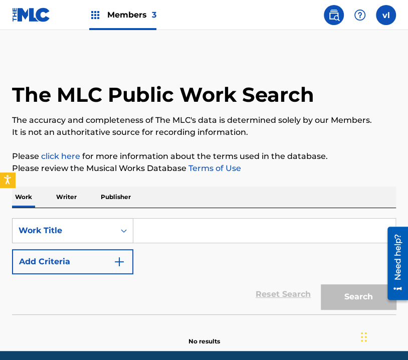
click at [66, 196] on p "Writer" at bounding box center [66, 197] width 27 height 21
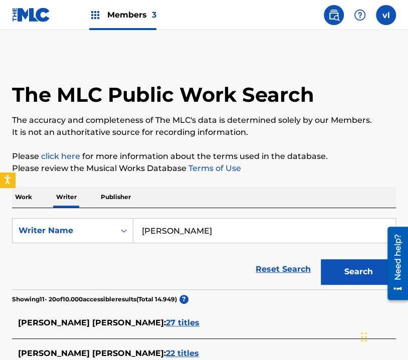
click at [226, 231] on input "[PERSON_NAME]" at bounding box center [264, 231] width 262 height 24
click at [285, 194] on div "Work Writer Publisher" at bounding box center [204, 197] width 384 height 21
click at [342, 271] on button "Search" at bounding box center [358, 271] width 75 height 25
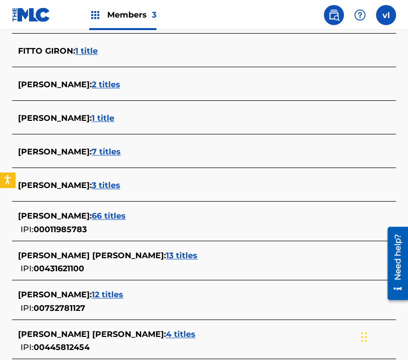
scroll to position [351, 0]
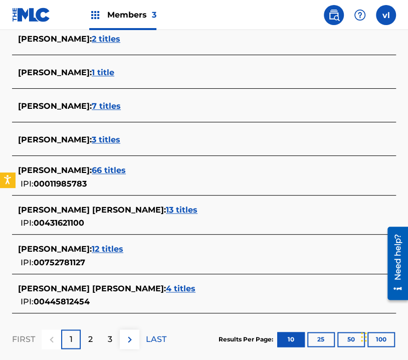
click at [94, 336] on div "2" at bounding box center [91, 340] width 20 height 20
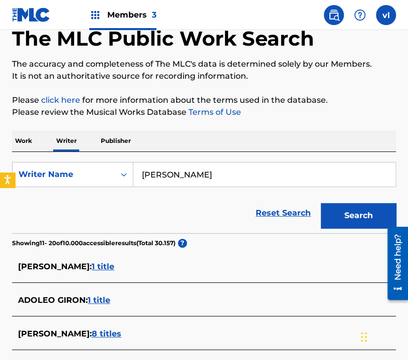
scroll to position [50, 0]
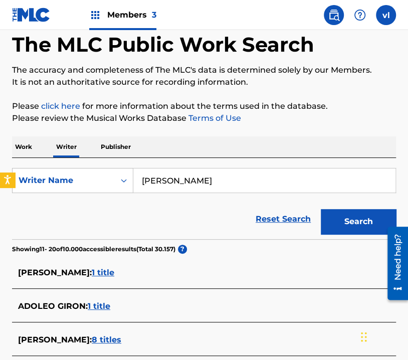
click at [231, 182] on input "[PERSON_NAME]" at bounding box center [264, 181] width 262 height 24
type input "[PERSON_NAME] N"
click at [364, 227] on button "Search" at bounding box center [358, 221] width 75 height 25
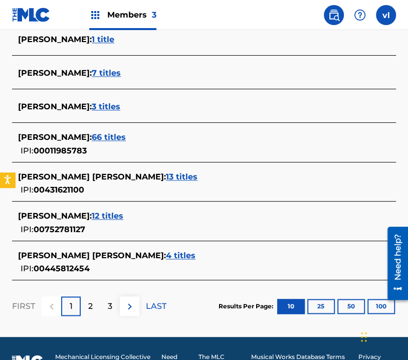
scroll to position [401, 0]
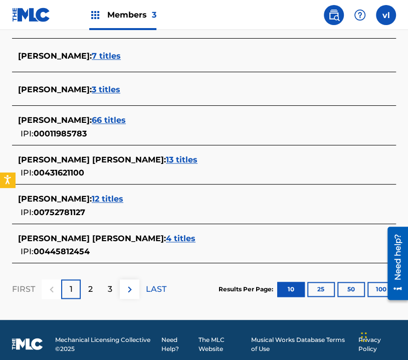
click at [92, 281] on div "2" at bounding box center [91, 289] width 20 height 20
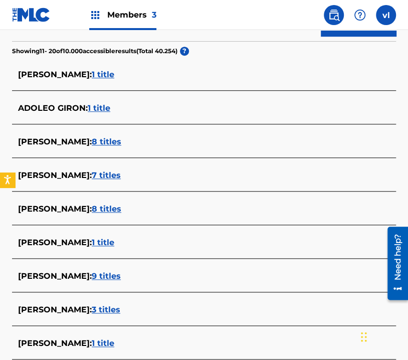
scroll to position [185, 0]
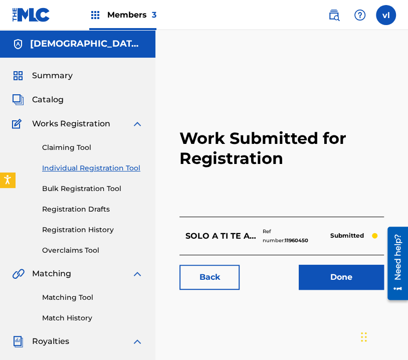
click at [87, 165] on link "Individual Registration Tool" at bounding box center [92, 168] width 101 height 11
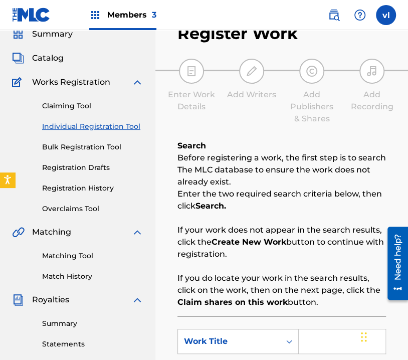
scroll to position [100, 0]
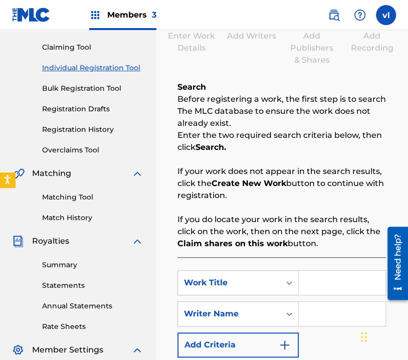
click at [336, 290] on input "Search Form" at bounding box center [342, 283] width 87 height 24
type input "YA JC'AJINTAY TE CAJWALE"
click at [315, 307] on input "Search Form" at bounding box center [342, 314] width 87 height 24
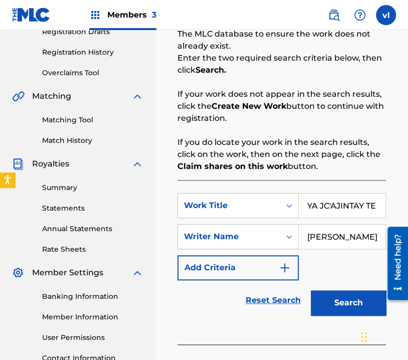
scroll to position [201, 0]
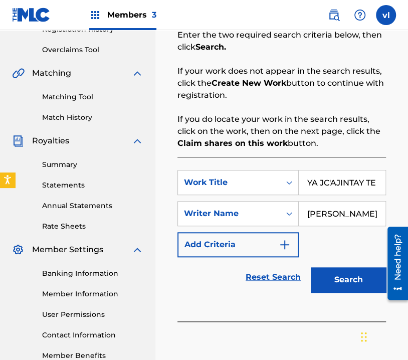
type input "[PERSON_NAME]"
click at [349, 274] on button "Search" at bounding box center [348, 279] width 75 height 25
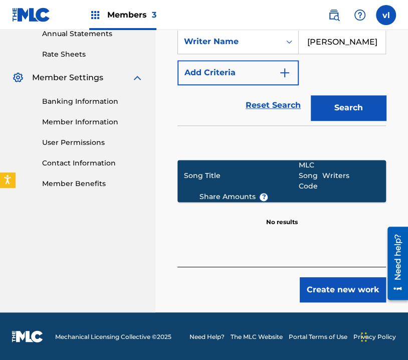
click at [346, 290] on button "Create new work" at bounding box center [343, 289] width 86 height 25
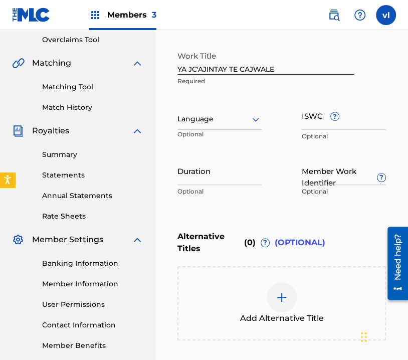
scroll to position [209, 0]
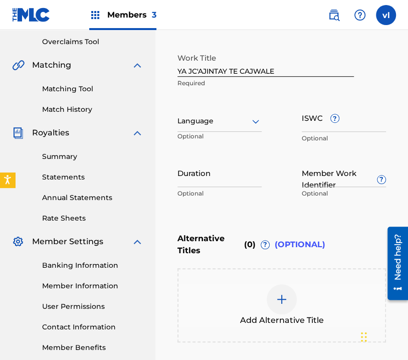
click at [250, 122] on icon at bounding box center [256, 121] width 12 height 12
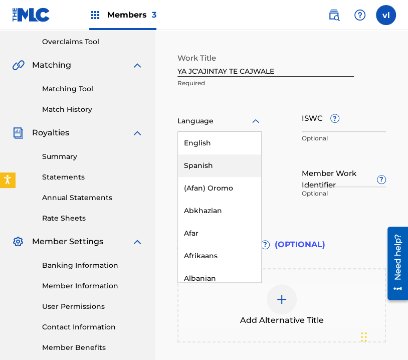
click at [232, 162] on div "Spanish" at bounding box center [219, 165] width 83 height 23
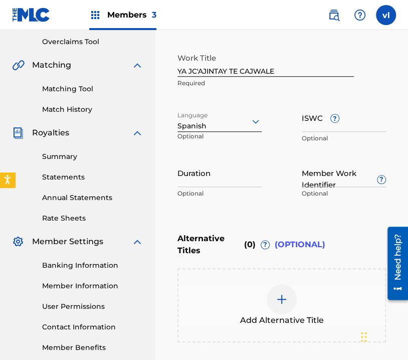
scroll to position [309, 0]
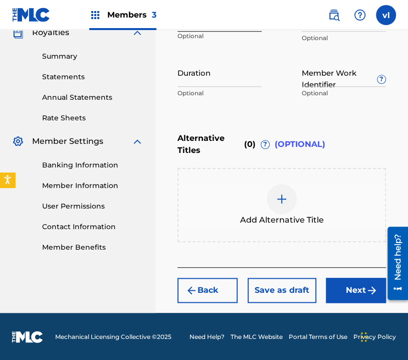
click at [358, 293] on button "Next" at bounding box center [356, 290] width 60 height 25
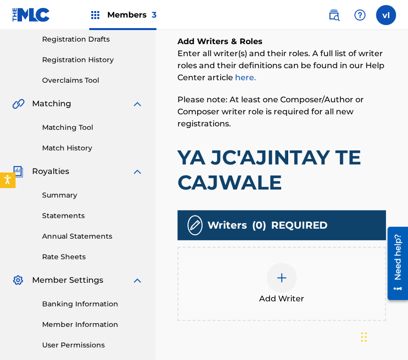
scroll to position [196, 0]
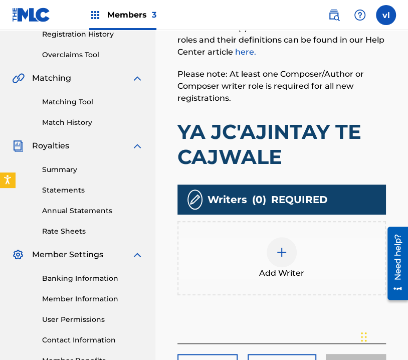
click at [301, 250] on div "Add Writer" at bounding box center [282, 258] width 207 height 42
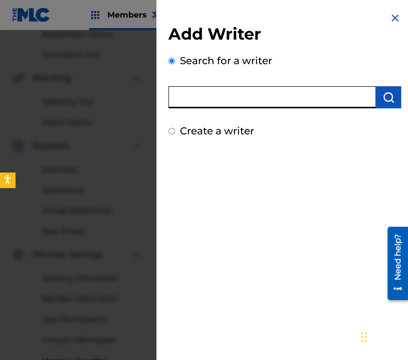
drag, startPoint x: 251, startPoint y: 92, endPoint x: 224, endPoint y: 89, distance: 26.8
click at [224, 89] on input "text" at bounding box center [273, 97] width 208 height 22
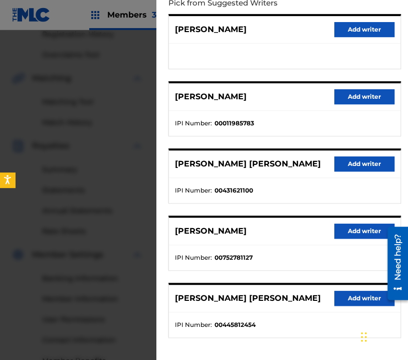
scroll to position [6, 0]
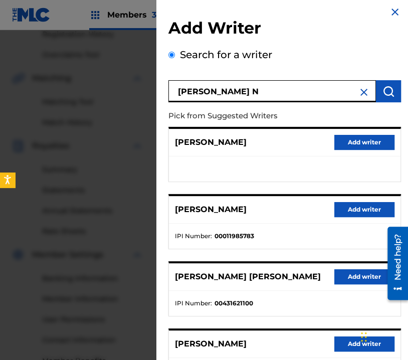
type input "[PERSON_NAME] N"
click at [389, 91] on img "submit" at bounding box center [389, 91] width 12 height 12
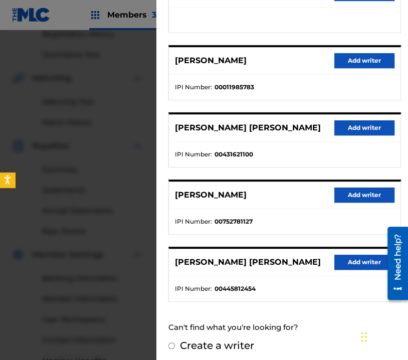
scroll to position [156, 0]
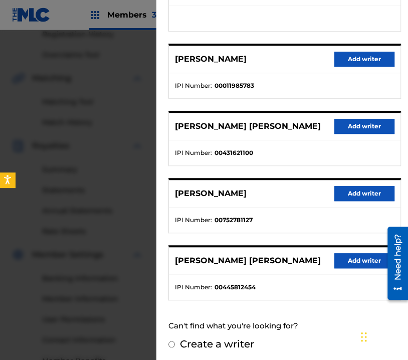
click at [183, 338] on label "Create a writer" at bounding box center [217, 344] width 74 height 12
radio input "true"
click at [175, 341] on input "Create a writer" at bounding box center [172, 344] width 7 height 7
radio input "false"
radio input "true"
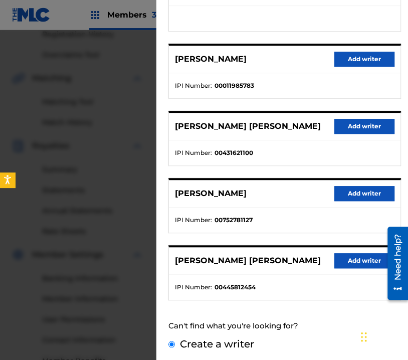
scroll to position [40, 0]
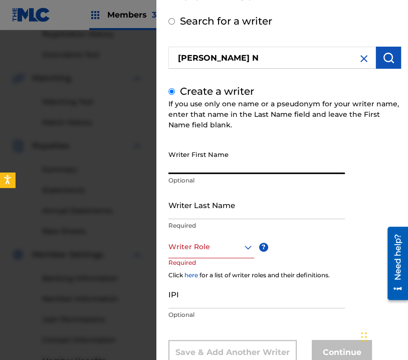
click at [244, 167] on input "Writer First Name" at bounding box center [257, 159] width 177 height 29
type input "[PERSON_NAME]"
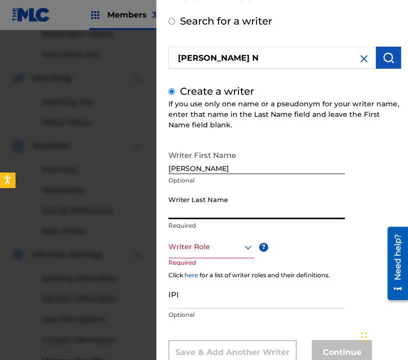
click at [233, 214] on input "Writer Last Name" at bounding box center [257, 205] width 177 height 29
type input "[PERSON_NAME] N"
click at [218, 254] on div "Writer Role" at bounding box center [212, 247] width 86 height 23
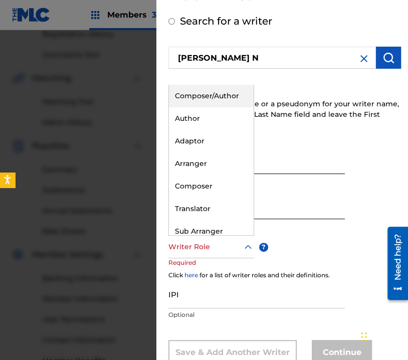
click at [215, 102] on div "Composer/Author" at bounding box center [211, 96] width 85 height 23
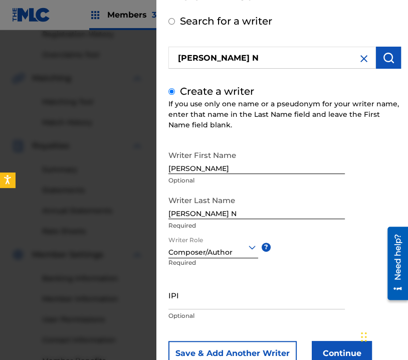
scroll to position [73, 0]
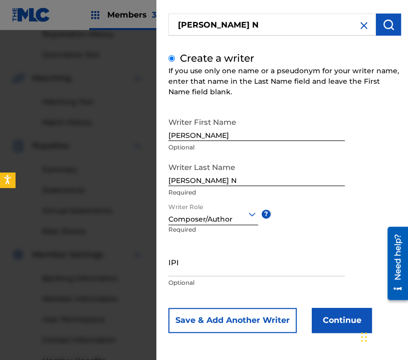
click at [338, 319] on button "Continue" at bounding box center [342, 320] width 60 height 25
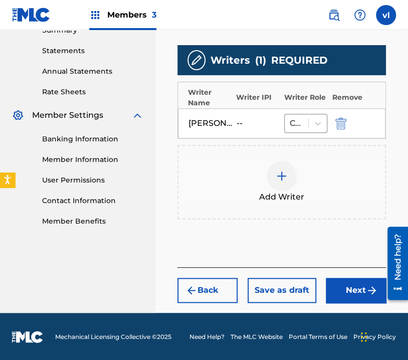
click at [357, 292] on button "Next" at bounding box center [356, 290] width 60 height 25
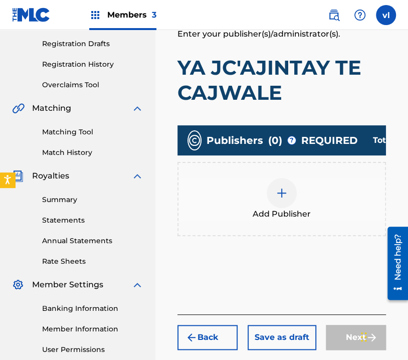
scroll to position [196, 0]
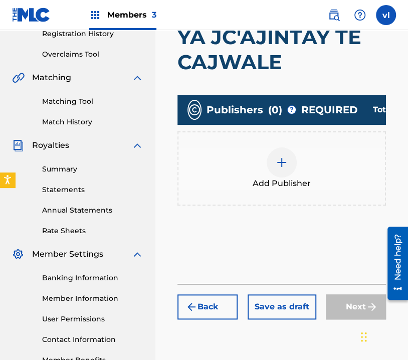
click at [319, 163] on div "Add Publisher" at bounding box center [282, 168] width 207 height 42
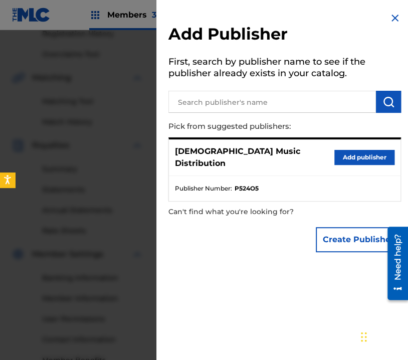
click at [377, 156] on button "Add publisher" at bounding box center [365, 157] width 60 height 15
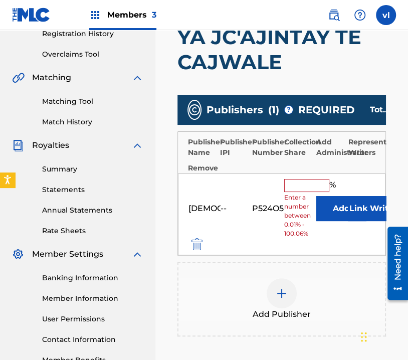
click at [311, 178] on div "[DEMOGRAPHIC_DATA] Music Distribution -- P524O5 % Enter a number between 0.01% …" at bounding box center [282, 215] width 208 height 82
click at [313, 177] on div "[DEMOGRAPHIC_DATA] Music Distribution -- P524O5 % Enter a number between 0.01% …" at bounding box center [282, 215] width 208 height 82
click at [312, 186] on input "text" at bounding box center [306, 185] width 45 height 13
type input "100"
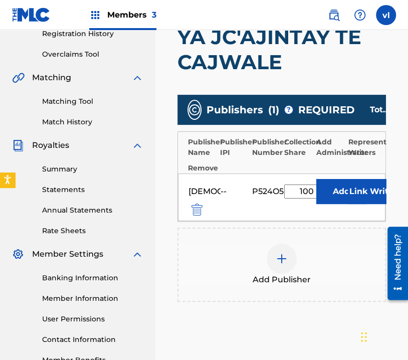
click at [376, 186] on button "Link Writer" at bounding box center [373, 191] width 50 height 25
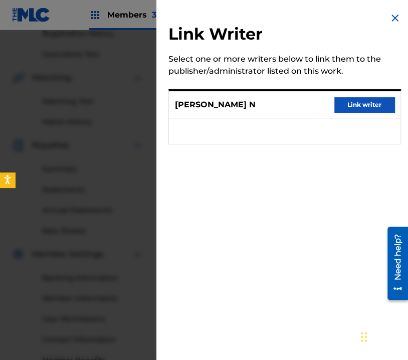
click at [361, 105] on button "Link writer" at bounding box center [365, 104] width 60 height 15
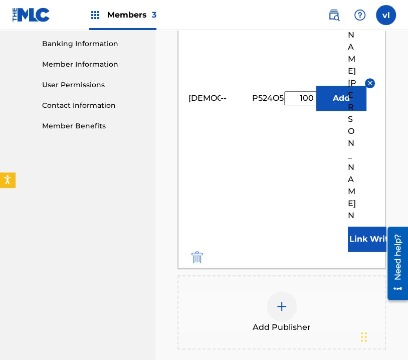
scroll to position [454, 0]
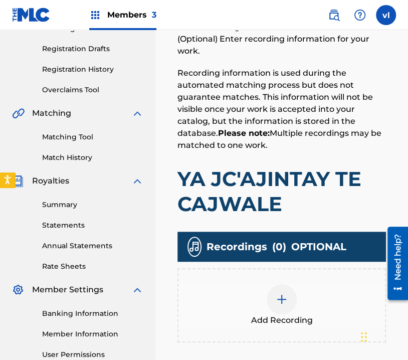
scroll to position [196, 0]
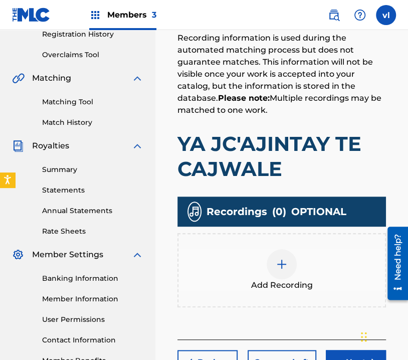
click at [292, 258] on div at bounding box center [282, 264] width 30 height 30
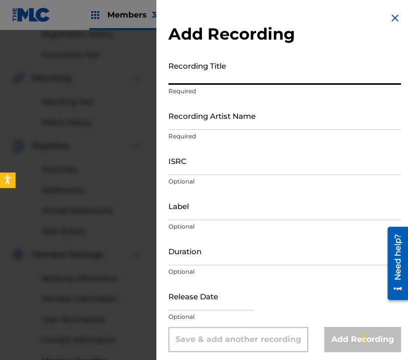
click at [225, 75] on input "Recording Title" at bounding box center [285, 70] width 233 height 29
click at [242, 81] on input "Recording Title" at bounding box center [285, 70] width 233 height 29
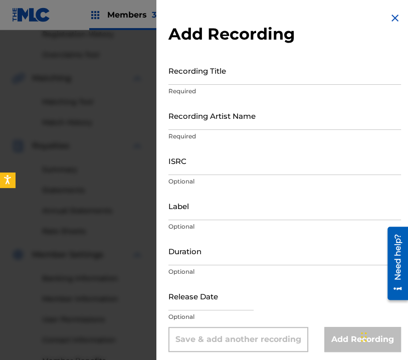
click at [236, 73] on input "Recording Title" at bounding box center [285, 70] width 233 height 29
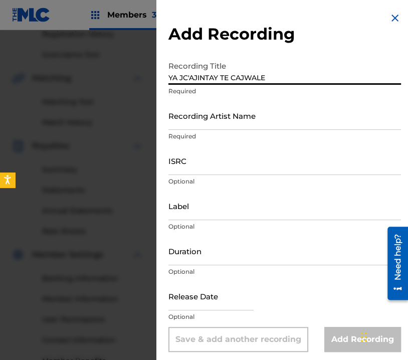
type input "YA JC'AJINTAY TE CAJWALE"
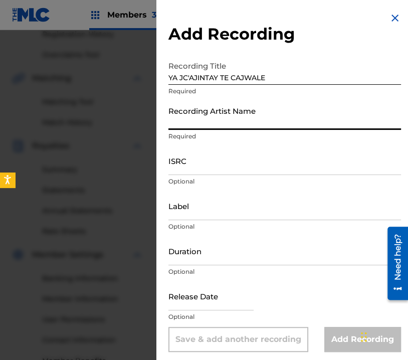
click at [290, 123] on input "Recording Artist Name" at bounding box center [285, 115] width 233 height 29
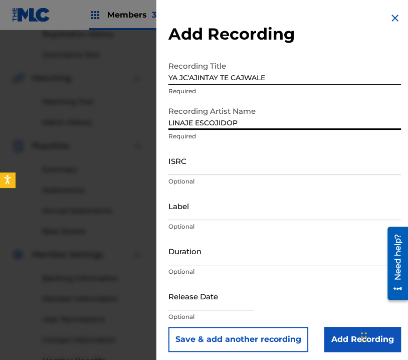
click at [253, 124] on input "LINAJE ESCOJIDOP" at bounding box center [285, 115] width 233 height 29
type input "LINAJE ESCOJIDO"
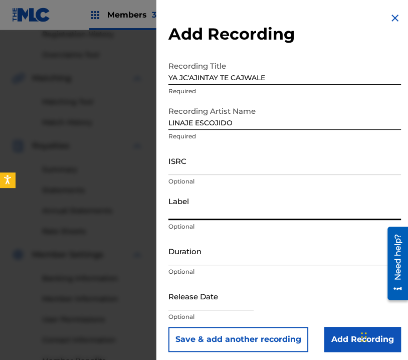
click at [231, 217] on input "Label" at bounding box center [285, 206] width 233 height 29
type input "PRODUCCIONES BENJAMIN"
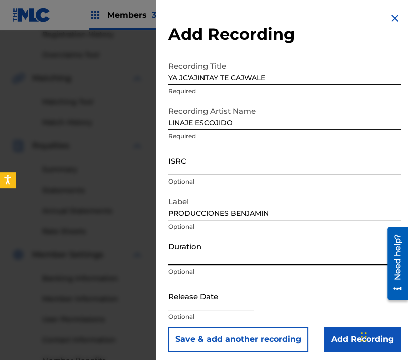
click at [230, 257] on input "Duration" at bounding box center [285, 251] width 233 height 29
click at [208, 242] on input "Duration" at bounding box center [285, 251] width 233 height 29
click at [207, 255] on input "Duration" at bounding box center [285, 251] width 233 height 29
click at [226, 253] on input "02:22" at bounding box center [285, 251] width 233 height 29
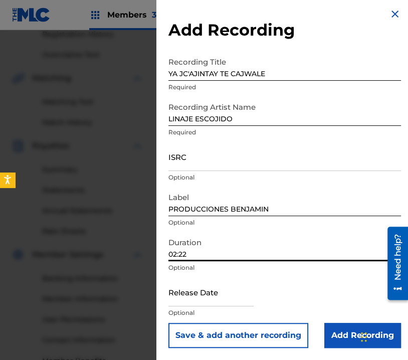
type input "02:22"
click at [341, 335] on input "Add Recording" at bounding box center [363, 335] width 77 height 25
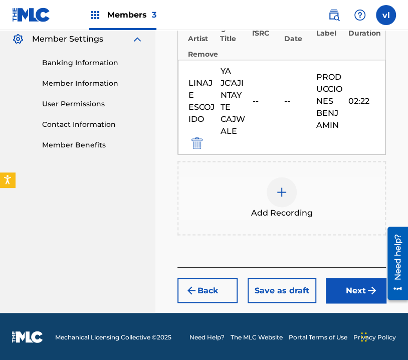
click at [347, 287] on button "Next" at bounding box center [356, 290] width 60 height 25
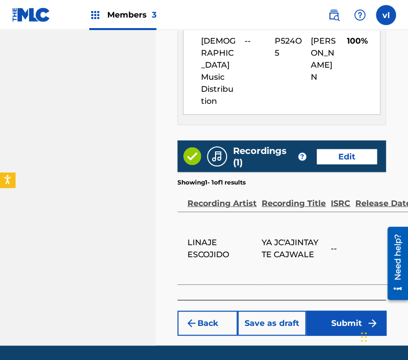
scroll to position [694, 0]
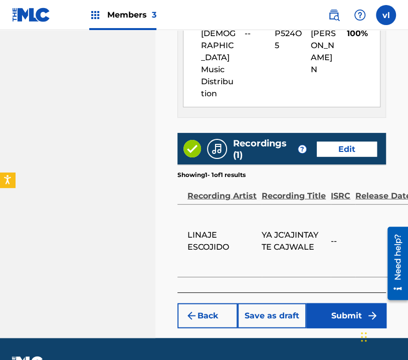
click at [347, 303] on button "Submit" at bounding box center [346, 315] width 80 height 25
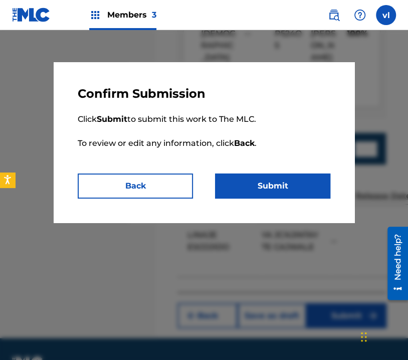
click at [279, 181] on button "Submit" at bounding box center [272, 186] width 115 height 25
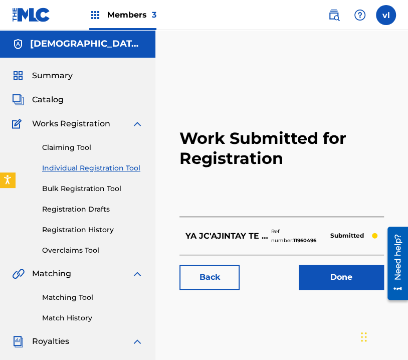
click at [87, 171] on link "Individual Registration Tool" at bounding box center [92, 168] width 101 height 11
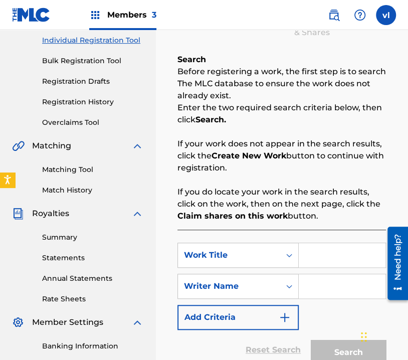
scroll to position [150, 0]
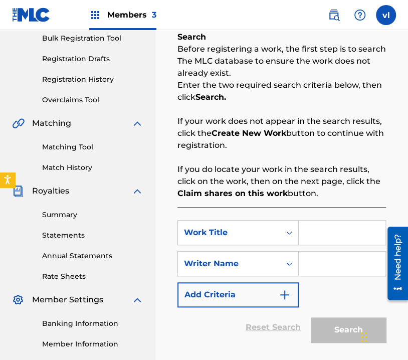
click at [357, 234] on input "Search Form" at bounding box center [342, 233] width 87 height 24
click at [332, 234] on input "Search Form" at bounding box center [342, 233] width 87 height 24
type input "ÓYEME [PERSON_NAME]"
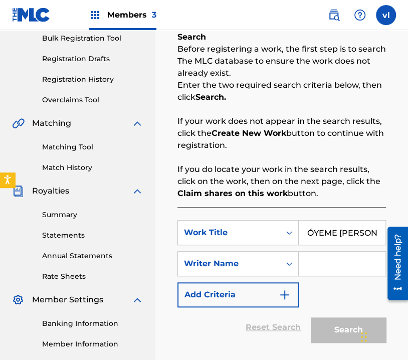
click at [335, 260] on input "Search Form" at bounding box center [342, 264] width 87 height 24
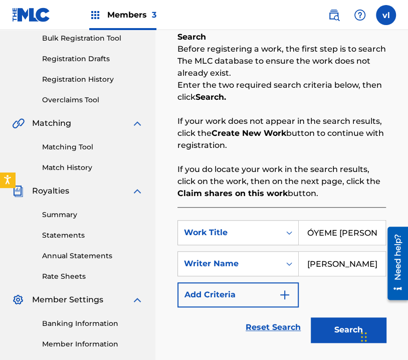
scroll to position [0, 1]
type input "[PERSON_NAME]"
click at [332, 12] on img at bounding box center [334, 15] width 12 height 12
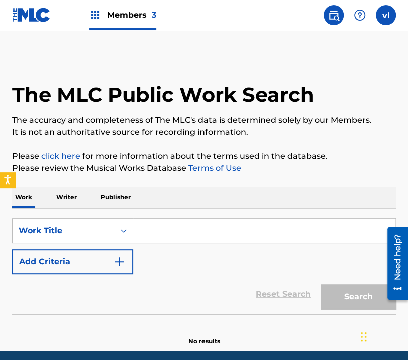
click at [61, 196] on p "Writer" at bounding box center [66, 197] width 27 height 21
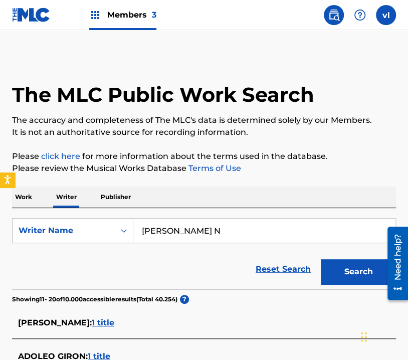
click at [255, 242] on input "[PERSON_NAME] N" at bounding box center [264, 231] width 262 height 24
click at [255, 233] on input "[PERSON_NAME] N" at bounding box center [264, 231] width 262 height 24
click at [278, 232] on input "[PERSON_NAME]" at bounding box center [264, 231] width 262 height 24
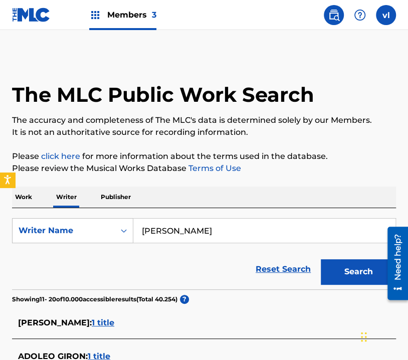
click at [278, 232] on input "[PERSON_NAME]" at bounding box center [264, 231] width 262 height 24
click at [315, 172] on p "Please review the Musical Works Database Terms of Use" at bounding box center [204, 169] width 384 height 12
click at [365, 276] on button "Search" at bounding box center [358, 271] width 75 height 25
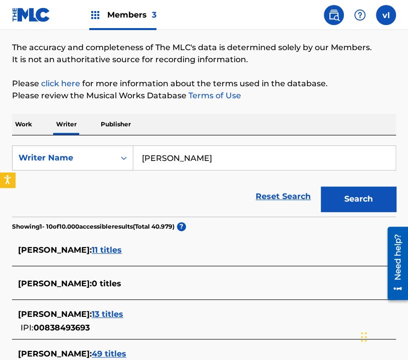
scroll to position [96, 0]
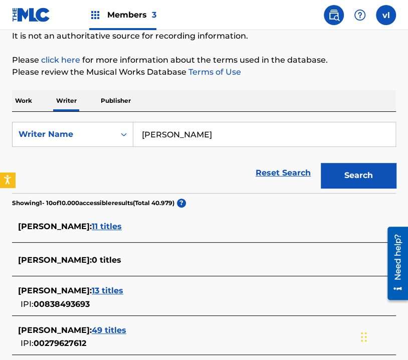
click at [223, 133] on input "[PERSON_NAME]" at bounding box center [264, 134] width 262 height 24
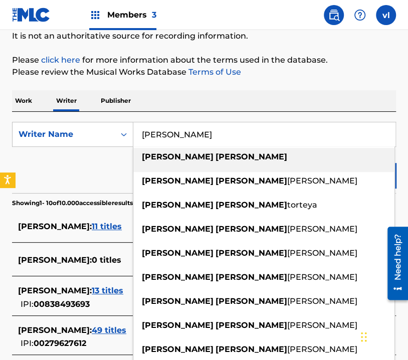
click at [184, 135] on input "[PERSON_NAME]" at bounding box center [264, 134] width 262 height 24
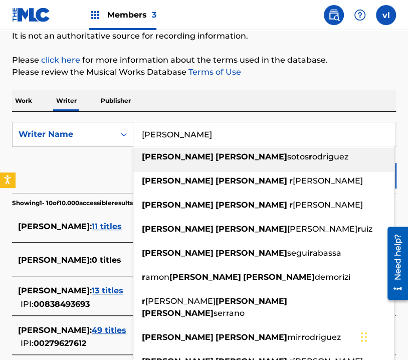
click at [345, 92] on div "Work Writer Publisher" at bounding box center [204, 100] width 384 height 21
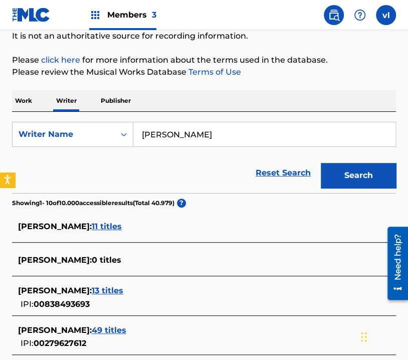
click at [346, 168] on button "Search" at bounding box center [358, 175] width 75 height 25
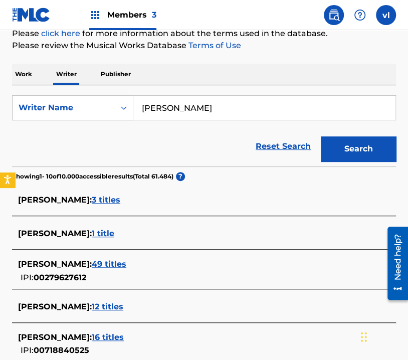
scroll to position [146, 0]
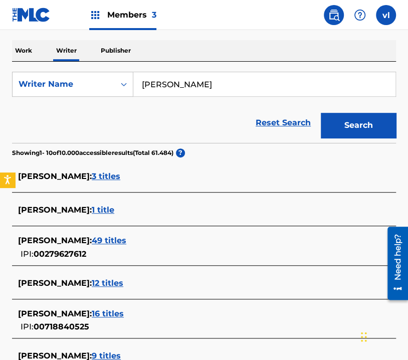
click at [188, 83] on input "[PERSON_NAME]" at bounding box center [264, 84] width 262 height 24
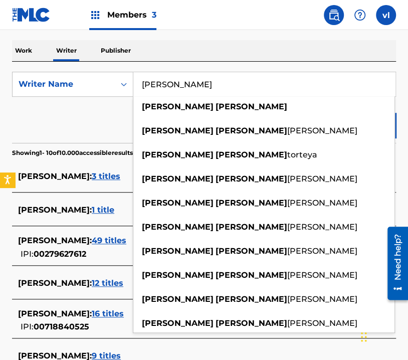
click at [235, 72] on input "[PERSON_NAME]" at bounding box center [264, 84] width 262 height 24
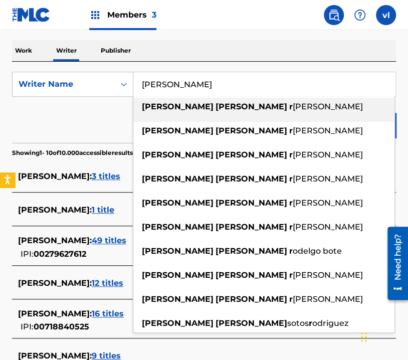
type input "[PERSON_NAME]"
click at [296, 56] on div "Work Writer Publisher" at bounding box center [204, 50] width 384 height 21
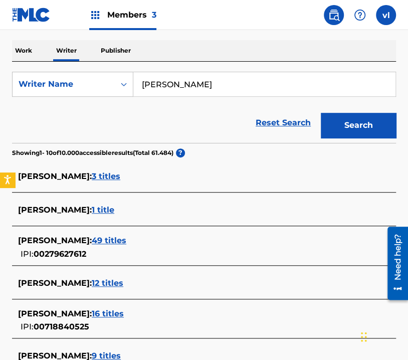
click at [355, 125] on button "Search" at bounding box center [358, 125] width 75 height 25
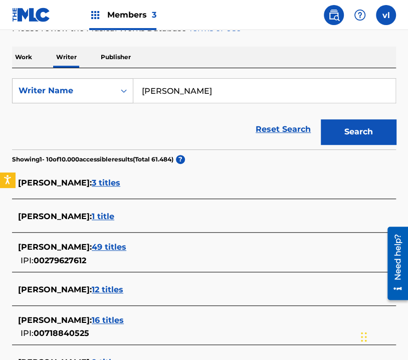
scroll to position [46, 0]
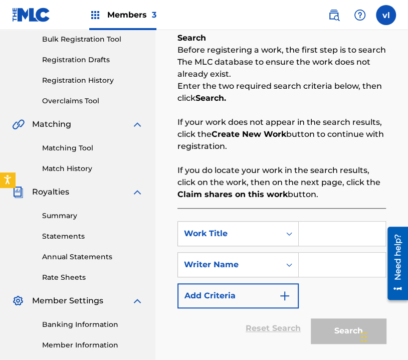
scroll to position [150, 0]
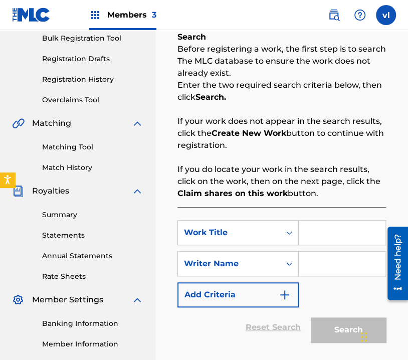
click at [313, 232] on input "Search Form" at bounding box center [342, 233] width 87 height 24
type input "ÓYEME [PERSON_NAME]"
click at [332, 263] on input "Search Form" at bounding box center [342, 264] width 87 height 24
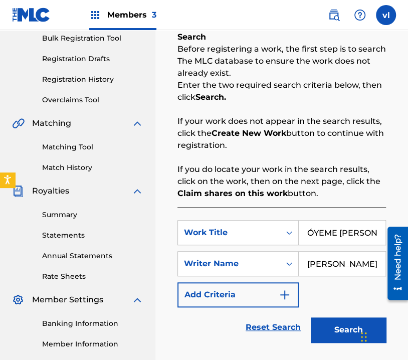
type input "[PERSON_NAME]"
drag, startPoint x: 701, startPoint y: 485, endPoint x: 382, endPoint y: 270, distance: 384.1
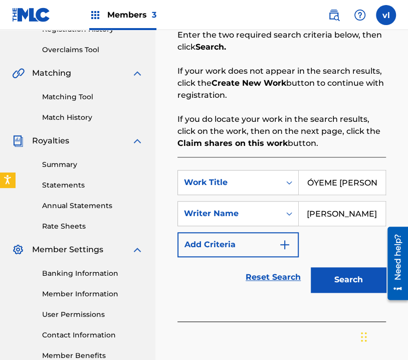
scroll to position [0, 0]
click at [354, 280] on button "Search" at bounding box center [348, 279] width 75 height 25
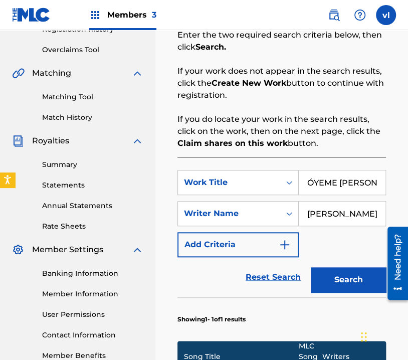
scroll to position [0, 21]
drag, startPoint x: 313, startPoint y: 180, endPoint x: 456, endPoint y: 221, distance: 148.3
drag, startPoint x: 682, startPoint y: 435, endPoint x: 394, endPoint y: 234, distance: 351.6
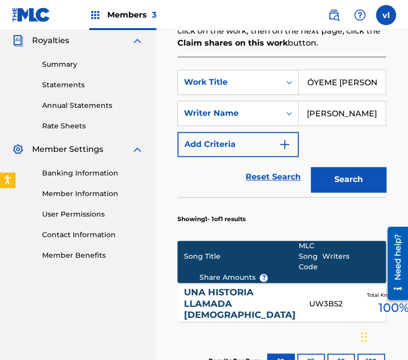
scroll to position [0, 0]
click at [349, 186] on button "Search" at bounding box center [348, 179] width 75 height 25
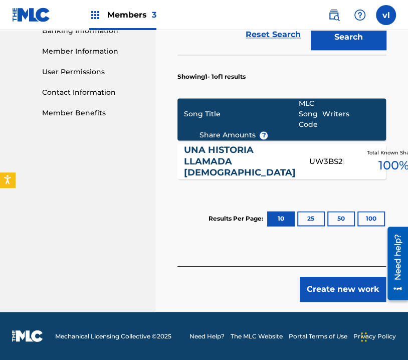
click at [336, 297] on button "Create new work" at bounding box center [343, 289] width 86 height 25
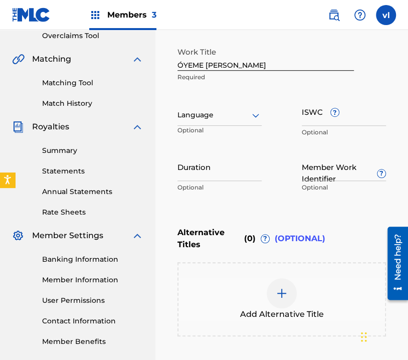
scroll to position [209, 0]
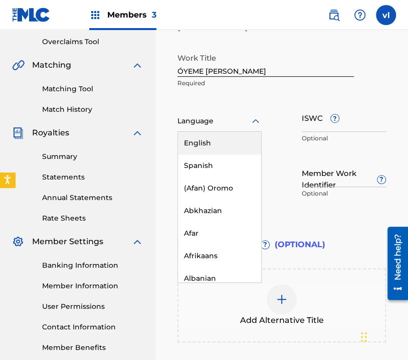
click at [258, 124] on icon at bounding box center [256, 121] width 12 height 12
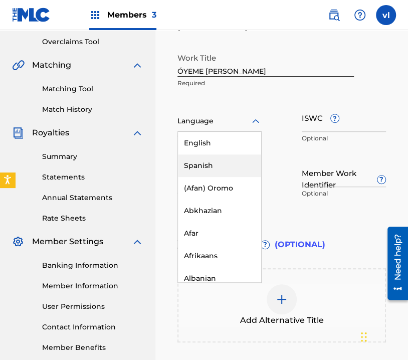
click at [219, 165] on div "Spanish" at bounding box center [219, 165] width 83 height 23
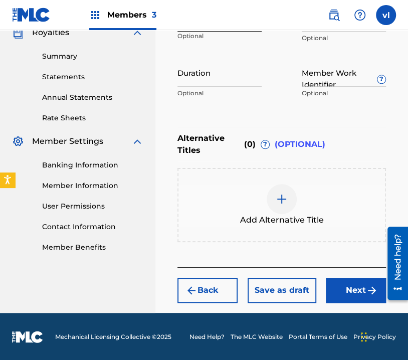
click at [363, 294] on button "Next" at bounding box center [356, 290] width 60 height 25
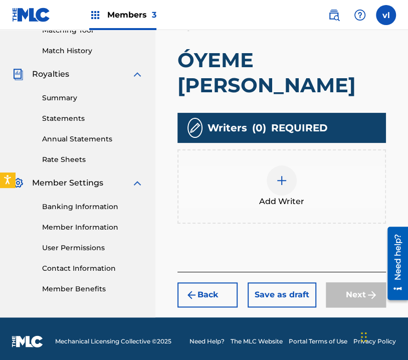
scroll to position [272, 0]
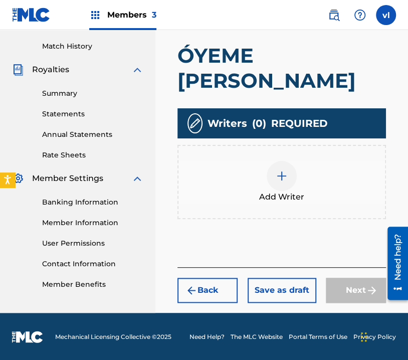
click at [303, 177] on div "Add Writer" at bounding box center [282, 182] width 207 height 42
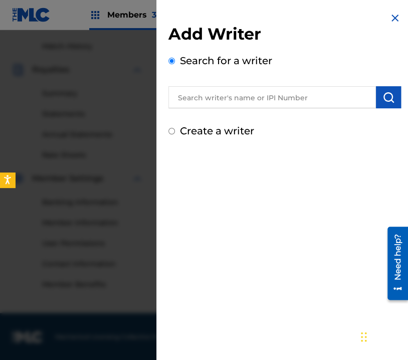
click at [198, 126] on label "Create a writer" at bounding box center [217, 131] width 74 height 12
radio input "true"
click at [175, 128] on input "Create a writer" at bounding box center [172, 131] width 7 height 7
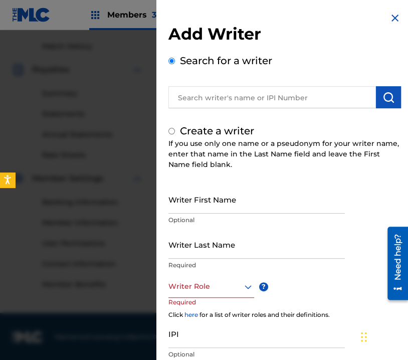
radio input "false"
radio input "true"
click at [248, 96] on input "text" at bounding box center [273, 97] width 208 height 22
radio input "true"
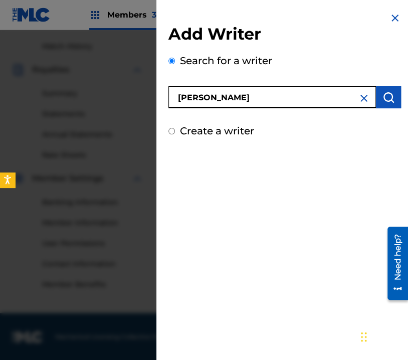
click at [394, 99] on button "submit" at bounding box center [388, 97] width 25 height 22
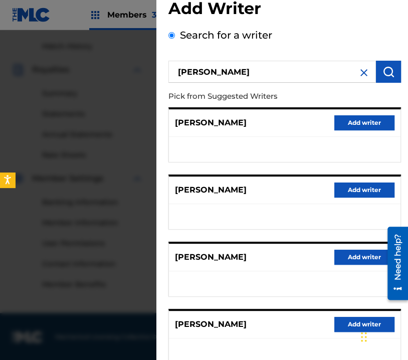
scroll to position [0, 0]
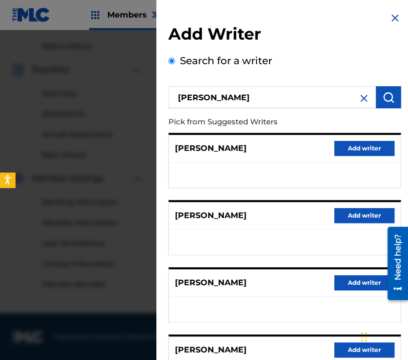
click at [261, 96] on input "[PERSON_NAME]" at bounding box center [273, 97] width 208 height 22
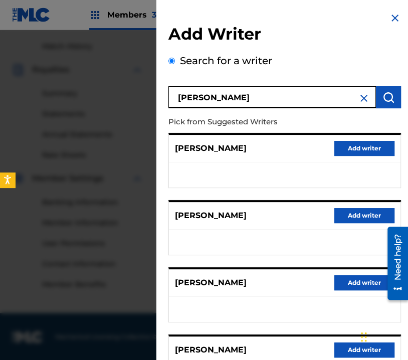
type input "[PERSON_NAME]"
click at [394, 98] on button "submit" at bounding box center [388, 97] width 25 height 22
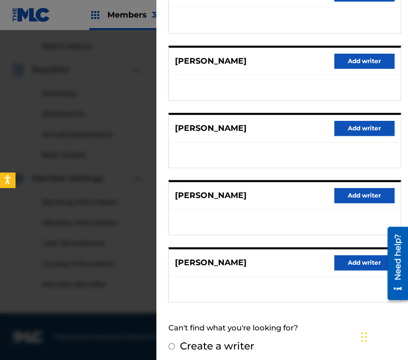
scroll to position [156, 0]
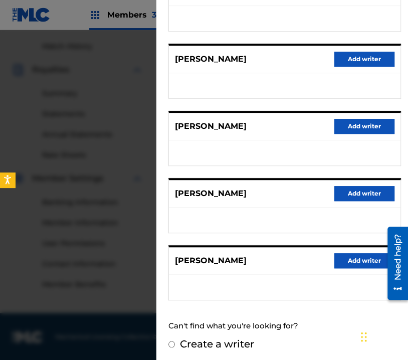
click at [169, 337] on div "Create a writer" at bounding box center [285, 344] width 233 height 15
click at [173, 341] on input "Create a writer" at bounding box center [172, 344] width 7 height 7
radio input "false"
radio input "true"
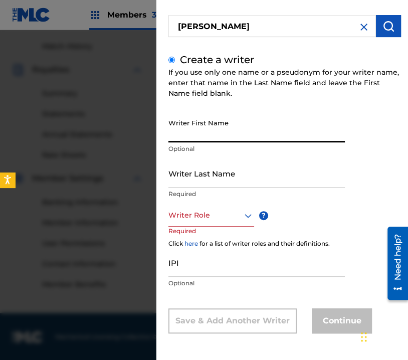
click at [287, 133] on input "Writer First Name" at bounding box center [257, 128] width 177 height 29
type input "[PERSON_NAME]"
click at [251, 178] on input "Writer Last Name" at bounding box center [257, 173] width 177 height 29
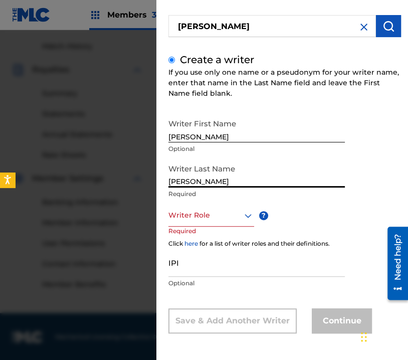
type input "[PERSON_NAME]"
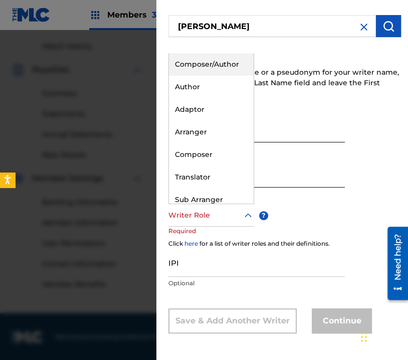
click at [238, 214] on div at bounding box center [212, 215] width 86 height 13
click at [221, 68] on div "Composer/Author" at bounding box center [211, 64] width 85 height 23
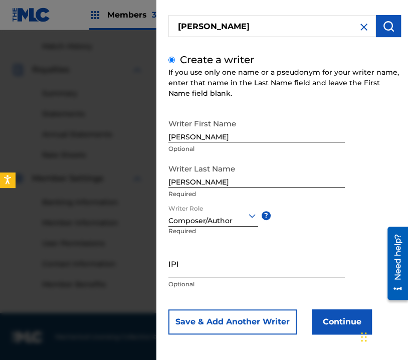
scroll to position [73, 0]
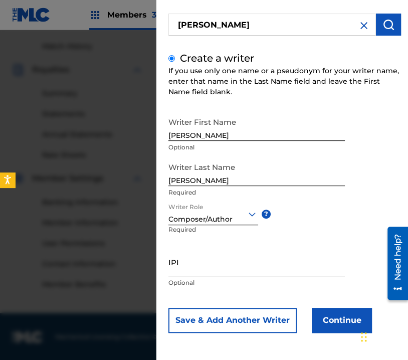
click at [327, 316] on button "Continue" at bounding box center [342, 320] width 60 height 25
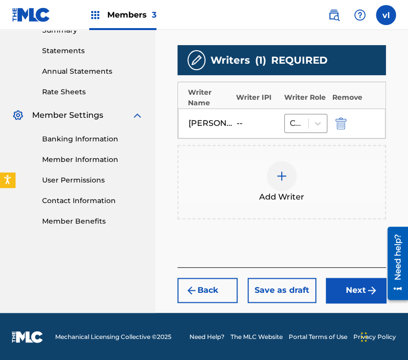
click at [351, 297] on button "Next" at bounding box center [356, 290] width 60 height 25
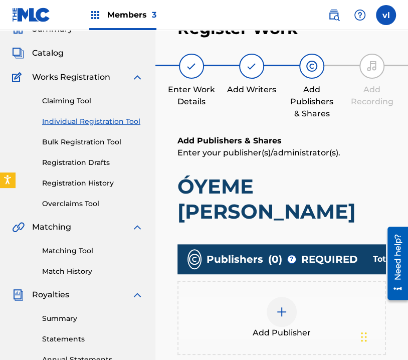
scroll to position [45, 0]
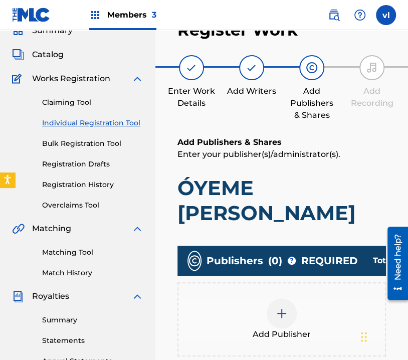
click at [312, 309] on div "Add Publisher" at bounding box center [282, 319] width 207 height 42
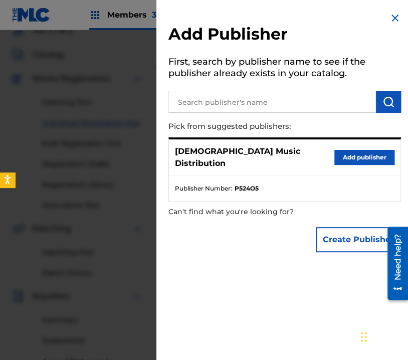
click at [366, 156] on button "Add publisher" at bounding box center [365, 157] width 60 height 15
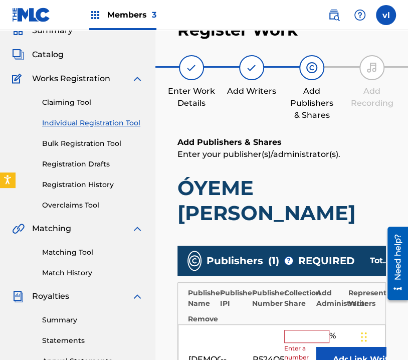
scroll to position [145, 0]
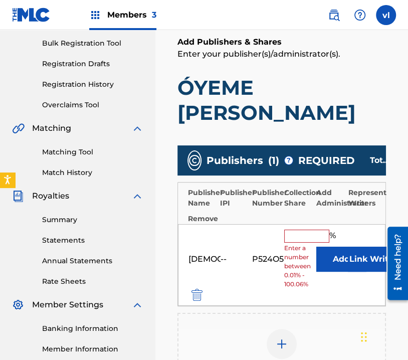
click at [302, 228] on div "[DEMOGRAPHIC_DATA] Music Distribution -- P524O5 % Enter a number between 0.01% …" at bounding box center [282, 265] width 208 height 82
click at [298, 241] on input "text" at bounding box center [306, 236] width 45 height 13
type input "100"
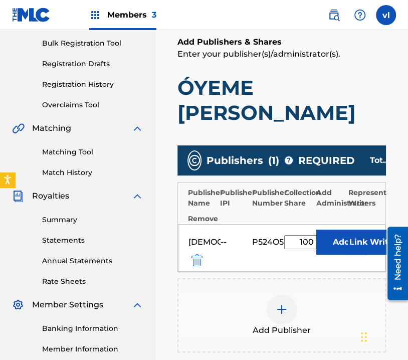
click at [375, 230] on button "Link Writer" at bounding box center [373, 242] width 50 height 25
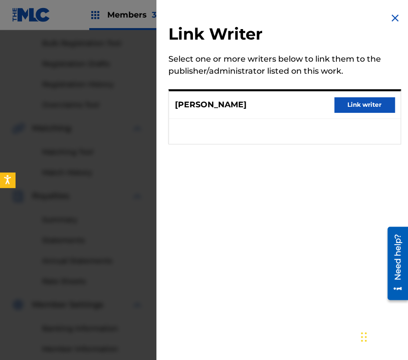
click at [345, 108] on button "Link writer" at bounding box center [365, 104] width 60 height 15
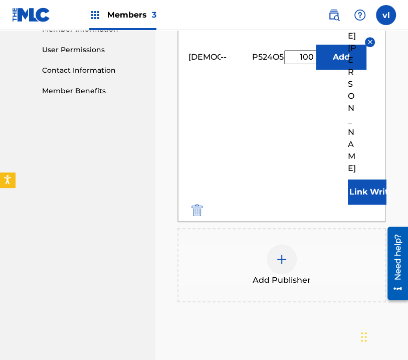
scroll to position [466, 0]
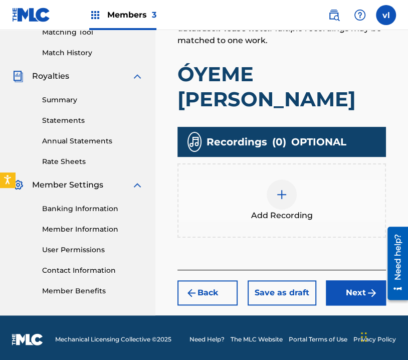
scroll to position [268, 0]
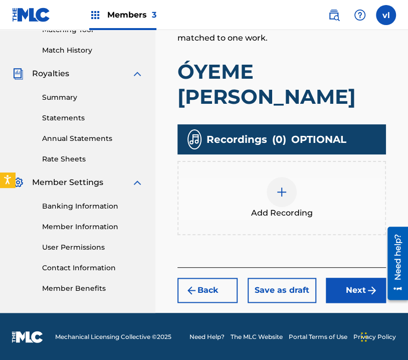
click at [286, 194] on img at bounding box center [282, 192] width 12 height 12
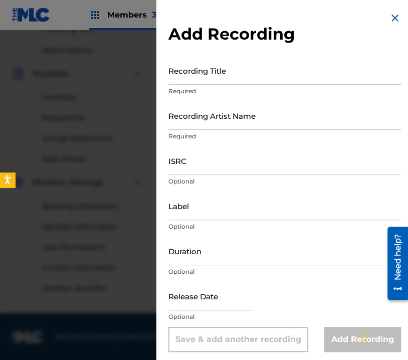
click at [269, 74] on input "Recording Title" at bounding box center [285, 70] width 233 height 29
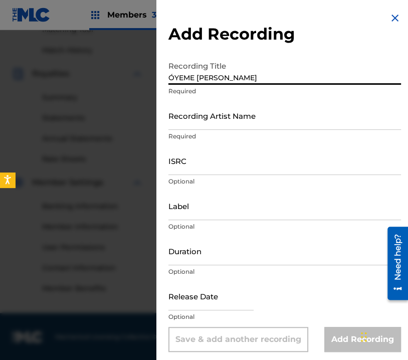
type input "ÓYEME [PERSON_NAME]"
click at [299, 125] on input "Recording Artist Name" at bounding box center [285, 115] width 233 height 29
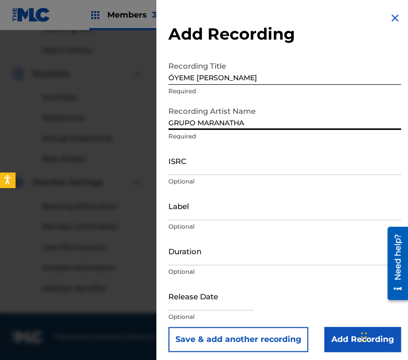
type input "GRUPO MARANATHA"
click at [249, 214] on input "Label" at bounding box center [285, 206] width 233 height 29
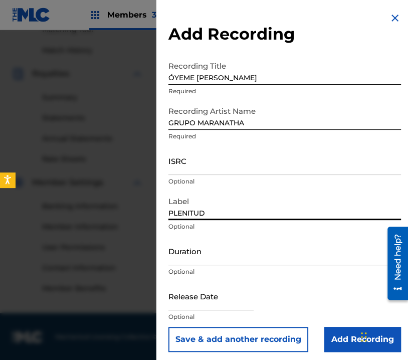
type input "PLENITUD"
click at [240, 255] on input "Duration" at bounding box center [285, 251] width 233 height 29
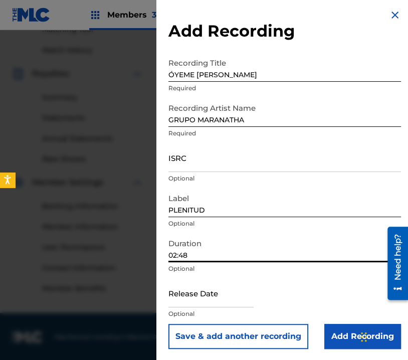
scroll to position [4, 0]
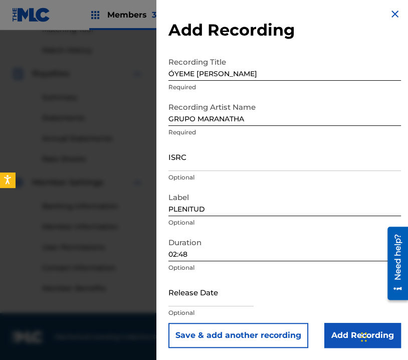
click at [343, 333] on input "Add Recording" at bounding box center [363, 335] width 77 height 25
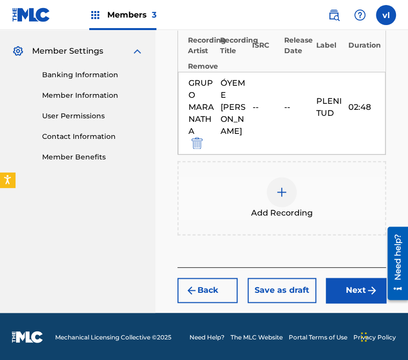
click at [360, 291] on button "Next" at bounding box center [356, 290] width 60 height 25
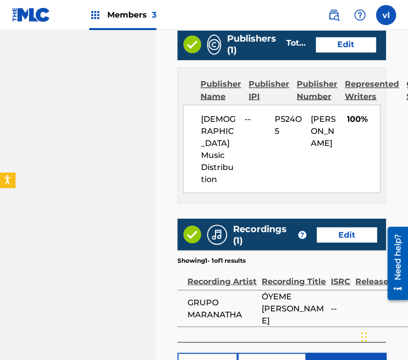
scroll to position [647, 0]
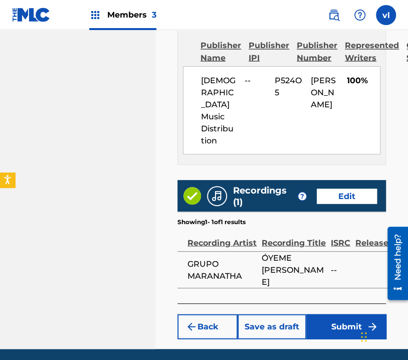
click at [333, 314] on button "Submit" at bounding box center [346, 326] width 80 height 25
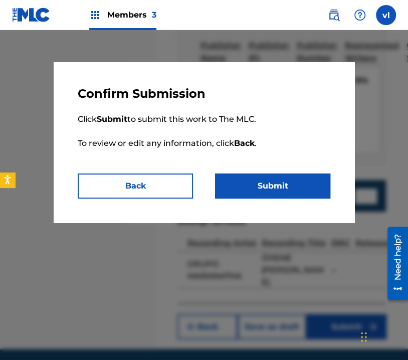
click at [291, 186] on button "Submit" at bounding box center [272, 186] width 115 height 25
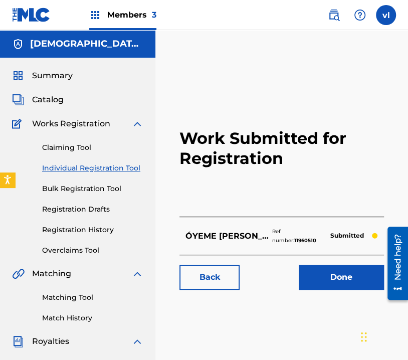
click at [328, 17] on img at bounding box center [334, 15] width 12 height 12
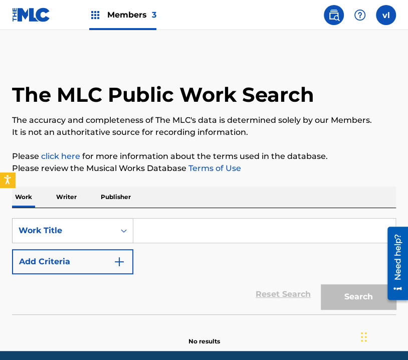
click at [68, 198] on p "Writer" at bounding box center [66, 197] width 27 height 21
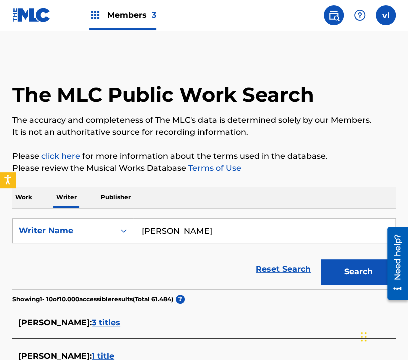
click at [259, 238] on input "[PERSON_NAME]" at bounding box center [264, 231] width 262 height 24
click at [262, 237] on input "[PERSON_NAME]" at bounding box center [264, 231] width 262 height 24
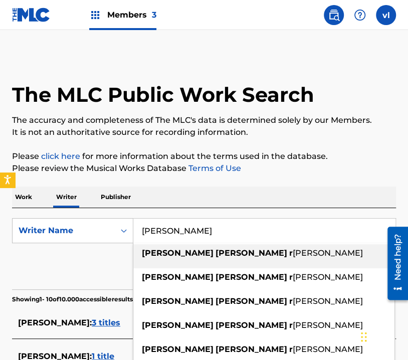
click at [262, 237] on input "[PERSON_NAME]" at bounding box center [264, 231] width 262 height 24
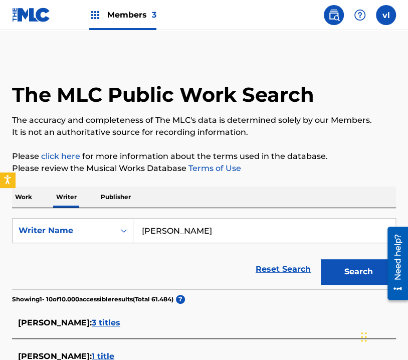
click at [342, 277] on button "Search" at bounding box center [358, 271] width 75 height 25
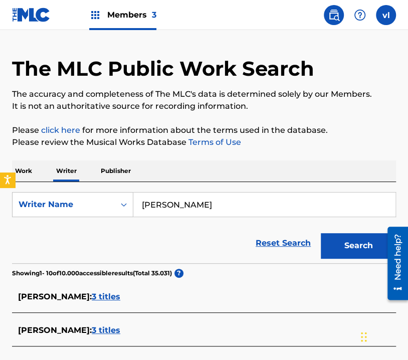
scroll to position [50, 0]
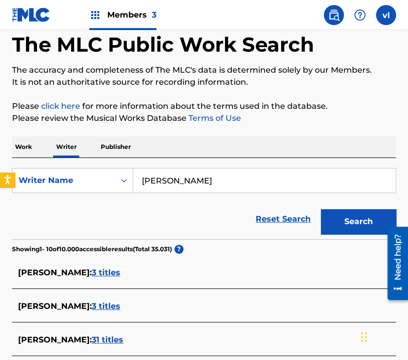
click at [215, 180] on input "[PERSON_NAME]" at bounding box center [264, 181] width 262 height 24
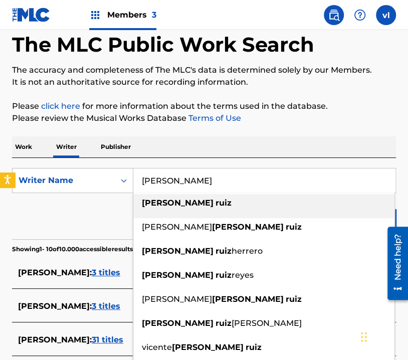
click at [215, 180] on input "[PERSON_NAME]" at bounding box center [264, 181] width 262 height 24
drag, startPoint x: 301, startPoint y: 104, endPoint x: 309, endPoint y: 112, distance: 12.1
click at [301, 104] on p "Please click here for more information about the terms used in the database." at bounding box center [204, 106] width 384 height 12
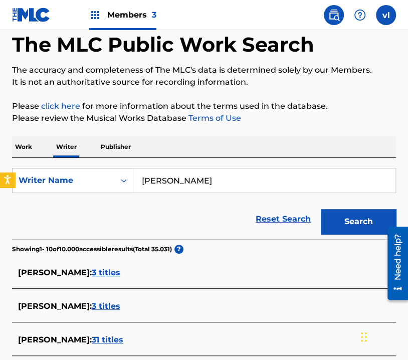
click at [340, 230] on button "Search" at bounding box center [358, 221] width 75 height 25
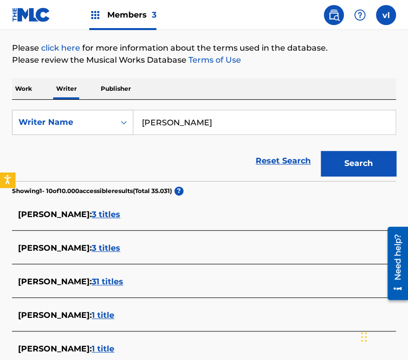
scroll to position [96, 0]
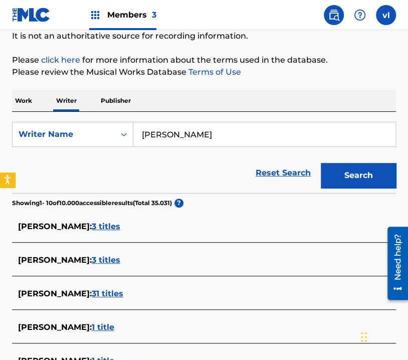
click at [248, 131] on input "[PERSON_NAME]" at bounding box center [264, 134] width 262 height 24
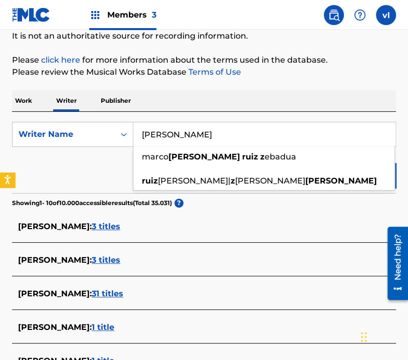
click at [294, 134] on input "[PERSON_NAME]" at bounding box center [264, 134] width 262 height 24
click at [366, 83] on div "The MLC Public Work Search The accuracy and completeness of The MLC's data is d…" at bounding box center [204, 289] width 408 height 661
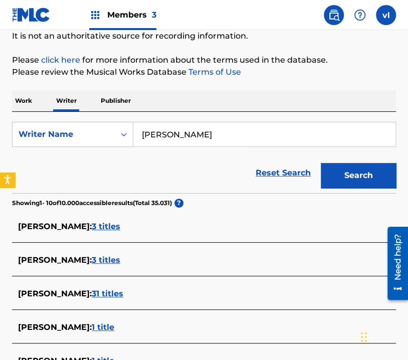
click at [361, 177] on button "Search" at bounding box center [358, 175] width 75 height 25
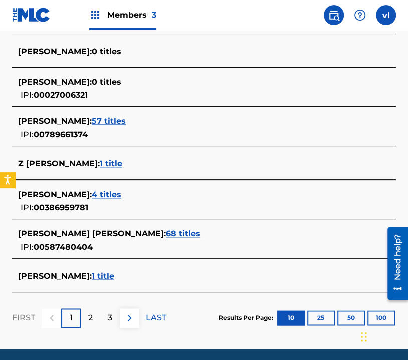
scroll to position [401, 0]
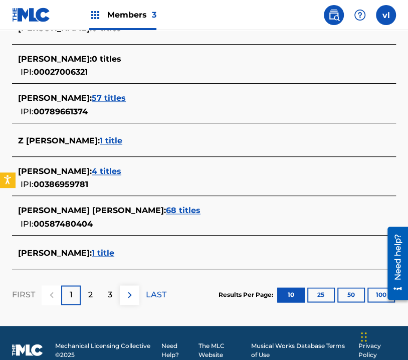
click at [92, 290] on p "2" at bounding box center [90, 295] width 5 height 12
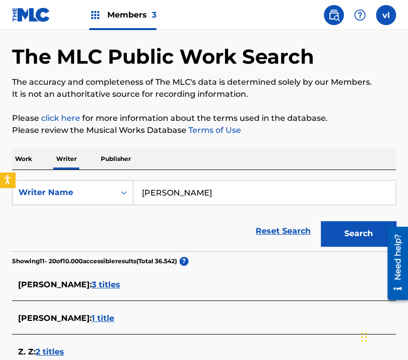
scroll to position [0, 0]
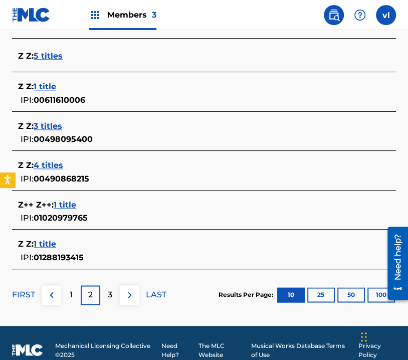
click at [106, 293] on div "3" at bounding box center [110, 295] width 20 height 20
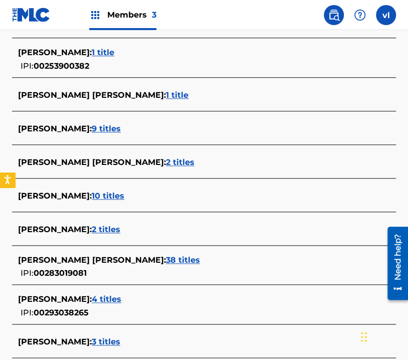
scroll to position [403, 0]
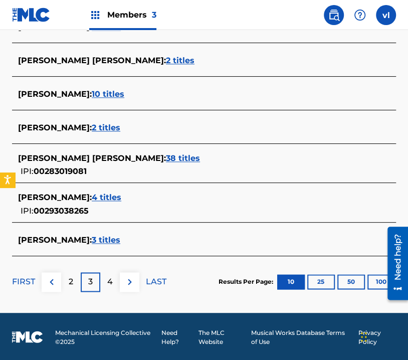
click at [112, 280] on p "4" at bounding box center [110, 282] width 6 height 12
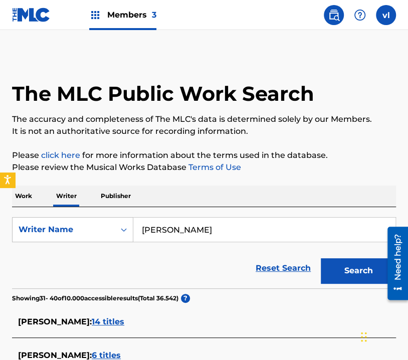
scroll to position [0, 0]
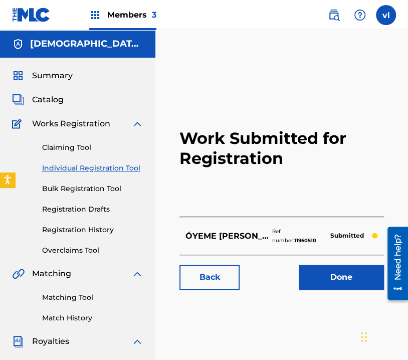
click at [97, 162] on div "Claiming Tool Individual Registration Tool Bulk Registration Tool Registration …" at bounding box center [77, 193] width 131 height 126
click at [113, 166] on link "Individual Registration Tool" at bounding box center [92, 168] width 101 height 11
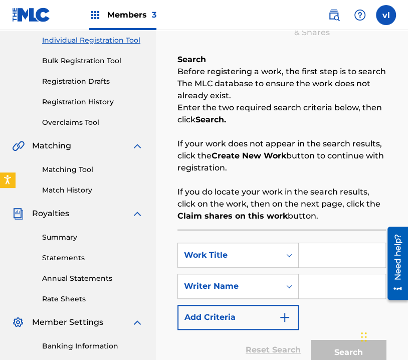
scroll to position [150, 0]
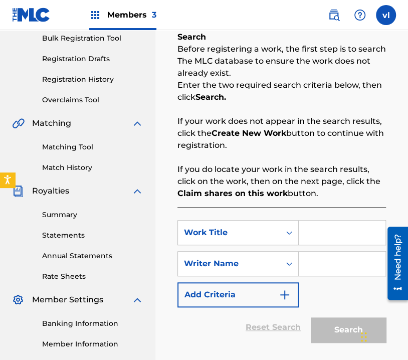
click at [325, 226] on input "Search Form" at bounding box center [342, 233] width 87 height 24
drag, startPoint x: 716, startPoint y: 456, endPoint x: 383, endPoint y: 252, distance: 391.1
click at [324, 255] on input "Search Form" at bounding box center [342, 264] width 87 height 24
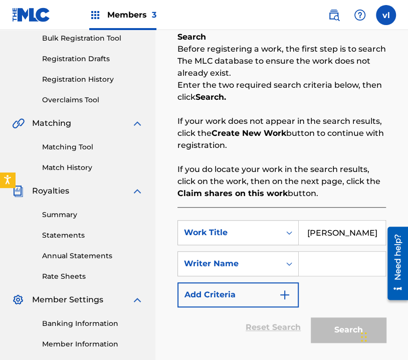
click at [322, 261] on input "Search Form" at bounding box center [342, 264] width 87 height 24
drag, startPoint x: 307, startPoint y: 234, endPoint x: 278, endPoint y: 242, distance: 30.8
click at [278, 242] on div "SearchWithCriteriaa97e21ea-8da6-4d8c-8c97-6916fef9c41e Work Title HAL SEÑORABLE…" at bounding box center [282, 232] width 209 height 25
click at [363, 237] on input "[PERSON_NAME]" at bounding box center [342, 233] width 87 height 24
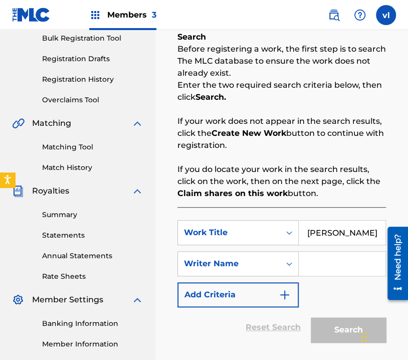
click at [363, 237] on input "[PERSON_NAME]" at bounding box center [342, 233] width 87 height 24
click at [333, 259] on input "Search Form" at bounding box center [342, 264] width 87 height 24
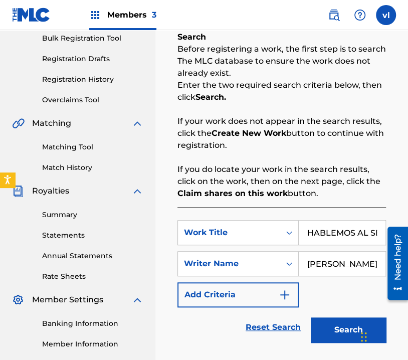
click at [334, 322] on button "Search" at bounding box center [348, 330] width 75 height 25
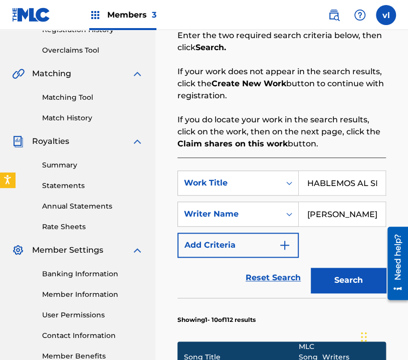
scroll to position [201, 0]
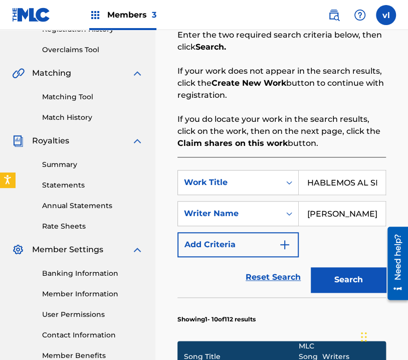
click at [330, 278] on button "Search" at bounding box center [348, 279] width 75 height 25
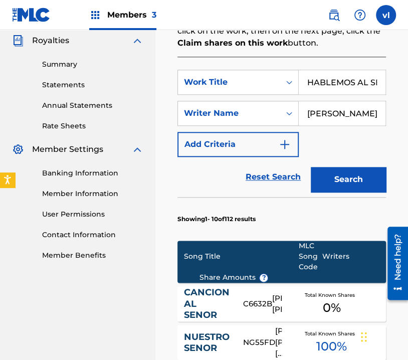
scroll to position [0, 23]
drag, startPoint x: 370, startPoint y: 82, endPoint x: 383, endPoint y: 83, distance: 13.6
click at [383, 83] on input "HABLEMOS AL SEÑOR" at bounding box center [342, 82] width 87 height 24
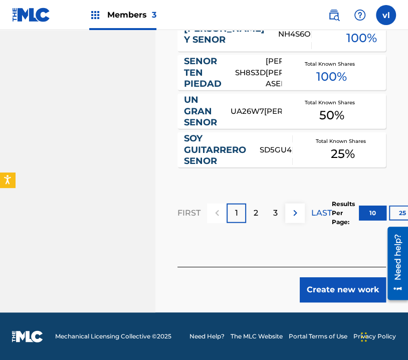
scroll to position [0, 0]
click at [350, 291] on button "Create new work" at bounding box center [343, 289] width 86 height 25
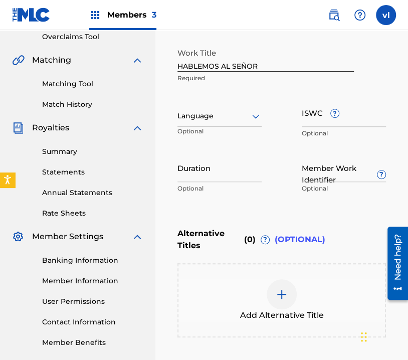
scroll to position [209, 0]
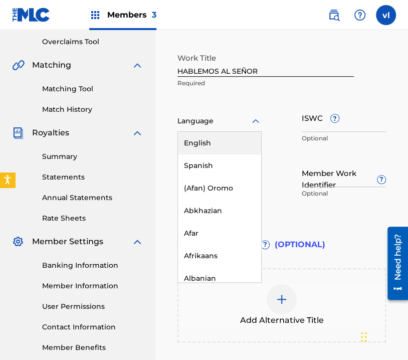
click at [251, 120] on icon at bounding box center [256, 121] width 12 height 12
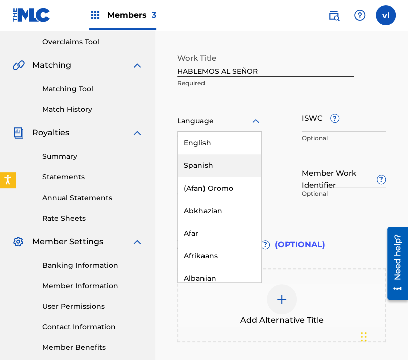
click at [235, 163] on div "Spanish" at bounding box center [219, 165] width 83 height 23
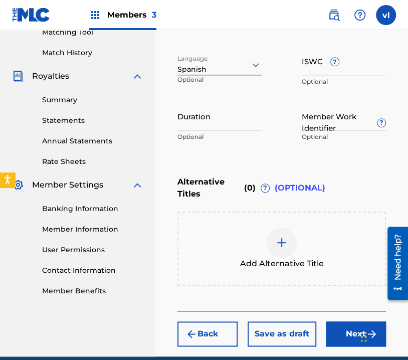
scroll to position [309, 0]
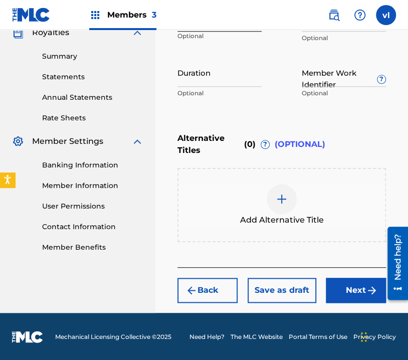
click at [356, 293] on button "Next" at bounding box center [356, 290] width 60 height 25
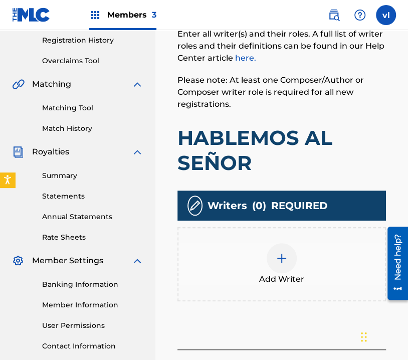
scroll to position [196, 0]
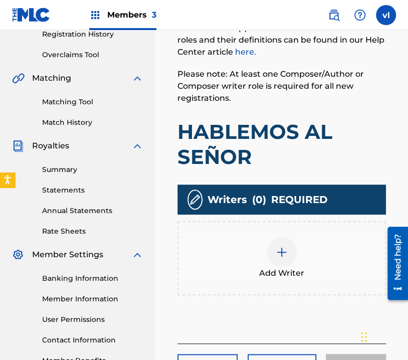
click at [286, 238] on div at bounding box center [282, 252] width 30 height 30
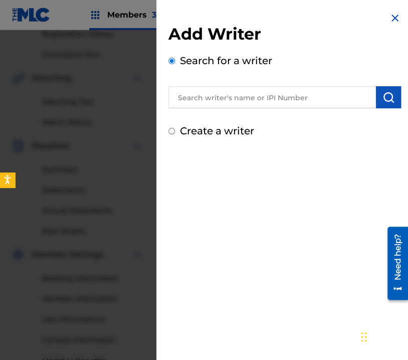
click at [259, 98] on input "text" at bounding box center [273, 97] width 208 height 22
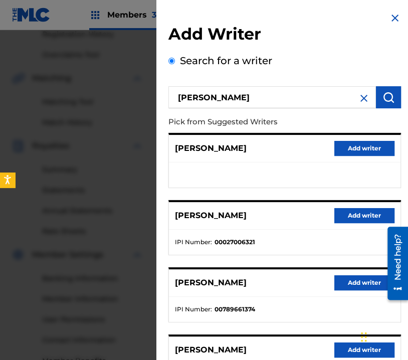
click at [376, 95] on button "submit" at bounding box center [388, 97] width 25 height 22
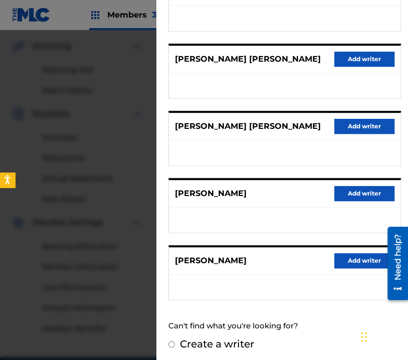
scroll to position [246, 0]
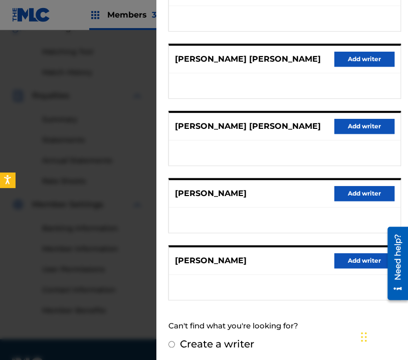
click at [201, 339] on label "Create a writer" at bounding box center [217, 344] width 74 height 12
click at [175, 341] on input "Create a writer" at bounding box center [172, 344] width 7 height 7
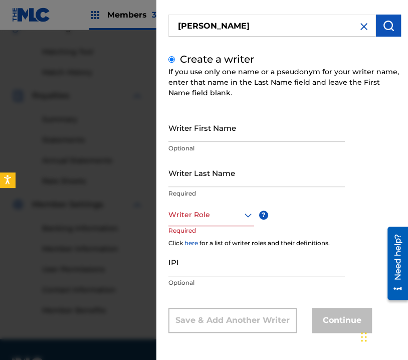
scroll to position [40, 0]
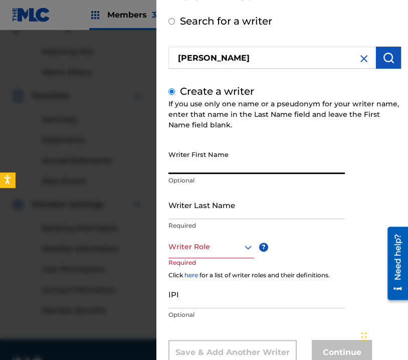
click at [265, 161] on input "Writer First Name" at bounding box center [257, 159] width 177 height 29
click at [235, 213] on input "Writer Last Name" at bounding box center [257, 205] width 177 height 29
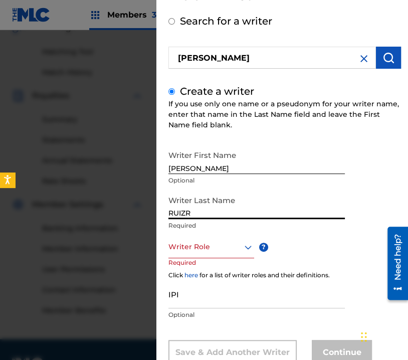
click at [221, 243] on div at bounding box center [212, 247] width 86 height 13
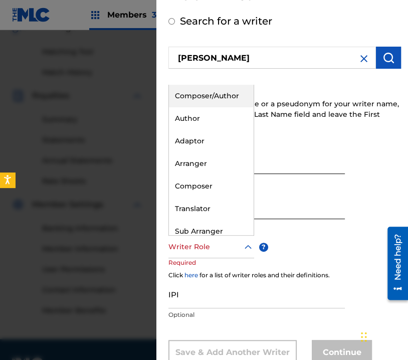
click at [215, 96] on div "Composer/Author" at bounding box center [211, 96] width 85 height 23
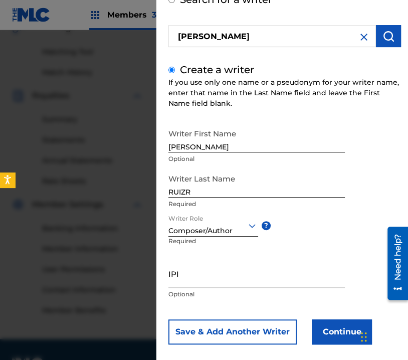
scroll to position [73, 0]
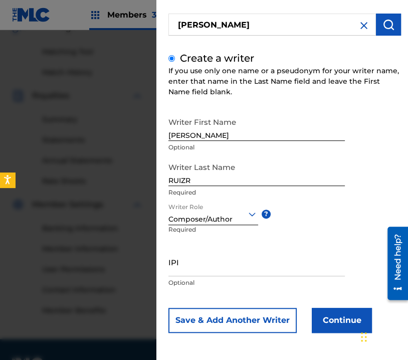
click at [334, 318] on button "Continue" at bounding box center [342, 320] width 60 height 25
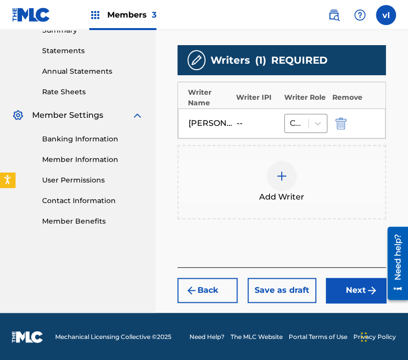
click at [355, 290] on button "Next" at bounding box center [356, 290] width 60 height 25
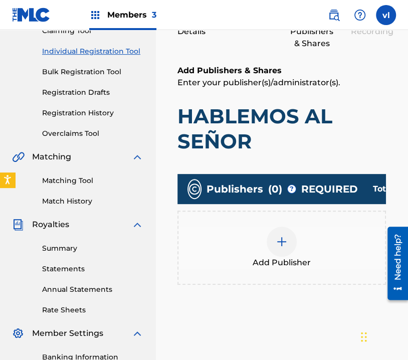
scroll to position [147, 0]
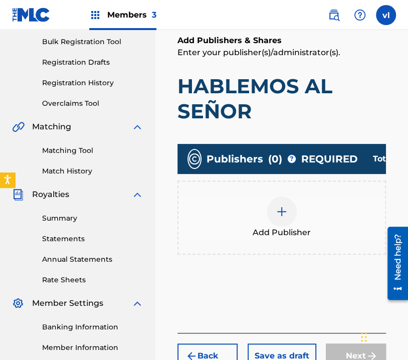
click at [326, 223] on div "Add Publisher" at bounding box center [282, 218] width 207 height 42
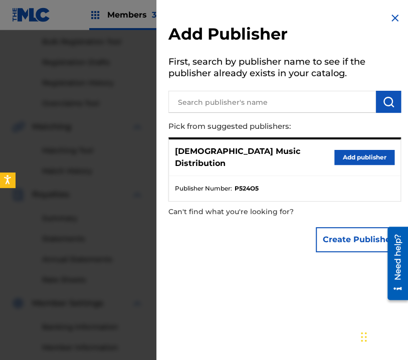
click at [360, 151] on button "Add publisher" at bounding box center [365, 157] width 60 height 15
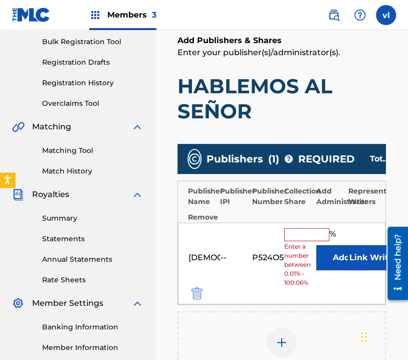
click at [304, 231] on input "text" at bounding box center [306, 234] width 45 height 13
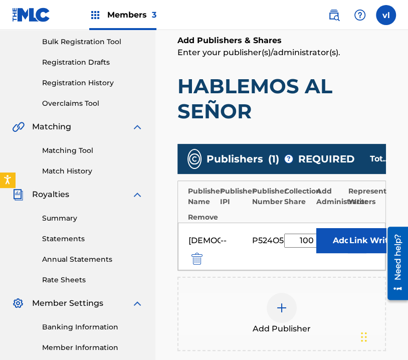
click at [370, 242] on button "Link Writer" at bounding box center [373, 240] width 50 height 25
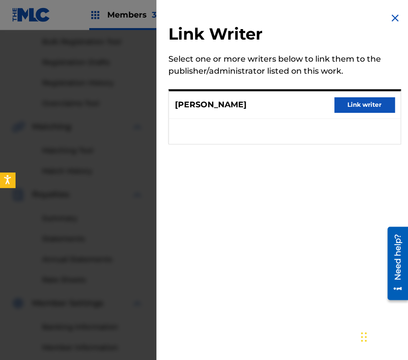
click at [361, 109] on button "Link writer" at bounding box center [365, 104] width 60 height 15
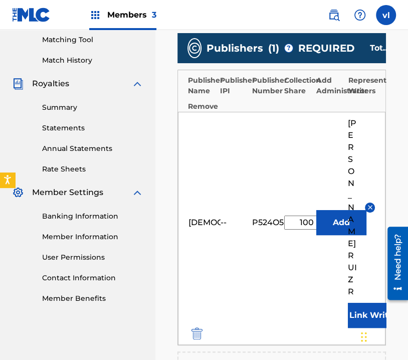
scroll to position [398, 0]
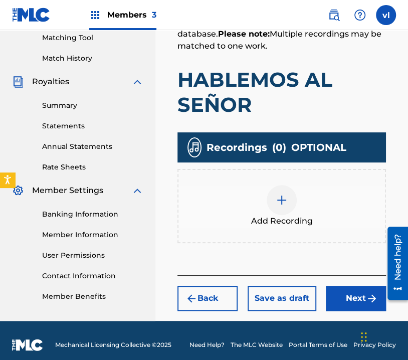
scroll to position [268, 0]
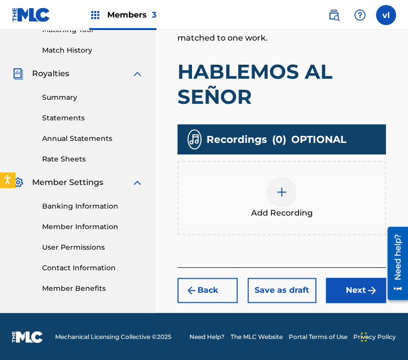
click at [312, 204] on div "Add Recording" at bounding box center [282, 198] width 207 height 42
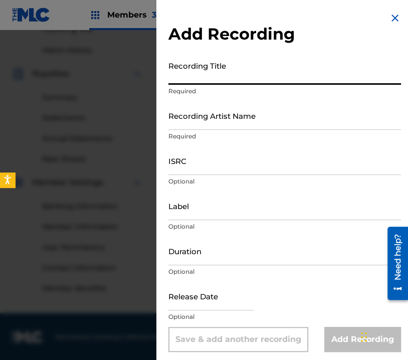
click at [277, 78] on input "Recording Title" at bounding box center [285, 70] width 233 height 29
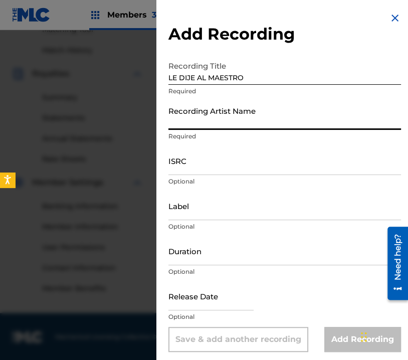
click at [272, 126] on input "Recording Artist Name" at bounding box center [285, 115] width 233 height 29
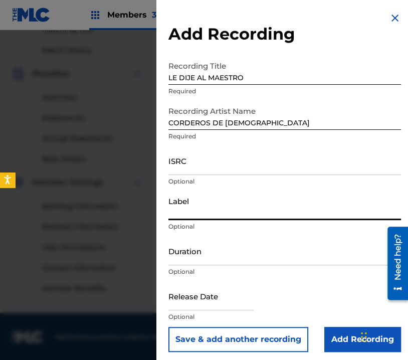
click at [278, 202] on input "Label" at bounding box center [285, 206] width 233 height 29
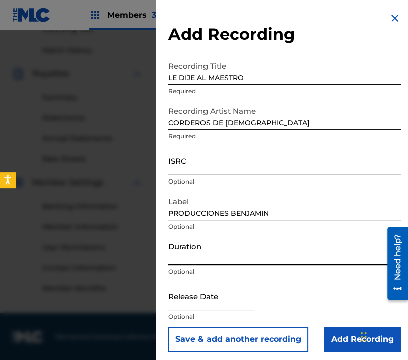
click at [246, 257] on input "Duration" at bounding box center [285, 251] width 233 height 29
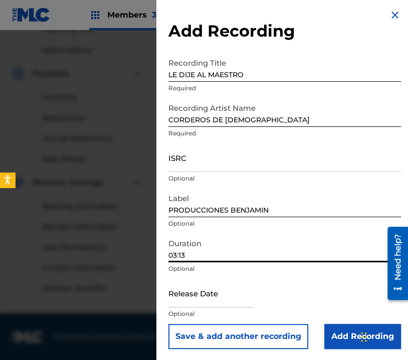
scroll to position [4, 0]
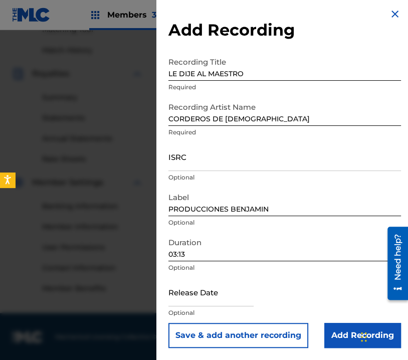
click at [342, 334] on input "Add Recording" at bounding box center [363, 335] width 77 height 25
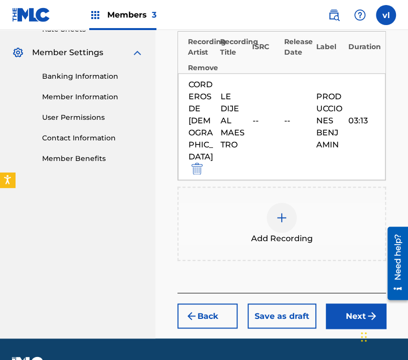
scroll to position [399, 0]
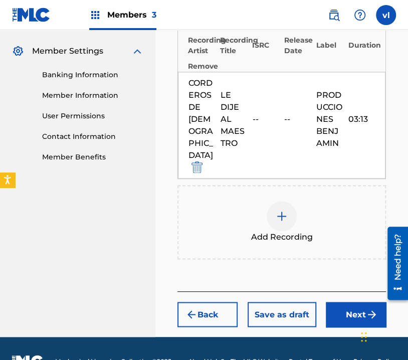
click at [346, 302] on button "Next" at bounding box center [356, 314] width 60 height 25
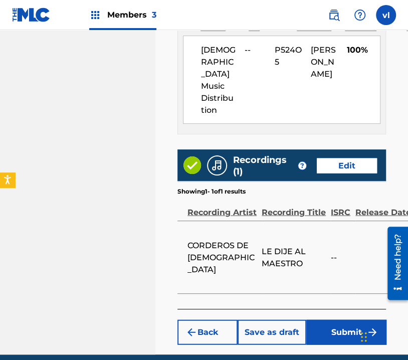
scroll to position [694, 0]
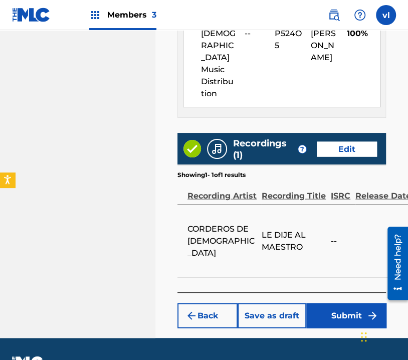
click at [342, 303] on button "Submit" at bounding box center [346, 315] width 80 height 25
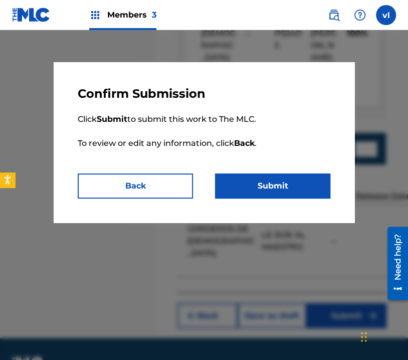
click at [309, 185] on button "Submit" at bounding box center [272, 186] width 115 height 25
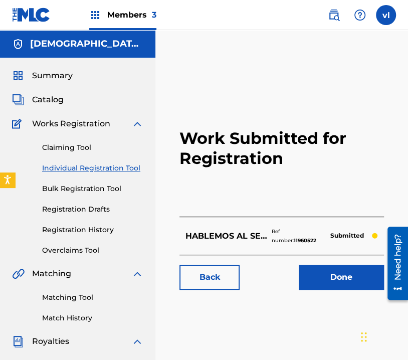
click at [132, 170] on link "Individual Registration Tool" at bounding box center [92, 168] width 101 height 11
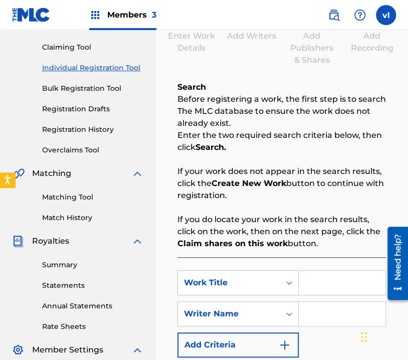
scroll to position [150, 0]
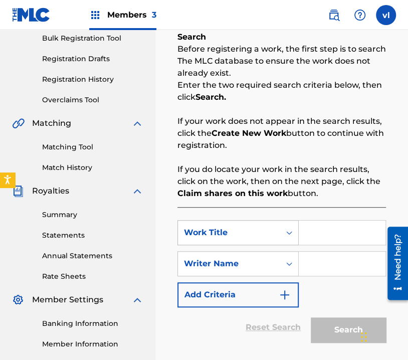
click at [299, 236] on input "Search Form" at bounding box center [342, 233] width 87 height 24
drag, startPoint x: 341, startPoint y: 233, endPoint x: 284, endPoint y: 231, distance: 56.7
click at [284, 231] on div "SearchWithCriteriaa97e21ea-8da6-4d8c-8c97-6916fef9c41e Work Title CANTEMOS A CR…" at bounding box center [282, 232] width 209 height 25
click at [332, 259] on input "Search Form" at bounding box center [342, 264] width 87 height 24
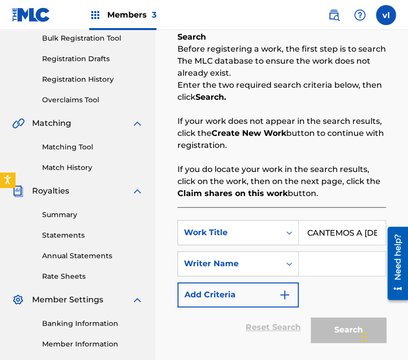
click at [345, 267] on input "Search Form" at bounding box center [342, 264] width 87 height 24
click at [347, 285] on div "SearchWithCriteriaa97e21ea-8da6-4d8c-8c97-6916fef9c41e Work Title CANTEMOS A CR…" at bounding box center [282, 263] width 209 height 87
drag, startPoint x: 735, startPoint y: 454, endPoint x: 404, endPoint y: 244, distance: 392.1
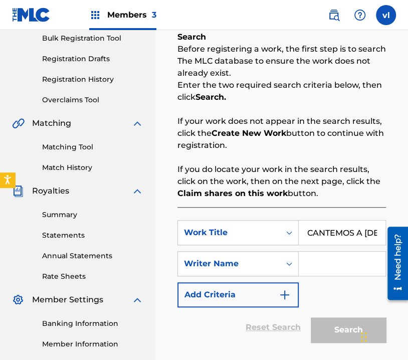
click at [332, 263] on input "Search Form" at bounding box center [342, 264] width 87 height 24
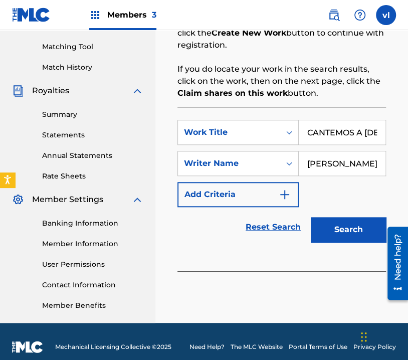
click at [345, 228] on button "Search" at bounding box center [348, 229] width 75 height 25
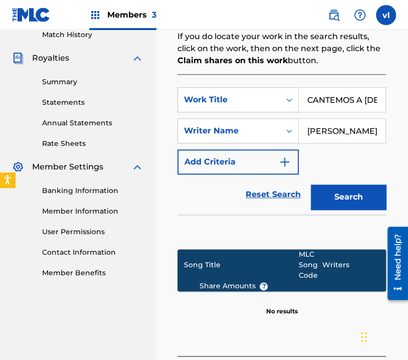
scroll to position [301, 0]
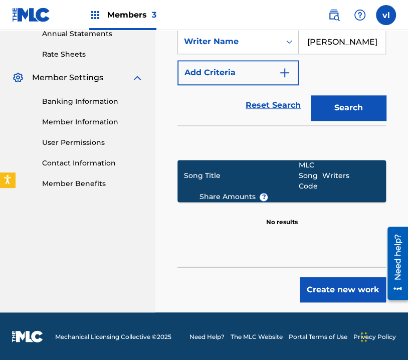
click at [313, 287] on button "Create new work" at bounding box center [343, 289] width 86 height 25
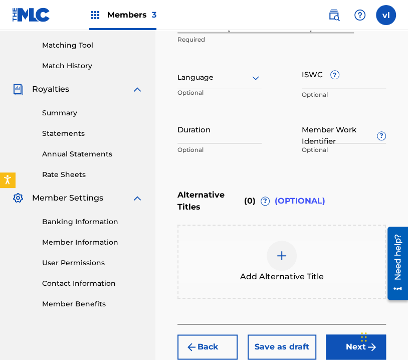
scroll to position [209, 0]
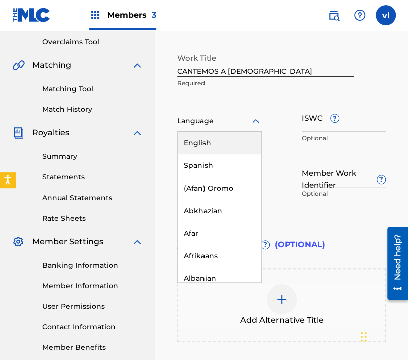
click at [233, 129] on div "Language" at bounding box center [220, 121] width 84 height 21
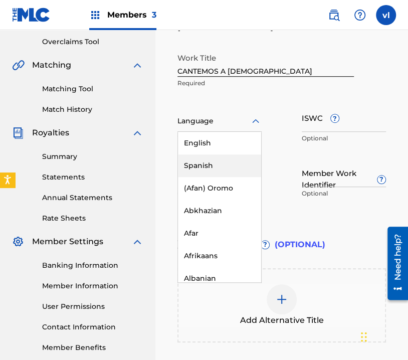
click at [239, 165] on div "Spanish" at bounding box center [219, 165] width 83 height 23
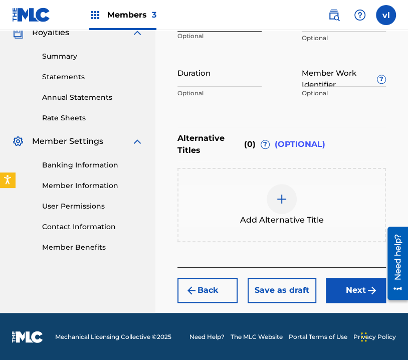
click at [370, 292] on img "submit" at bounding box center [372, 290] width 12 height 12
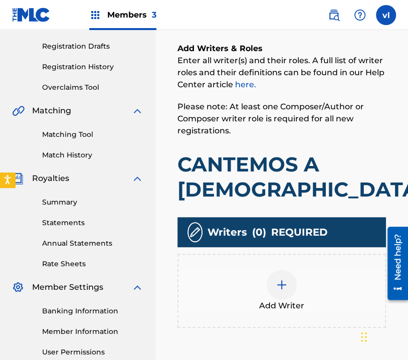
scroll to position [196, 0]
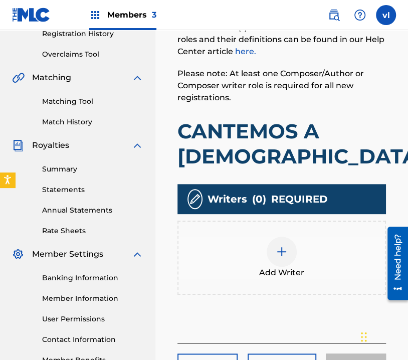
click at [333, 256] on div "Add Writer" at bounding box center [282, 258] width 207 height 42
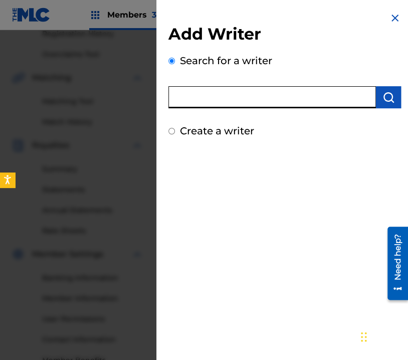
drag, startPoint x: 253, startPoint y: 94, endPoint x: 209, endPoint y: 100, distance: 44.5
click at [209, 100] on input "text" at bounding box center [273, 97] width 208 height 22
click at [386, 98] on img "submit" at bounding box center [389, 97] width 12 height 12
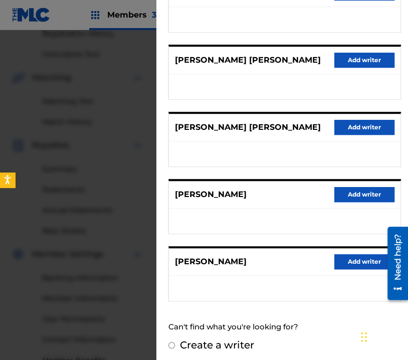
scroll to position [156, 0]
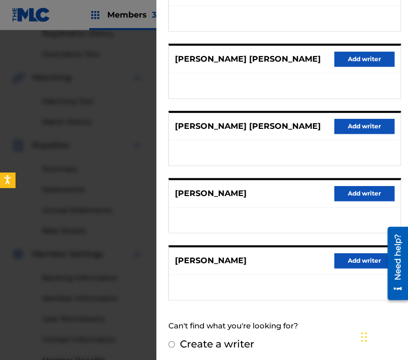
click at [181, 338] on label "Create a writer" at bounding box center [217, 344] width 74 height 12
click at [175, 341] on input "Create a writer" at bounding box center [172, 344] width 7 height 7
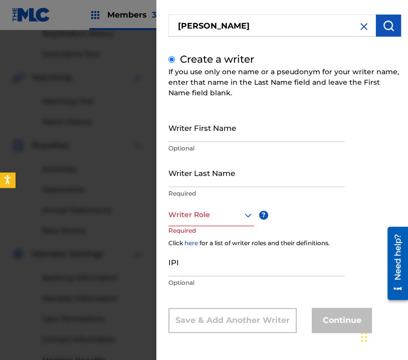
scroll to position [40, 0]
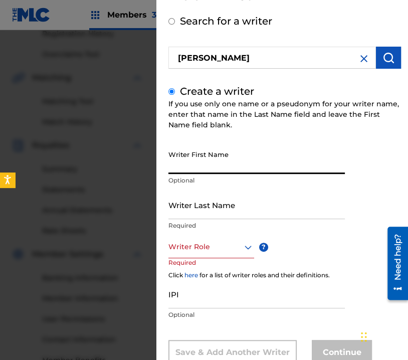
click at [242, 163] on input "Writer First Name" at bounding box center [257, 159] width 177 height 29
click at [236, 217] on input "Writer Last Name" at bounding box center [257, 205] width 177 height 29
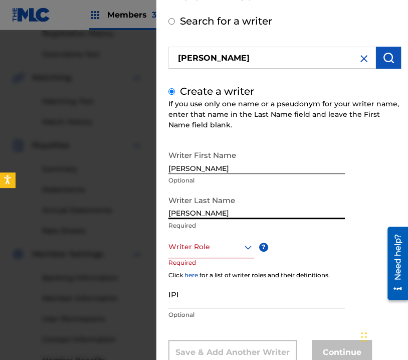
scroll to position [71, 0]
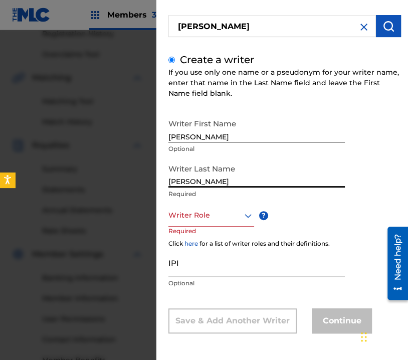
click at [245, 220] on icon at bounding box center [248, 216] width 12 height 12
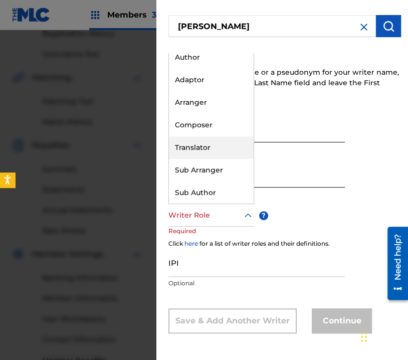
scroll to position [0, 0]
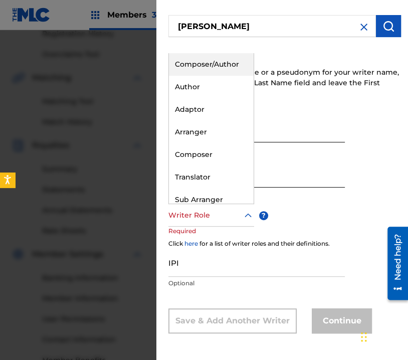
click at [203, 64] on div "Composer/Author" at bounding box center [211, 64] width 85 height 23
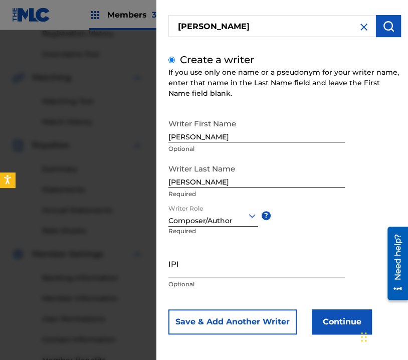
click at [323, 321] on button "Continue" at bounding box center [342, 321] width 60 height 25
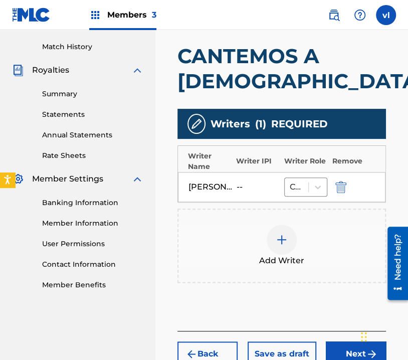
scroll to position [335, 0]
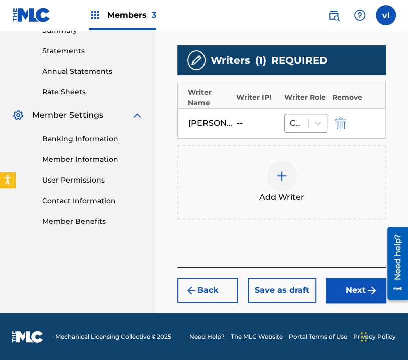
click at [353, 284] on button "Next" at bounding box center [356, 290] width 60 height 25
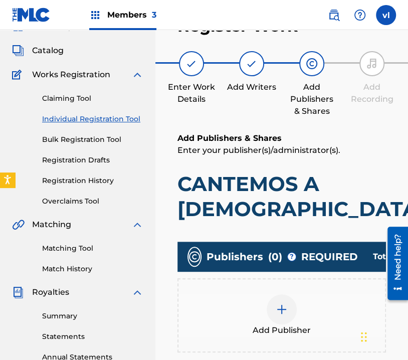
scroll to position [45, 0]
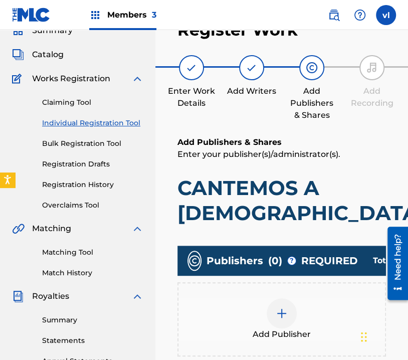
click at [284, 291] on div "Add Publisher" at bounding box center [282, 319] width 209 height 74
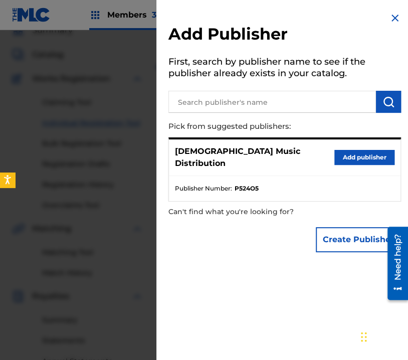
click at [350, 155] on button "Add publisher" at bounding box center [365, 157] width 60 height 15
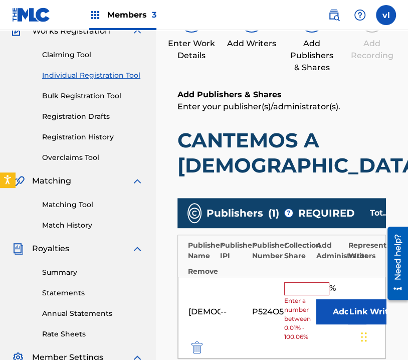
scroll to position [145, 0]
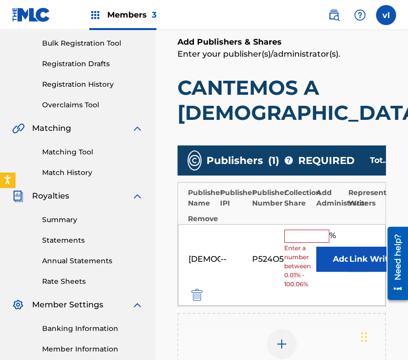
click at [308, 222] on div "Publisher Name Publisher IPI Publisher Number Collection Share Add Administrato…" at bounding box center [282, 204] width 208 height 42
click at [306, 234] on input "text" at bounding box center [306, 236] width 45 height 13
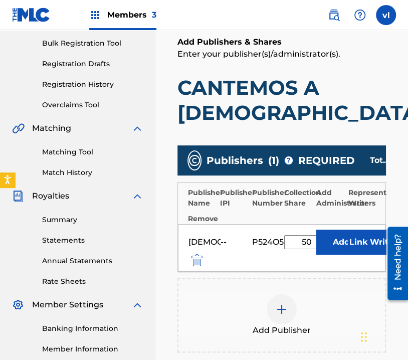
click at [361, 238] on button "Link Writer" at bounding box center [373, 242] width 50 height 25
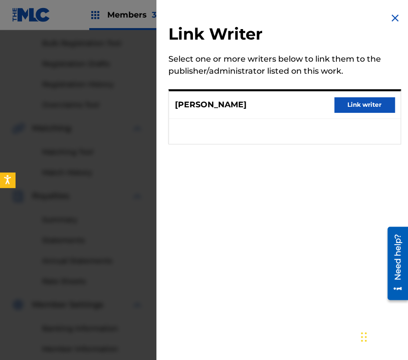
click at [355, 104] on button "Link writer" at bounding box center [365, 104] width 60 height 15
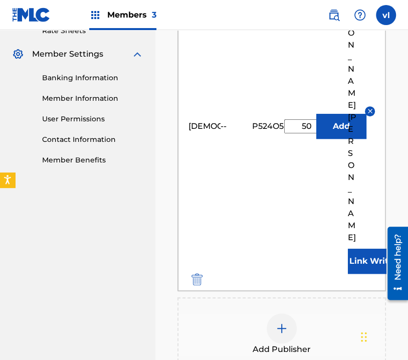
scroll to position [454, 0]
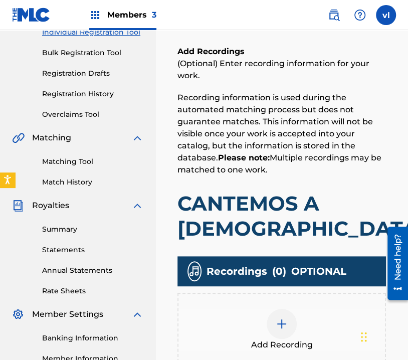
scroll to position [246, 0]
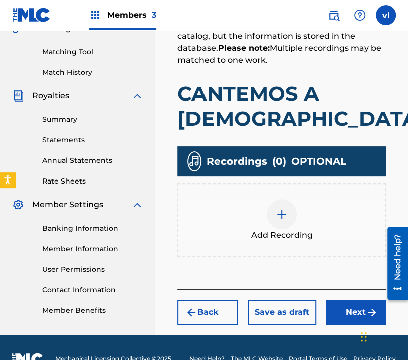
click at [282, 210] on img at bounding box center [282, 214] width 12 height 12
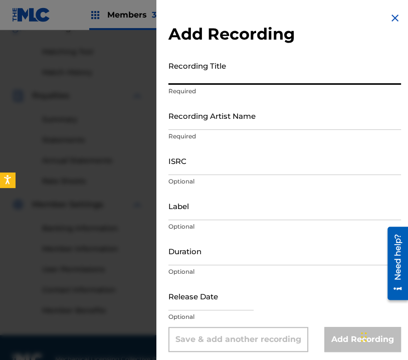
click at [245, 79] on input "Recording Title" at bounding box center [285, 70] width 233 height 29
click at [358, 125] on input "Recording Artist Name" at bounding box center [285, 115] width 233 height 29
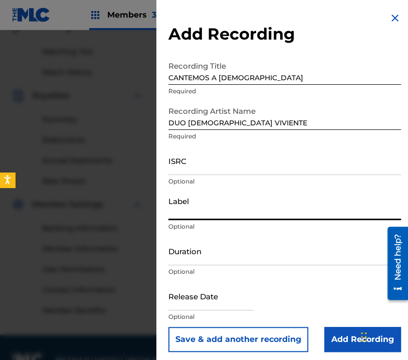
click at [242, 207] on input "Label" at bounding box center [285, 206] width 233 height 29
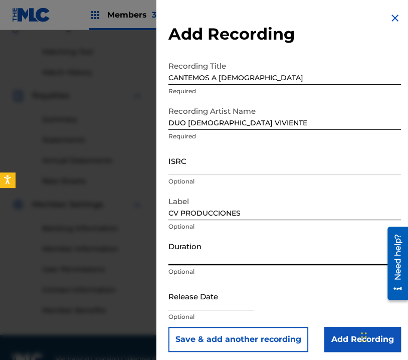
click at [233, 255] on input "Duration" at bounding box center [285, 251] width 233 height 29
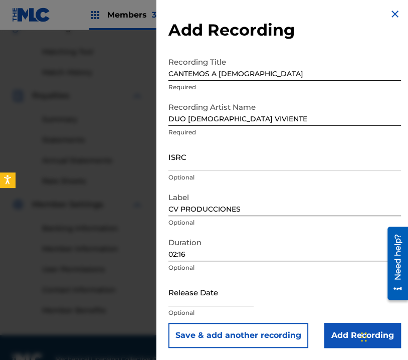
click at [337, 326] on input "Add Recording" at bounding box center [363, 335] width 77 height 25
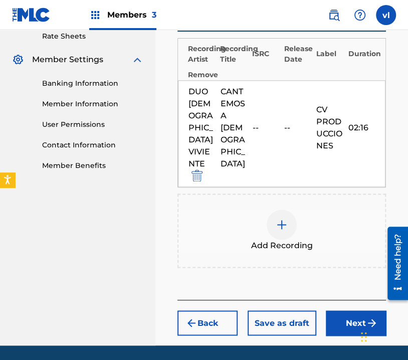
scroll to position [399, 0]
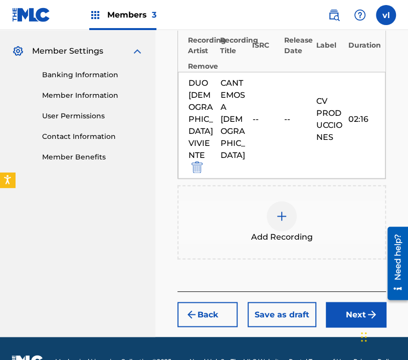
click at [363, 302] on button "Next" at bounding box center [356, 314] width 60 height 25
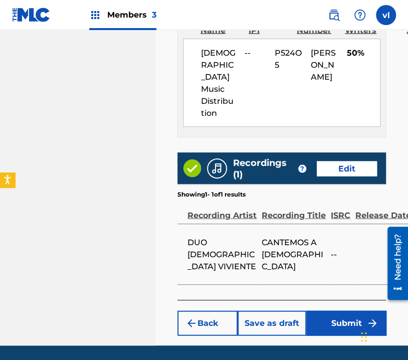
scroll to position [682, 0]
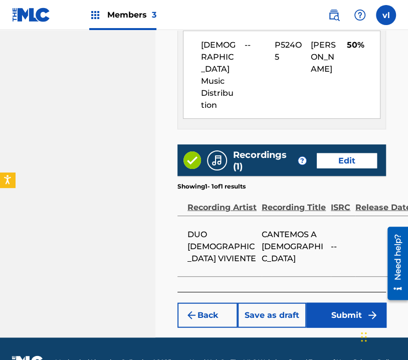
click at [334, 302] on button "Submit" at bounding box center [346, 314] width 80 height 25
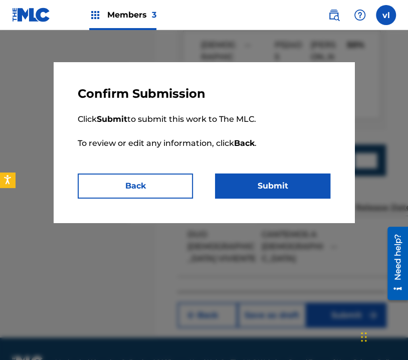
click at [283, 180] on button "Submit" at bounding box center [272, 186] width 115 height 25
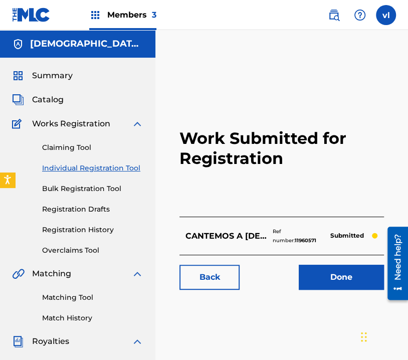
click at [113, 168] on link "Individual Registration Tool" at bounding box center [92, 168] width 101 height 11
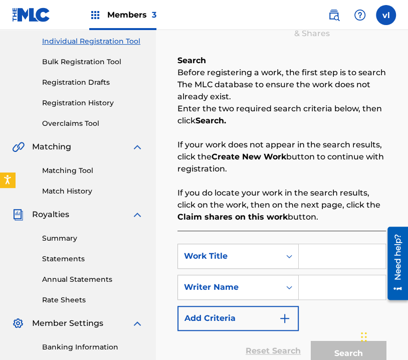
scroll to position [201, 0]
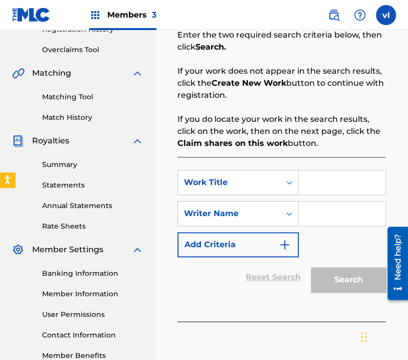
click at [349, 189] on input "Search Form" at bounding box center [342, 183] width 87 height 24
click at [327, 17] on link at bounding box center [334, 15] width 20 height 20
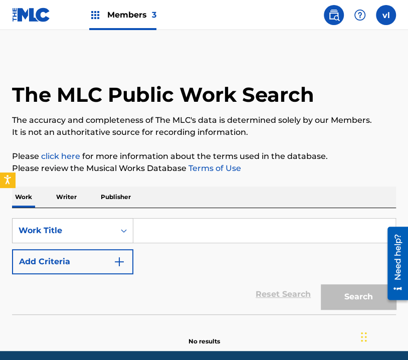
click at [63, 195] on p "Writer" at bounding box center [66, 197] width 27 height 21
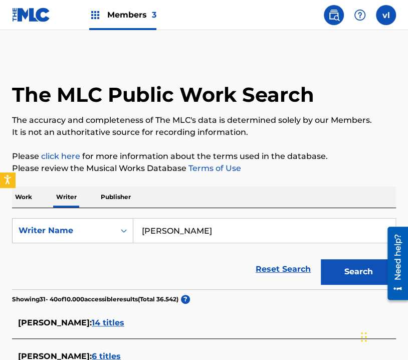
click at [218, 234] on input "[PERSON_NAME]" at bounding box center [264, 231] width 262 height 24
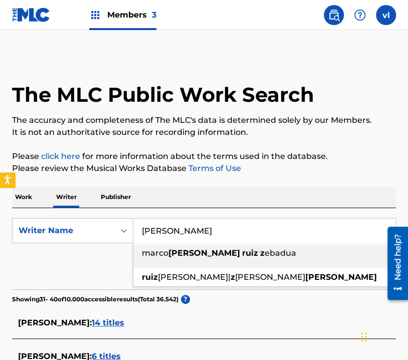
click at [218, 234] on input "[PERSON_NAME]" at bounding box center [264, 231] width 262 height 24
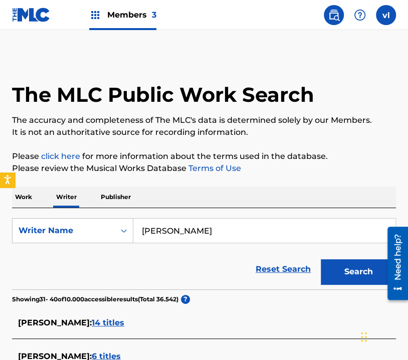
click at [321, 259] on button "Search" at bounding box center [358, 271] width 75 height 25
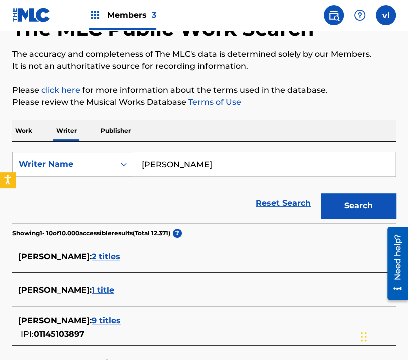
scroll to position [100, 0]
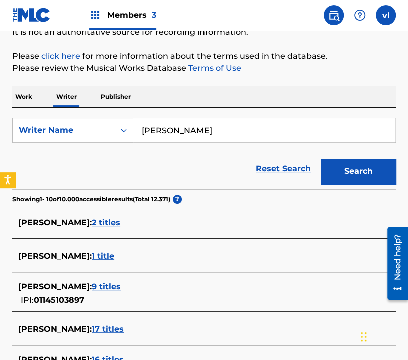
click at [352, 177] on button "Search" at bounding box center [358, 171] width 75 height 25
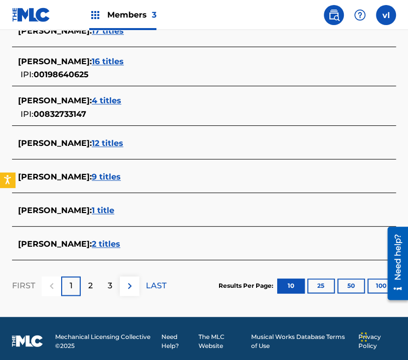
scroll to position [401, 0]
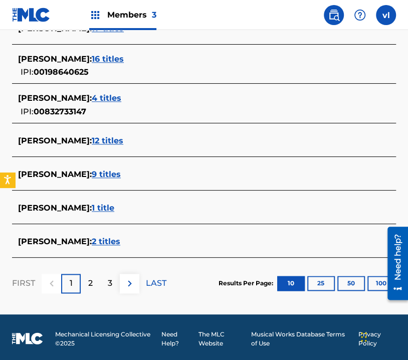
click at [83, 284] on div "2" at bounding box center [91, 284] width 20 height 20
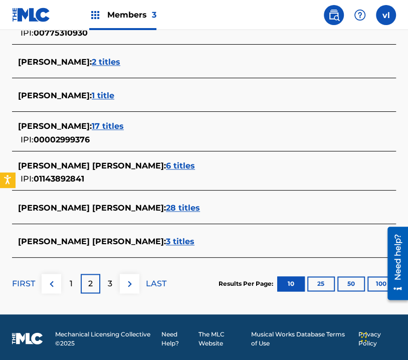
scroll to position [408, 0]
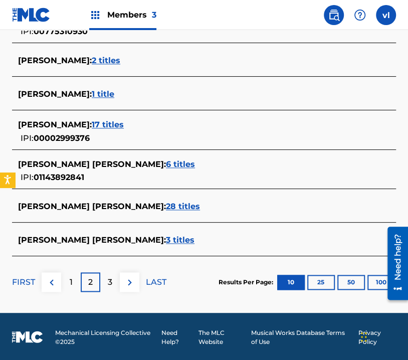
click at [115, 282] on div "3" at bounding box center [110, 282] width 20 height 20
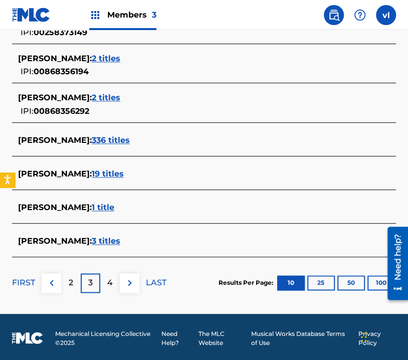
scroll to position [414, 0]
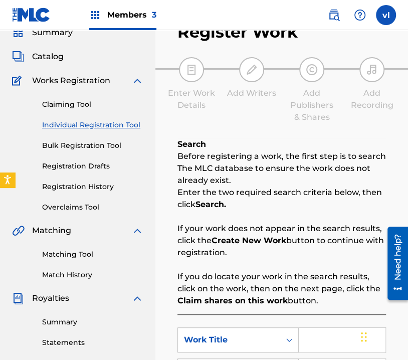
scroll to position [150, 0]
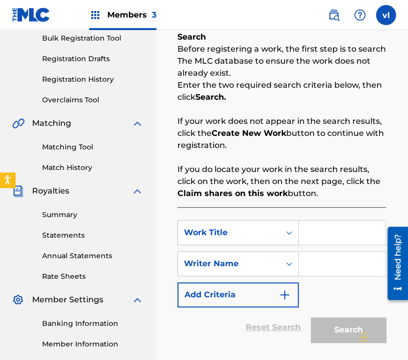
click at [335, 234] on input "Search Form" at bounding box center [342, 233] width 87 height 24
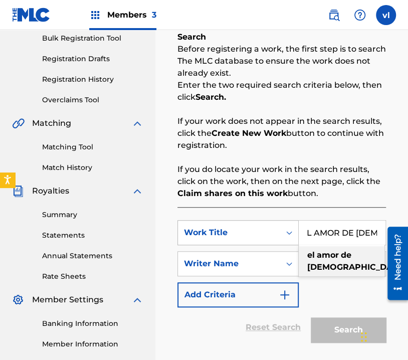
scroll to position [0, 0]
drag, startPoint x: 331, startPoint y: 234, endPoint x: 292, endPoint y: 233, distance: 38.6
click at [292, 233] on div "SearchWithCriteriaa97e21ea-8da6-4d8c-8c97-6916fef9c41e Work Title EL AMOR DE DI…" at bounding box center [282, 232] width 209 height 25
click at [336, 231] on input "EL AMOR DE [DEMOGRAPHIC_DATA]" at bounding box center [342, 233] width 87 height 24
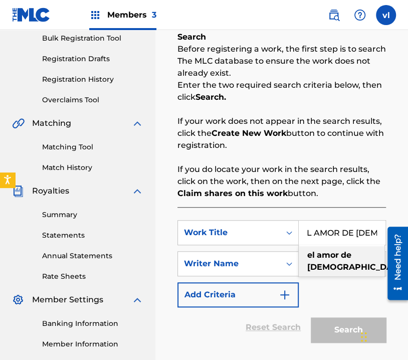
drag, startPoint x: 715, startPoint y: 455, endPoint x: 393, endPoint y: 240, distance: 387.4
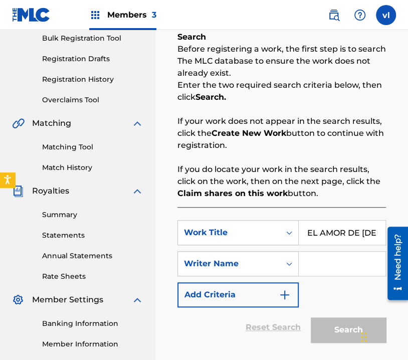
click at [332, 263] on input "Search Form" at bounding box center [342, 264] width 87 height 24
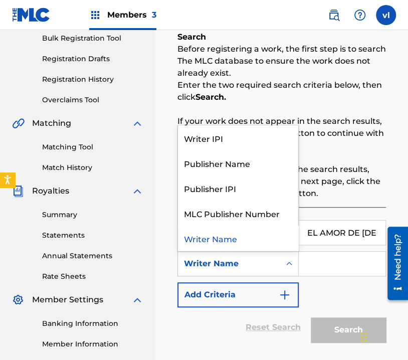
click at [285, 263] on icon "Search Form" at bounding box center [289, 264] width 10 height 10
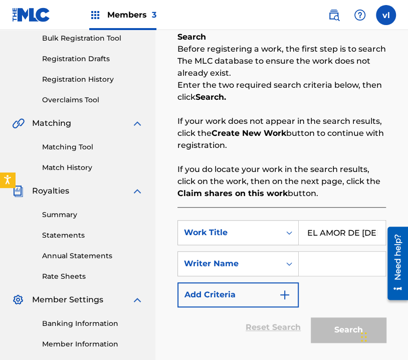
click at [340, 262] on input "Search Form" at bounding box center [342, 264] width 87 height 24
click at [342, 262] on input "Search Form" at bounding box center [342, 264] width 87 height 24
click at [356, 261] on input "Search Form" at bounding box center [342, 264] width 87 height 24
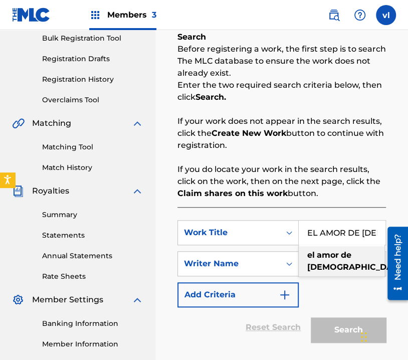
scroll to position [0, 6]
drag, startPoint x: 355, startPoint y: 233, endPoint x: 413, endPoint y: 245, distance: 59.5
click at [408, 210] on html "Accessibility Screen-Reader Guide, Feedback, and Issue Reporting | New window C…" at bounding box center [204, 30] width 408 height 360
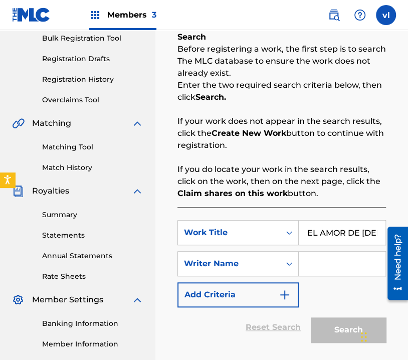
click at [355, 278] on div "SearchWithCriteriaa97e21ea-8da6-4d8c-8c97-6916fef9c41e Work Title EL AMOR DE DI…" at bounding box center [282, 263] width 209 height 87
click at [343, 265] on input "Search Form" at bounding box center [342, 264] width 87 height 24
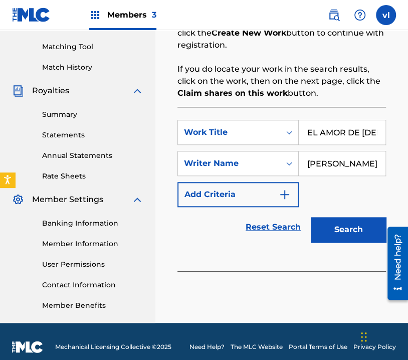
click at [335, 234] on button "Search" at bounding box center [348, 229] width 75 height 25
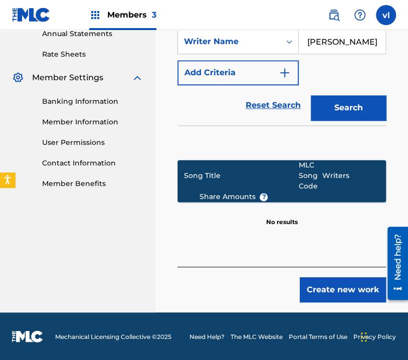
click at [338, 294] on button "Create new work" at bounding box center [343, 289] width 86 height 25
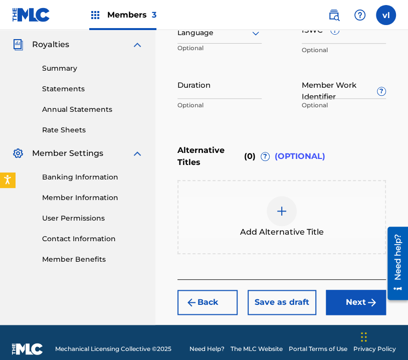
scroll to position [247, 0]
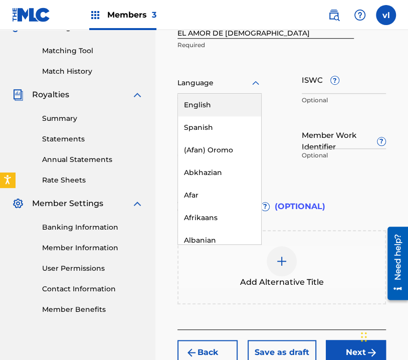
click at [229, 77] on div at bounding box center [220, 83] width 84 height 13
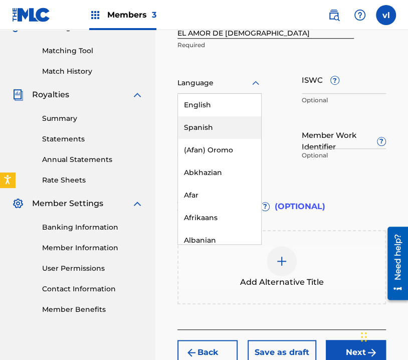
click at [222, 116] on div "Spanish" at bounding box center [219, 127] width 83 height 23
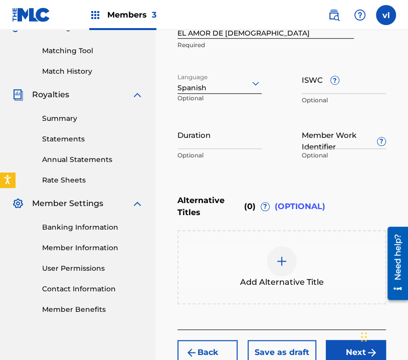
click at [343, 340] on button "Next" at bounding box center [356, 352] width 60 height 25
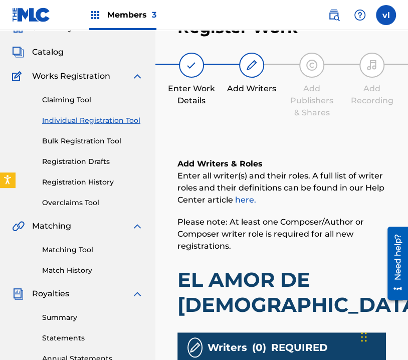
scroll to position [45, 0]
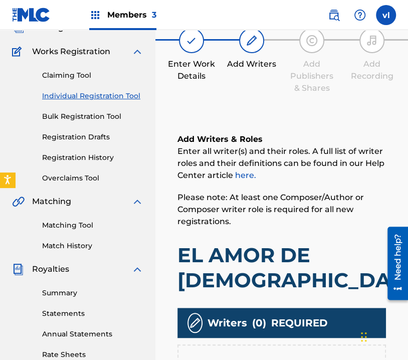
scroll to position [95, 0]
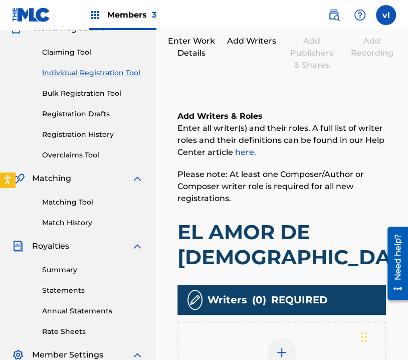
click at [305, 322] on div "Add Writer" at bounding box center [282, 359] width 209 height 74
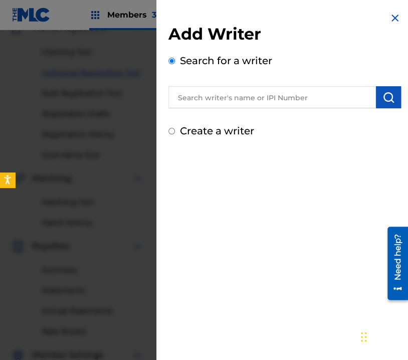
click at [246, 100] on input "text" at bounding box center [273, 97] width 208 height 22
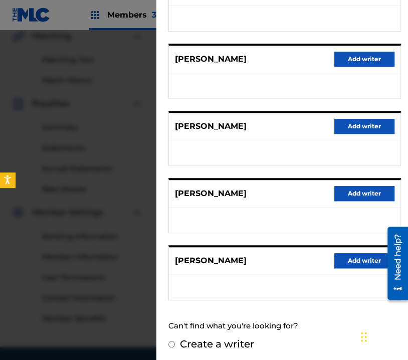
scroll to position [246, 0]
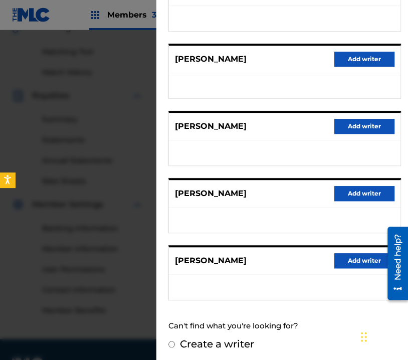
click at [173, 341] on input "Create a writer" at bounding box center [172, 344] width 7 height 7
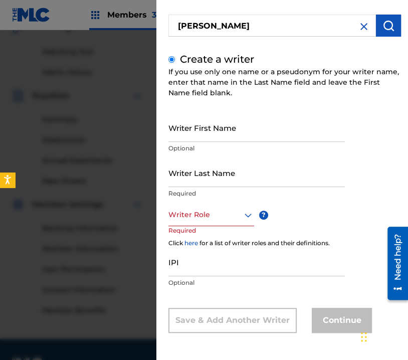
scroll to position [71, 0]
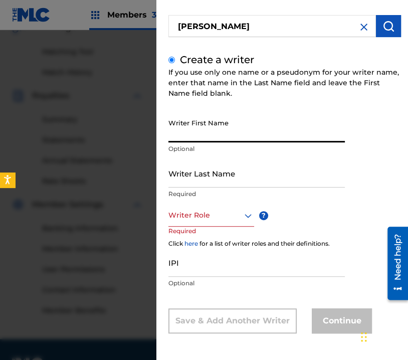
click at [215, 133] on input "Writer First Name" at bounding box center [257, 128] width 177 height 29
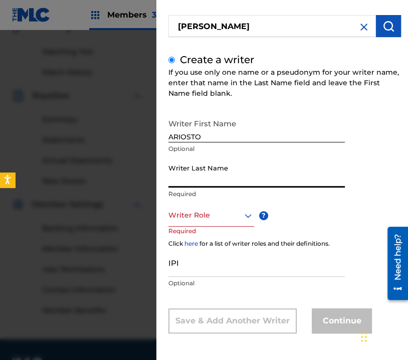
click at [232, 177] on input "Writer Last Name" at bounding box center [257, 173] width 177 height 29
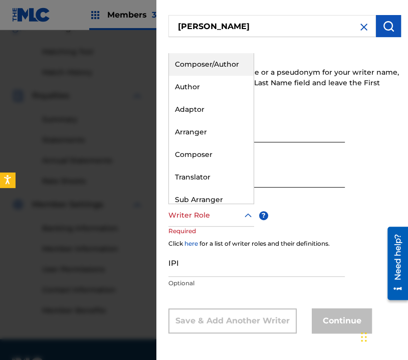
click at [233, 220] on div at bounding box center [212, 215] width 86 height 13
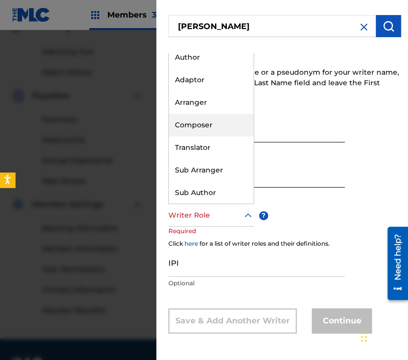
scroll to position [0, 0]
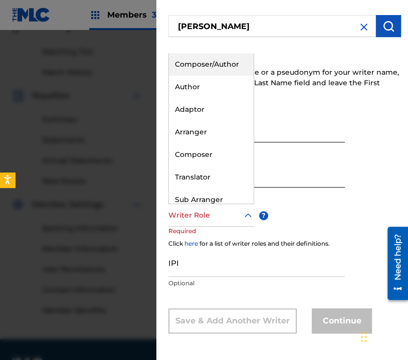
click at [222, 60] on div "Composer/Author" at bounding box center [211, 64] width 85 height 23
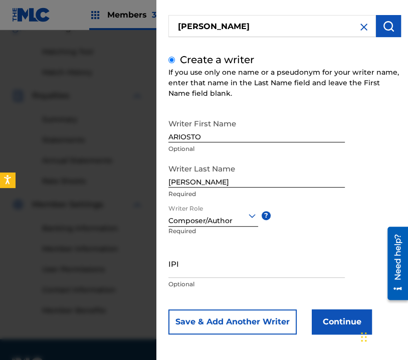
click at [337, 313] on button "Continue" at bounding box center [342, 321] width 60 height 25
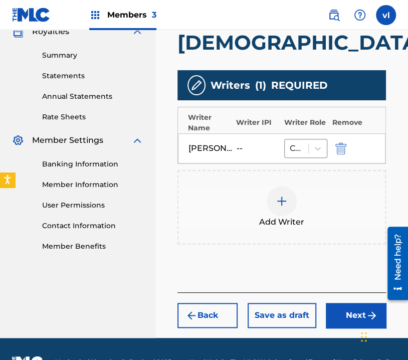
click at [359, 303] on button "Next" at bounding box center [356, 315] width 60 height 25
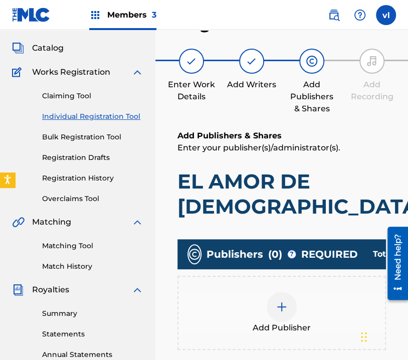
scroll to position [45, 0]
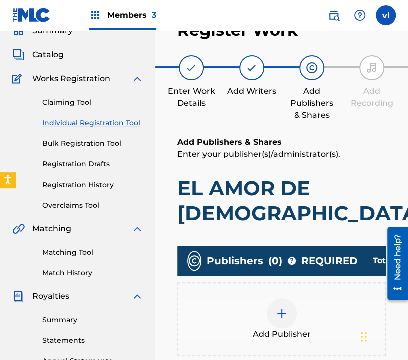
click at [334, 298] on div "Add Publisher" at bounding box center [282, 319] width 207 height 42
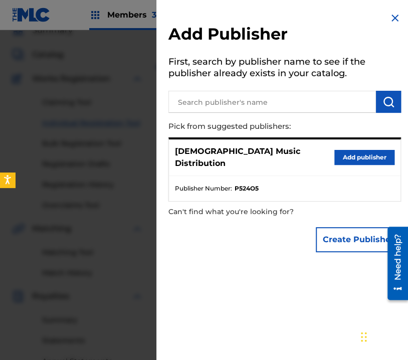
click at [386, 150] on button "Add publisher" at bounding box center [365, 157] width 60 height 15
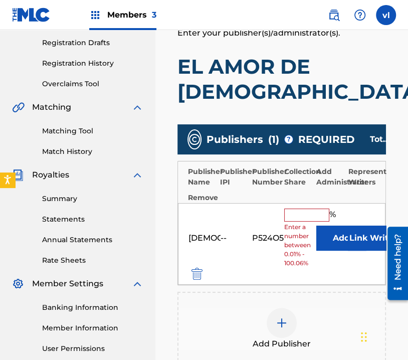
scroll to position [196, 0]
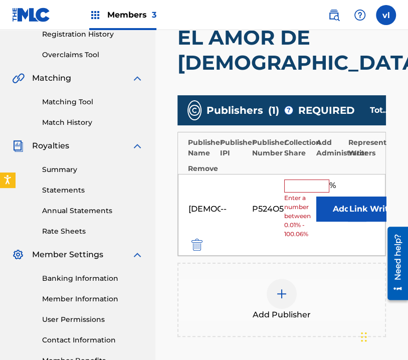
click at [310, 180] on input "text" at bounding box center [306, 186] width 45 height 13
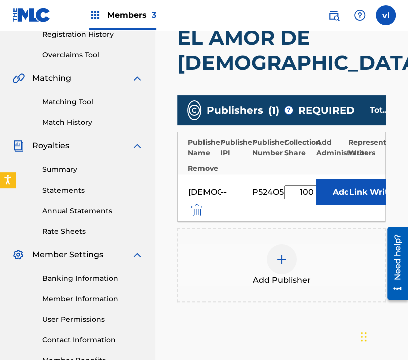
click at [376, 180] on button "Link Writer" at bounding box center [373, 192] width 50 height 25
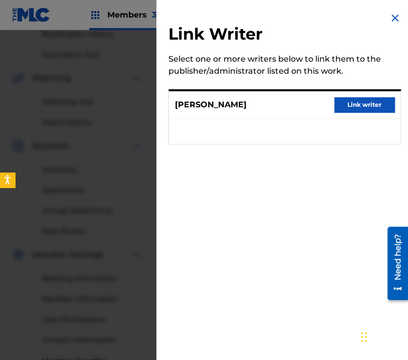
click at [363, 105] on button "Link writer" at bounding box center [365, 104] width 60 height 15
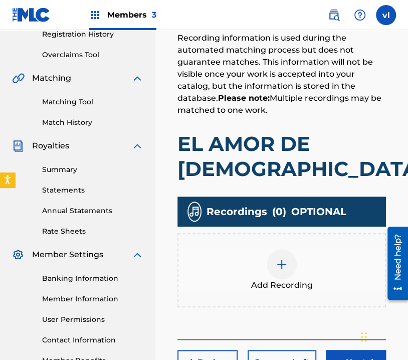
click at [306, 249] on div "Add Recording" at bounding box center [282, 270] width 207 height 42
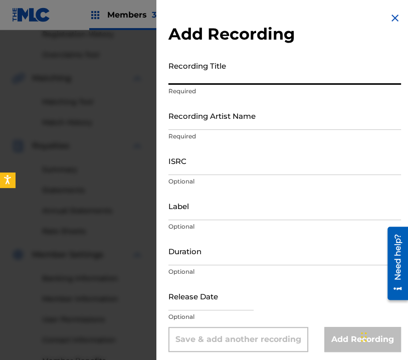
click at [273, 68] on input "Recording Title" at bounding box center [285, 70] width 233 height 29
click at [142, 114] on div at bounding box center [204, 210] width 408 height 360
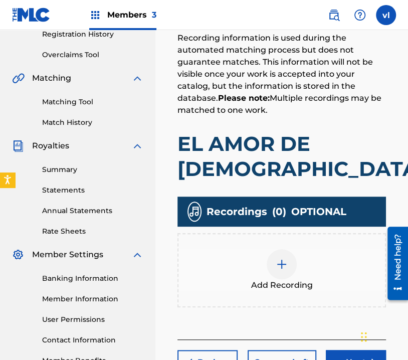
click at [327, 249] on div "Add Recording" at bounding box center [282, 270] width 207 height 42
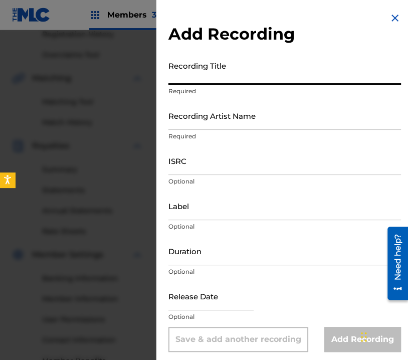
click at [285, 71] on input "Recording Title" at bounding box center [285, 70] width 233 height 29
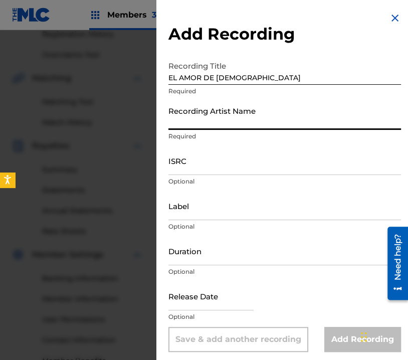
click at [281, 121] on input "Recording Artist Name" at bounding box center [285, 115] width 233 height 29
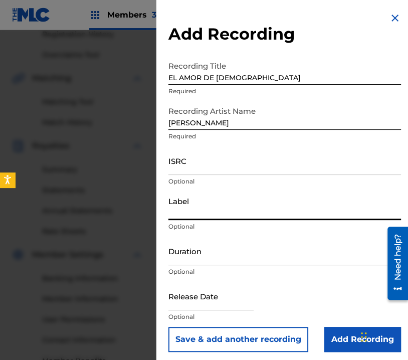
click at [274, 208] on input "Label" at bounding box center [285, 206] width 233 height 29
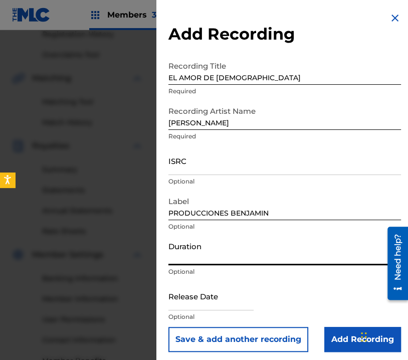
click at [269, 257] on input "Duration" at bounding box center [285, 251] width 233 height 29
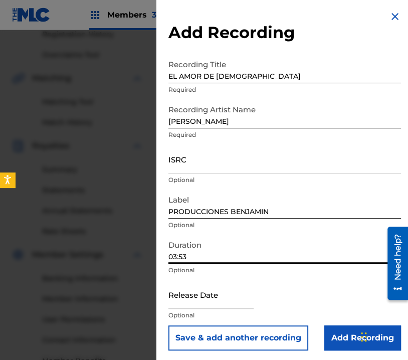
scroll to position [4, 0]
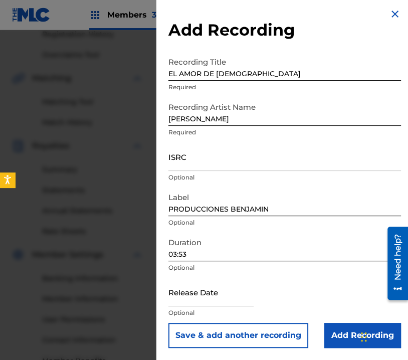
click at [333, 330] on input "Add Recording" at bounding box center [363, 335] width 77 height 25
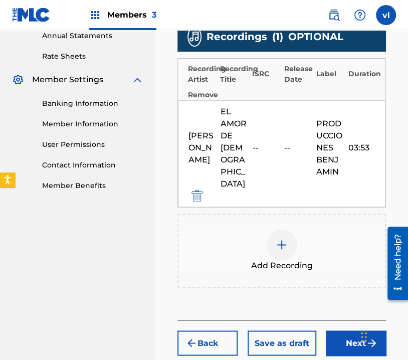
scroll to position [374, 0]
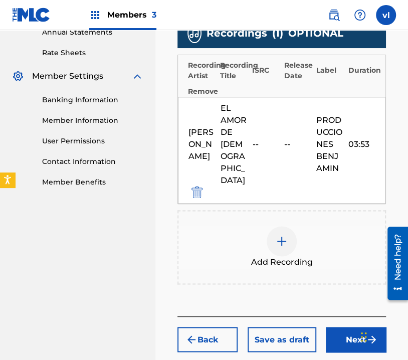
click at [362, 327] on button "Next" at bounding box center [356, 339] width 60 height 25
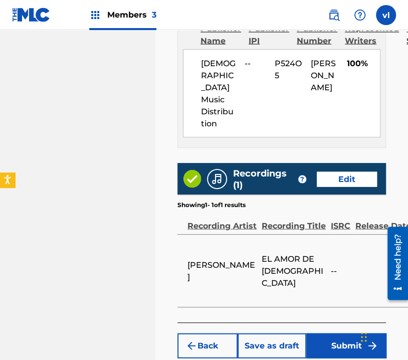
scroll to position [669, 0]
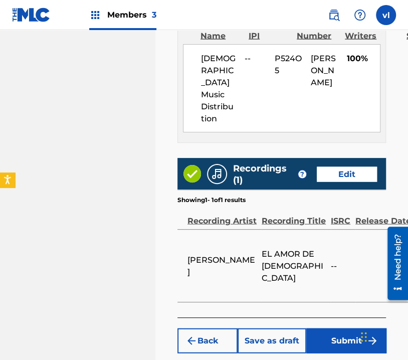
click at [355, 328] on button "Submit" at bounding box center [346, 340] width 80 height 25
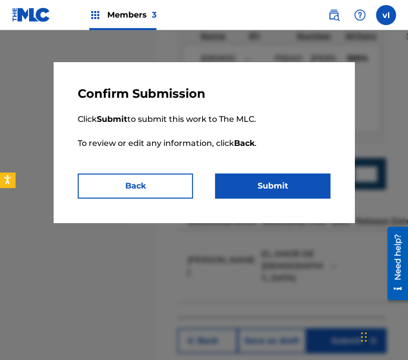
click at [274, 183] on button "Submit" at bounding box center [272, 186] width 115 height 25
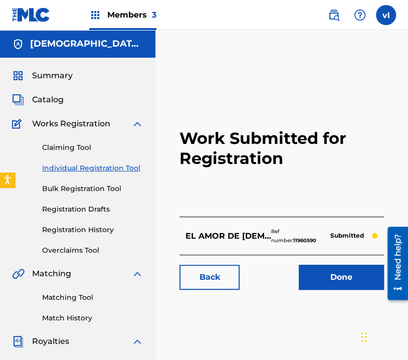
click at [118, 166] on link "Individual Registration Tool" at bounding box center [92, 168] width 101 height 11
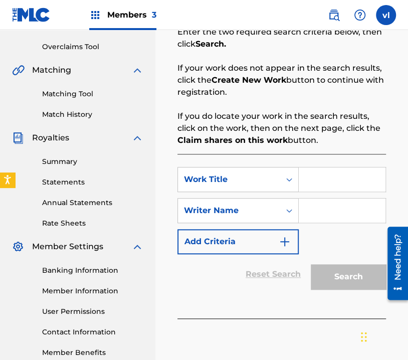
scroll to position [150, 0]
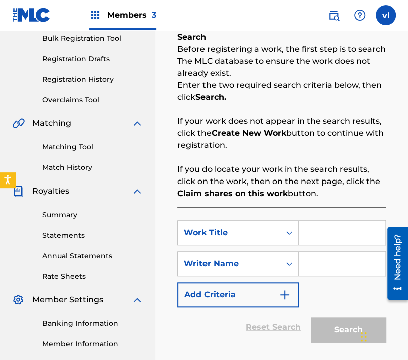
click at [320, 228] on input "Search Form" at bounding box center [342, 233] width 87 height 24
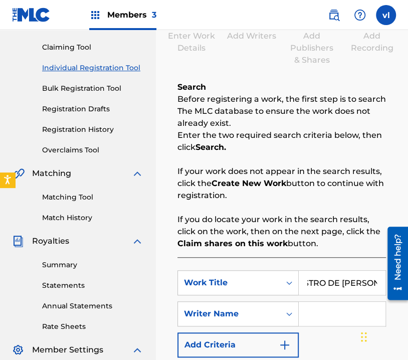
scroll to position [0, 0]
drag, startPoint x: 355, startPoint y: 286, endPoint x: 294, endPoint y: 292, distance: 61.0
click at [294, 292] on div "SearchWithCriteriaa97e21ea-8da6-4d8c-8c97-6916fef9c41e Work Title MAESTRO DE [P…" at bounding box center [282, 282] width 209 height 25
click at [338, 277] on input "MAESTRO DE [PERSON_NAME]" at bounding box center [342, 283] width 87 height 24
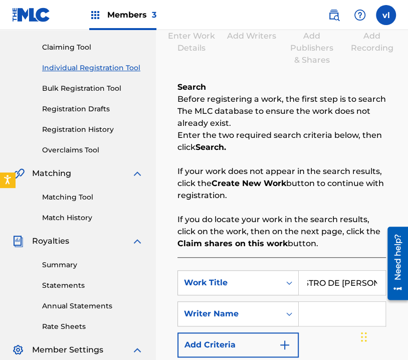
drag, startPoint x: 722, startPoint y: 501, endPoint x: 380, endPoint y: 294, distance: 399.5
click at [345, 320] on input "Search Form" at bounding box center [342, 314] width 87 height 24
drag, startPoint x: 341, startPoint y: 317, endPoint x: 292, endPoint y: 320, distance: 48.2
click at [292, 320] on div "SearchWithCriteriaa3a8b190-282d-4c40-b846-ddd0886df659 Writer Name [PERSON_NAME]" at bounding box center [282, 313] width 209 height 25
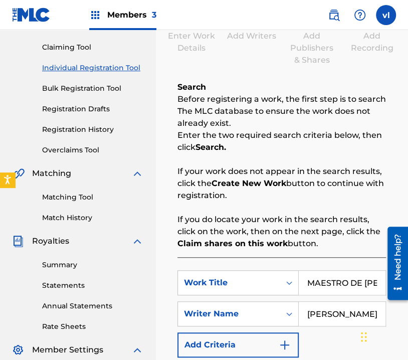
click at [326, 334] on div "SearchWithCriteriaa97e21ea-8da6-4d8c-8c97-6916fef9c41e Work Title MAESTRO DE GA…" at bounding box center [282, 313] width 209 height 87
drag, startPoint x: 350, startPoint y: 309, endPoint x: 359, endPoint y: 313, distance: 9.4
click at [38, 10] on div "Members 3 vl vl [PERSON_NAME] [PERSON_NAME][EMAIL_ADDRESS][DOMAIN_NAME] Notific…" at bounding box center [204, 211] width 408 height 622
click at [394, 311] on div "Register Work Search Enter Work Details Add Writers Add Publishers & Shares Add…" at bounding box center [282, 199] width 229 height 488
drag, startPoint x: 333, startPoint y: 313, endPoint x: 360, endPoint y: 313, distance: 27.1
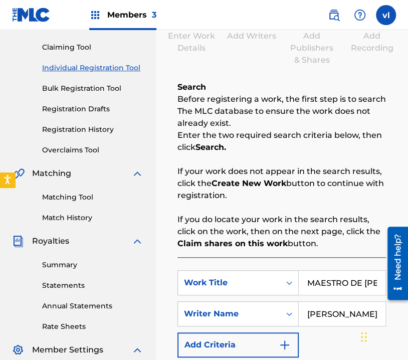
click at [40, 4] on div "Members 3 vl vl [PERSON_NAME] [PERSON_NAME][EMAIL_ADDRESS][DOMAIN_NAME] Notific…" at bounding box center [204, 211] width 408 height 622
click at [360, 310] on input "[PERSON_NAME]" at bounding box center [342, 314] width 87 height 24
click at [374, 312] on iframe "Widget de chat" at bounding box center [383, 336] width 50 height 48
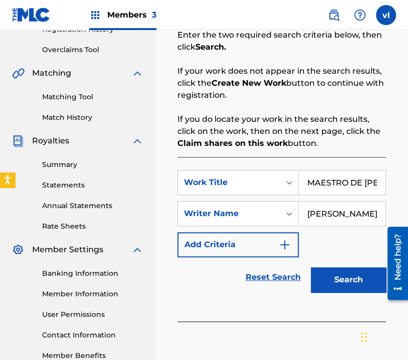
scroll to position [0, 10]
drag, startPoint x: 347, startPoint y: 209, endPoint x: 384, endPoint y: 220, distance: 39.2
click at [384, 220] on input "[PERSON_NAME]" at bounding box center [342, 214] width 87 height 24
click at [363, 282] on button "Search" at bounding box center [348, 279] width 75 height 25
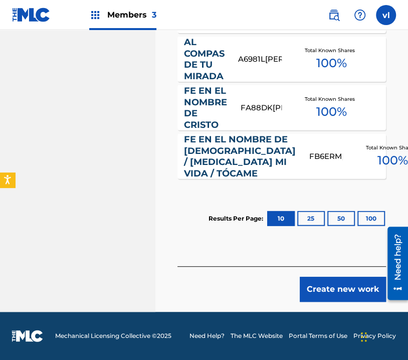
scroll to position [869, 0]
click at [328, 280] on button "Create new work" at bounding box center [343, 289] width 86 height 25
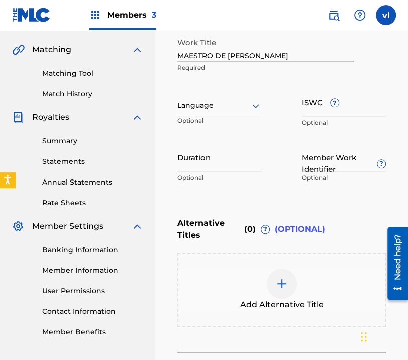
scroll to position [108, 0]
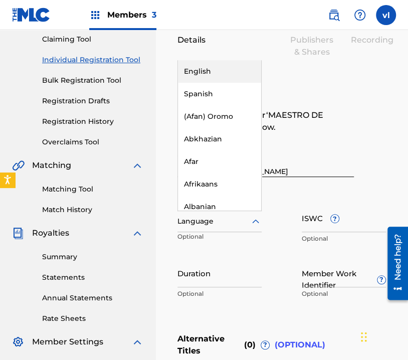
click at [246, 224] on div at bounding box center [220, 221] width 84 height 13
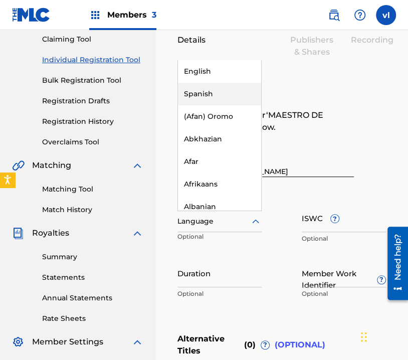
click at [205, 92] on div "Spanish" at bounding box center [219, 94] width 83 height 23
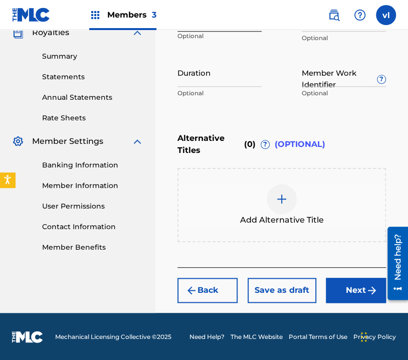
click at [354, 291] on button "Next" at bounding box center [356, 290] width 60 height 25
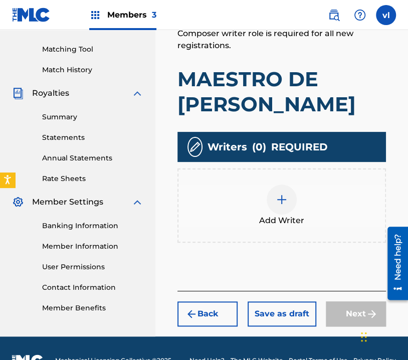
scroll to position [260, 0]
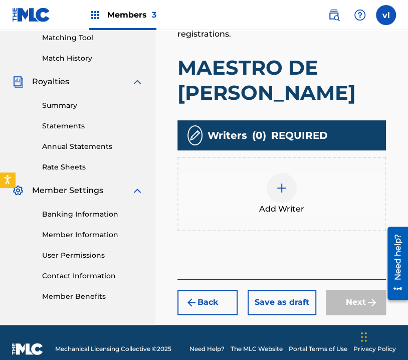
click at [320, 206] on div "Add Writer" at bounding box center [282, 194] width 207 height 42
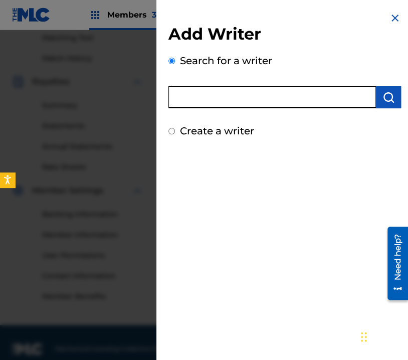
drag, startPoint x: 301, startPoint y: 103, endPoint x: 223, endPoint y: 96, distance: 78.1
click at [223, 96] on input "text" at bounding box center [273, 97] width 208 height 22
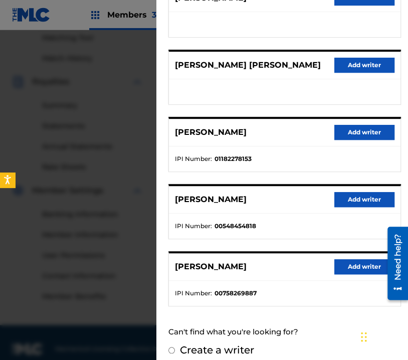
scroll to position [0, 0]
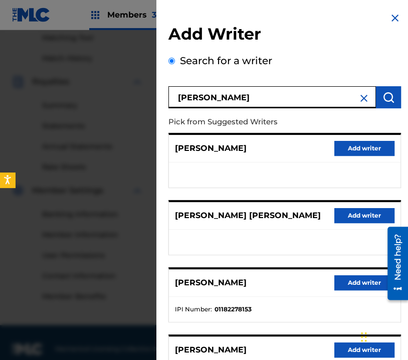
click at [223, 98] on input "[PERSON_NAME]" at bounding box center [273, 97] width 208 height 22
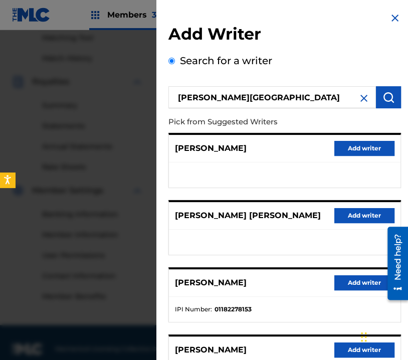
click at [384, 101] on img "submit" at bounding box center [389, 97] width 12 height 12
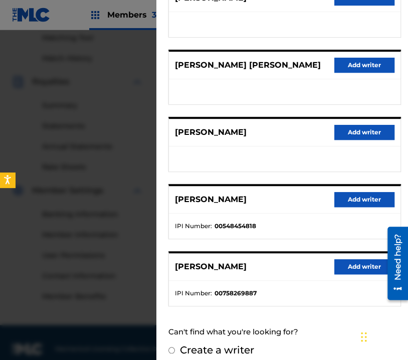
scroll to position [156, 0]
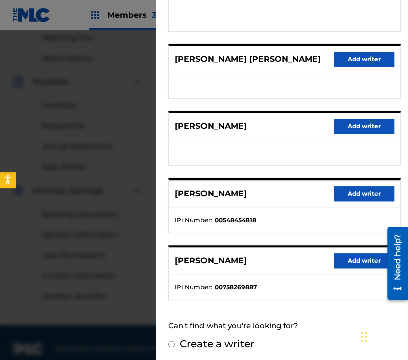
click at [194, 341] on label "Create a writer" at bounding box center [217, 344] width 74 height 12
click at [175, 341] on input "Create a writer" at bounding box center [172, 344] width 7 height 7
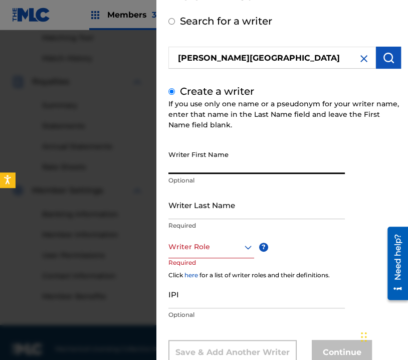
click at [229, 166] on input "Writer First Name" at bounding box center [257, 159] width 177 height 29
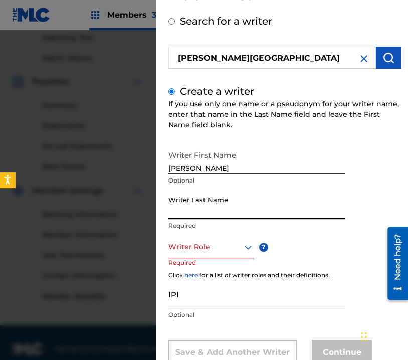
click at [213, 215] on input "Writer Last Name" at bounding box center [257, 205] width 177 height 29
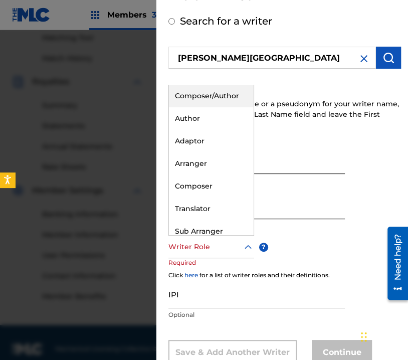
click at [196, 252] on div at bounding box center [212, 247] width 86 height 13
click at [204, 102] on div "Composer/Author" at bounding box center [211, 96] width 85 height 23
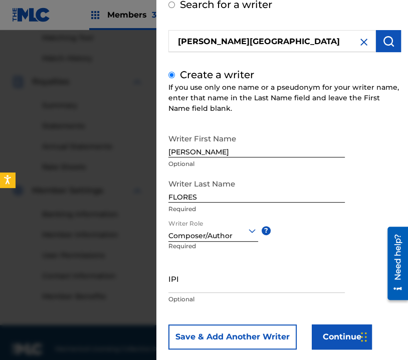
scroll to position [73, 0]
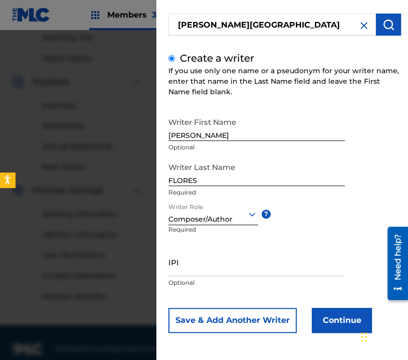
click at [336, 315] on button "Continue" at bounding box center [342, 320] width 60 height 25
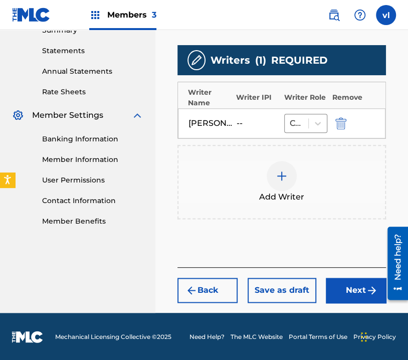
click at [356, 284] on button "Next" at bounding box center [356, 290] width 60 height 25
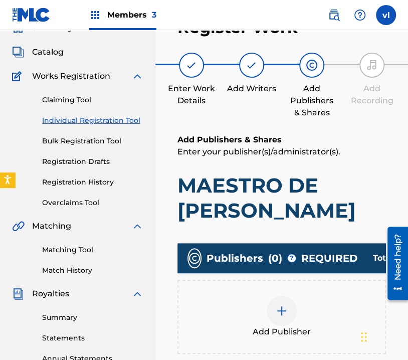
scroll to position [95, 0]
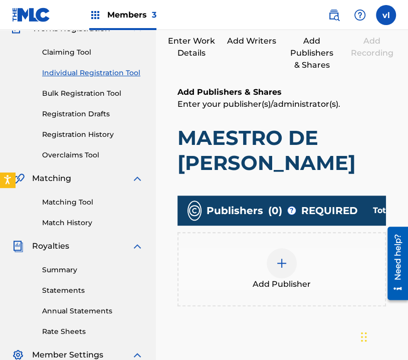
click at [313, 255] on div "Add Publisher" at bounding box center [282, 269] width 207 height 42
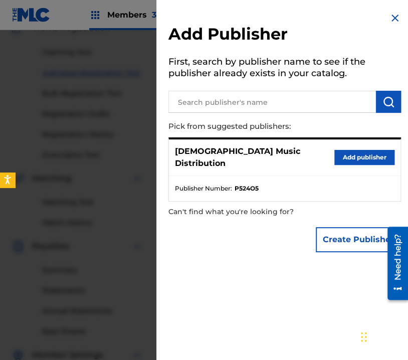
click at [368, 155] on button "Add publisher" at bounding box center [365, 157] width 60 height 15
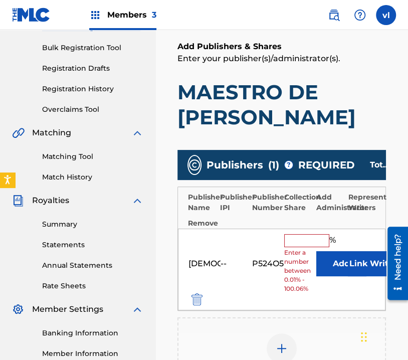
scroll to position [196, 0]
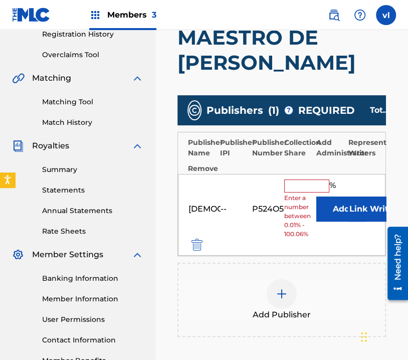
click at [318, 172] on div "Publisher Name Publisher IPI Publisher Number Collection Share Add Administrato…" at bounding box center [282, 153] width 208 height 42
click at [309, 188] on input "text" at bounding box center [306, 186] width 45 height 13
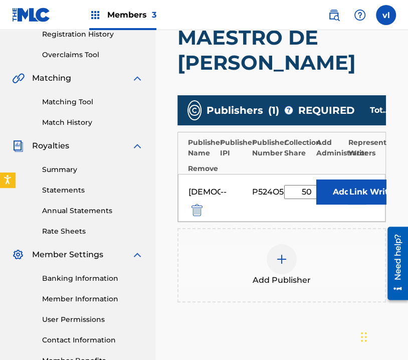
click at [359, 187] on button "Link Writer" at bounding box center [373, 192] width 50 height 25
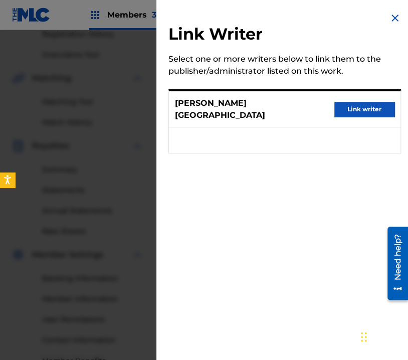
click at [366, 102] on button "Link writer" at bounding box center [365, 109] width 60 height 15
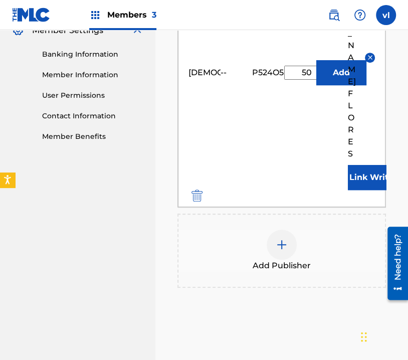
scroll to position [446, 0]
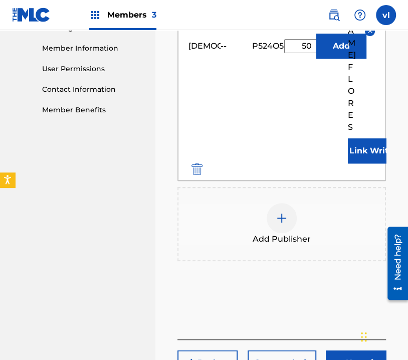
click at [347, 350] on button "Next" at bounding box center [356, 362] width 60 height 25
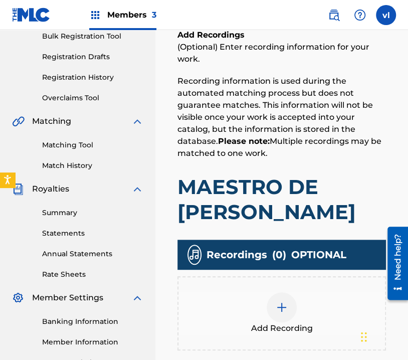
scroll to position [196, 0]
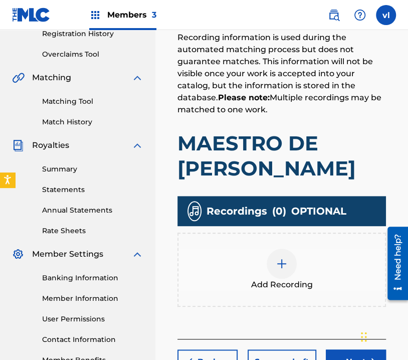
click at [327, 273] on div "Add Recording" at bounding box center [282, 270] width 207 height 42
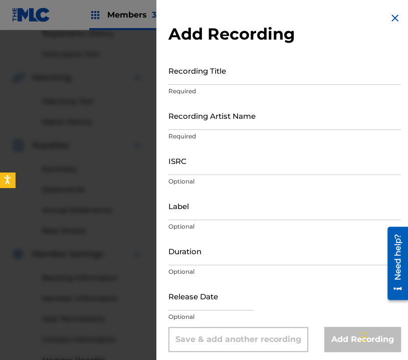
click at [224, 75] on input "Recording Title" at bounding box center [285, 70] width 233 height 29
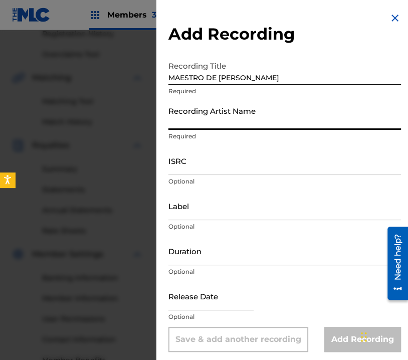
click at [215, 124] on input "Recording Artist Name" at bounding box center [285, 115] width 233 height 29
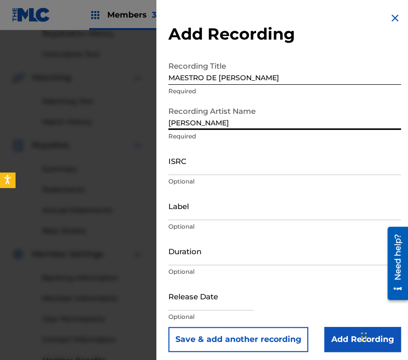
click at [188, 213] on input "Label" at bounding box center [285, 206] width 233 height 29
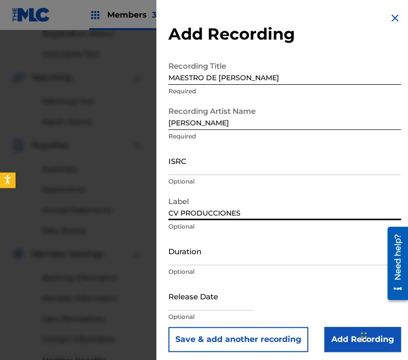
click at [207, 259] on input "Duration" at bounding box center [285, 251] width 233 height 29
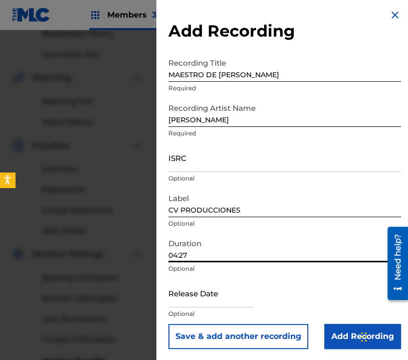
scroll to position [4, 0]
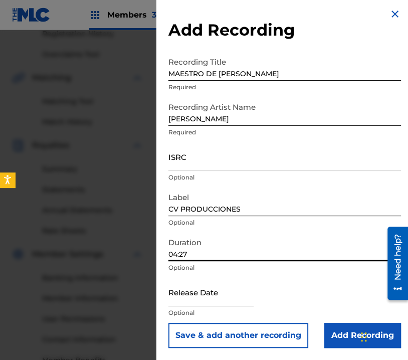
click at [337, 330] on input "Add Recording" at bounding box center [363, 335] width 77 height 25
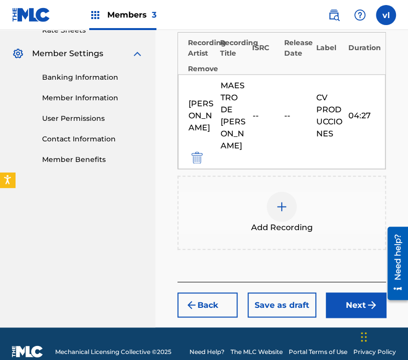
click at [349, 292] on button "Next" at bounding box center [356, 304] width 60 height 25
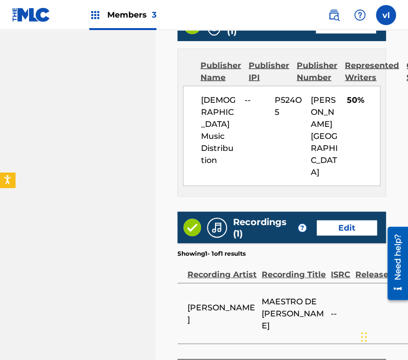
scroll to position [694, 0]
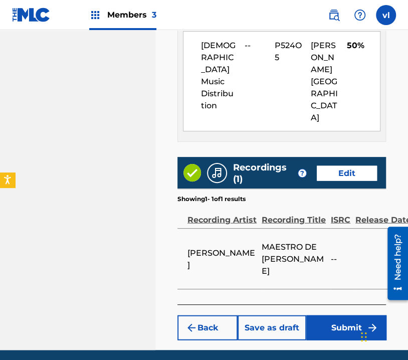
click at [338, 315] on button "Submit" at bounding box center [346, 327] width 80 height 25
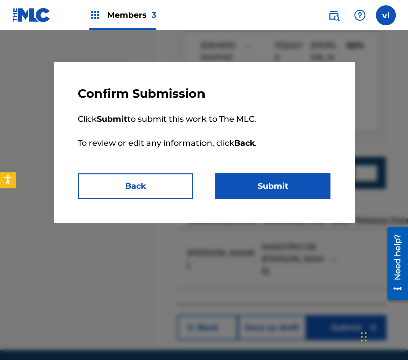
click at [276, 178] on button "Submit" at bounding box center [272, 186] width 115 height 25
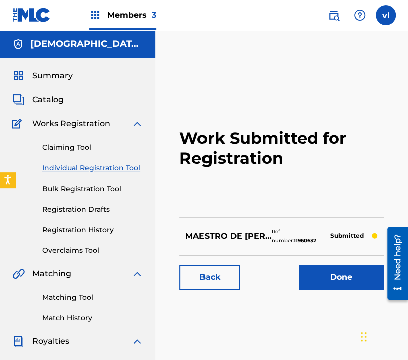
click at [334, 17] on img at bounding box center [334, 15] width 12 height 12
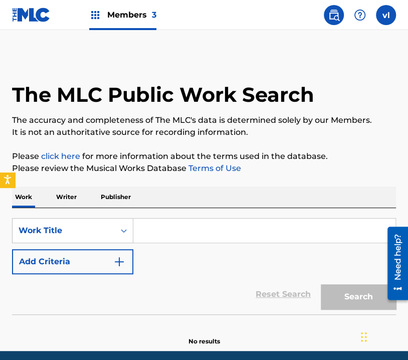
click at [60, 192] on p "Writer" at bounding box center [66, 197] width 27 height 21
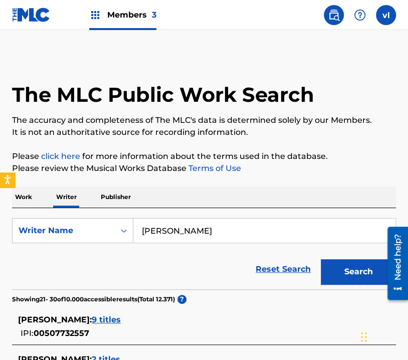
click at [305, 229] on input "[PERSON_NAME]" at bounding box center [264, 231] width 262 height 24
click at [324, 229] on input "[PERSON_NAME]" at bounding box center [264, 231] width 262 height 24
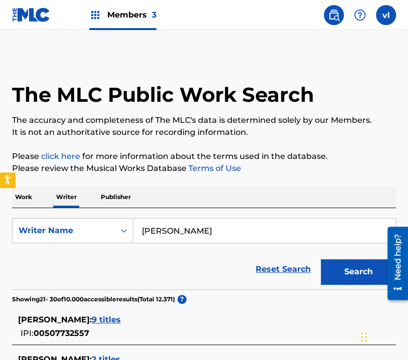
click at [324, 229] on input "[PERSON_NAME]" at bounding box center [264, 231] width 262 height 24
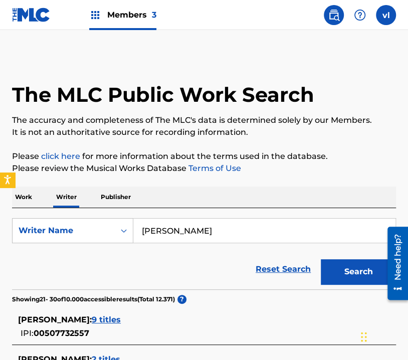
click at [355, 266] on button "Search" at bounding box center [358, 271] width 75 height 25
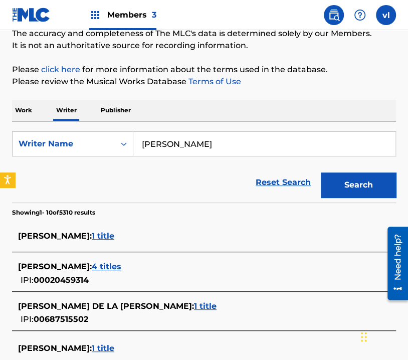
scroll to position [96, 0]
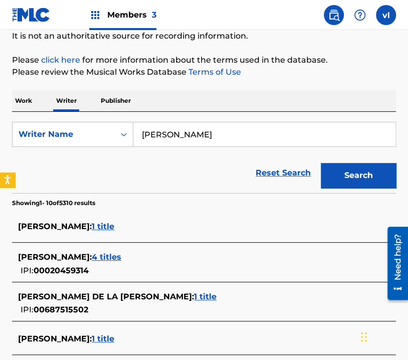
click at [114, 225] on span "1 title" at bounding box center [103, 227] width 23 height 10
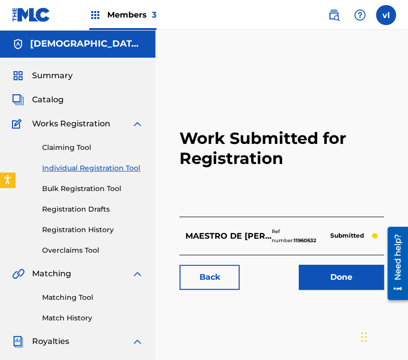
click at [336, 15] on img at bounding box center [334, 15] width 12 height 12
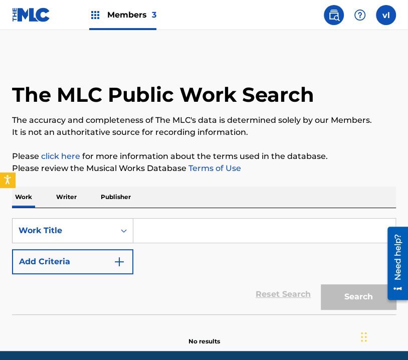
click at [60, 194] on p "Writer" at bounding box center [66, 197] width 27 height 21
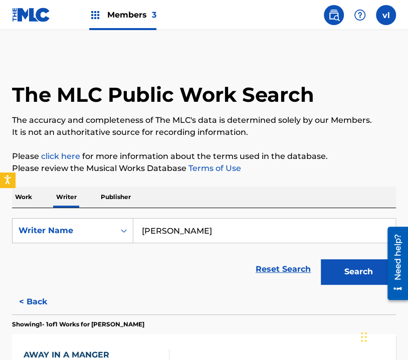
click at [361, 275] on button "Search" at bounding box center [358, 271] width 75 height 25
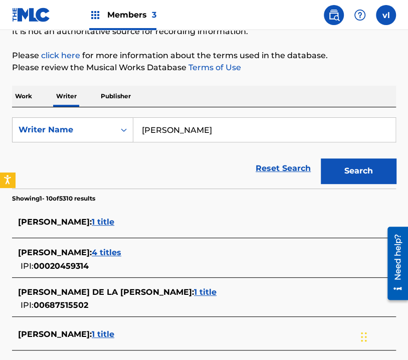
scroll to position [150, 0]
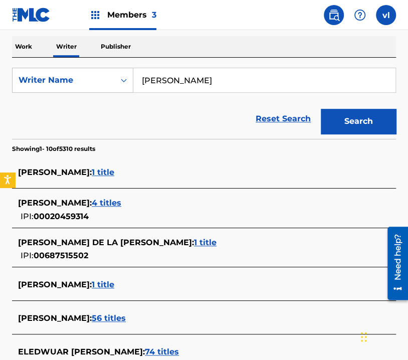
click at [234, 77] on input "[PERSON_NAME]" at bounding box center [264, 80] width 262 height 24
click at [332, 123] on button "Search" at bounding box center [358, 121] width 75 height 25
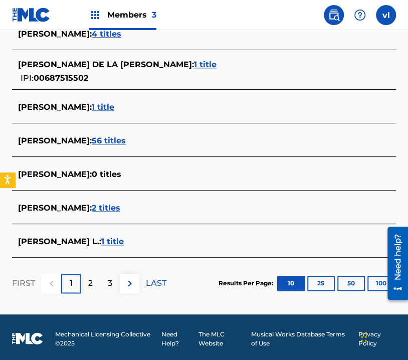
scroll to position [403, 0]
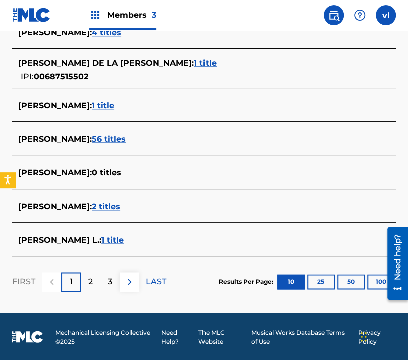
click at [91, 280] on p "2" at bounding box center [90, 282] width 5 height 12
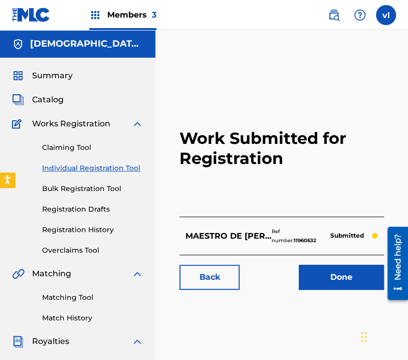
click at [99, 170] on link "Individual Registration Tool" at bounding box center [92, 168] width 101 height 11
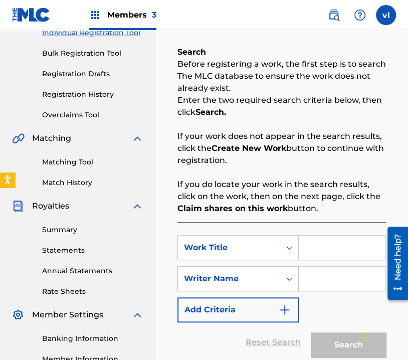
scroll to position [201, 0]
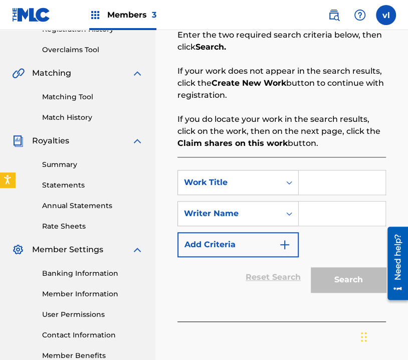
click at [316, 188] on input "Search Form" at bounding box center [342, 183] width 87 height 24
click at [352, 204] on input "Search Form" at bounding box center [342, 214] width 87 height 24
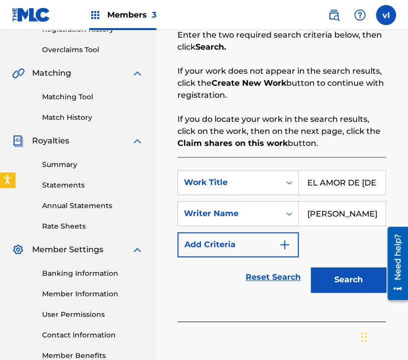
click at [347, 275] on button "Search" at bounding box center [348, 279] width 75 height 25
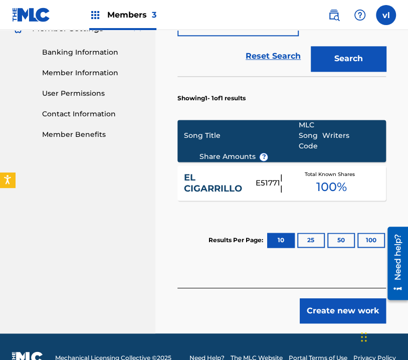
scroll to position [443, 0]
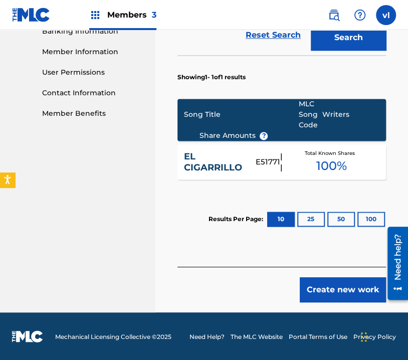
click at [338, 284] on button "Create new work" at bounding box center [343, 289] width 86 height 25
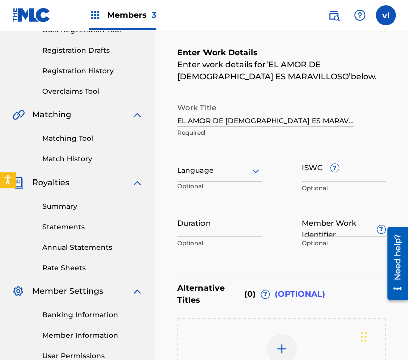
scroll to position [159, 0]
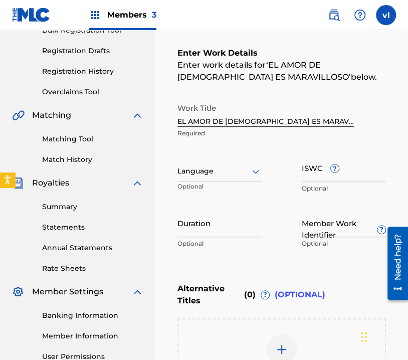
click at [245, 176] on div at bounding box center [220, 171] width 84 height 13
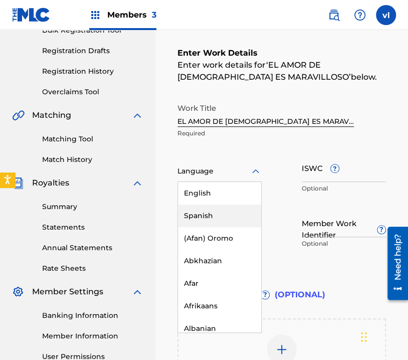
click at [223, 217] on div "Spanish" at bounding box center [219, 216] width 83 height 23
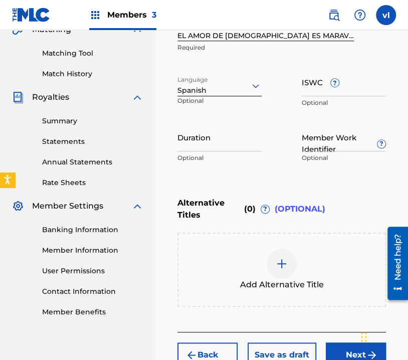
scroll to position [309, 0]
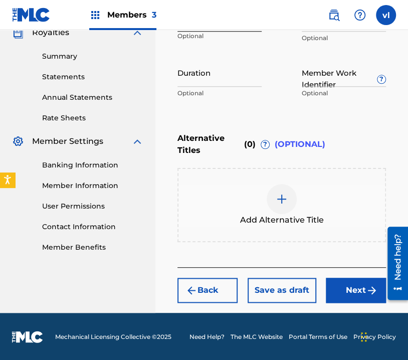
click at [349, 283] on button "Next" at bounding box center [356, 290] width 60 height 25
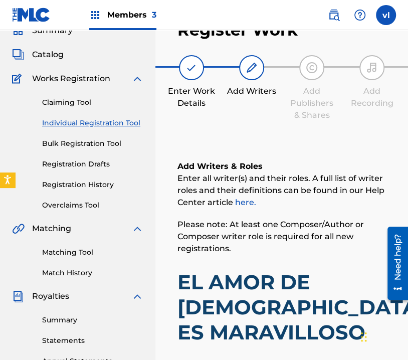
scroll to position [196, 0]
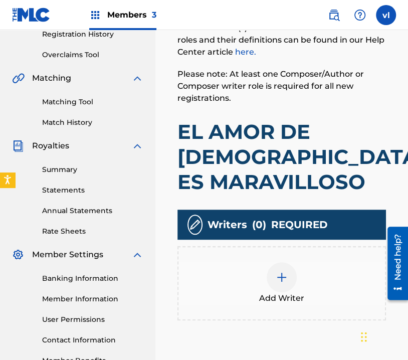
click at [286, 271] on img at bounding box center [282, 277] width 12 height 12
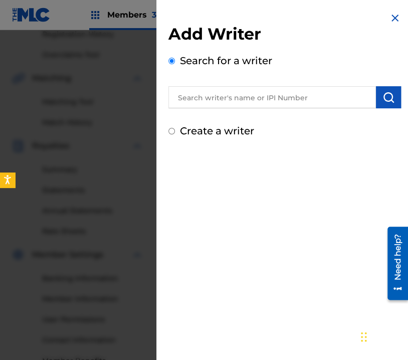
click at [216, 130] on label "Create a writer" at bounding box center [217, 131] width 74 height 12
click at [175, 130] on input "Create a writer" at bounding box center [172, 131] width 7 height 7
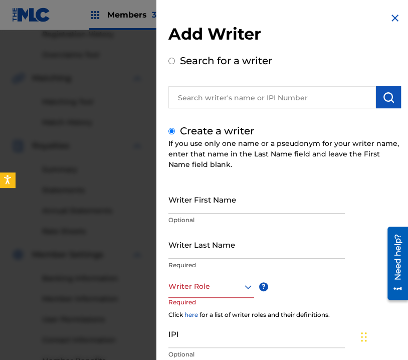
click at [243, 200] on input "Writer First Name" at bounding box center [257, 199] width 177 height 29
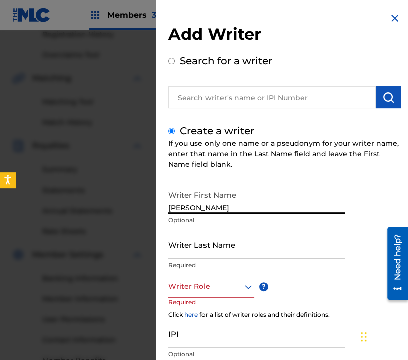
click at [237, 256] on input "Writer Last Name" at bounding box center [257, 244] width 177 height 29
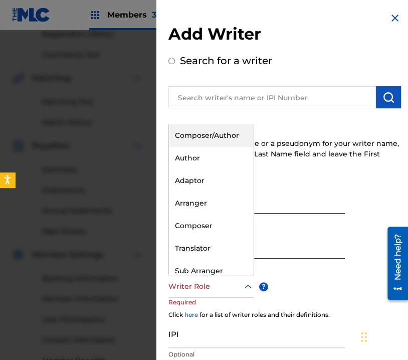
click at [236, 293] on div "Writer Role" at bounding box center [212, 286] width 86 height 23
click at [208, 132] on div "Composer/Author" at bounding box center [211, 135] width 85 height 23
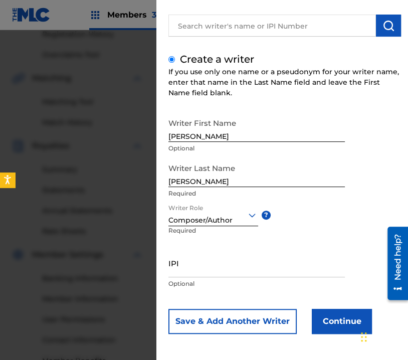
scroll to position [73, 0]
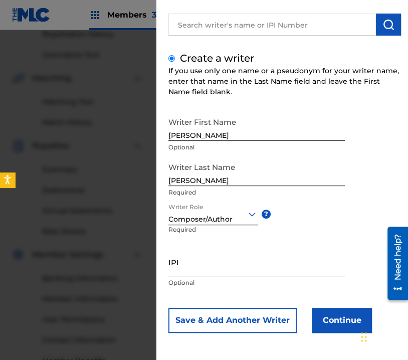
click at [330, 315] on button "Continue" at bounding box center [342, 320] width 60 height 25
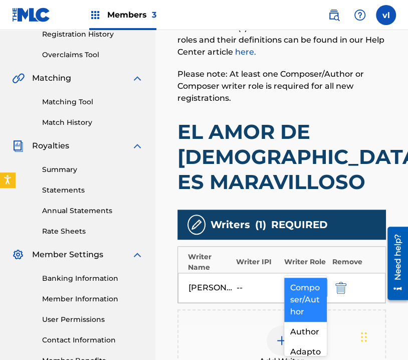
click at [313, 283] on icon at bounding box center [318, 288] width 10 height 10
click at [298, 296] on div "Composer/Author" at bounding box center [305, 300] width 43 height 44
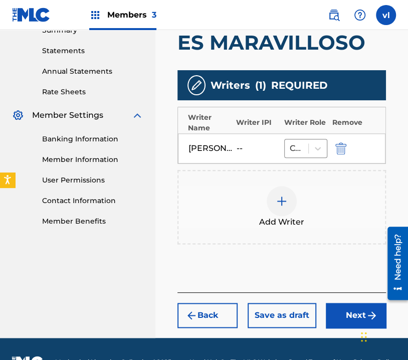
click at [350, 303] on button "Next" at bounding box center [356, 315] width 60 height 25
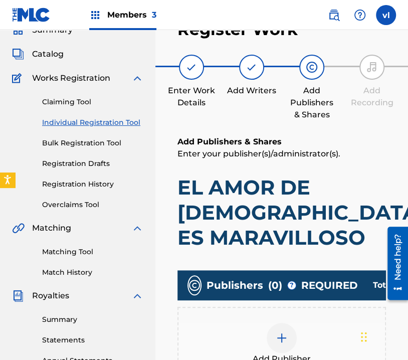
scroll to position [45, 0]
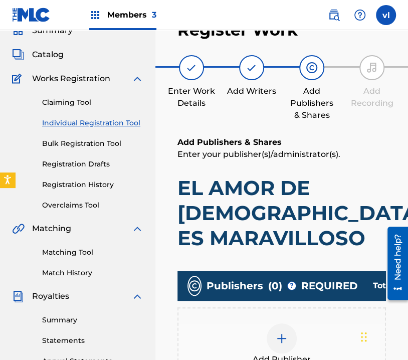
click at [323, 324] on div "Add Publisher" at bounding box center [282, 345] width 207 height 42
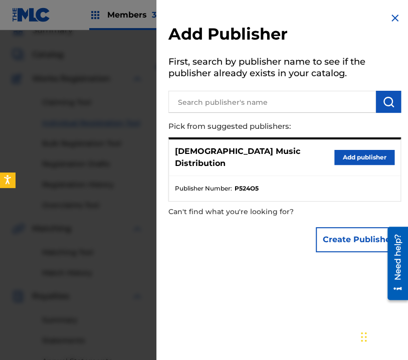
click at [376, 155] on button "Add publisher" at bounding box center [365, 157] width 60 height 15
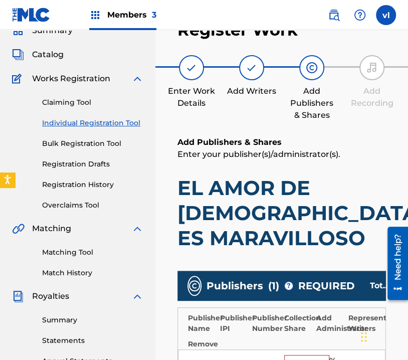
click at [311, 355] on input "text" at bounding box center [306, 361] width 45 height 13
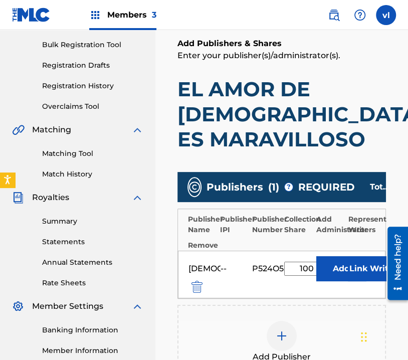
scroll to position [145, 0]
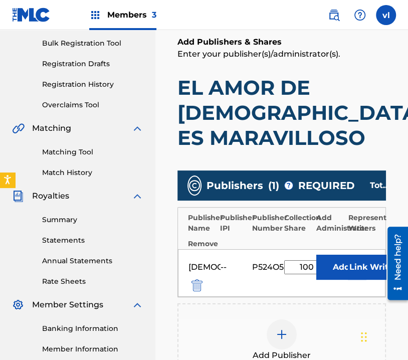
click at [361, 255] on button "Link Writer" at bounding box center [373, 267] width 50 height 25
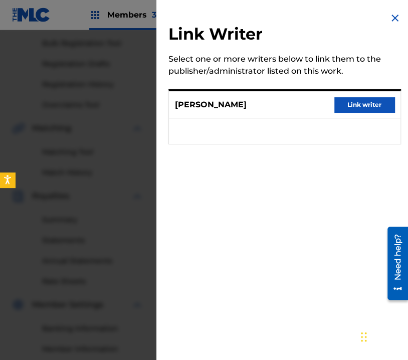
click at [355, 108] on button "Link writer" at bounding box center [365, 104] width 60 height 15
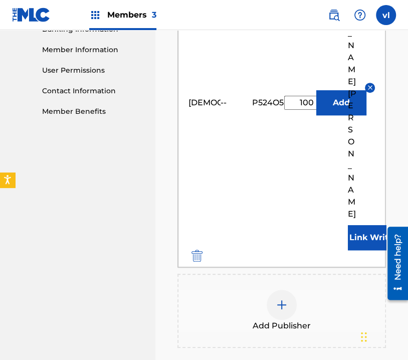
scroll to position [446, 0]
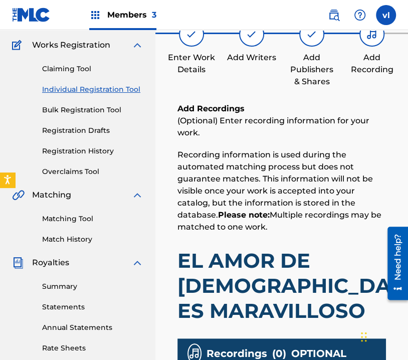
scroll to position [196, 0]
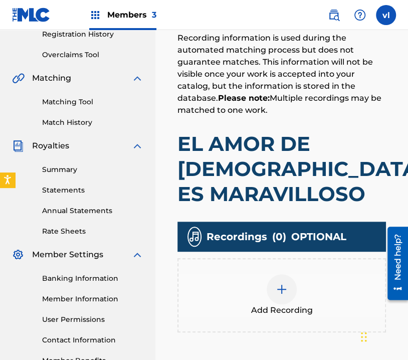
click at [324, 274] on div "Add Recording" at bounding box center [282, 295] width 207 height 42
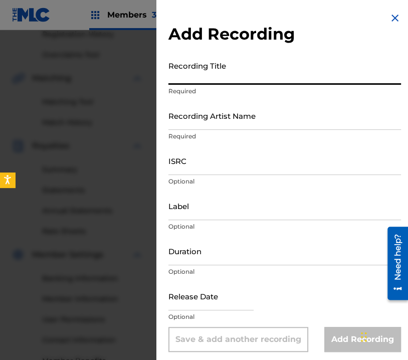
click at [239, 76] on input "Recording Title" at bounding box center [285, 70] width 233 height 29
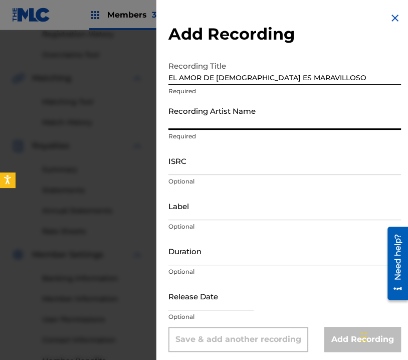
click at [276, 126] on input "Recording Artist Name" at bounding box center [285, 115] width 233 height 29
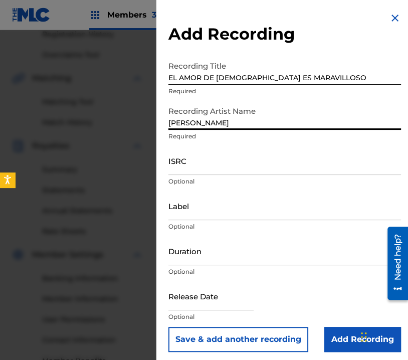
scroll to position [145, 0]
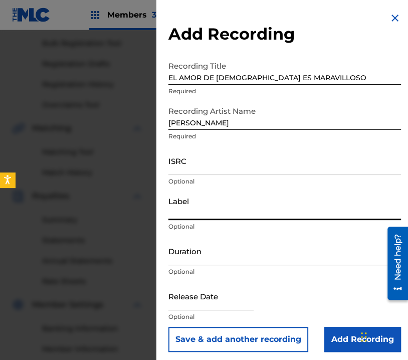
click at [251, 210] on input "Label" at bounding box center [285, 206] width 233 height 29
click at [225, 255] on input "Duration" at bounding box center [285, 251] width 233 height 29
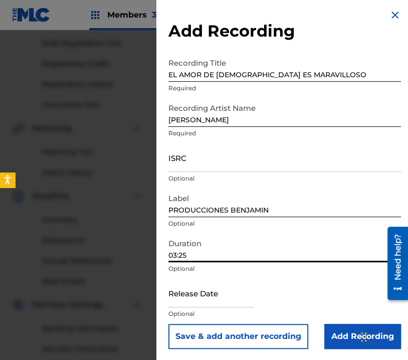
scroll to position [4, 0]
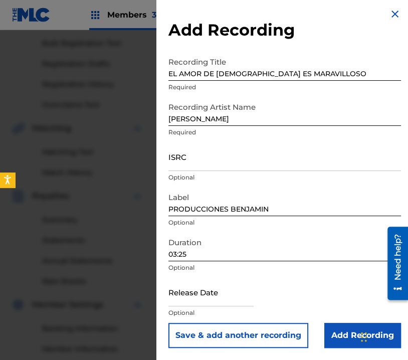
click at [332, 341] on input "Add Recording" at bounding box center [363, 335] width 77 height 25
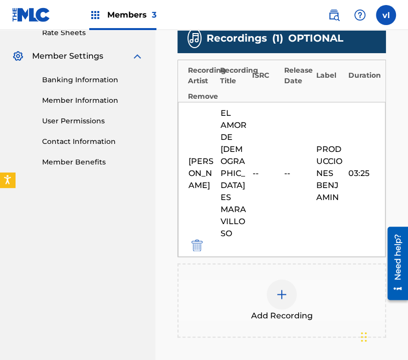
scroll to position [435, 0]
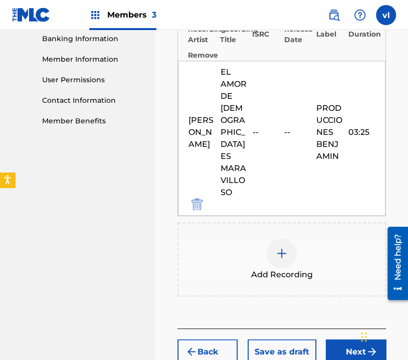
click at [356, 339] on button "Next" at bounding box center [356, 351] width 60 height 25
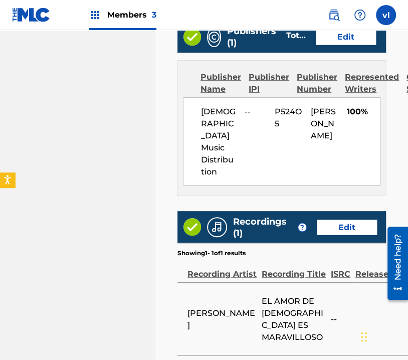
scroll to position [694, 0]
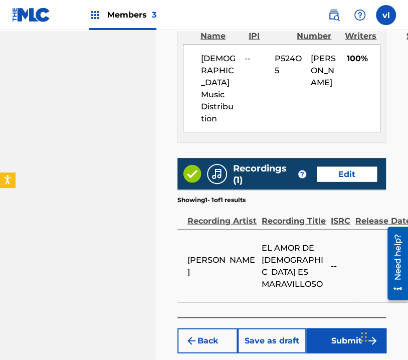
click at [355, 328] on button "Submit" at bounding box center [346, 340] width 80 height 25
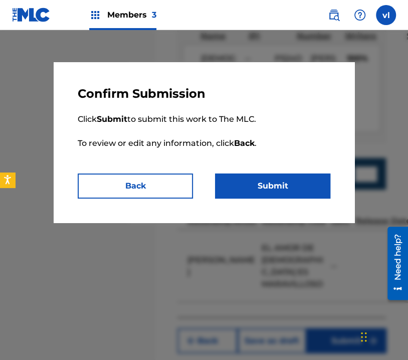
click at [280, 176] on button "Submit" at bounding box center [272, 186] width 115 height 25
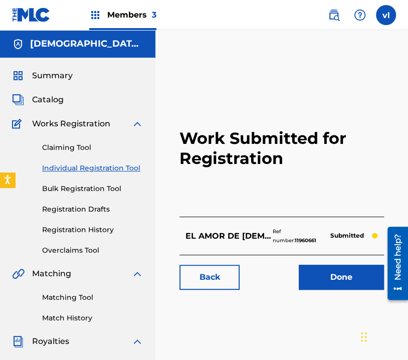
click at [94, 230] on link "Registration History" at bounding box center [92, 230] width 101 height 11
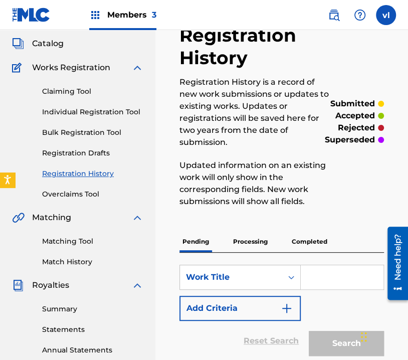
scroll to position [100, 0]
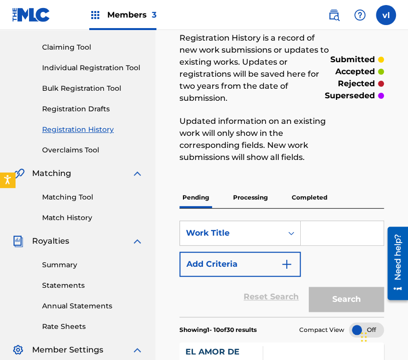
click at [259, 196] on p "Processing" at bounding box center [250, 197] width 41 height 21
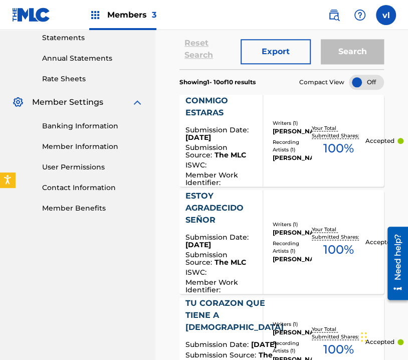
scroll to position [251, 0]
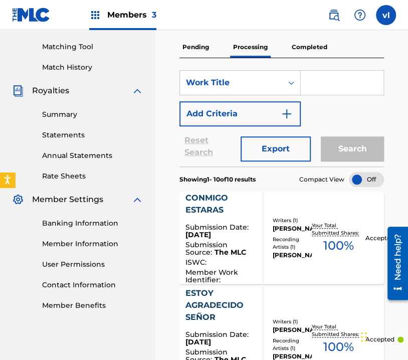
click at [184, 49] on p "Pending" at bounding box center [196, 47] width 33 height 21
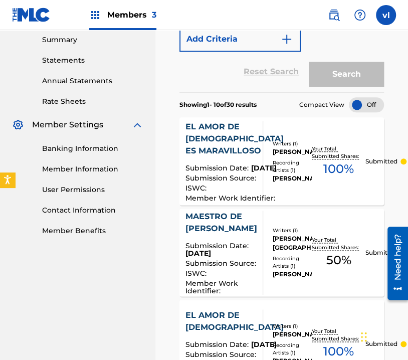
scroll to position [351, 0]
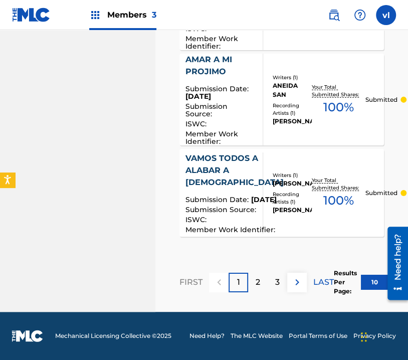
click at [263, 278] on div "2" at bounding box center [258, 283] width 20 height 20
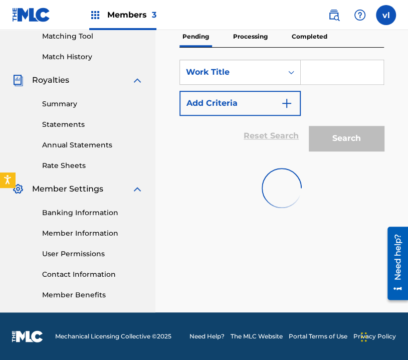
scroll to position [1159, 0]
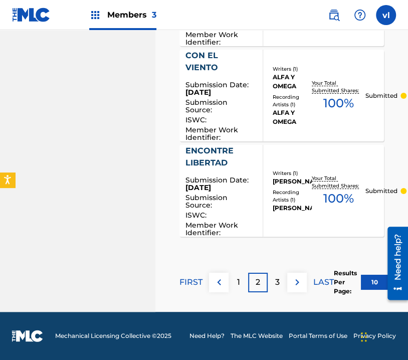
click at [278, 275] on div "3" at bounding box center [278, 283] width 20 height 20
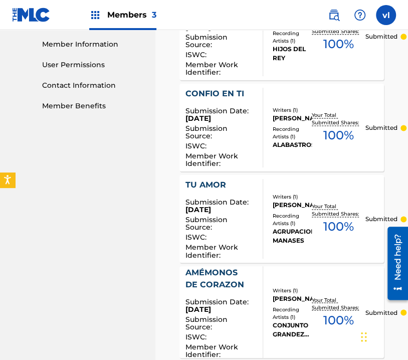
scroll to position [449, 0]
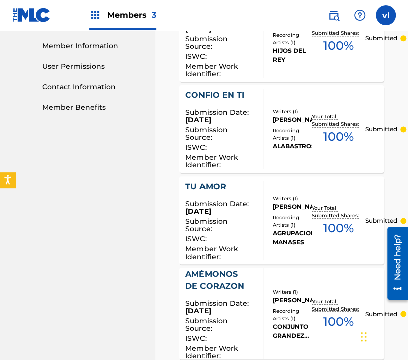
click at [335, 19] on img at bounding box center [334, 15] width 12 height 12
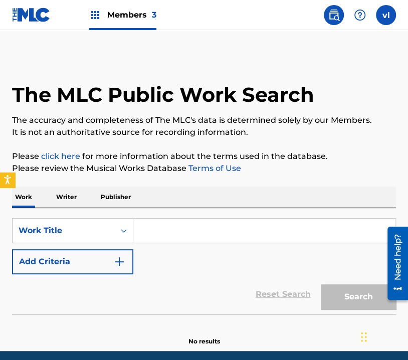
click at [73, 198] on p "Writer" at bounding box center [66, 197] width 27 height 21
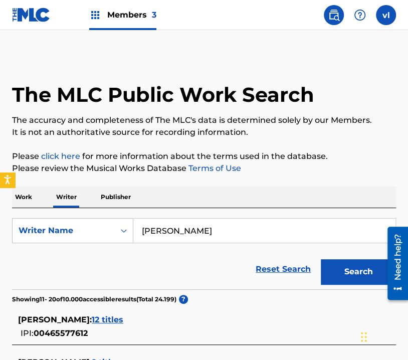
click at [253, 237] on input "[PERSON_NAME]" at bounding box center [264, 231] width 262 height 24
click at [337, 262] on button "Search" at bounding box center [358, 271] width 75 height 25
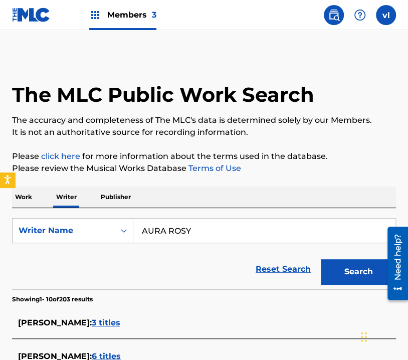
click at [215, 235] on input "AURA ROSY" at bounding box center [264, 231] width 262 height 24
click at [347, 270] on button "Search" at bounding box center [358, 271] width 75 height 25
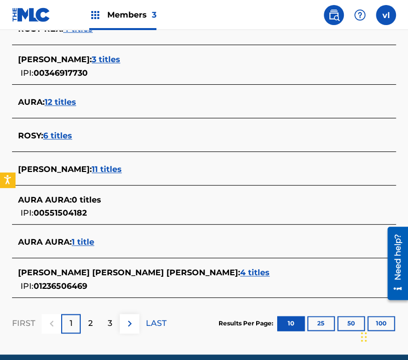
scroll to position [397, 0]
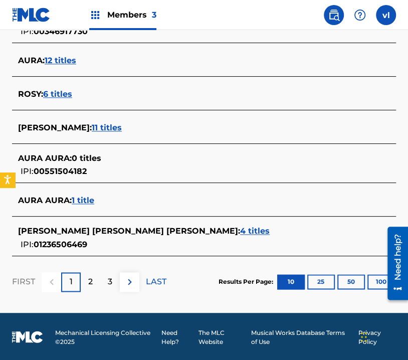
click at [96, 283] on div "2" at bounding box center [91, 282] width 20 height 20
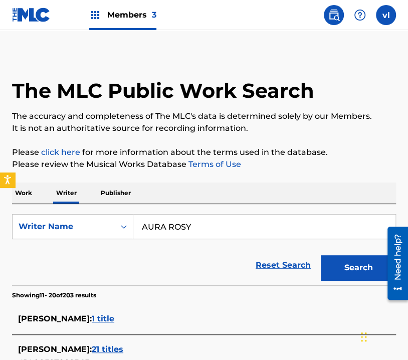
scroll to position [0, 0]
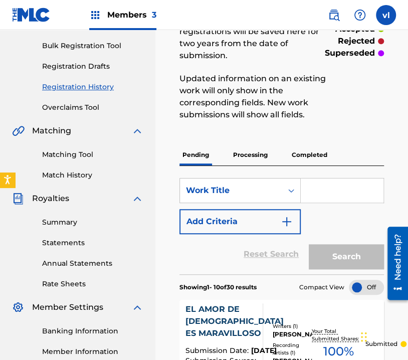
scroll to position [150, 0]
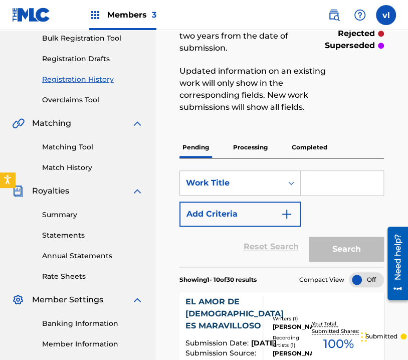
click at [91, 38] on link "Bulk Registration Tool" at bounding box center [92, 38] width 101 height 11
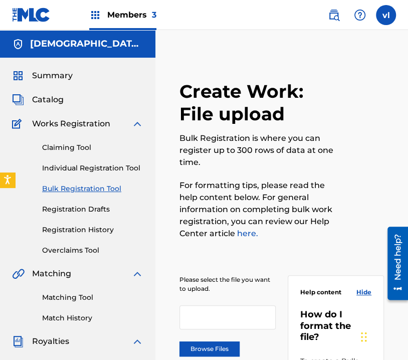
click at [113, 169] on link "Individual Registration Tool" at bounding box center [92, 168] width 101 height 11
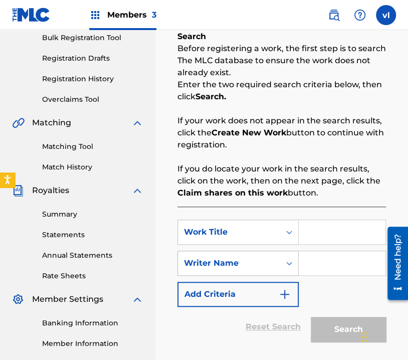
scroll to position [201, 0]
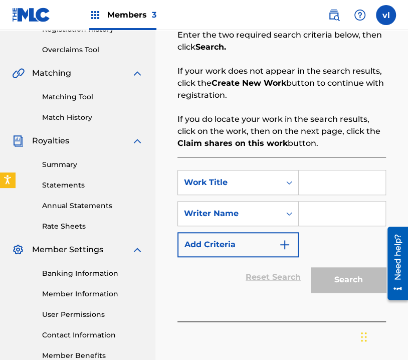
click at [315, 186] on input "Search Form" at bounding box center [342, 183] width 87 height 24
click at [341, 179] on input "Search Form" at bounding box center [342, 183] width 87 height 24
click at [352, 241] on div "SearchWithCriteriaa97e21ea-8da6-4d8c-8c97-6916fef9c41e Work Title TE AMO SEÑOR …" at bounding box center [282, 213] width 209 height 87
click at [340, 211] on input "Search Form" at bounding box center [342, 214] width 87 height 24
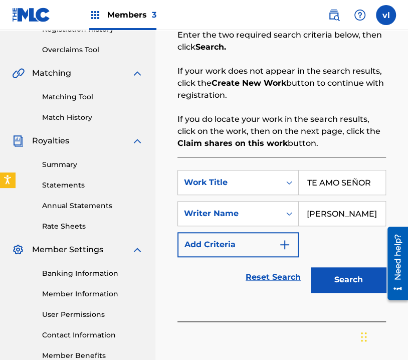
scroll to position [0, 0]
click at [348, 273] on button "Search" at bounding box center [348, 279] width 75 height 25
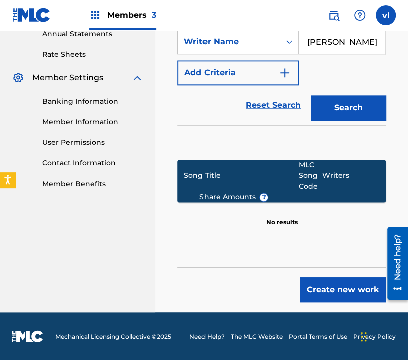
click at [352, 282] on button "Create new work" at bounding box center [343, 289] width 86 height 25
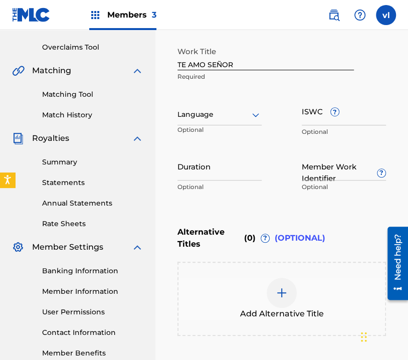
scroll to position [197, 0]
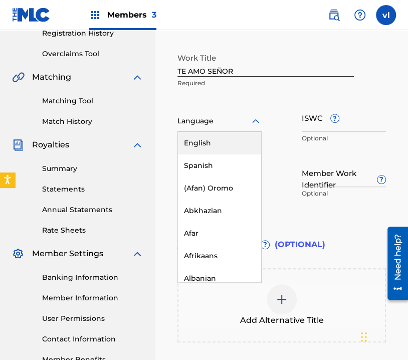
click at [244, 127] on div at bounding box center [220, 121] width 84 height 13
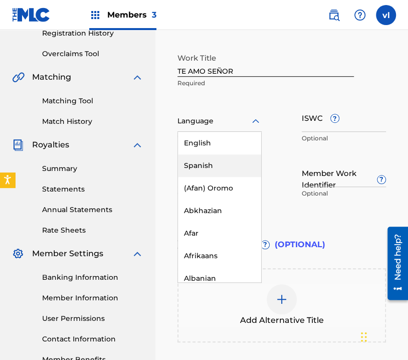
click at [234, 163] on div "Spanish" at bounding box center [219, 165] width 83 height 23
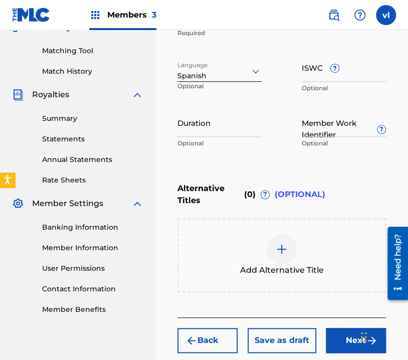
scroll to position [297, 0]
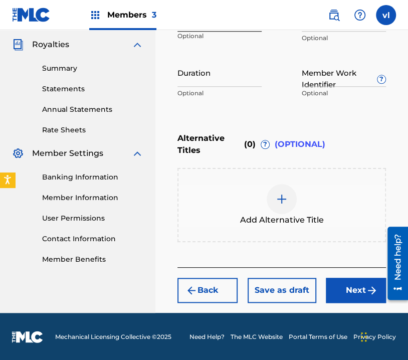
click at [363, 295] on button "Next" at bounding box center [356, 290] width 60 height 25
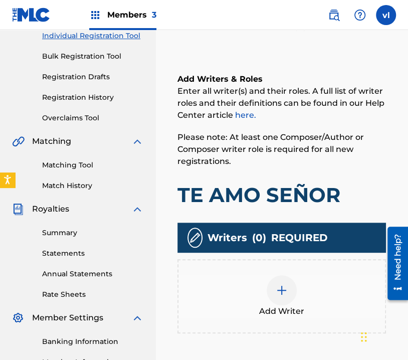
scroll to position [196, 0]
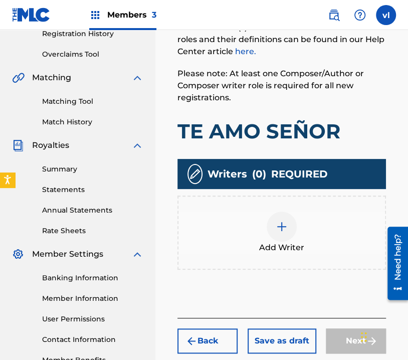
click at [324, 240] on div "Add Writer" at bounding box center [282, 233] width 207 height 42
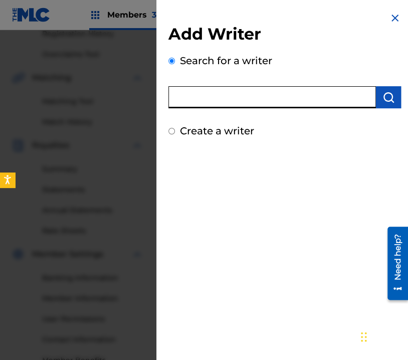
click at [282, 100] on input "text" at bounding box center [273, 97] width 208 height 22
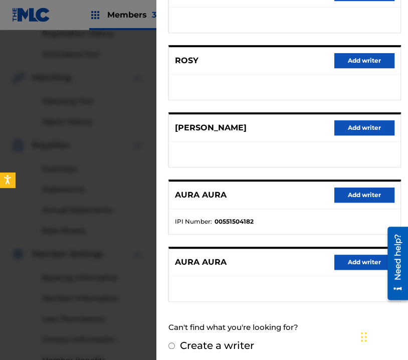
scroll to position [156, 0]
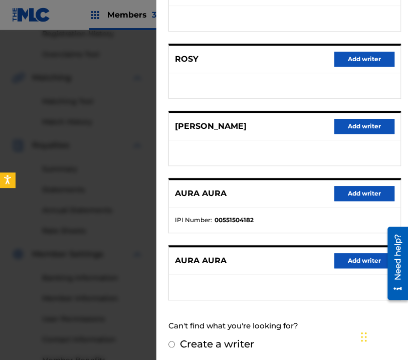
click at [213, 346] on label "Create a writer" at bounding box center [217, 344] width 74 height 12
click at [175, 346] on input "Create a writer" at bounding box center [172, 344] width 7 height 7
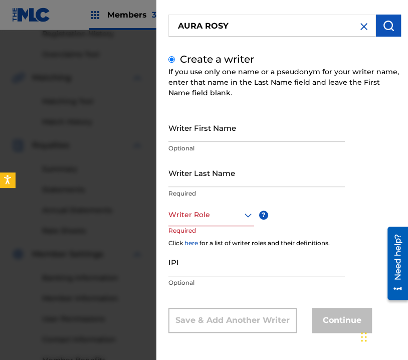
scroll to position [40, 0]
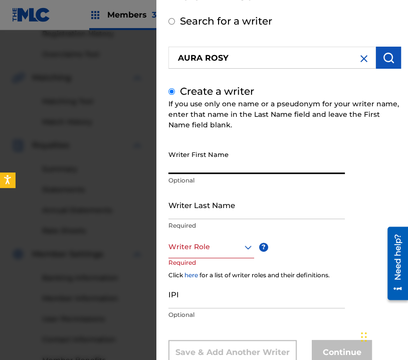
click at [222, 165] on input "Writer First Name" at bounding box center [257, 159] width 177 height 29
click at [208, 209] on input "Writer Last Name" at bounding box center [257, 205] width 177 height 29
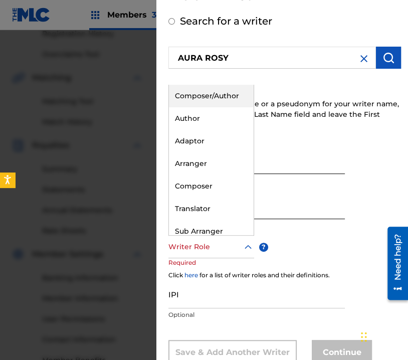
click at [234, 255] on div "Writer Role" at bounding box center [212, 247] width 86 height 23
click at [218, 100] on div "Composer/Author" at bounding box center [211, 96] width 85 height 23
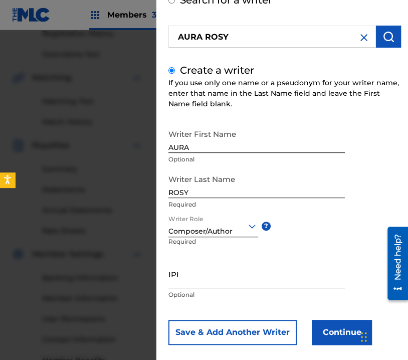
scroll to position [73, 0]
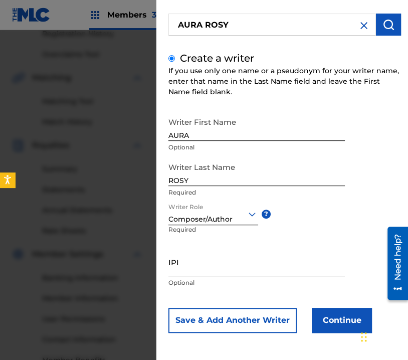
click at [341, 320] on button "Continue" at bounding box center [342, 320] width 60 height 25
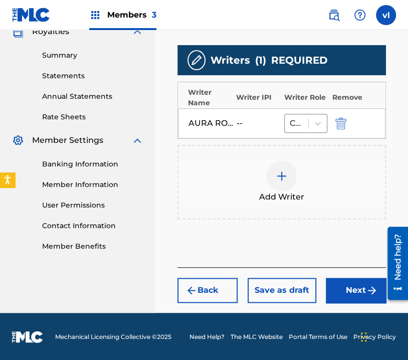
click at [345, 289] on button "Next" at bounding box center [356, 290] width 60 height 25
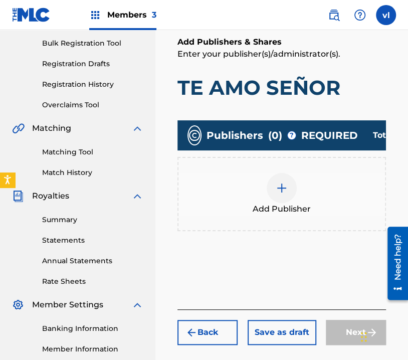
scroll to position [146, 0]
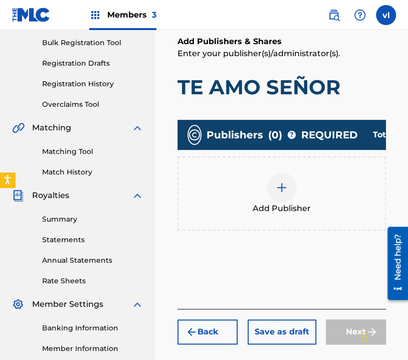
click at [324, 200] on div "Add Publisher" at bounding box center [282, 194] width 207 height 42
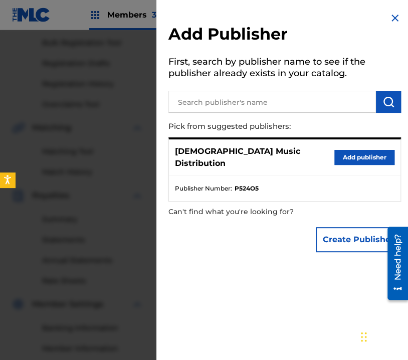
click at [362, 150] on button "Add publisher" at bounding box center [365, 157] width 60 height 15
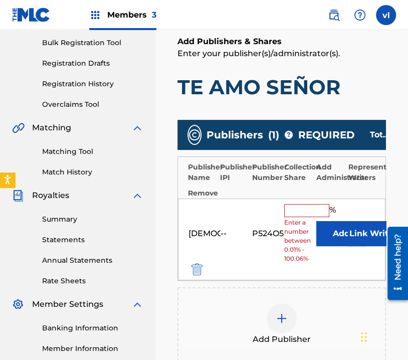
click at [300, 208] on input "text" at bounding box center [306, 210] width 45 height 13
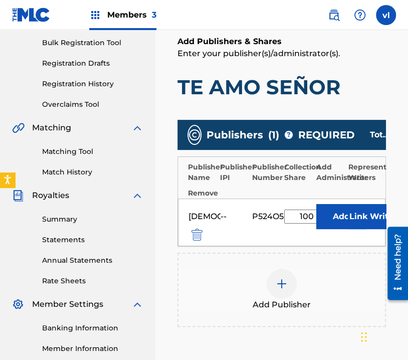
click at [359, 214] on button "Link Writer" at bounding box center [373, 216] width 50 height 25
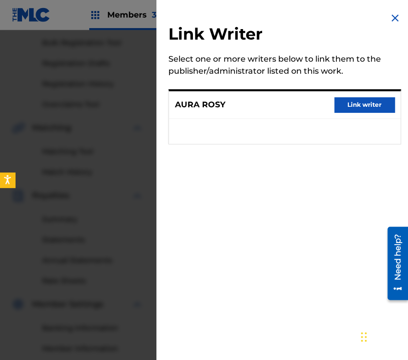
click at [375, 108] on button "Link writer" at bounding box center [365, 104] width 60 height 15
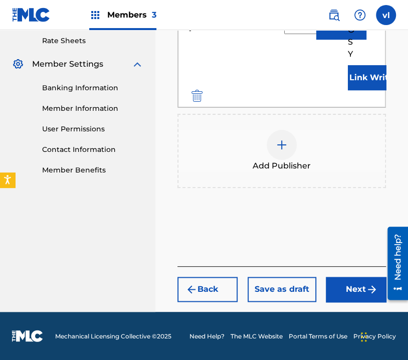
click at [357, 282] on button "Next" at bounding box center [356, 289] width 60 height 25
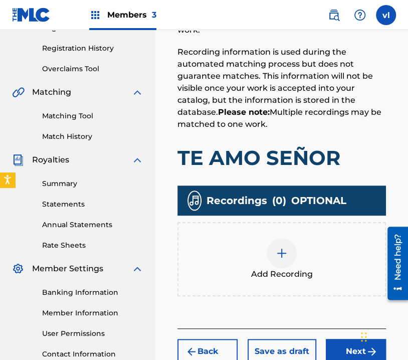
scroll to position [261, 0]
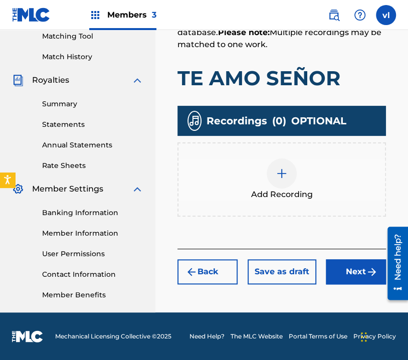
click at [290, 144] on div "Add Recording" at bounding box center [282, 179] width 209 height 74
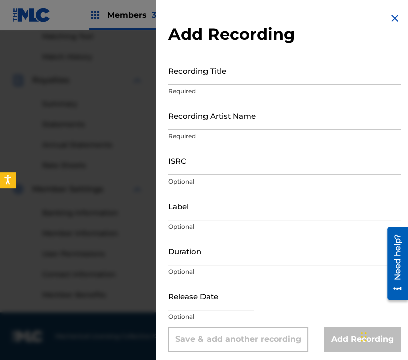
click at [250, 65] on input "Recording Title" at bounding box center [285, 70] width 233 height 29
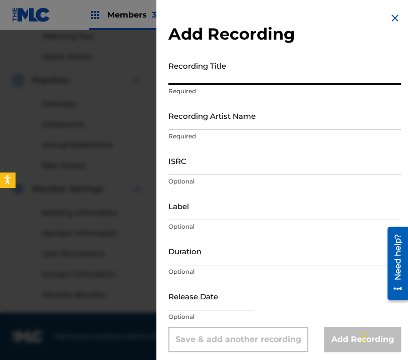
click at [71, 84] on div at bounding box center [204, 210] width 408 height 360
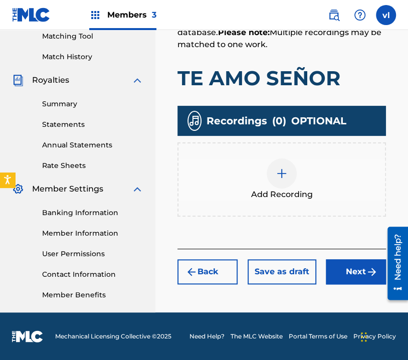
click at [296, 156] on div "Add Recording" at bounding box center [282, 179] width 209 height 74
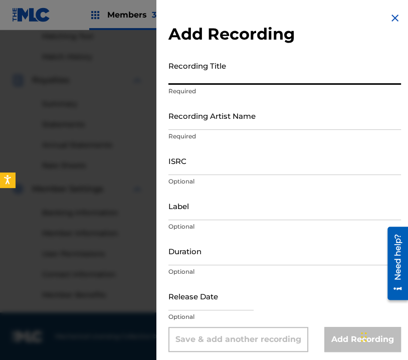
click at [285, 79] on input "Recording Title" at bounding box center [285, 70] width 233 height 29
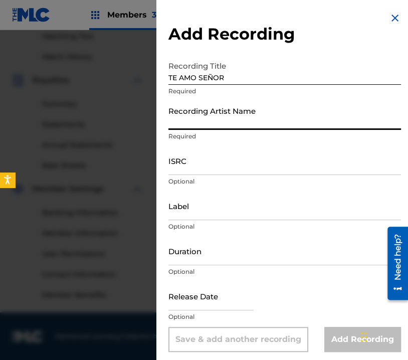
click at [239, 127] on input "Recording Artist Name" at bounding box center [285, 115] width 233 height 29
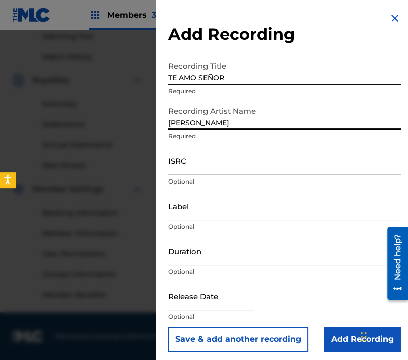
click at [207, 216] on input "Label" at bounding box center [285, 206] width 233 height 29
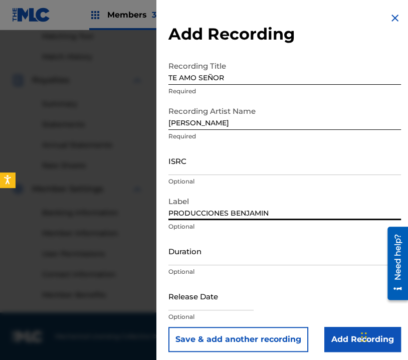
click at [224, 263] on input "Duration" at bounding box center [285, 251] width 233 height 29
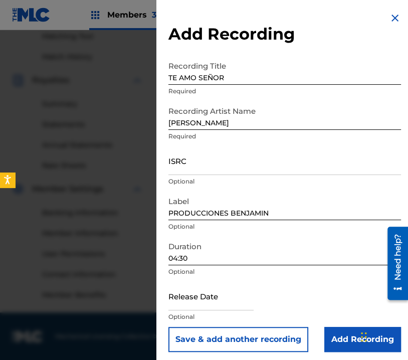
click at [335, 339] on input "Add Recording" at bounding box center [363, 339] width 77 height 25
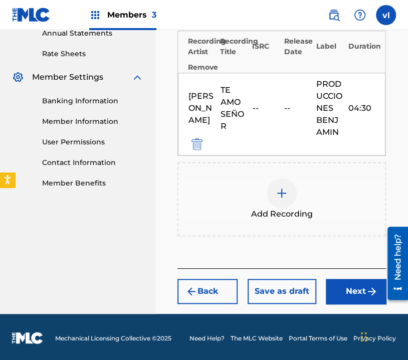
scroll to position [374, 0]
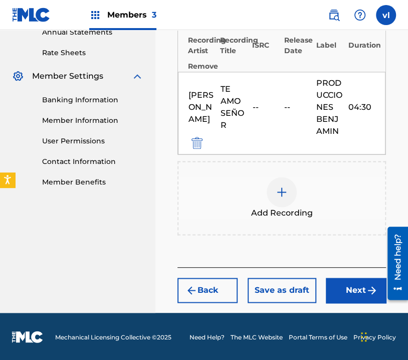
click at [348, 286] on button "Next" at bounding box center [356, 290] width 60 height 25
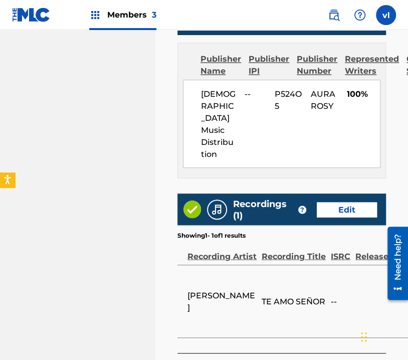
scroll to position [669, 0]
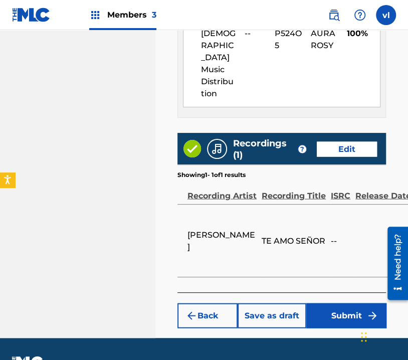
click at [340, 303] on button "Submit" at bounding box center [346, 315] width 80 height 25
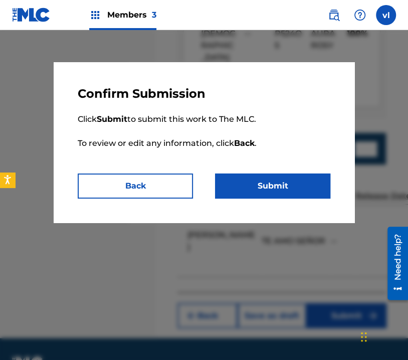
click at [283, 180] on button "Submit" at bounding box center [272, 186] width 115 height 25
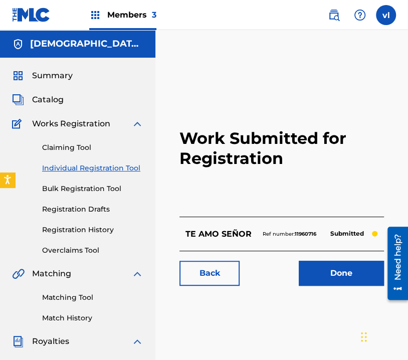
click at [119, 169] on link "Individual Registration Tool" at bounding box center [92, 168] width 101 height 11
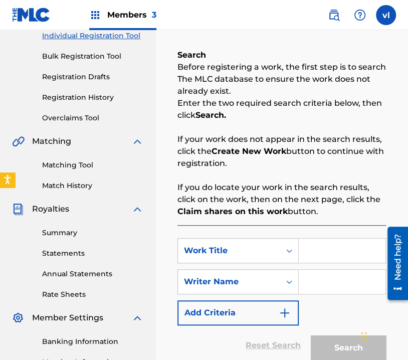
scroll to position [150, 0]
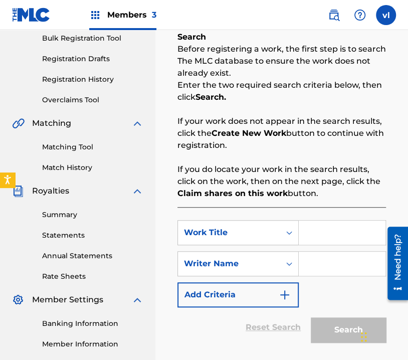
click at [339, 237] on input "Search Form" at bounding box center [342, 233] width 87 height 24
drag, startPoint x: 337, startPoint y: 234, endPoint x: 294, endPoint y: 242, distance: 43.5
click at [294, 242] on div "SearchWithCriteriaa97e21ea-8da6-4d8c-8c97-6916fef9c41e Work Title YO ESTARE CON…" at bounding box center [282, 232] width 209 height 25
click at [337, 265] on input "Search Form" at bounding box center [342, 264] width 87 height 24
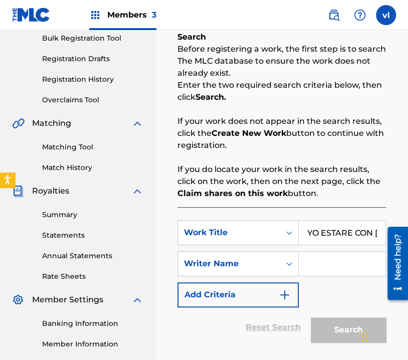
click at [317, 270] on input "Search Form" at bounding box center [342, 264] width 87 height 24
click at [280, 213] on div "SearchWithCriteriaa97e21ea-8da6-4d8c-8c97-6916fef9c41e Work Title YO ESTARE CON…" at bounding box center [282, 289] width 209 height 165
drag, startPoint x: 735, startPoint y: 456, endPoint x: 405, endPoint y: 241, distance: 394.0
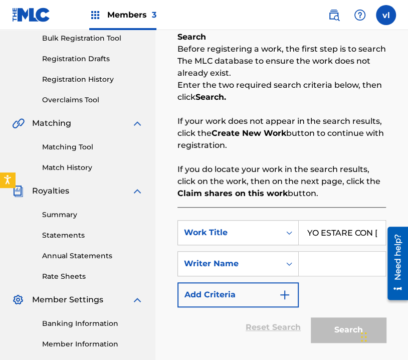
click at [355, 269] on input "Search Form" at bounding box center [342, 264] width 87 height 24
click at [368, 263] on input "Search Form" at bounding box center [342, 264] width 87 height 24
click at [304, 215] on div "SearchWithCriteriaa97e21ea-8da6-4d8c-8c97-6916fef9c41e Work Title YO ESTARE CON…" at bounding box center [282, 289] width 209 height 165
drag, startPoint x: 308, startPoint y: 232, endPoint x: 371, endPoint y: 252, distance: 65.5
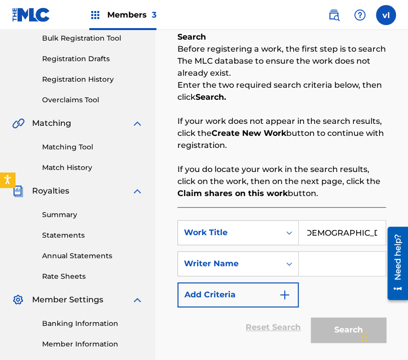
click at [371, 252] on div "SearchWithCriteriaa97e21ea-8da6-4d8c-8c97-6916fef9c41e Work Title YO ESTARE CON…" at bounding box center [282, 263] width 209 height 87
click at [357, 263] on input "Search Form" at bounding box center [342, 264] width 87 height 24
click at [343, 12] on link at bounding box center [334, 15] width 20 height 20
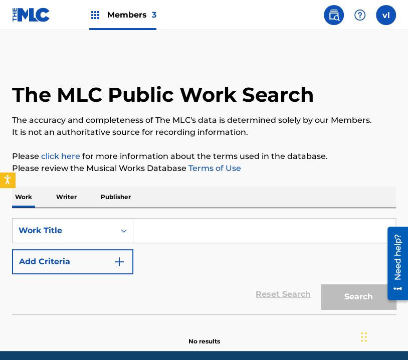
click at [199, 239] on input "Search Form" at bounding box center [264, 231] width 262 height 24
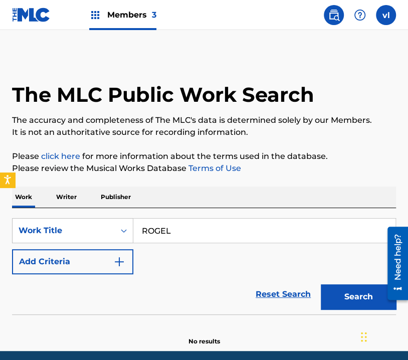
click at [330, 9] on img at bounding box center [334, 15] width 12 height 12
click at [73, 196] on p "Writer" at bounding box center [66, 197] width 27 height 21
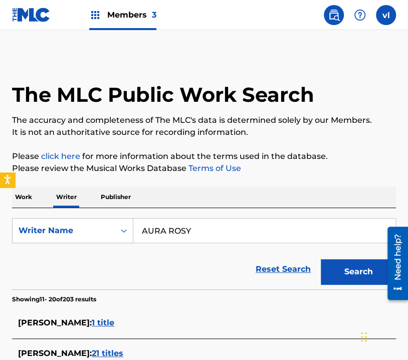
click at [219, 227] on input "AURA ROSY" at bounding box center [264, 231] width 262 height 24
click at [220, 227] on input "AURA ROSY" at bounding box center [264, 231] width 262 height 24
click at [321, 259] on button "Search" at bounding box center [358, 271] width 75 height 25
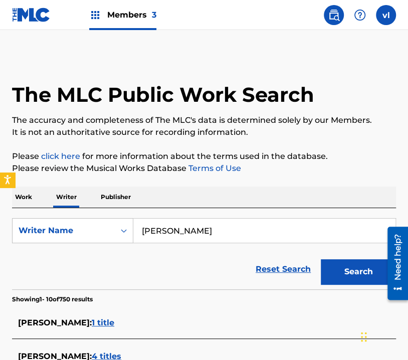
click at [357, 268] on button "Search" at bounding box center [358, 271] width 75 height 25
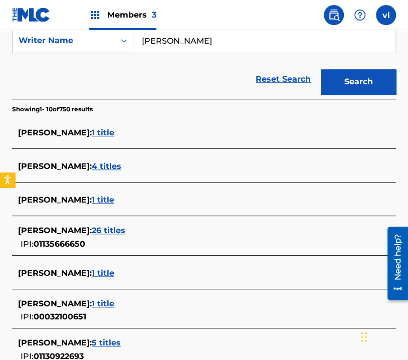
scroll to position [201, 0]
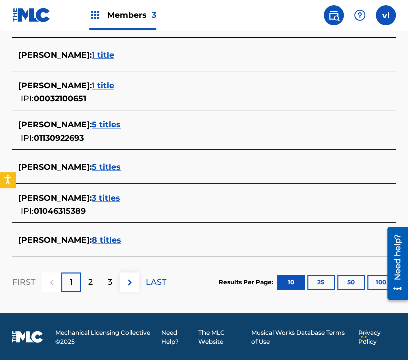
click at [91, 276] on p "2" at bounding box center [90, 282] width 5 height 12
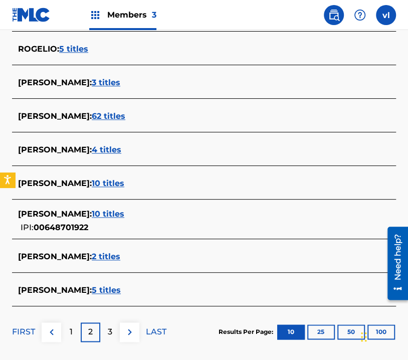
scroll to position [391, 0]
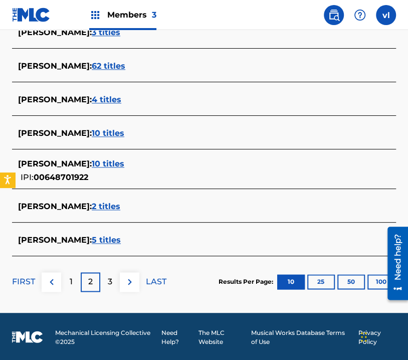
click at [108, 282] on p "3" at bounding box center [110, 282] width 5 height 12
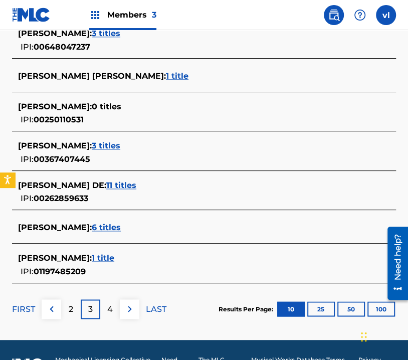
scroll to position [375, 0]
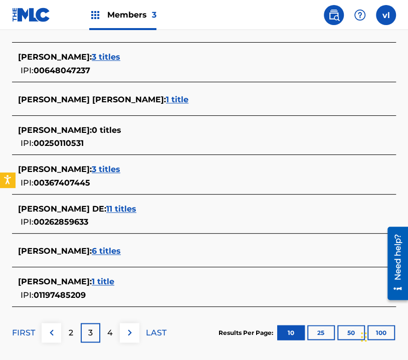
click at [111, 328] on p "4" at bounding box center [110, 333] width 6 height 12
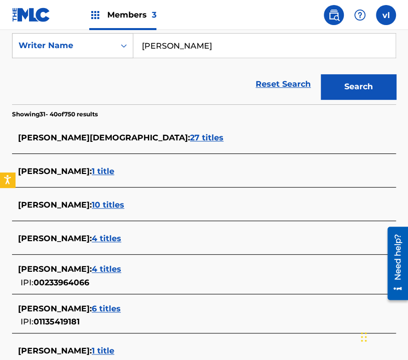
scroll to position [74, 0]
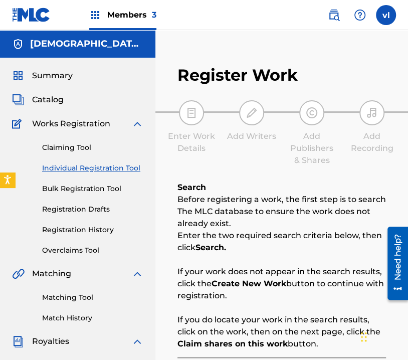
click at [106, 169] on link "Individual Registration Tool" at bounding box center [92, 168] width 101 height 11
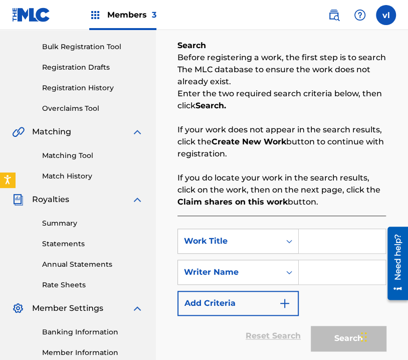
scroll to position [150, 0]
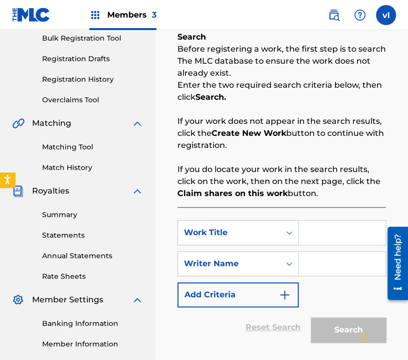
click at [338, 228] on input "Search Form" at bounding box center [342, 233] width 87 height 24
click at [352, 263] on input "Search Form" at bounding box center [342, 264] width 87 height 24
click at [326, 264] on input "Search Form" at bounding box center [342, 264] width 87 height 24
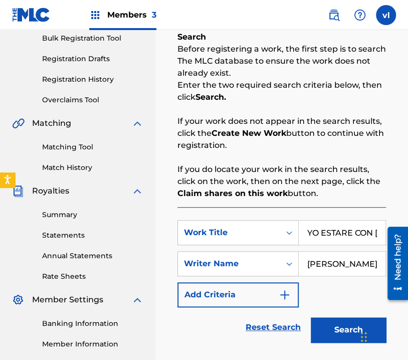
scroll to position [0, 6]
drag, startPoint x: 325, startPoint y: 263, endPoint x: 375, endPoint y: 282, distance: 53.2
click at [375, 282] on div "SearchWithCriteriaa97e21ea-8da6-4d8c-8c97-6916fef9c41e Work Title YO ESTARE CON…" at bounding box center [282, 263] width 209 height 87
click at [347, 328] on button "Search" at bounding box center [348, 330] width 75 height 25
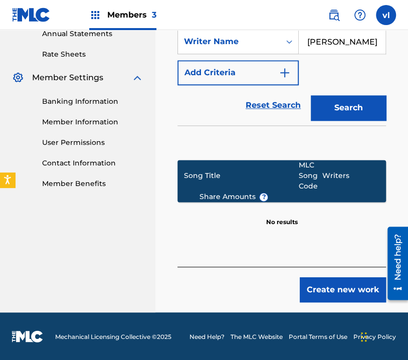
click at [343, 296] on button "Create new work" at bounding box center [343, 289] width 86 height 25
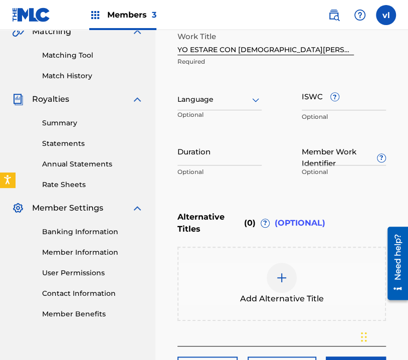
scroll to position [159, 0]
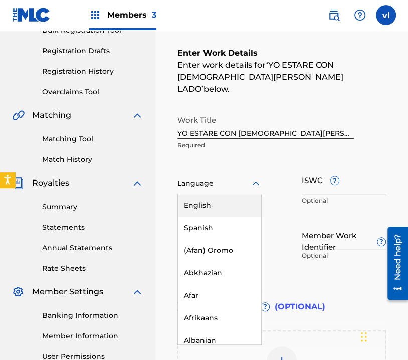
click at [249, 173] on div "Language" at bounding box center [220, 183] width 84 height 21
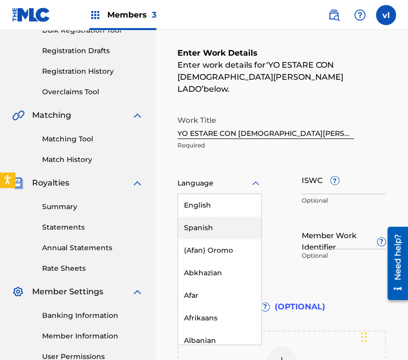
click at [227, 224] on div "Spanish" at bounding box center [219, 228] width 83 height 23
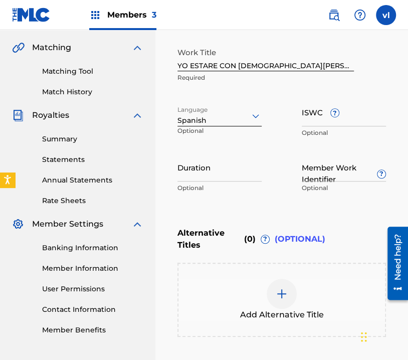
scroll to position [309, 0]
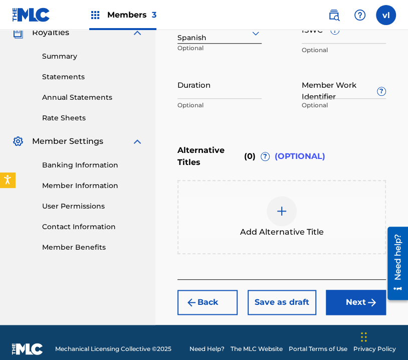
click at [350, 290] on button "Next" at bounding box center [356, 302] width 60 height 25
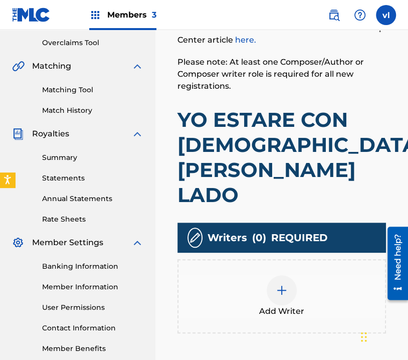
scroll to position [246, 0]
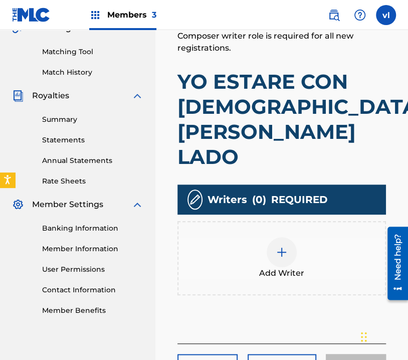
click at [292, 237] on div at bounding box center [282, 252] width 30 height 30
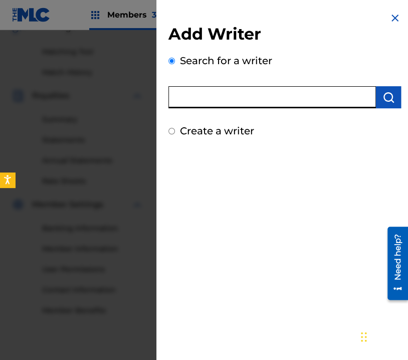
click at [267, 103] on input "text" at bounding box center [273, 97] width 208 height 22
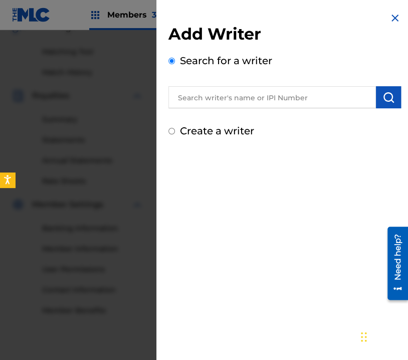
click at [173, 129] on input "Create a writer" at bounding box center [172, 131] width 7 height 7
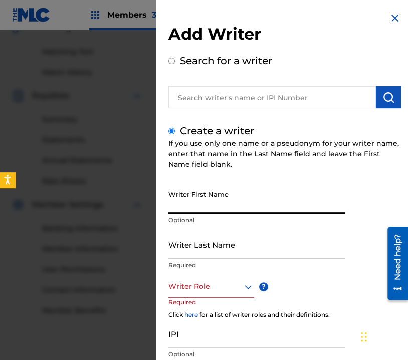
click at [224, 201] on input "Writer First Name" at bounding box center [257, 199] width 177 height 29
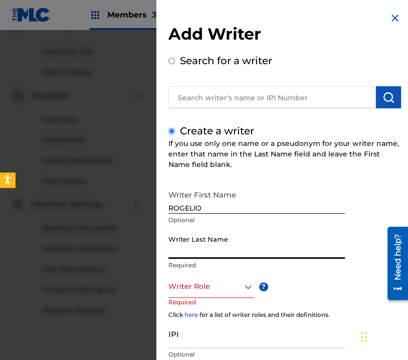
click at [229, 250] on input "Writer Last Name" at bounding box center [257, 244] width 177 height 29
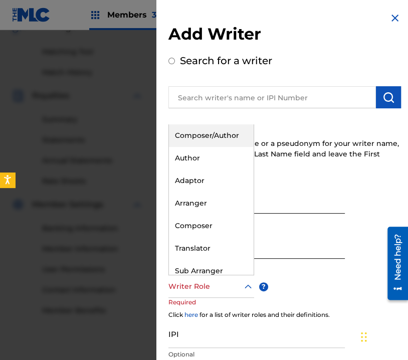
click at [228, 289] on div at bounding box center [212, 286] width 86 height 13
click at [220, 137] on div "Composer/Author" at bounding box center [211, 135] width 85 height 23
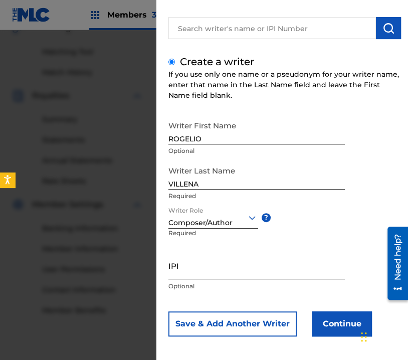
scroll to position [73, 0]
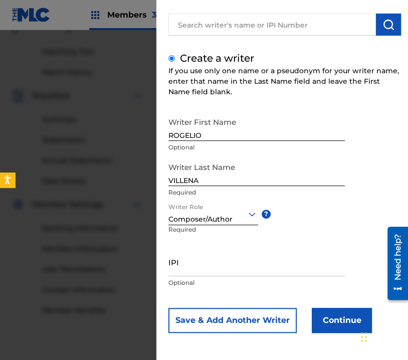
click at [330, 318] on button "Continue" at bounding box center [342, 320] width 60 height 25
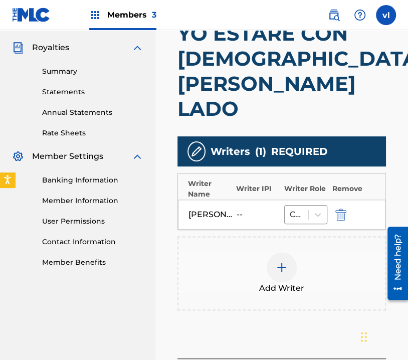
scroll to position [335, 0]
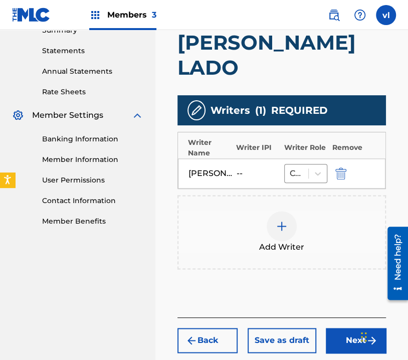
click at [353, 328] on button "Next" at bounding box center [356, 340] width 60 height 25
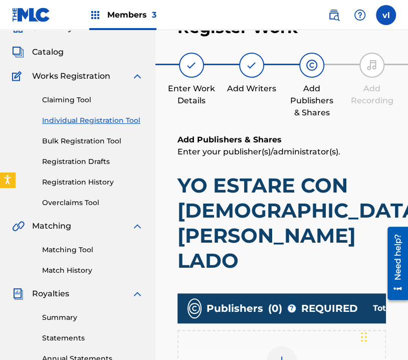
scroll to position [45, 0]
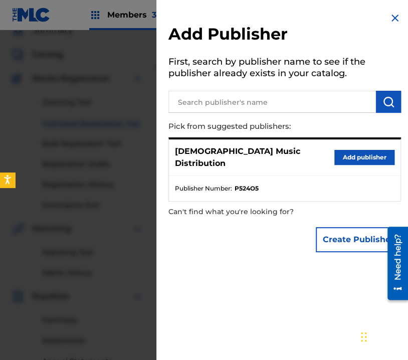
click at [359, 151] on button "Add publisher" at bounding box center [365, 157] width 60 height 15
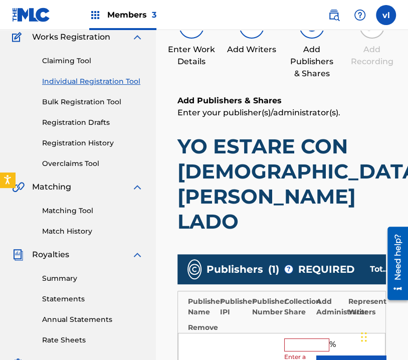
scroll to position [145, 0]
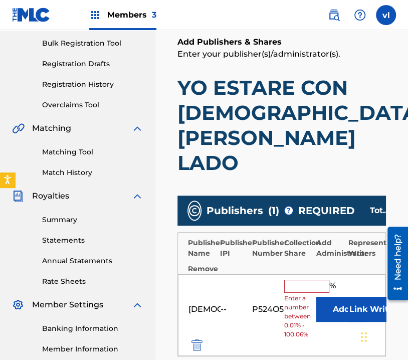
click at [296, 274] on div "[DEMOGRAPHIC_DATA] Music Distribution -- P524O5 % Enter a number between 0.01% …" at bounding box center [282, 315] width 208 height 82
click at [300, 280] on div "% Enter a number between 0.01% - 100.06%" at bounding box center [297, 310] width 27 height 60
click at [300, 280] on input "text" at bounding box center [306, 286] width 45 height 13
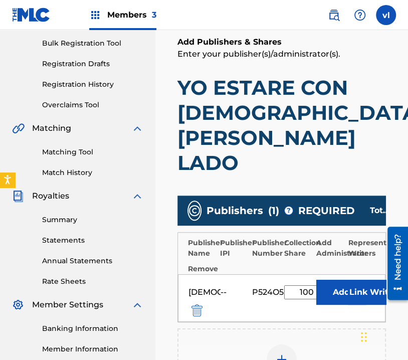
click at [360, 280] on button "Link Writer" at bounding box center [373, 292] width 50 height 25
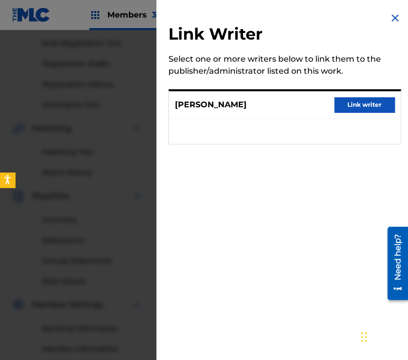
click at [360, 106] on button "Link writer" at bounding box center [365, 104] width 60 height 15
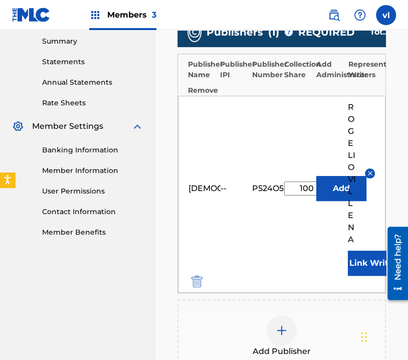
scroll to position [346, 0]
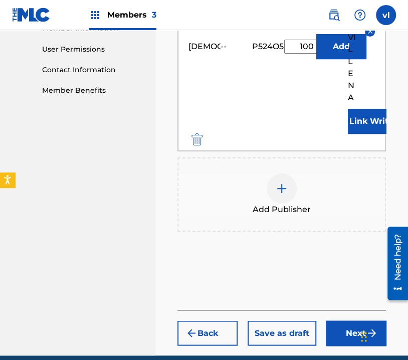
click at [346, 321] on button "Next" at bounding box center [356, 333] width 60 height 25
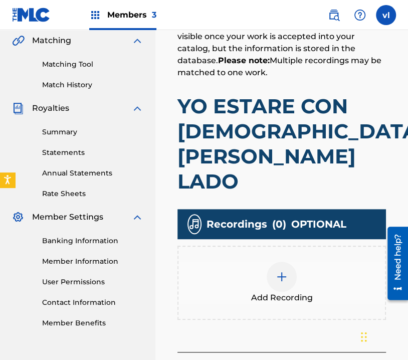
scroll to position [246, 0]
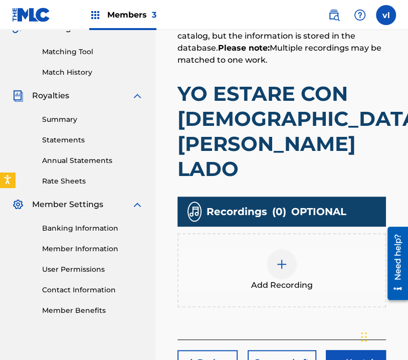
click at [296, 249] on div "Add Recording" at bounding box center [282, 270] width 207 height 42
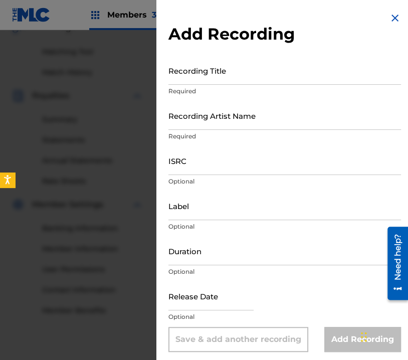
click at [244, 69] on input "Recording Title" at bounding box center [285, 70] width 233 height 29
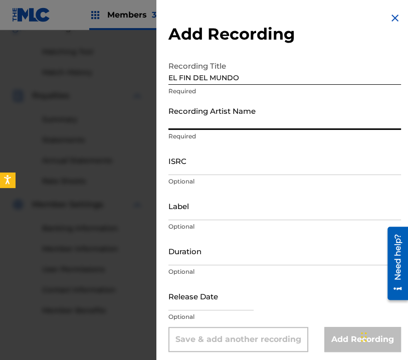
click at [281, 119] on input "Recording Artist Name" at bounding box center [285, 115] width 233 height 29
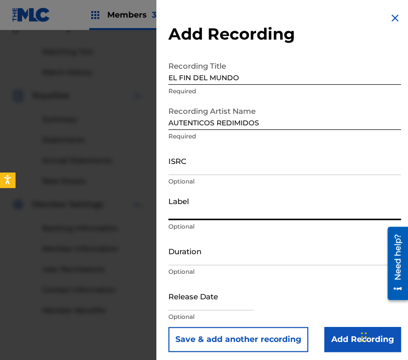
click at [214, 216] on input "Label" at bounding box center [285, 206] width 233 height 29
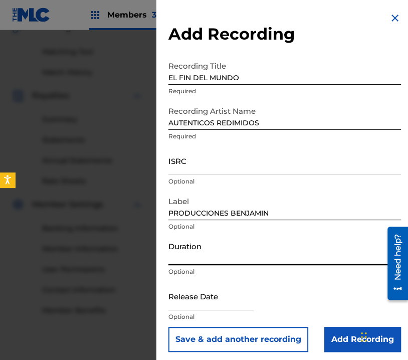
click at [236, 257] on input "Duration" at bounding box center [285, 251] width 233 height 29
click at [337, 340] on input "Add Recording" at bounding box center [363, 339] width 77 height 25
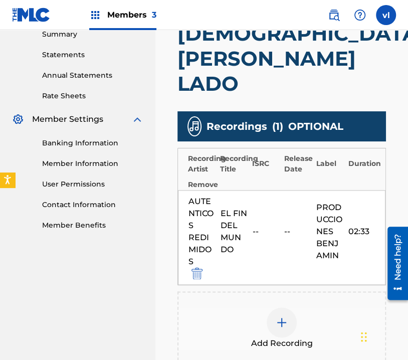
scroll to position [396, 0]
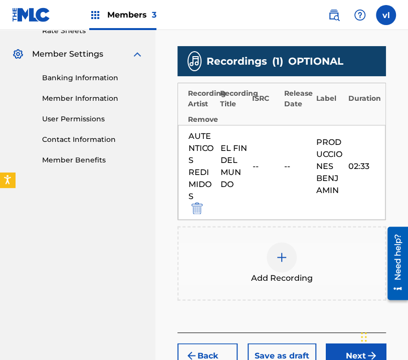
click at [350, 343] on button "Next" at bounding box center [356, 355] width 60 height 25
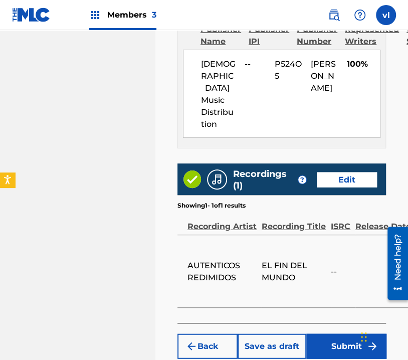
scroll to position [694, 0]
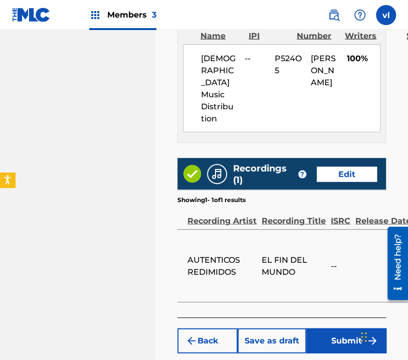
click at [345, 328] on button "Submit" at bounding box center [346, 340] width 80 height 25
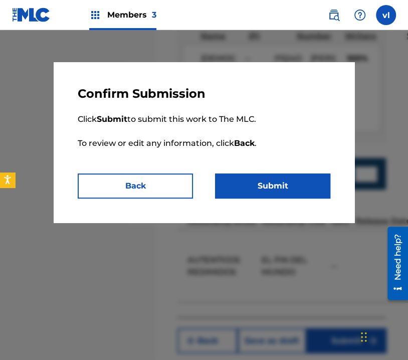
click at [284, 195] on button "Submit" at bounding box center [272, 186] width 115 height 25
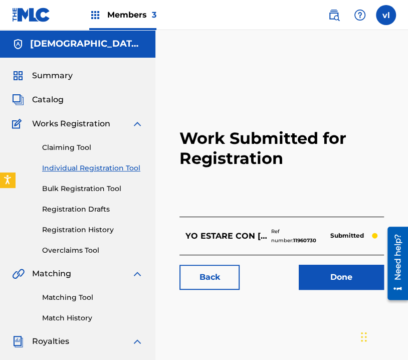
click at [129, 169] on link "Individual Registration Tool" at bounding box center [92, 168] width 101 height 11
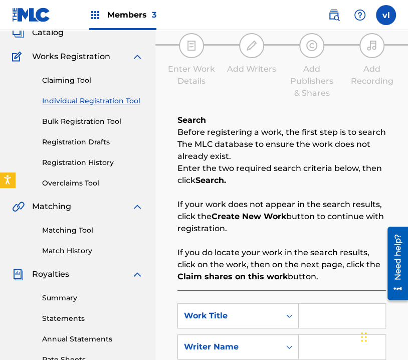
scroll to position [201, 0]
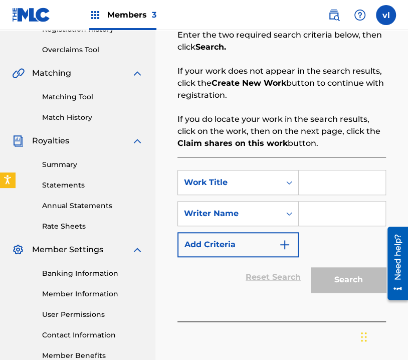
click at [329, 17] on img at bounding box center [334, 15] width 12 height 12
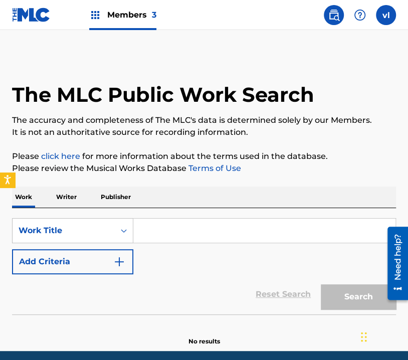
click at [70, 195] on p "Writer" at bounding box center [66, 197] width 27 height 21
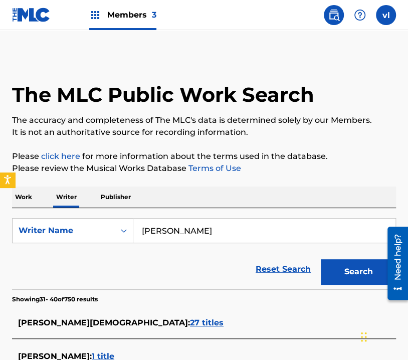
click at [261, 227] on input "[PERSON_NAME]" at bounding box center [264, 231] width 262 height 24
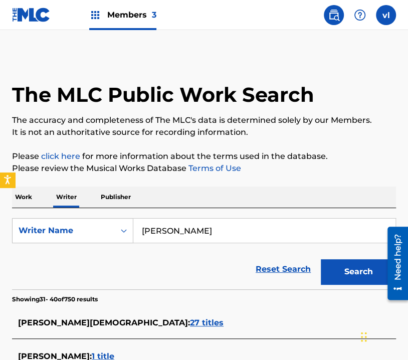
click at [343, 268] on button "Search" at bounding box center [358, 271] width 75 height 25
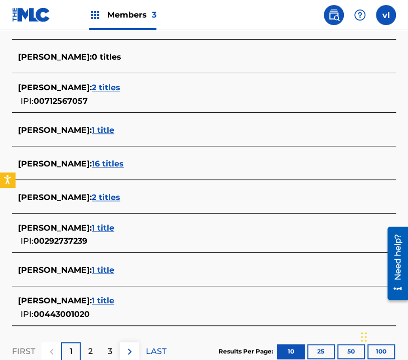
scroll to position [351, 0]
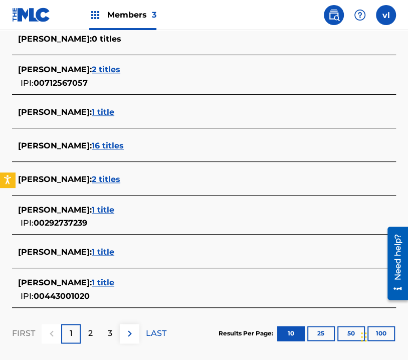
click at [98, 335] on div "2" at bounding box center [91, 334] width 20 height 20
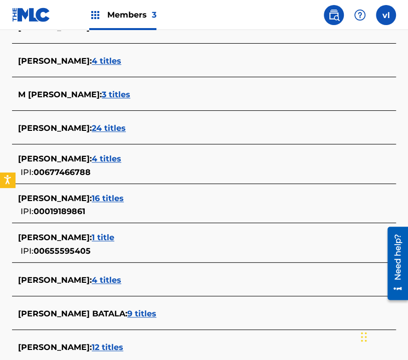
scroll to position [301, 0]
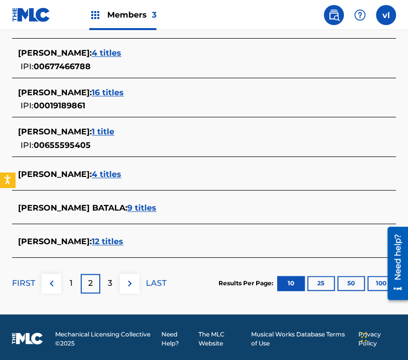
click at [102, 282] on div "3" at bounding box center [110, 284] width 20 height 20
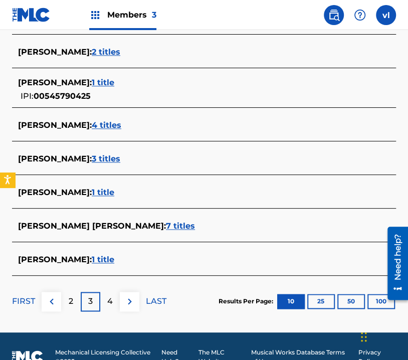
scroll to position [401, 0]
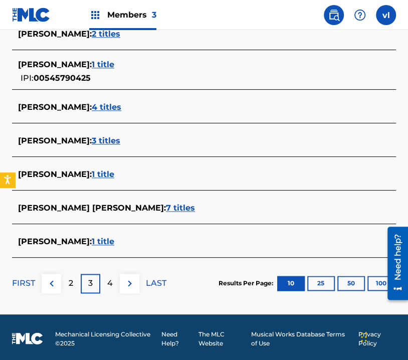
click at [118, 284] on div "4" at bounding box center [110, 284] width 20 height 20
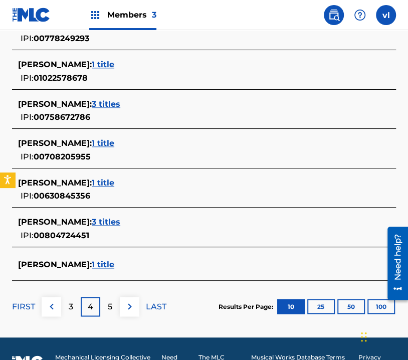
scroll to position [425, 0]
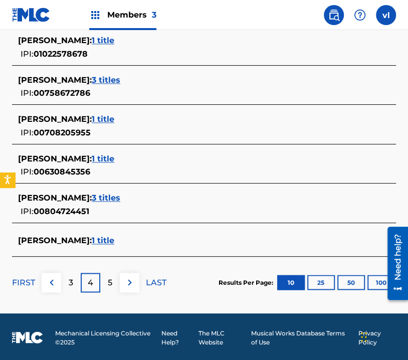
click at [119, 280] on div "5" at bounding box center [110, 283] width 20 height 20
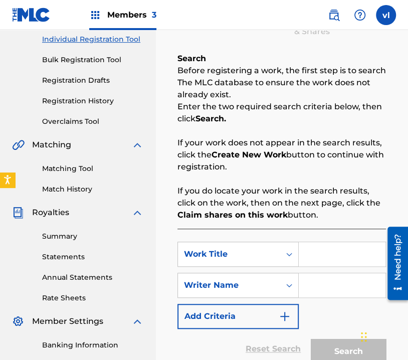
scroll to position [201, 0]
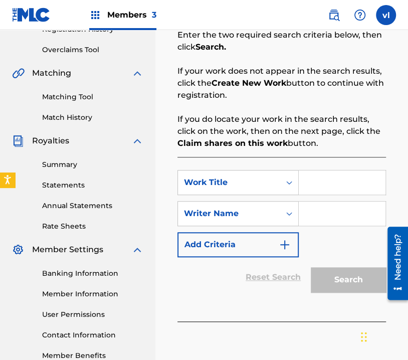
click at [313, 190] on input "Search Form" at bounding box center [342, 183] width 87 height 24
click at [330, 219] on input "Search Form" at bounding box center [342, 214] width 87 height 24
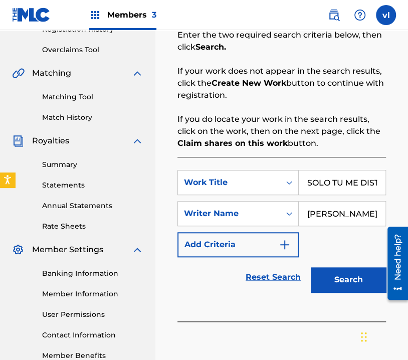
click at [346, 279] on button "Search" at bounding box center [348, 279] width 75 height 25
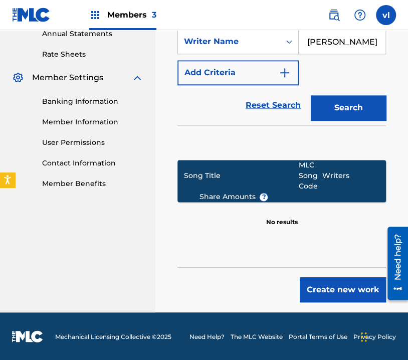
click at [334, 293] on button "Create new work" at bounding box center [343, 289] width 86 height 25
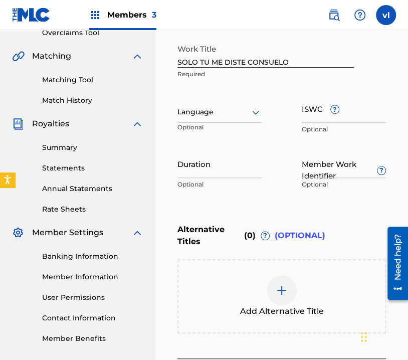
scroll to position [108, 0]
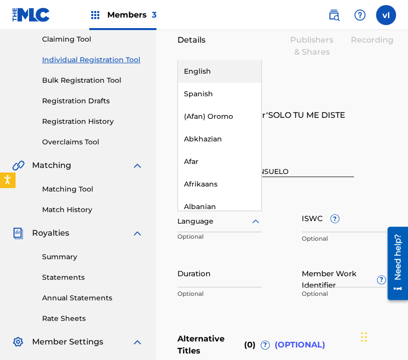
click at [245, 223] on div at bounding box center [220, 221] width 84 height 13
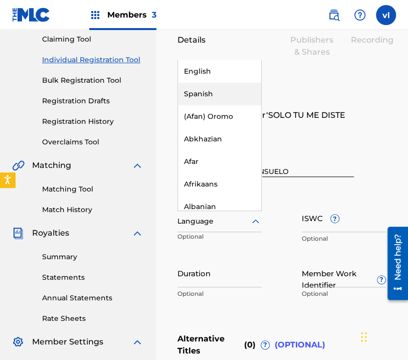
click at [228, 94] on div "Spanish" at bounding box center [219, 94] width 83 height 23
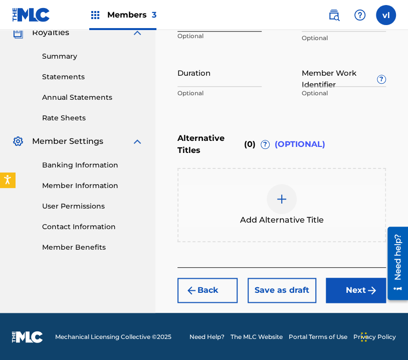
click at [340, 288] on button "Next" at bounding box center [356, 290] width 60 height 25
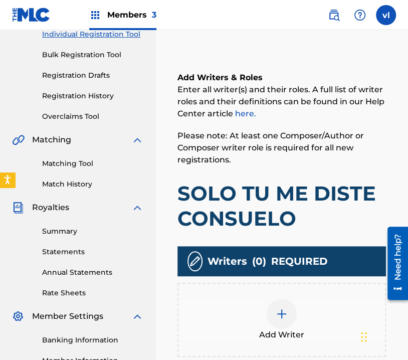
scroll to position [150, 0]
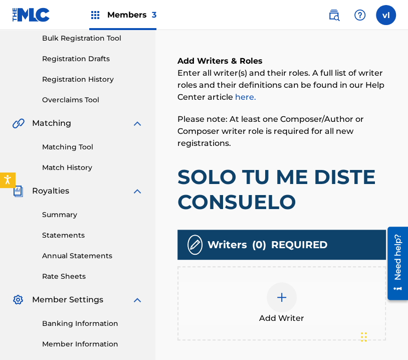
click at [289, 283] on div "Add Writer" at bounding box center [282, 303] width 207 height 42
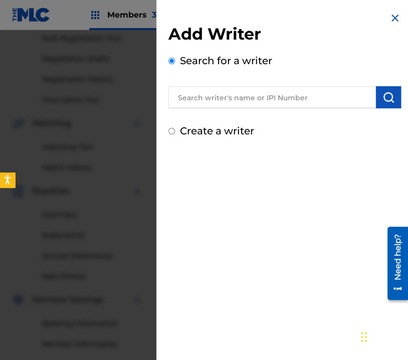
click at [211, 129] on label "Create a writer" at bounding box center [217, 131] width 74 height 12
click at [175, 129] on input "Create a writer" at bounding box center [172, 131] width 7 height 7
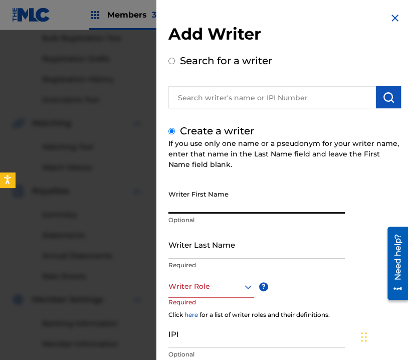
click at [232, 213] on input "Writer First Name" at bounding box center [257, 199] width 177 height 29
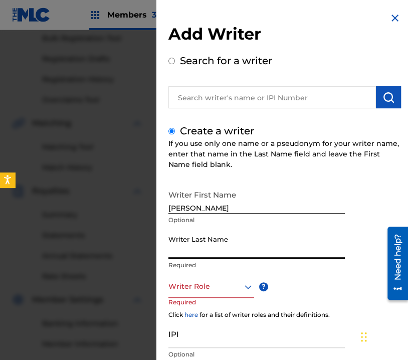
click at [232, 249] on input "Writer Last Name" at bounding box center [257, 244] width 177 height 29
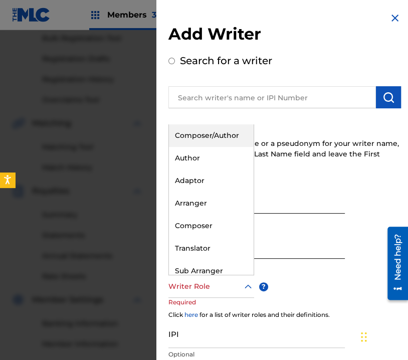
click at [213, 285] on div at bounding box center [212, 286] width 86 height 13
click at [228, 130] on div "Composer/Author" at bounding box center [211, 135] width 85 height 23
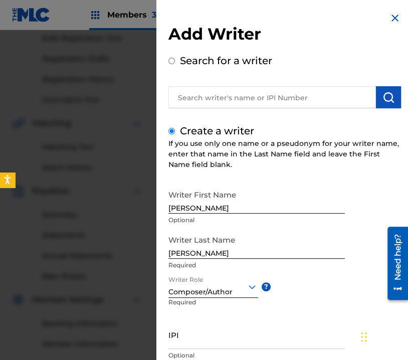
scroll to position [73, 0]
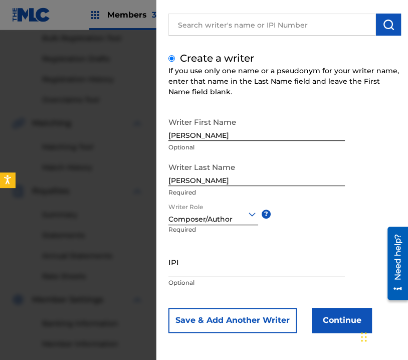
click at [343, 326] on button "Continue" at bounding box center [342, 320] width 60 height 25
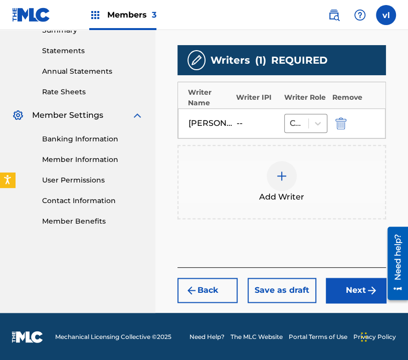
click at [344, 284] on button "Next" at bounding box center [356, 290] width 60 height 25
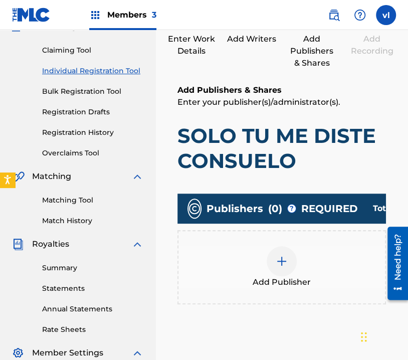
scroll to position [145, 0]
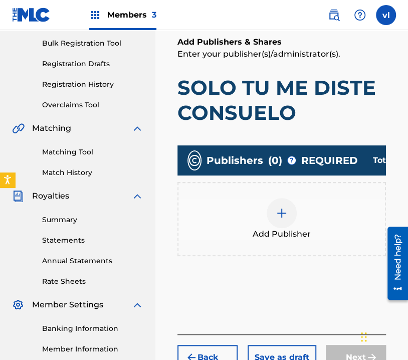
click at [325, 224] on div "Add Publisher" at bounding box center [282, 219] width 207 height 42
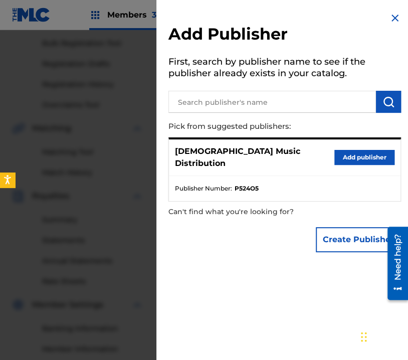
click at [358, 150] on button "Add publisher" at bounding box center [365, 157] width 60 height 15
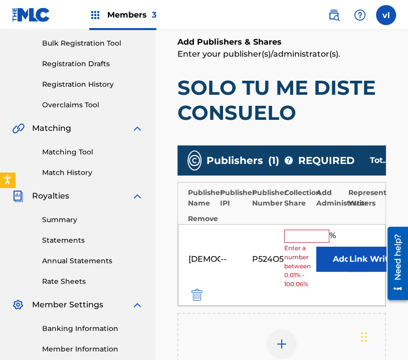
click at [315, 237] on input "text" at bounding box center [306, 236] width 45 height 13
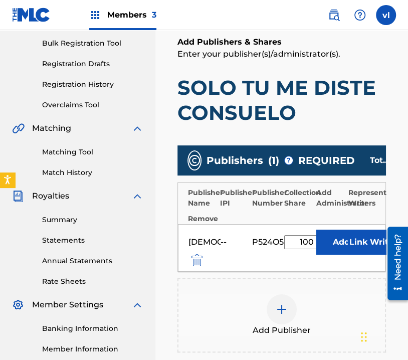
click at [376, 243] on button "Link Writer" at bounding box center [373, 242] width 50 height 25
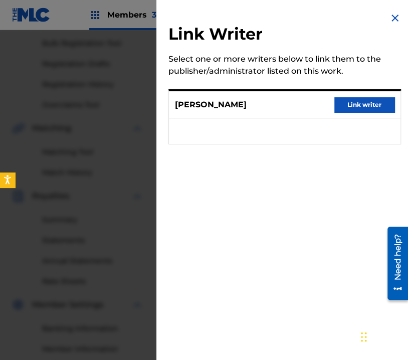
click at [367, 96] on div "[PERSON_NAME] Link writer" at bounding box center [285, 105] width 232 height 28
click at [369, 107] on button "Link writer" at bounding box center [365, 104] width 60 height 15
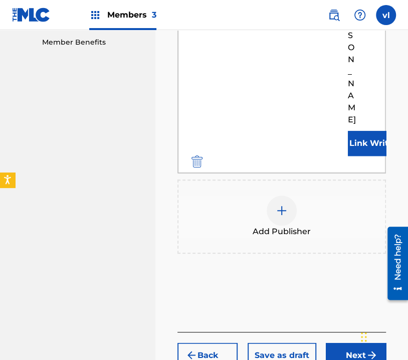
click at [364, 343] on button "Next" at bounding box center [356, 355] width 60 height 25
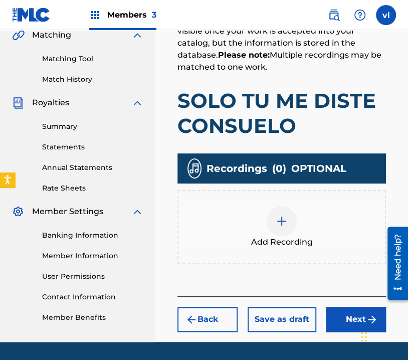
scroll to position [246, 0]
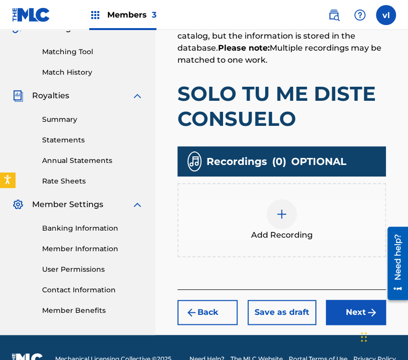
click at [310, 222] on div "Add Recording" at bounding box center [282, 220] width 207 height 42
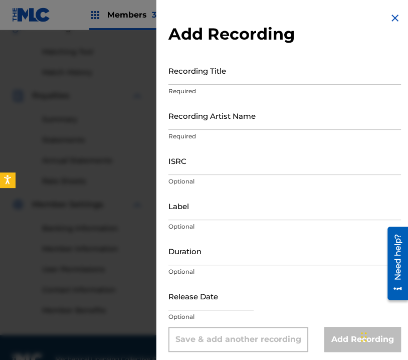
click at [255, 76] on input "Recording Title" at bounding box center [285, 70] width 233 height 29
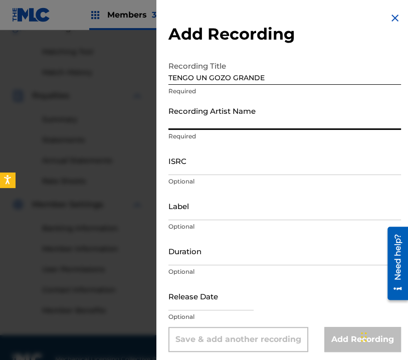
click at [253, 122] on input "Recording Artist Name" at bounding box center [285, 115] width 233 height 29
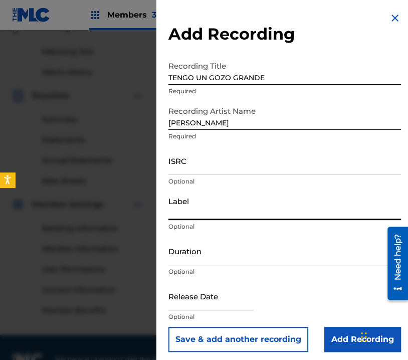
click at [249, 206] on input "Label" at bounding box center [285, 206] width 233 height 29
click at [177, 259] on input "Duration" at bounding box center [285, 251] width 233 height 29
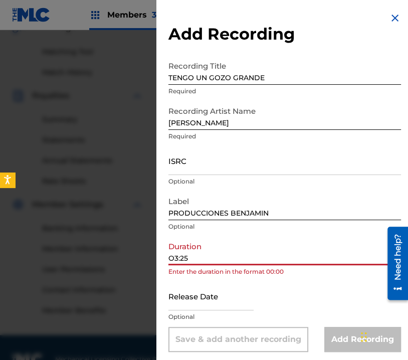
click at [198, 259] on input "O3:25" at bounding box center [285, 251] width 233 height 29
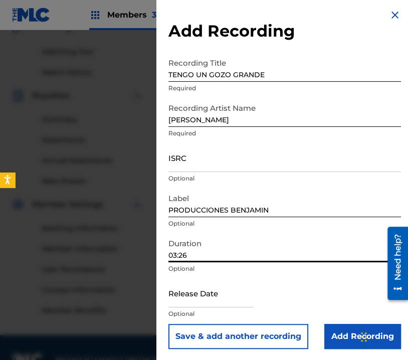
scroll to position [4, 0]
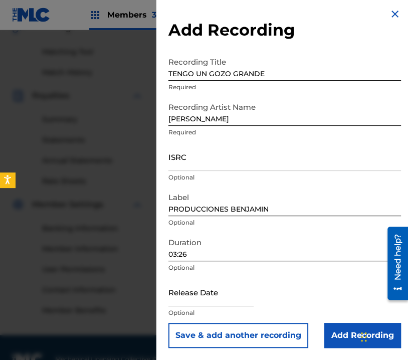
click at [341, 328] on input "Add Recording" at bounding box center [363, 335] width 77 height 25
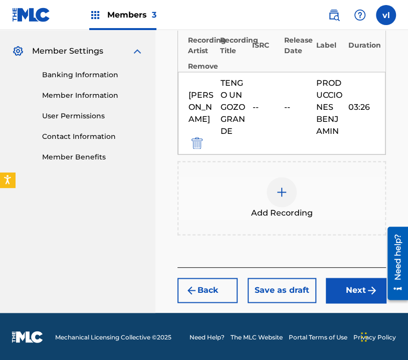
click at [351, 288] on button "Next" at bounding box center [356, 290] width 60 height 25
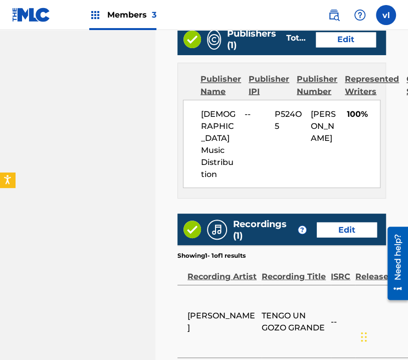
scroll to position [694, 0]
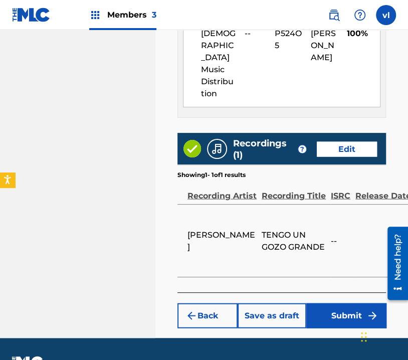
click at [344, 303] on button "Submit" at bounding box center [346, 315] width 80 height 25
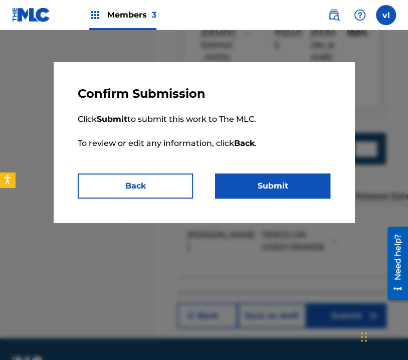
click at [286, 178] on button "Submit" at bounding box center [272, 186] width 115 height 25
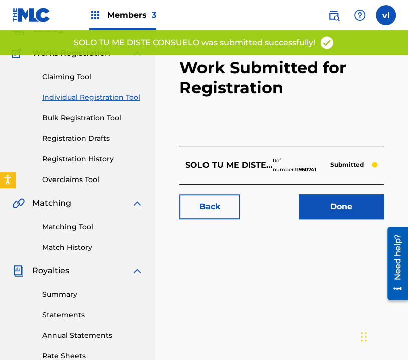
scroll to position [150, 0]
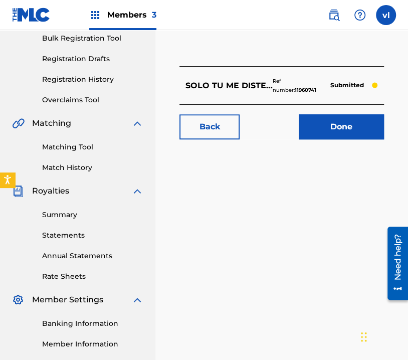
click at [59, 151] on div "Matching Tool Match History" at bounding box center [77, 151] width 131 height 44
click at [71, 144] on link "Matching Tool" at bounding box center [92, 147] width 101 height 11
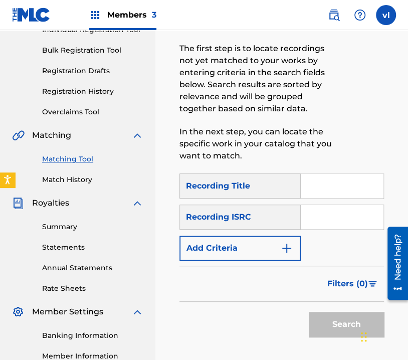
scroll to position [111, 0]
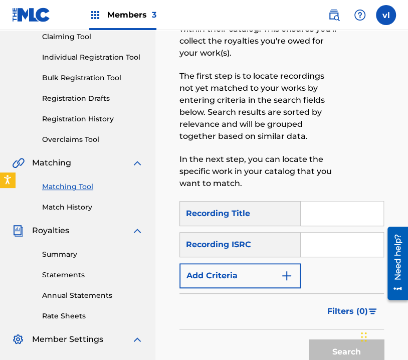
click at [77, 138] on link "Overclaims Tool" at bounding box center [92, 139] width 101 height 11
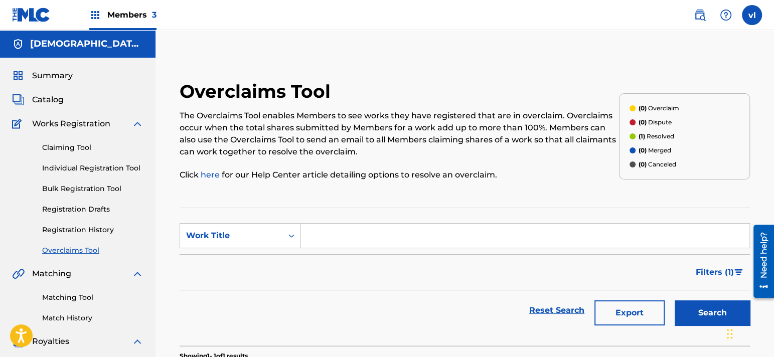
click at [79, 226] on link "Registration History" at bounding box center [92, 230] width 101 height 11
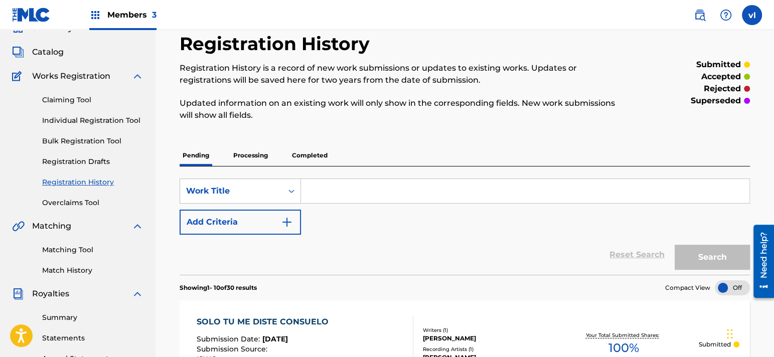
scroll to position [100, 0]
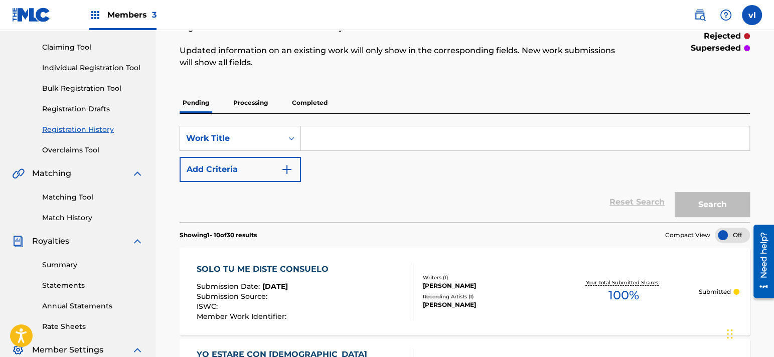
click at [238, 97] on p "Processing" at bounding box center [250, 102] width 41 height 21
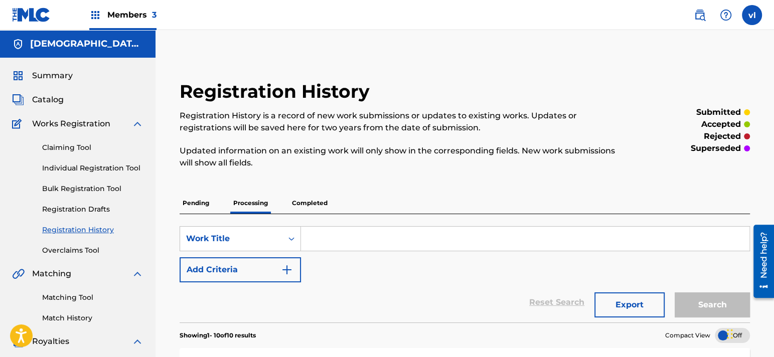
click at [307, 201] on p "Completed" at bounding box center [310, 203] width 42 height 21
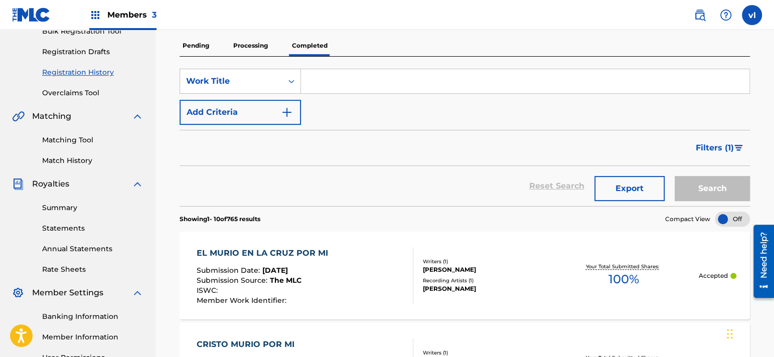
scroll to position [50, 0]
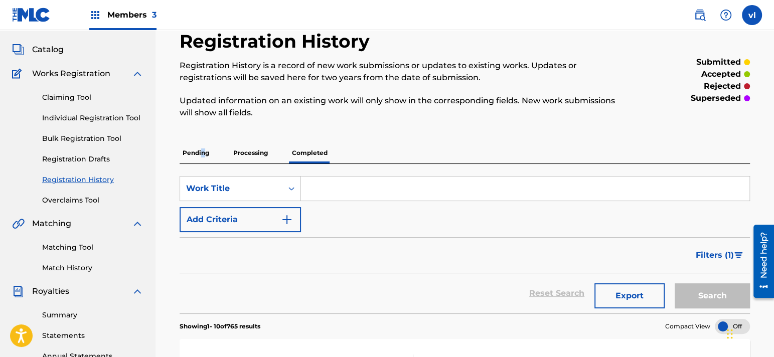
click at [203, 150] on p "Pending" at bounding box center [196, 152] width 33 height 21
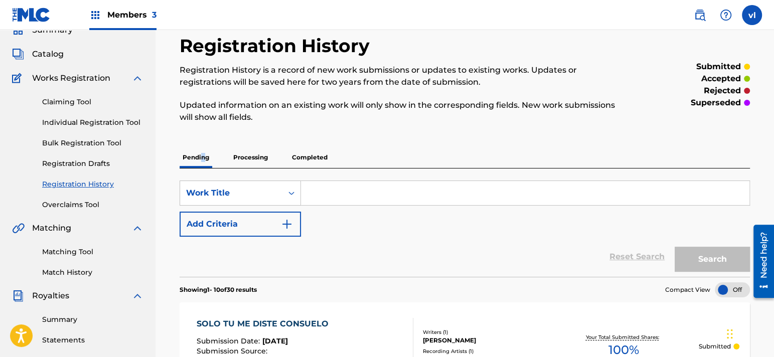
scroll to position [100, 0]
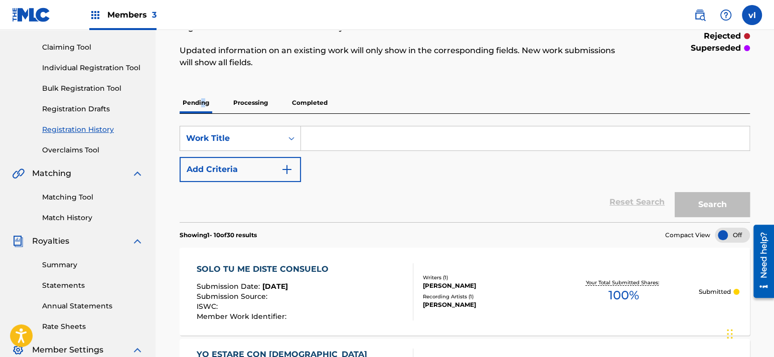
click at [73, 195] on link "Matching Tool" at bounding box center [92, 197] width 101 height 11
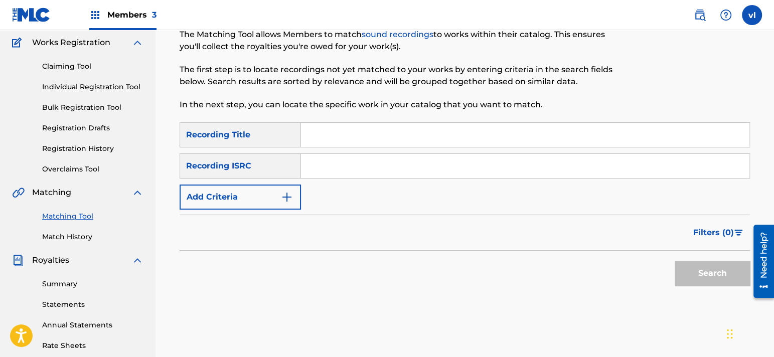
scroll to position [100, 0]
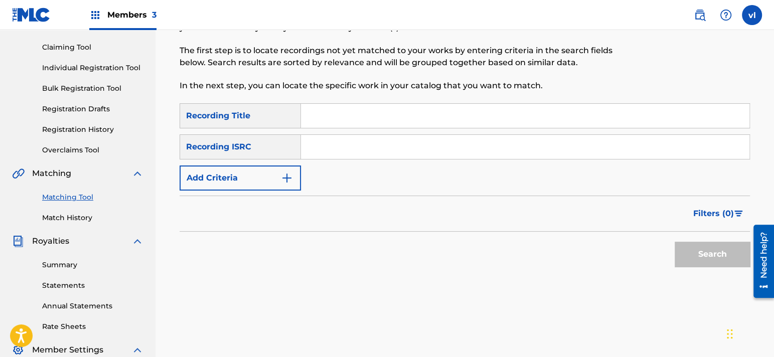
click at [63, 267] on link "Summary" at bounding box center [92, 265] width 101 height 11
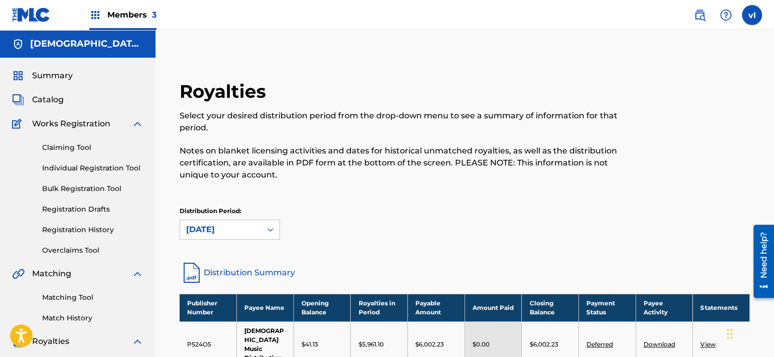
click at [78, 170] on link "Individual Registration Tool" at bounding box center [92, 168] width 101 height 11
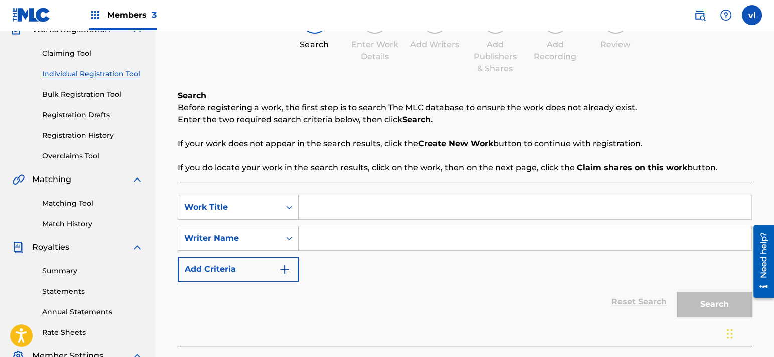
scroll to position [100, 0]
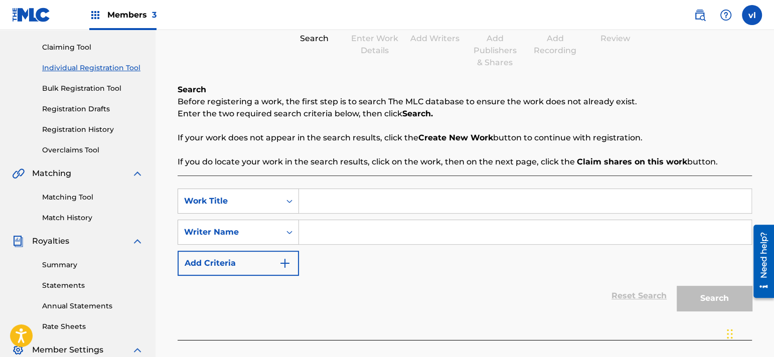
click at [321, 209] on input "Search Form" at bounding box center [525, 201] width 452 height 24
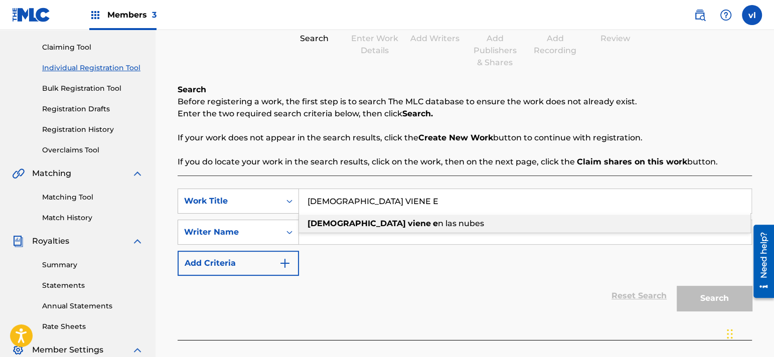
click at [408, 223] on strong "viene" at bounding box center [419, 224] width 23 height 10
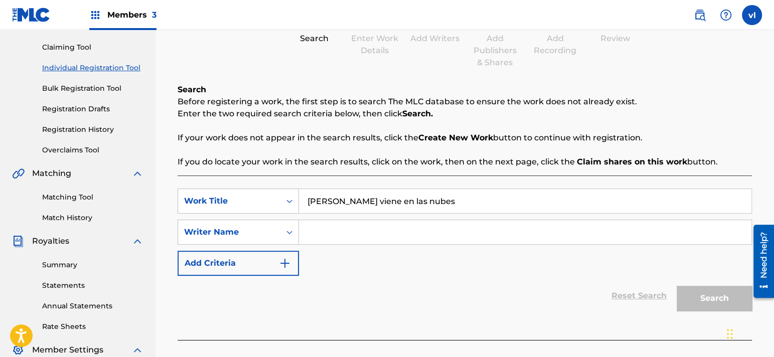
click at [342, 230] on input "Search Form" at bounding box center [525, 232] width 452 height 24
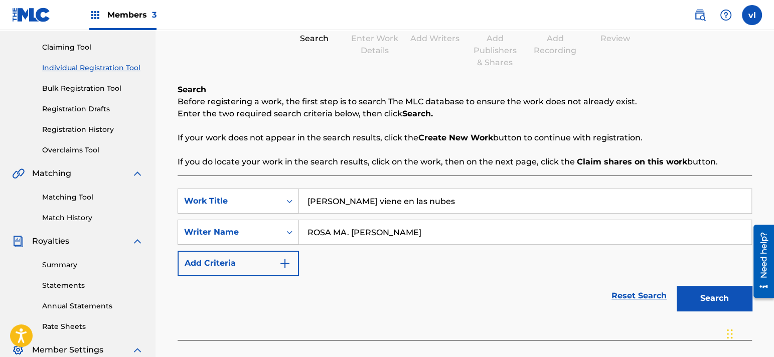
click at [742, 300] on button "Search" at bounding box center [714, 298] width 75 height 25
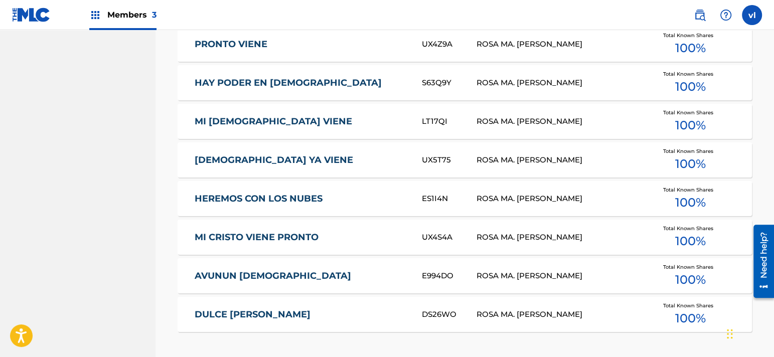
scroll to position [552, 0]
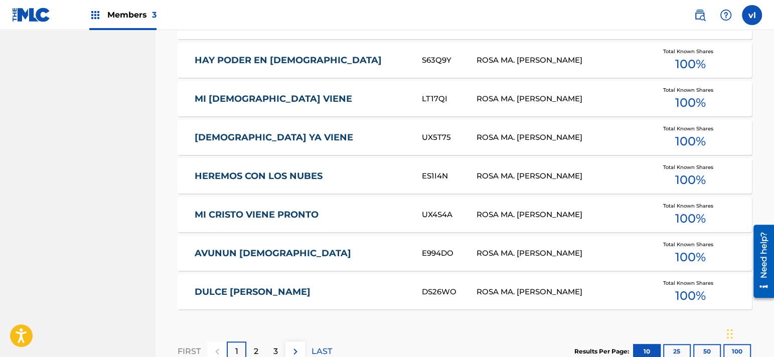
click at [237, 288] on link "DULCE [PERSON_NAME]" at bounding box center [302, 292] width 214 height 12
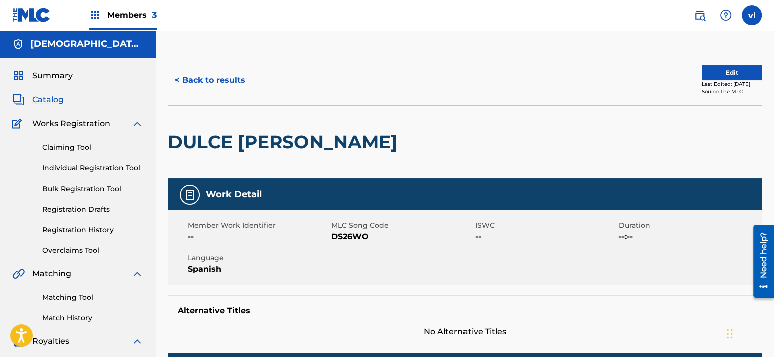
click at [733, 71] on button "Edit" at bounding box center [732, 72] width 60 height 15
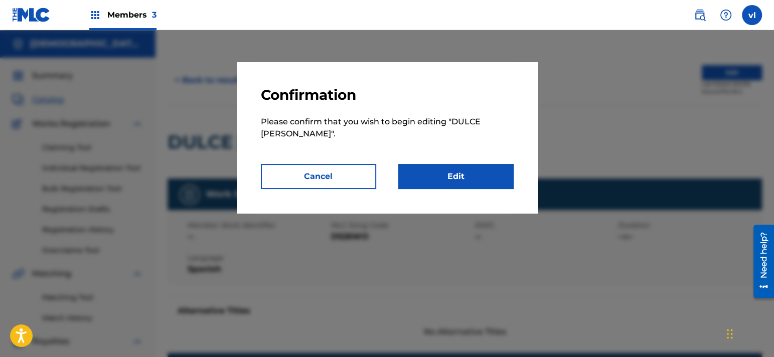
click at [422, 164] on link "Edit" at bounding box center [455, 176] width 115 height 25
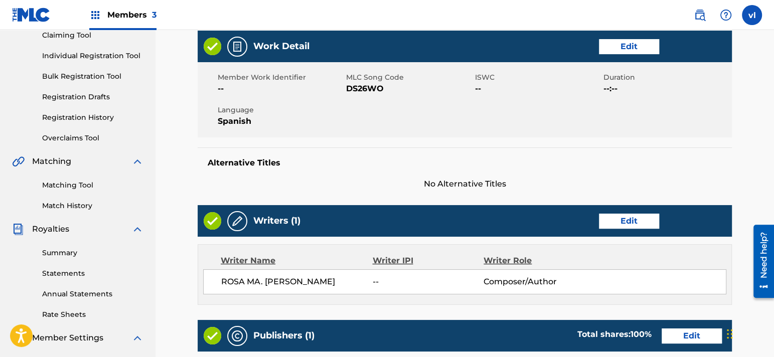
scroll to position [150, 0]
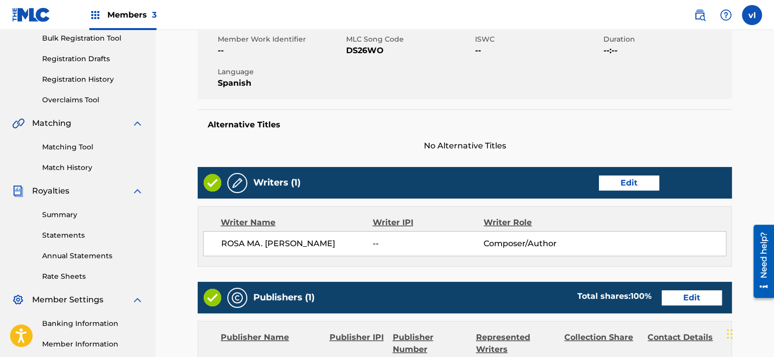
click at [612, 186] on link "Edit" at bounding box center [629, 183] width 60 height 15
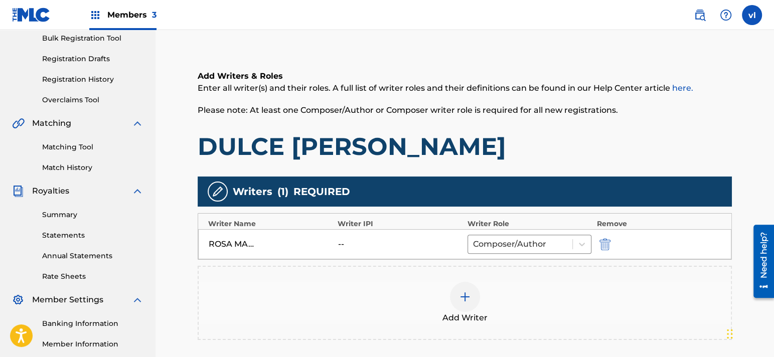
scroll to position [201, 0]
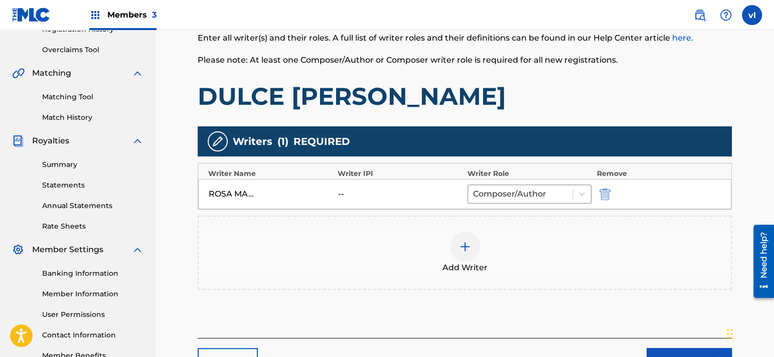
click at [223, 141] on img at bounding box center [218, 141] width 12 height 12
click at [241, 185] on div "[PERSON_NAME] MA. [PERSON_NAME] -- Composer/Author" at bounding box center [464, 194] width 533 height 30
click at [241, 191] on div "ROSA MA. [PERSON_NAME]" at bounding box center [231, 194] width 45 height 12
click at [240, 195] on div "ROSA MA. [PERSON_NAME]" at bounding box center [231, 194] width 45 height 12
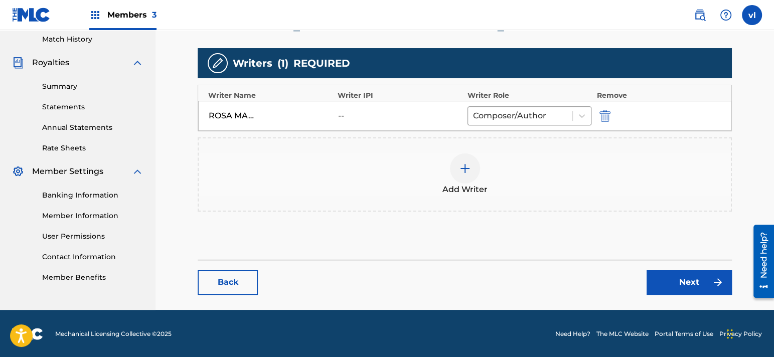
scroll to position [229, 0]
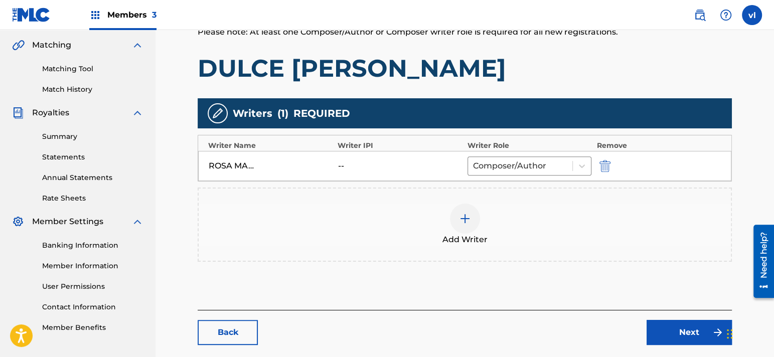
click at [471, 214] on div at bounding box center [465, 219] width 30 height 30
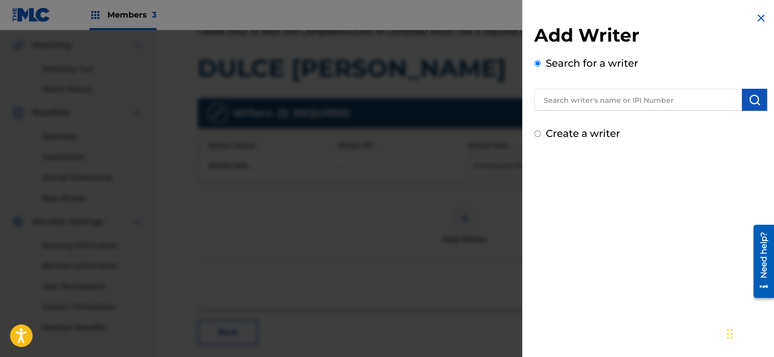
click at [556, 104] on input "text" at bounding box center [638, 100] width 208 height 22
click at [748, 96] on img "submit" at bounding box center [754, 100] width 12 height 12
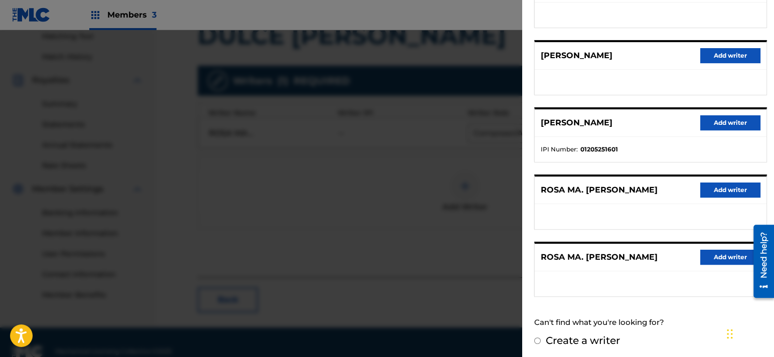
scroll to position [279, 0]
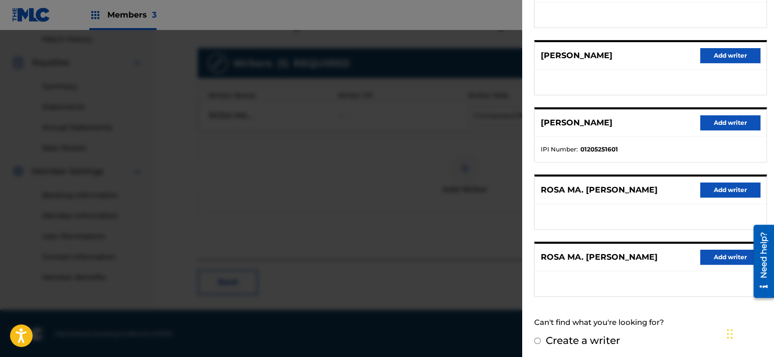
drag, startPoint x: 161, startPoint y: 170, endPoint x: 180, endPoint y: 173, distance: 19.3
click at [180, 173] on div at bounding box center [387, 208] width 774 height 357
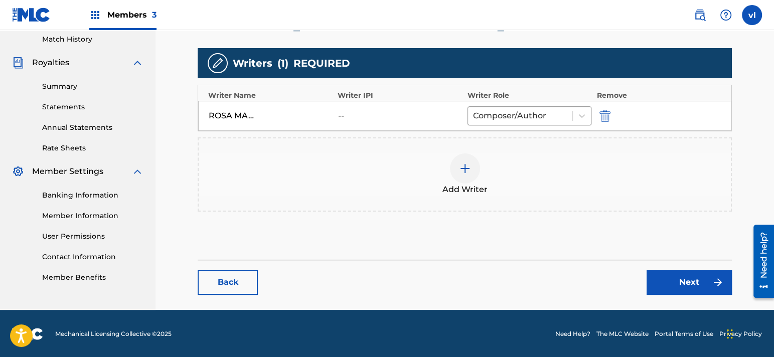
click at [463, 169] on img at bounding box center [465, 169] width 12 height 12
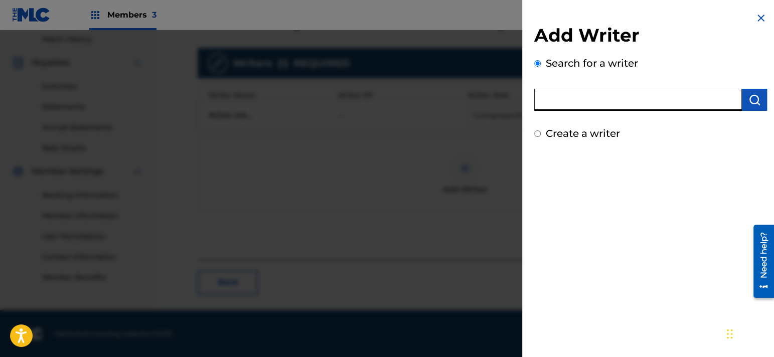
click at [616, 102] on input "text" at bounding box center [638, 100] width 208 height 22
click at [758, 96] on button "submit" at bounding box center [754, 100] width 25 height 22
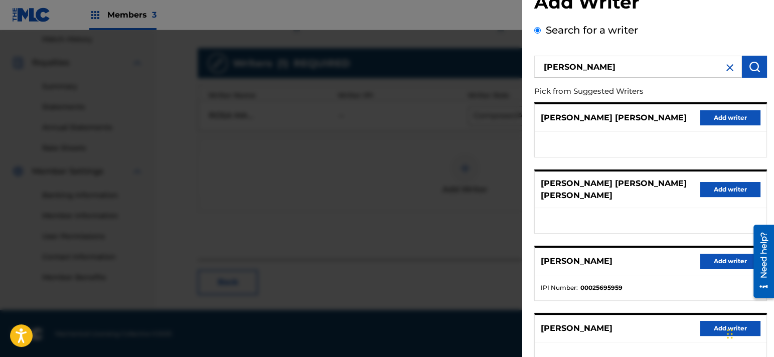
scroll to position [50, 0]
